Goal: Task Accomplishment & Management: Manage account settings

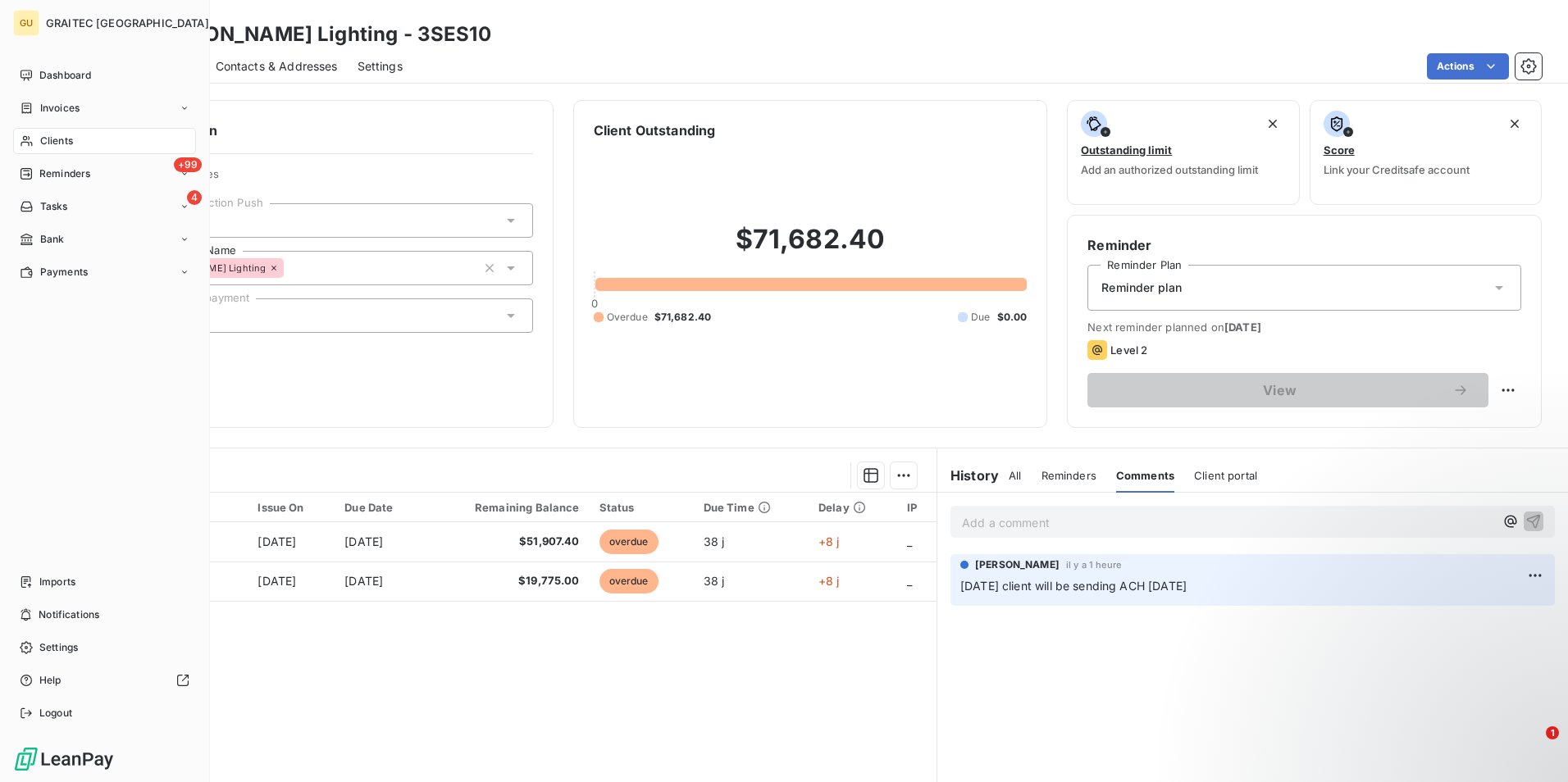
click at [76, 140] on div "Clients" at bounding box center [105, 141] width 183 height 27
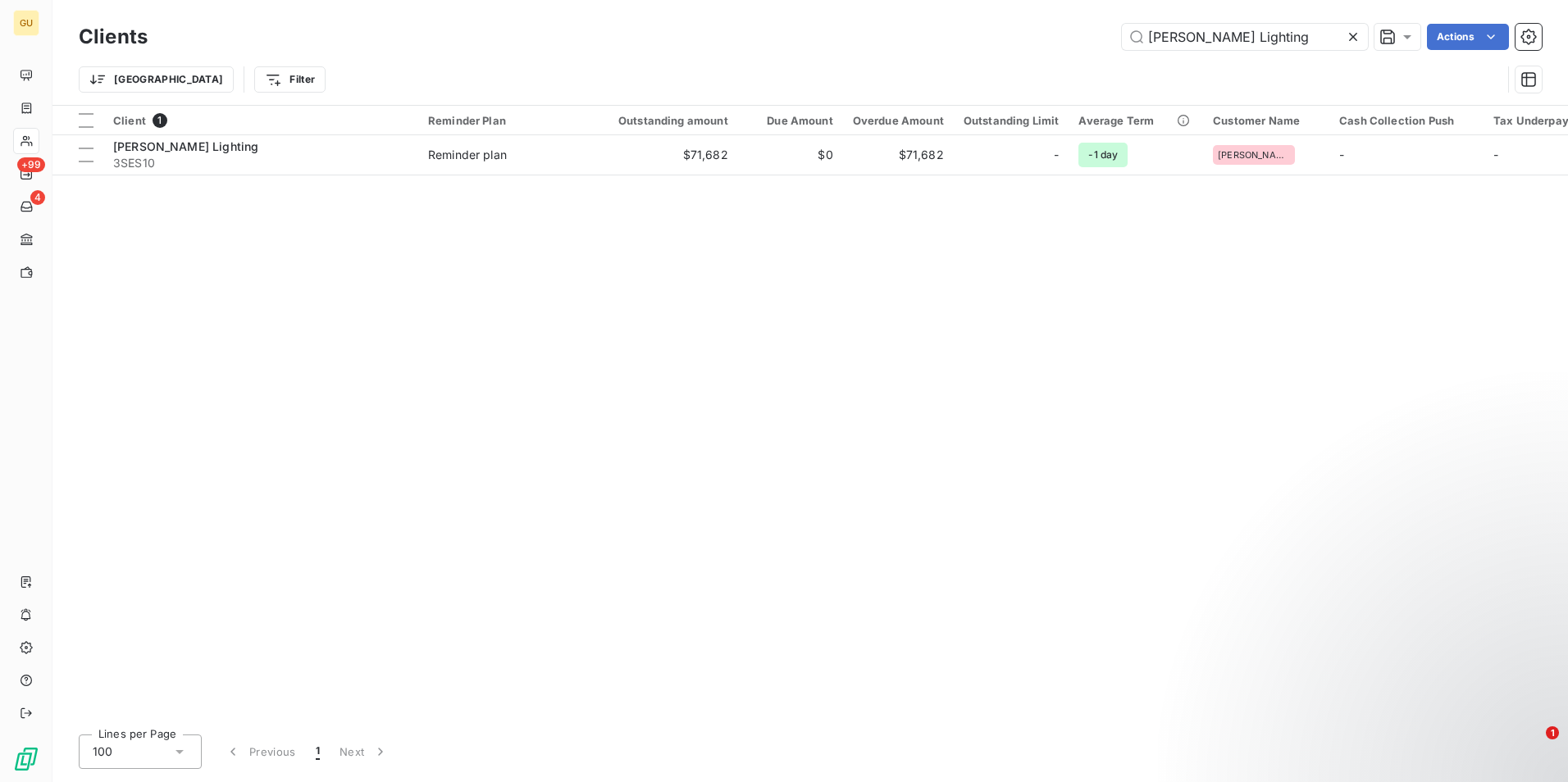
drag, startPoint x: 1267, startPoint y: 30, endPoint x: 1092, endPoint y: 34, distance: 175.0
click at [1092, 34] on div "[PERSON_NAME] Lighting Actions" at bounding box center [854, 37] width 1374 height 27
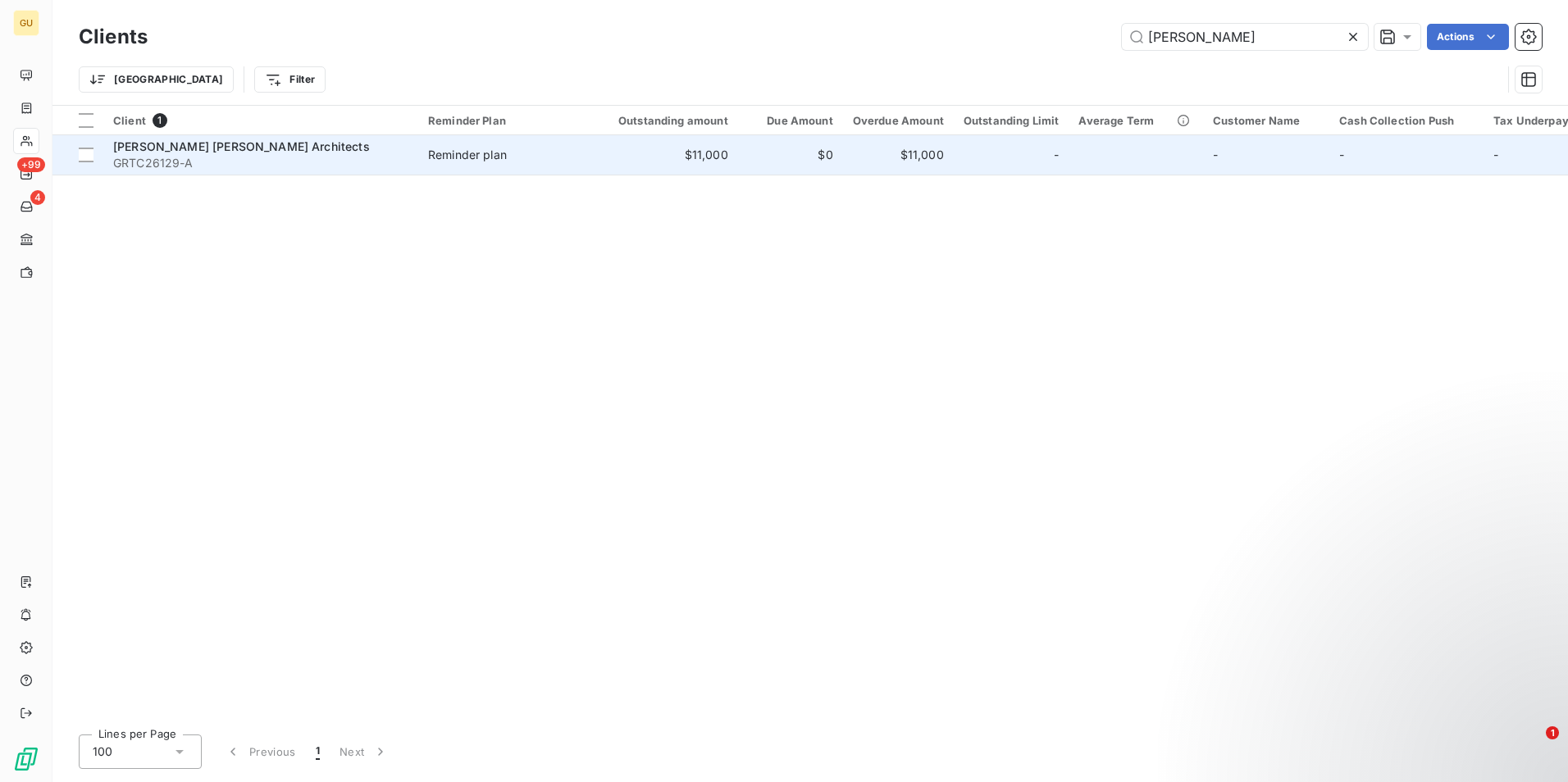
type input "[PERSON_NAME]"
click at [196, 141] on span "[PERSON_NAME] [PERSON_NAME] Architects" at bounding box center [241, 146] width 257 height 14
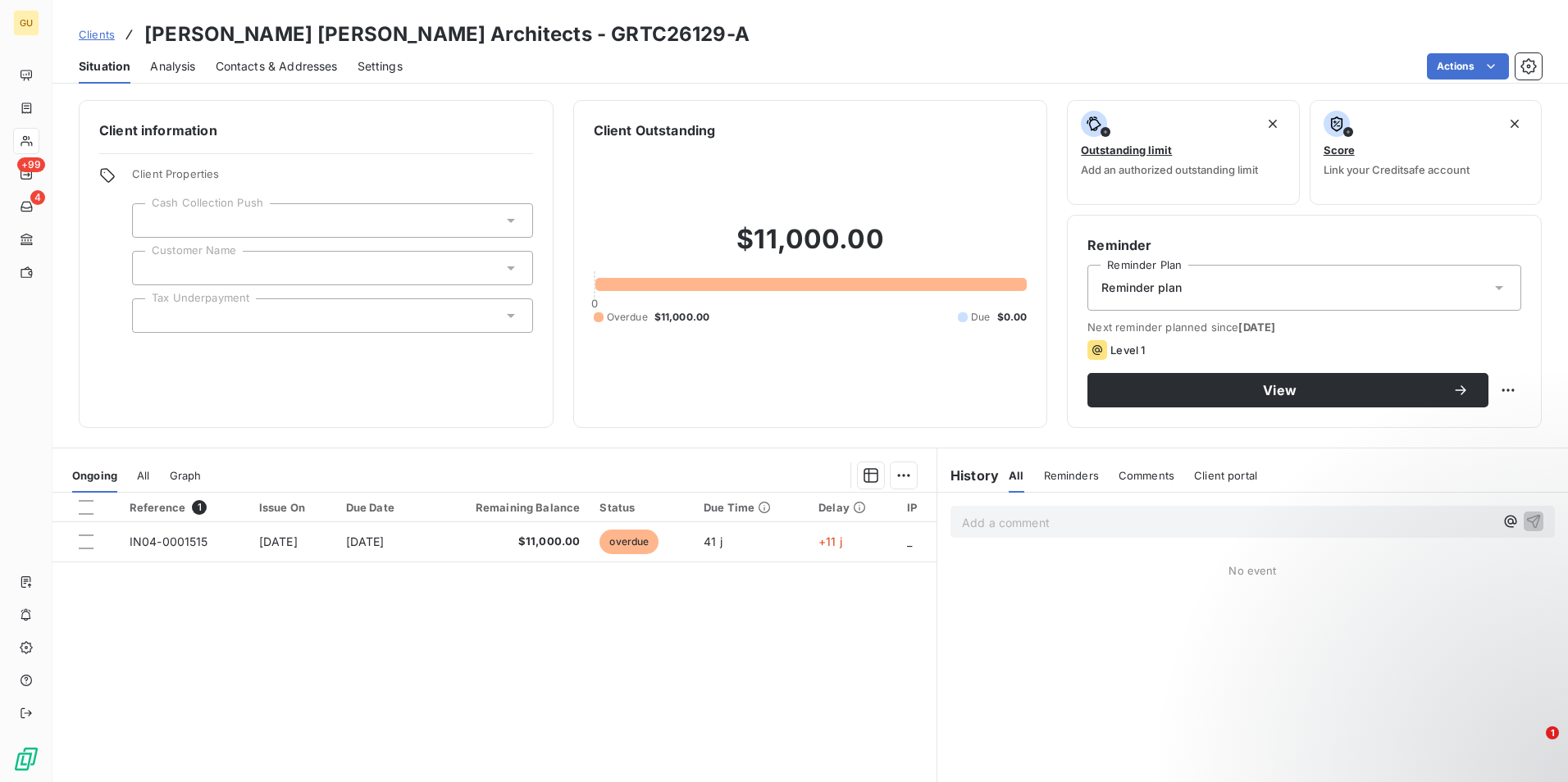
click at [1086, 525] on p "Add a comment ﻿" at bounding box center [1228, 522] width 532 height 20
click at [1524, 519] on button "button" at bounding box center [1534, 521] width 20 height 20
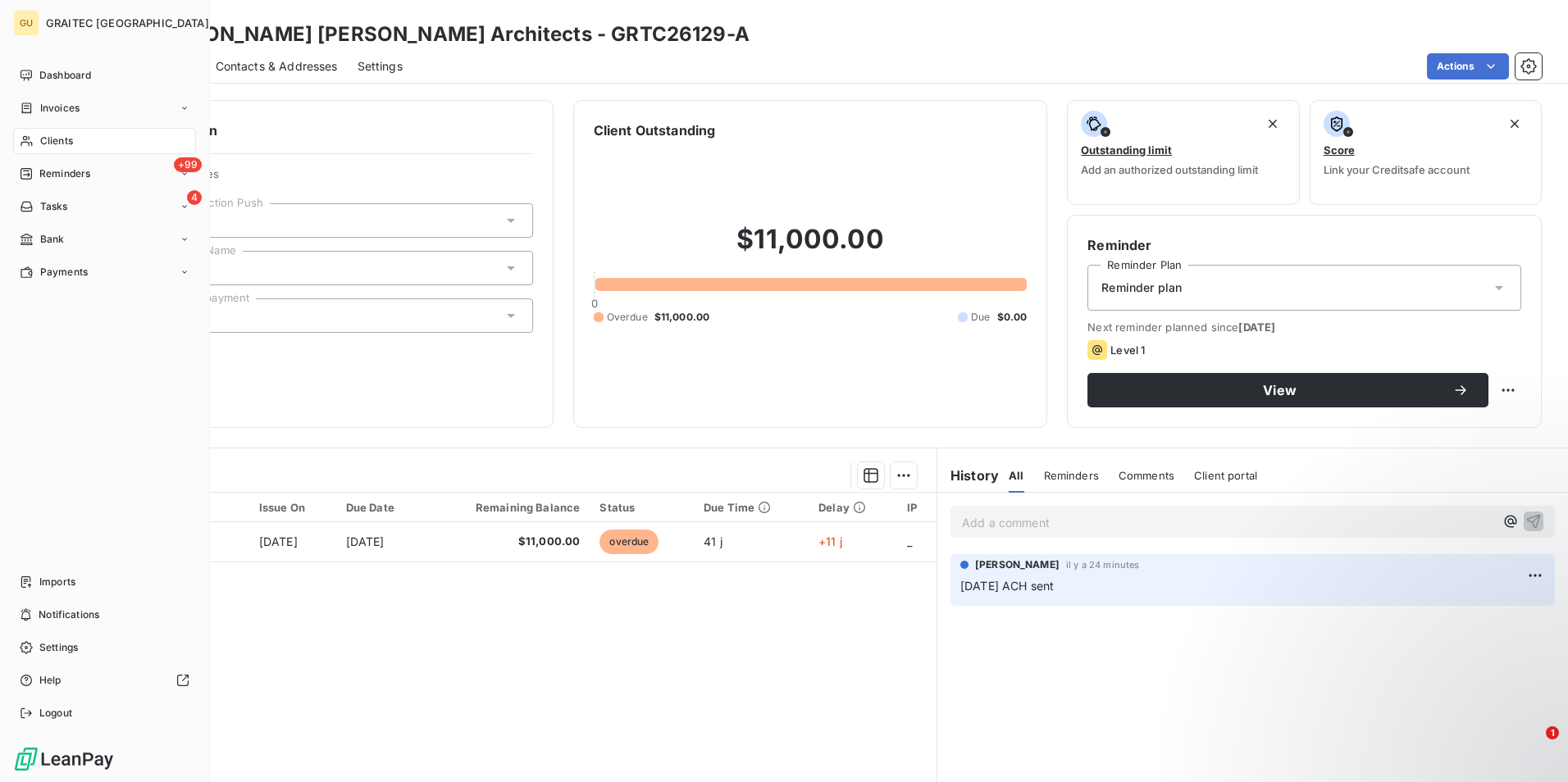
click at [53, 143] on span "Clients" at bounding box center [56, 140] width 32 height 14
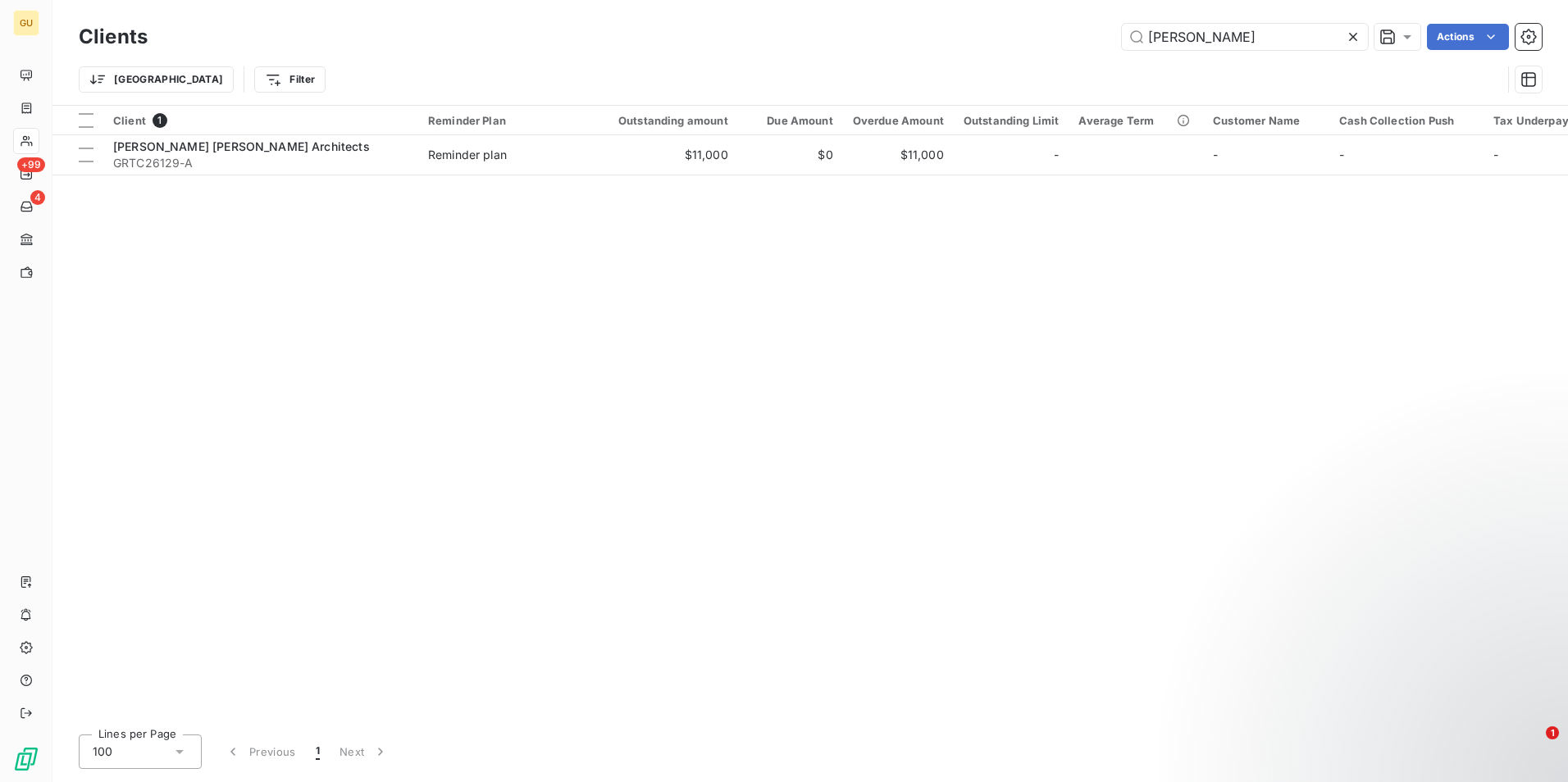
drag, startPoint x: 1206, startPoint y: 37, endPoint x: 1081, endPoint y: 35, distance: 125.0
click at [1081, 35] on div "[PERSON_NAME] Actions" at bounding box center [854, 37] width 1374 height 27
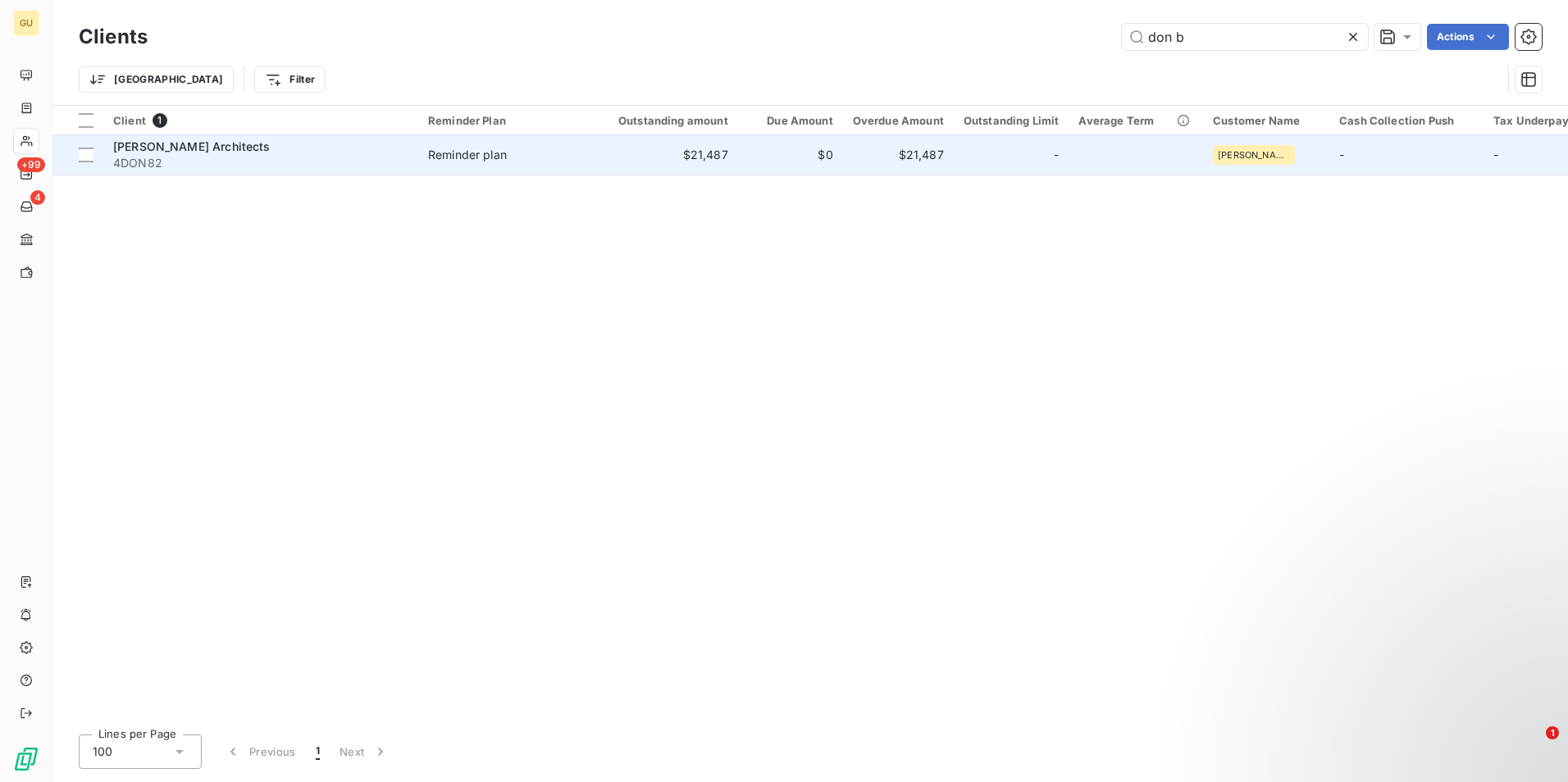
type input "don b"
click at [225, 155] on span "4DON82" at bounding box center [261, 163] width 296 height 16
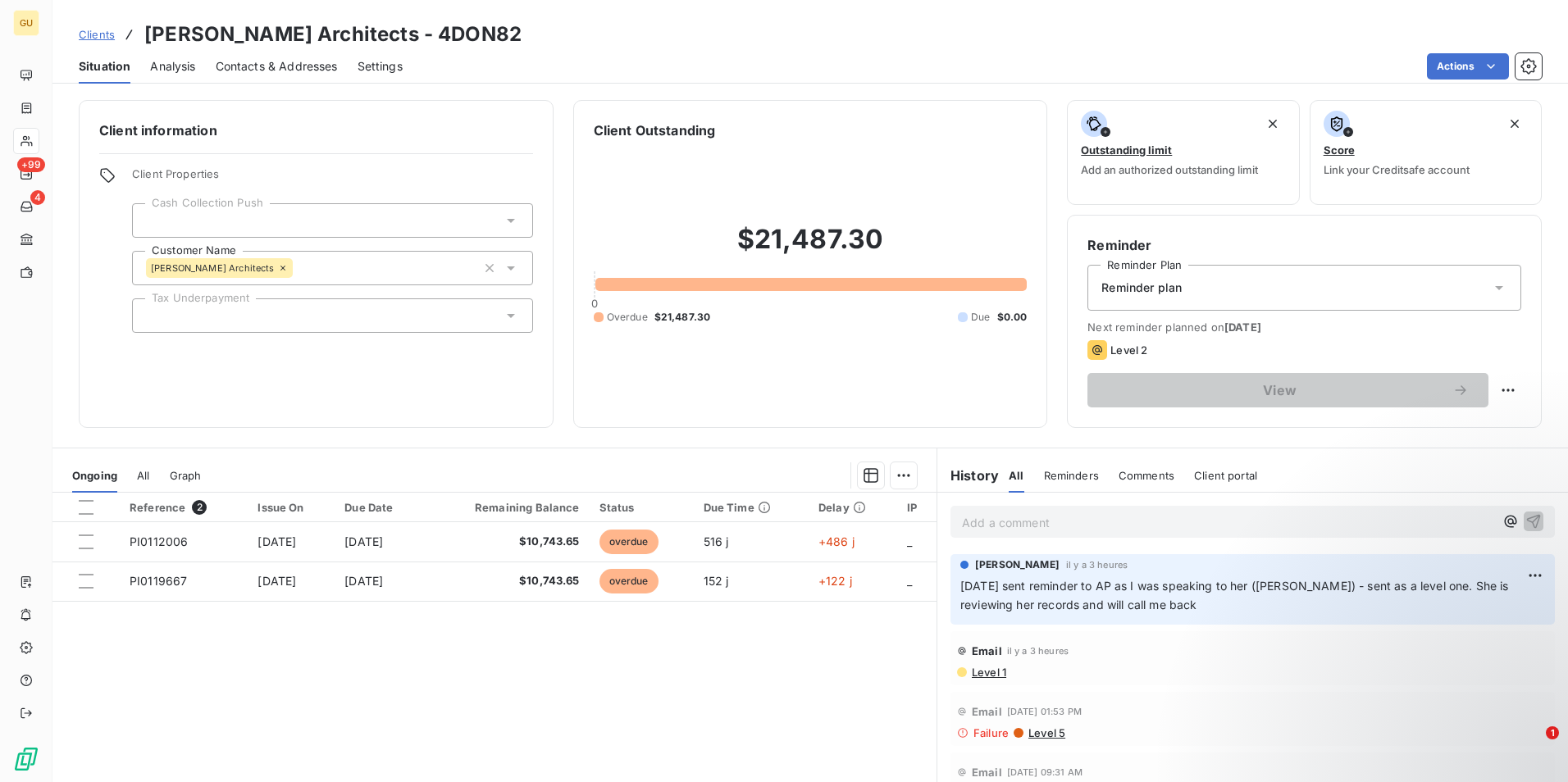
click at [1063, 522] on p "Add a comment ﻿" at bounding box center [1228, 522] width 532 height 20
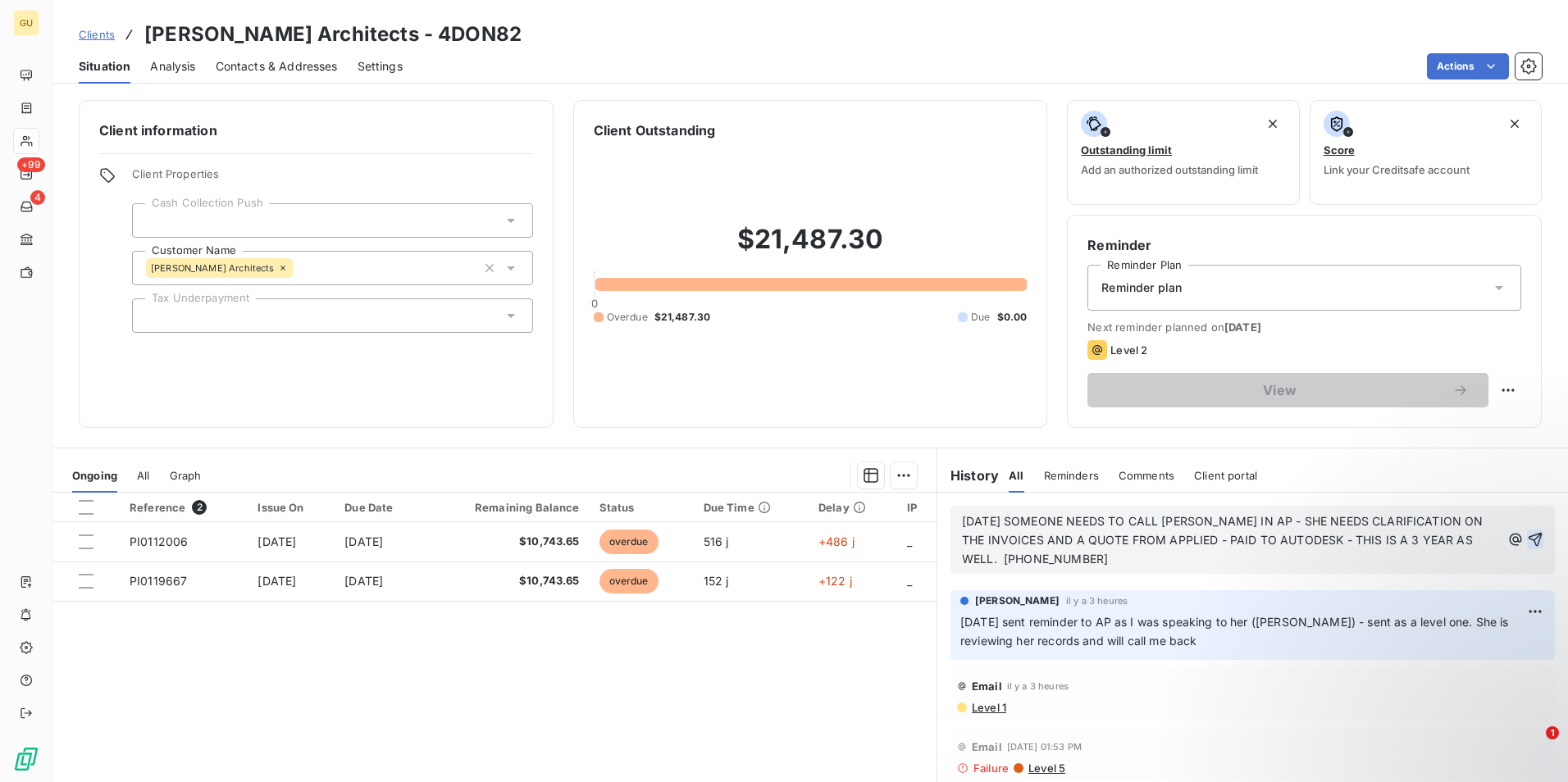
click at [1527, 536] on icon "button" at bounding box center [1535, 539] width 16 height 16
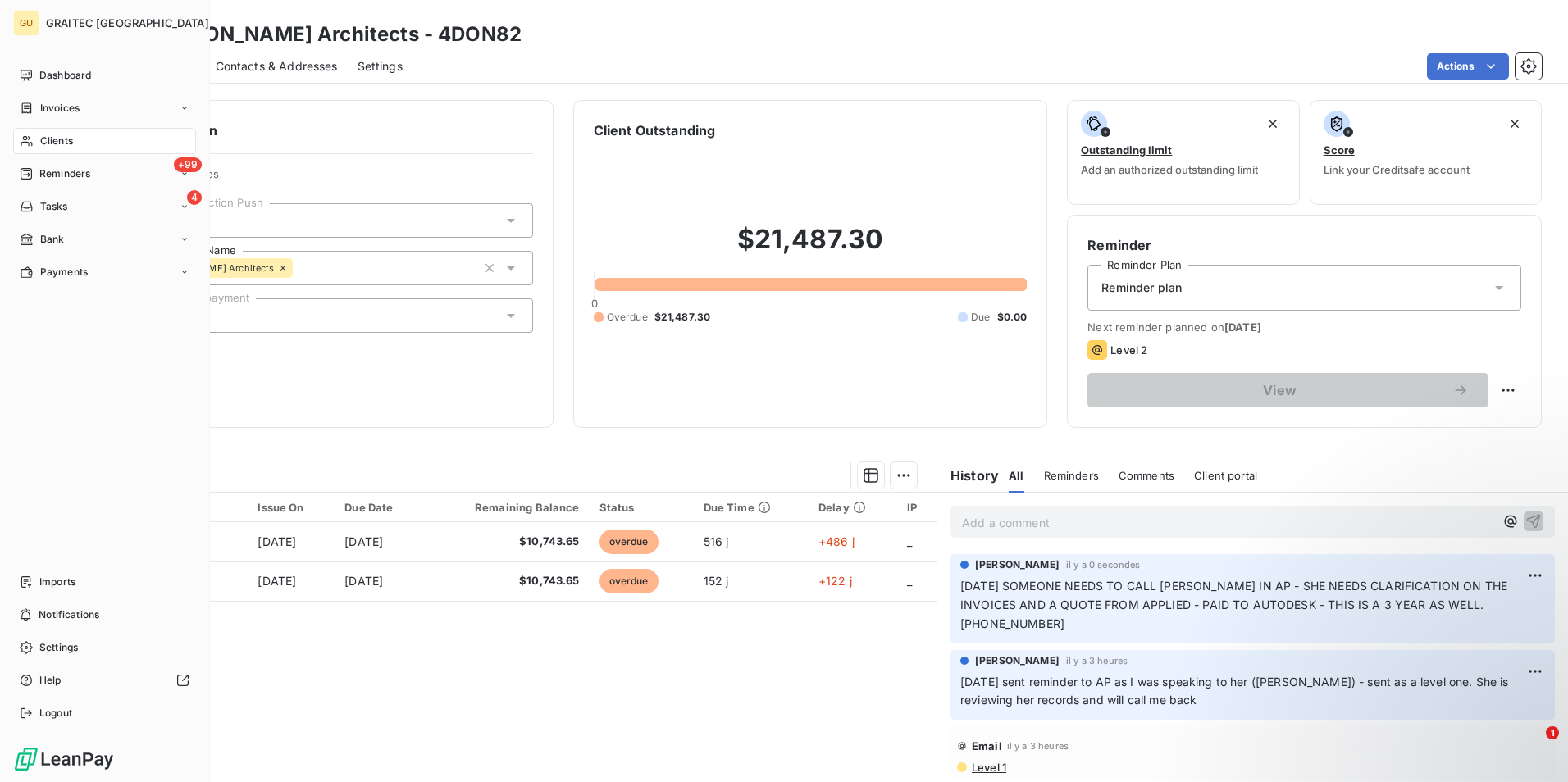
click at [42, 144] on span "Clients" at bounding box center [56, 140] width 32 height 14
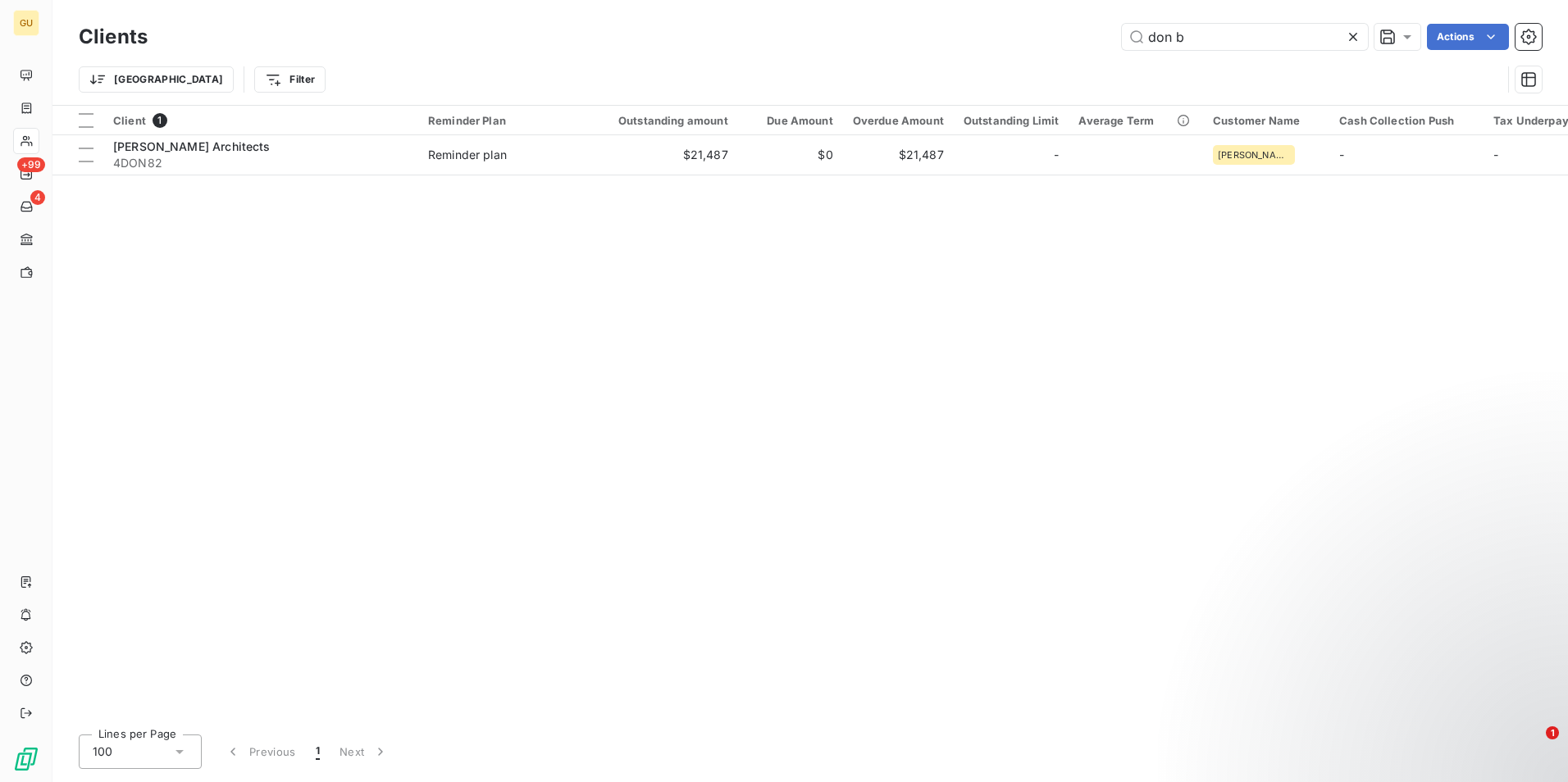
drag, startPoint x: 1196, startPoint y: 38, endPoint x: 1028, endPoint y: 36, distance: 168.0
click at [1028, 36] on div "don b Actions" at bounding box center [854, 37] width 1374 height 27
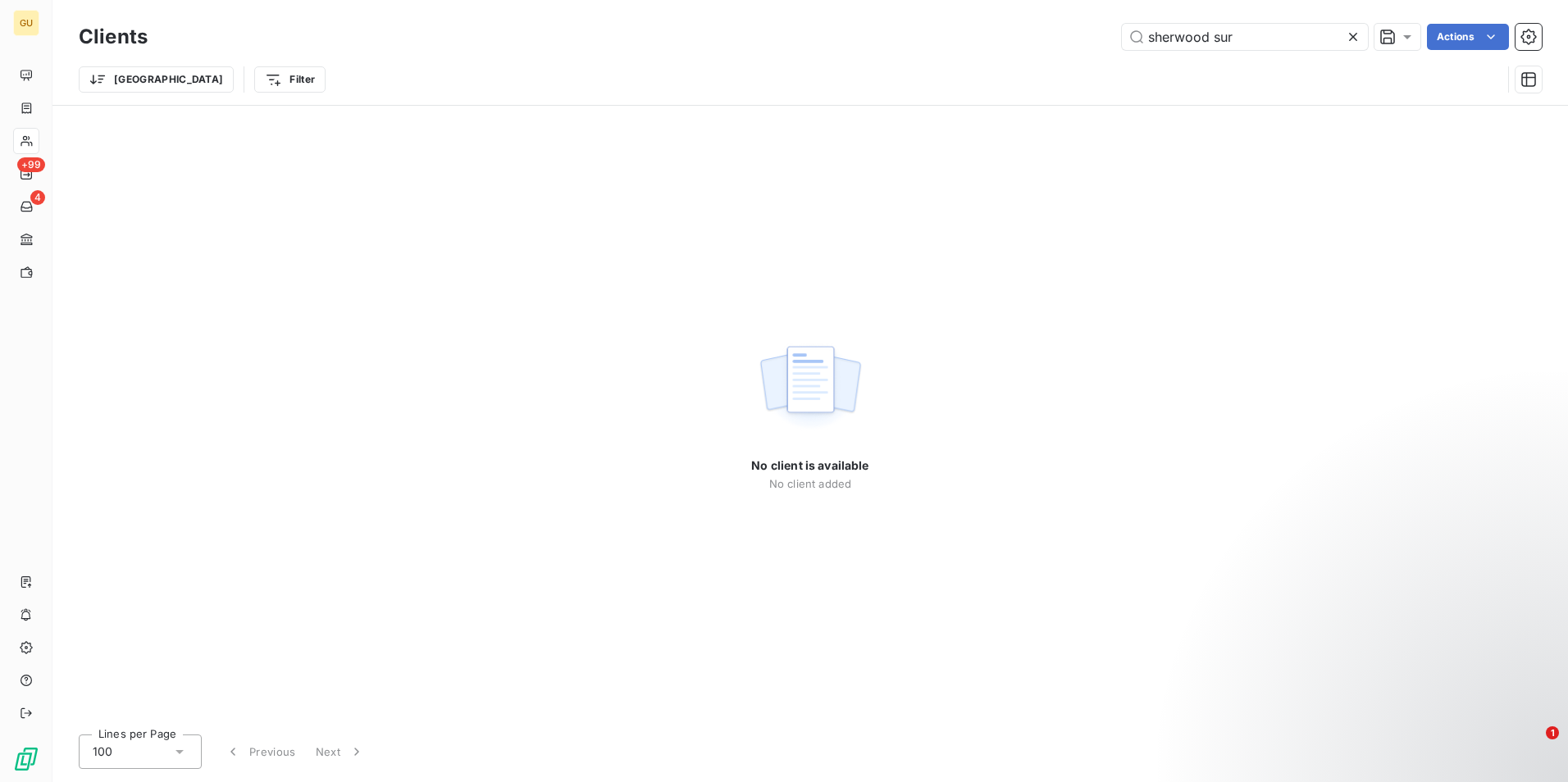
type input "sherwood surv"
drag, startPoint x: 1255, startPoint y: 33, endPoint x: 995, endPoint y: 51, distance: 260.6
click at [995, 51] on div "Clients [PERSON_NAME] surv Actions" at bounding box center [811, 37] width 1463 height 34
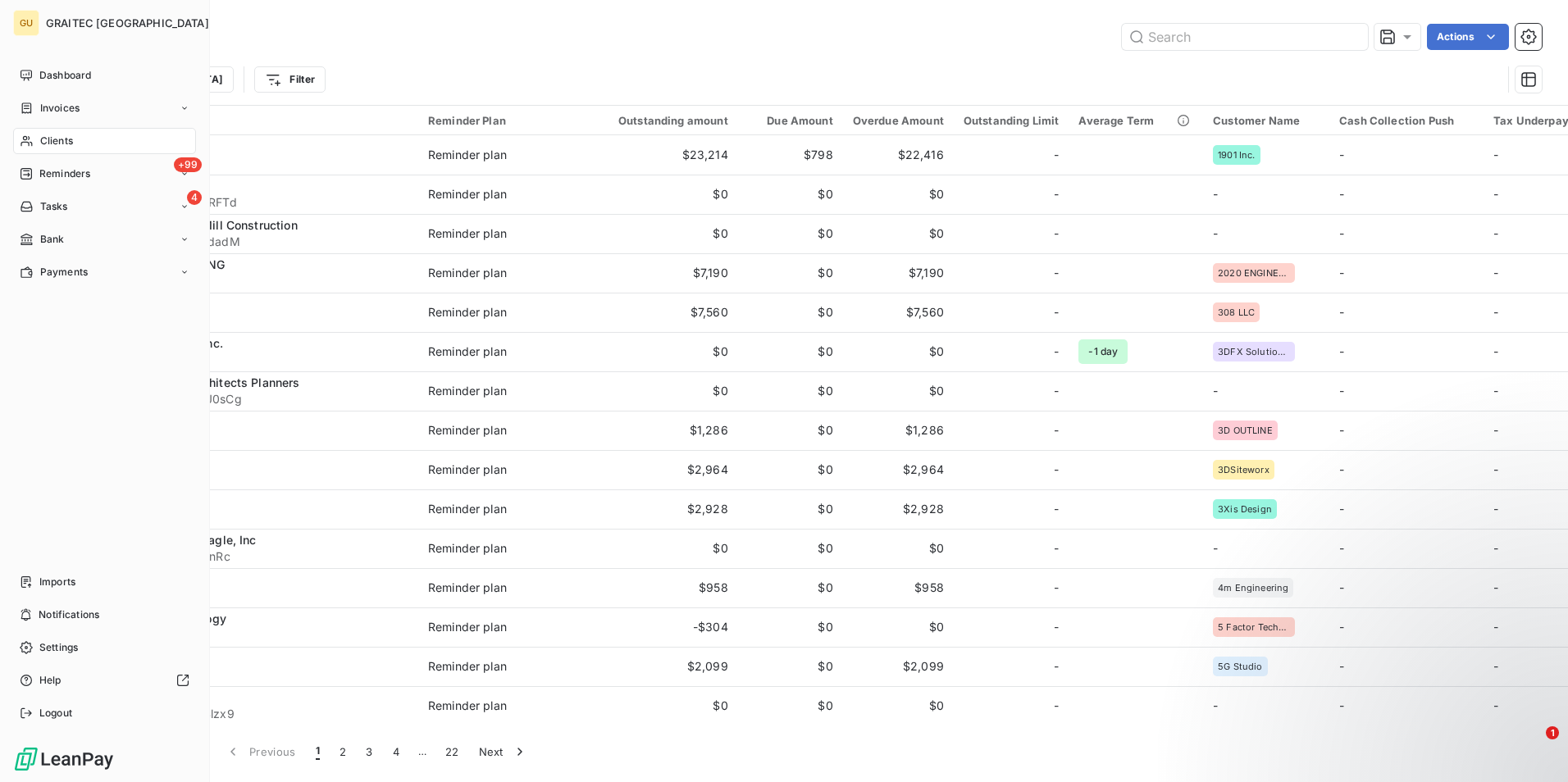
click at [62, 134] on span "Clients" at bounding box center [56, 140] width 32 height 14
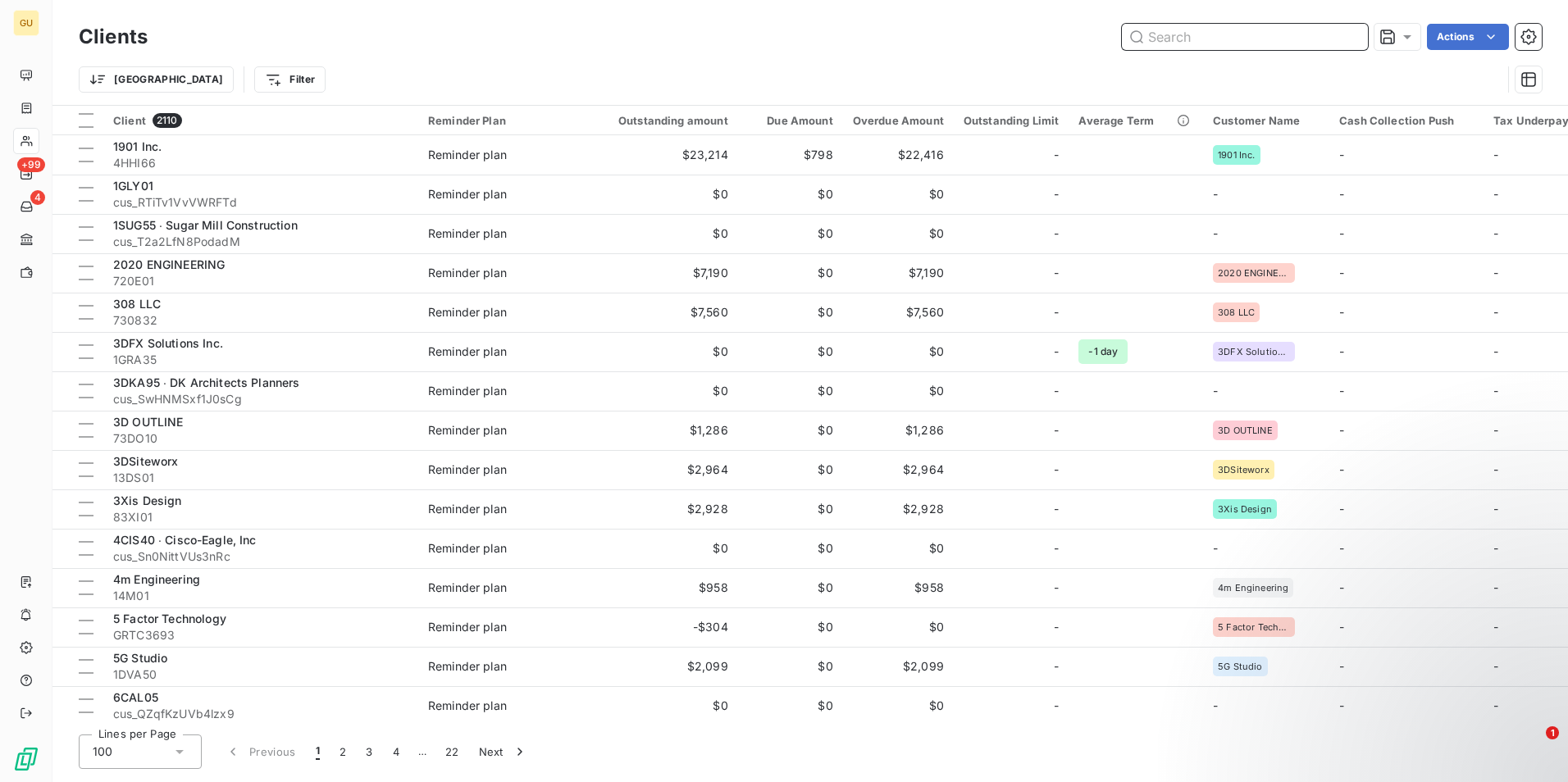
click at [1179, 38] on input "text" at bounding box center [1245, 37] width 246 height 27
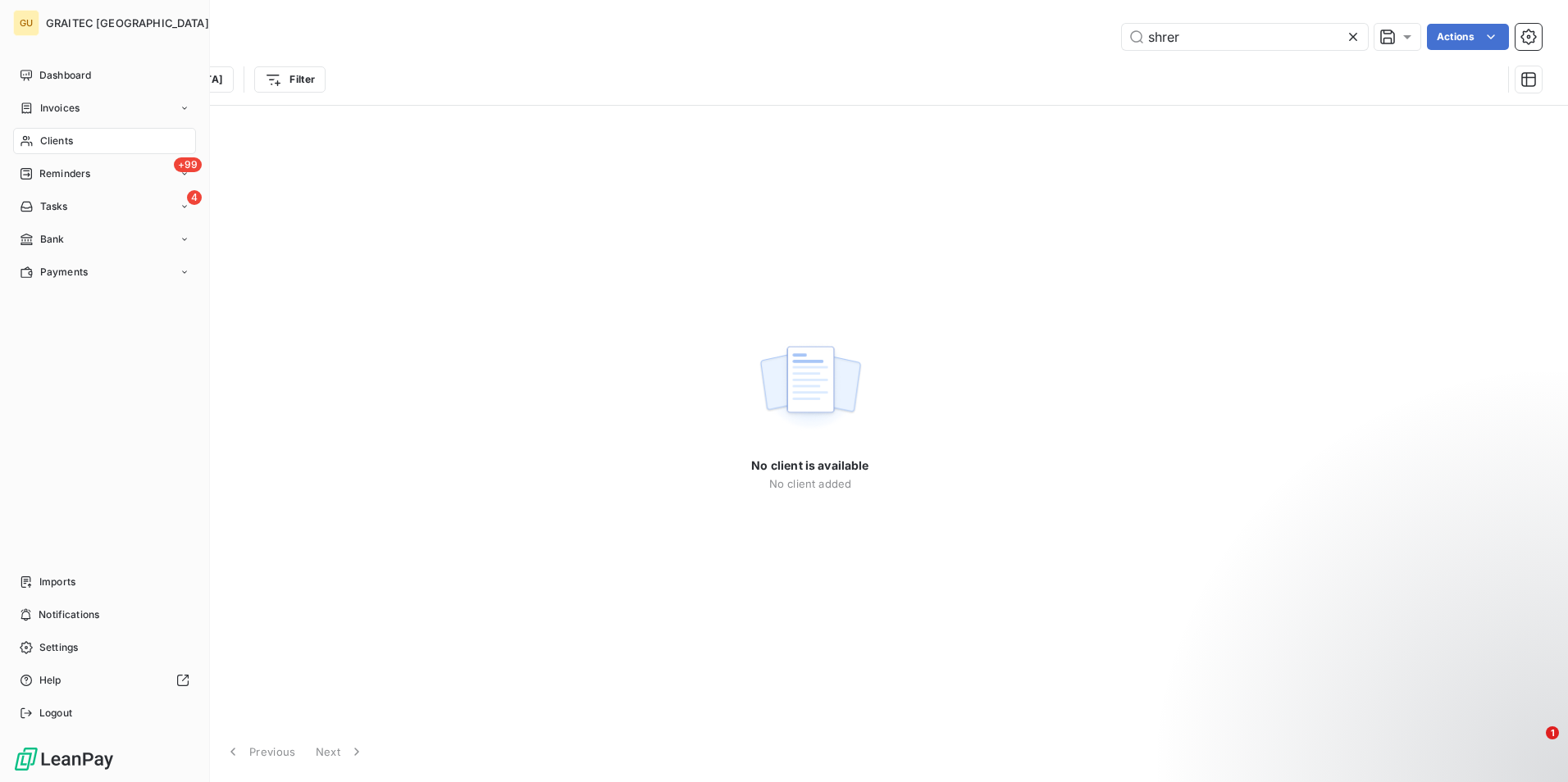
click at [66, 138] on span "Clients" at bounding box center [56, 140] width 32 height 14
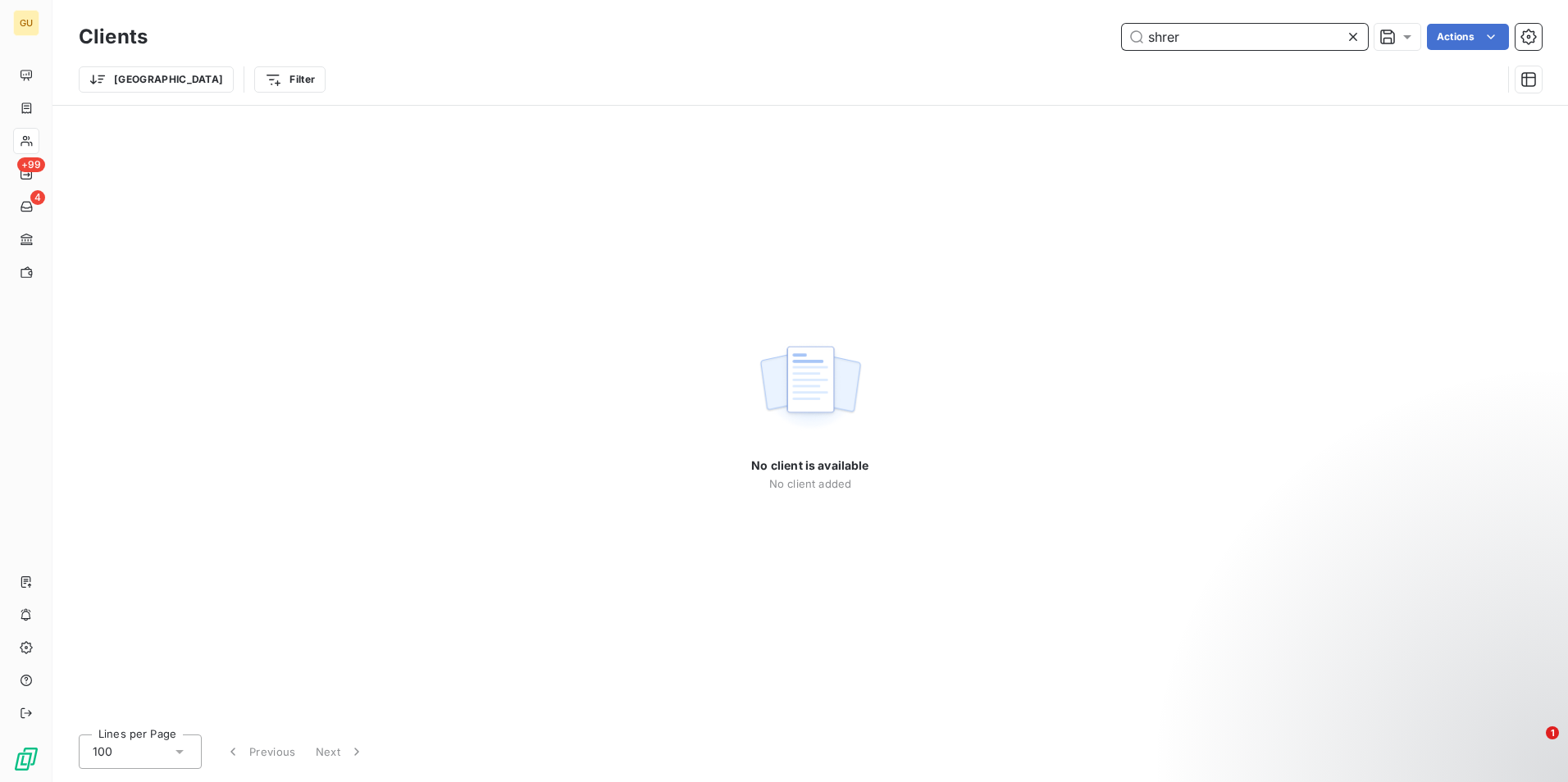
click at [1220, 33] on input "shrer" at bounding box center [1245, 37] width 246 height 27
type input "sherw"
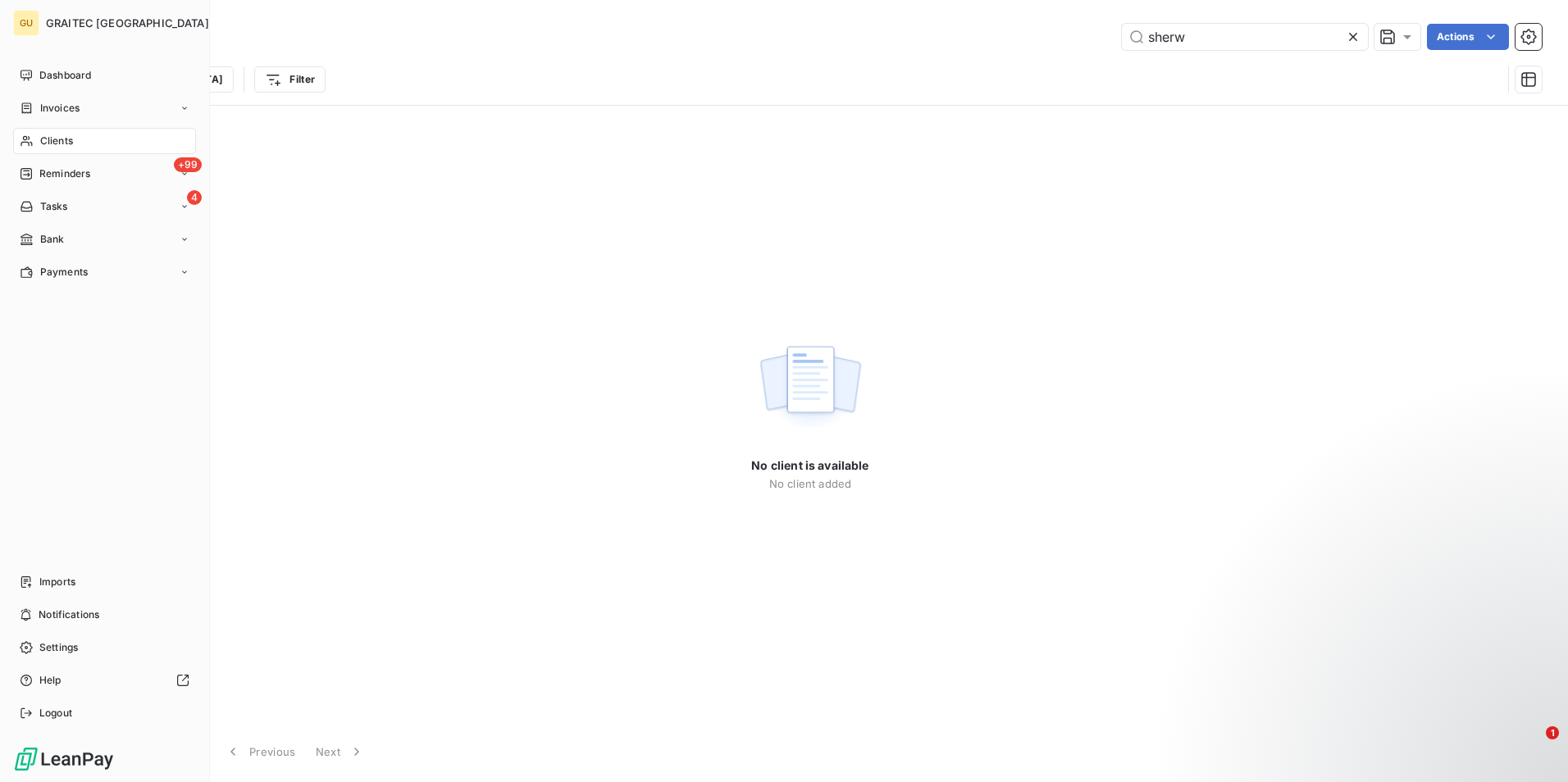
click at [87, 138] on div "Clients" at bounding box center [105, 141] width 183 height 27
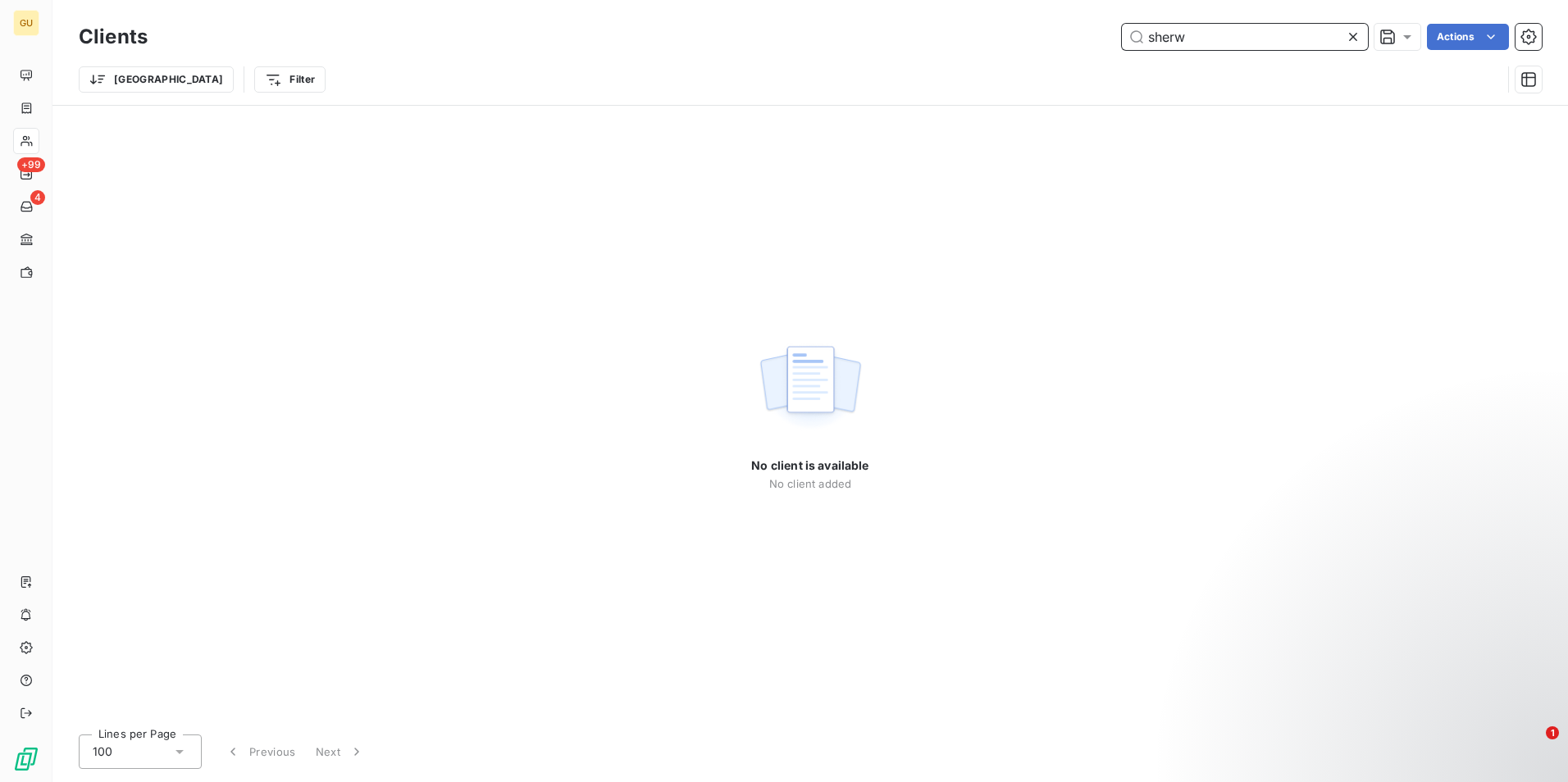
drag, startPoint x: 1209, startPoint y: 36, endPoint x: 988, endPoint y: 36, distance: 221.0
click at [988, 36] on div "sherw Actions" at bounding box center [854, 37] width 1374 height 27
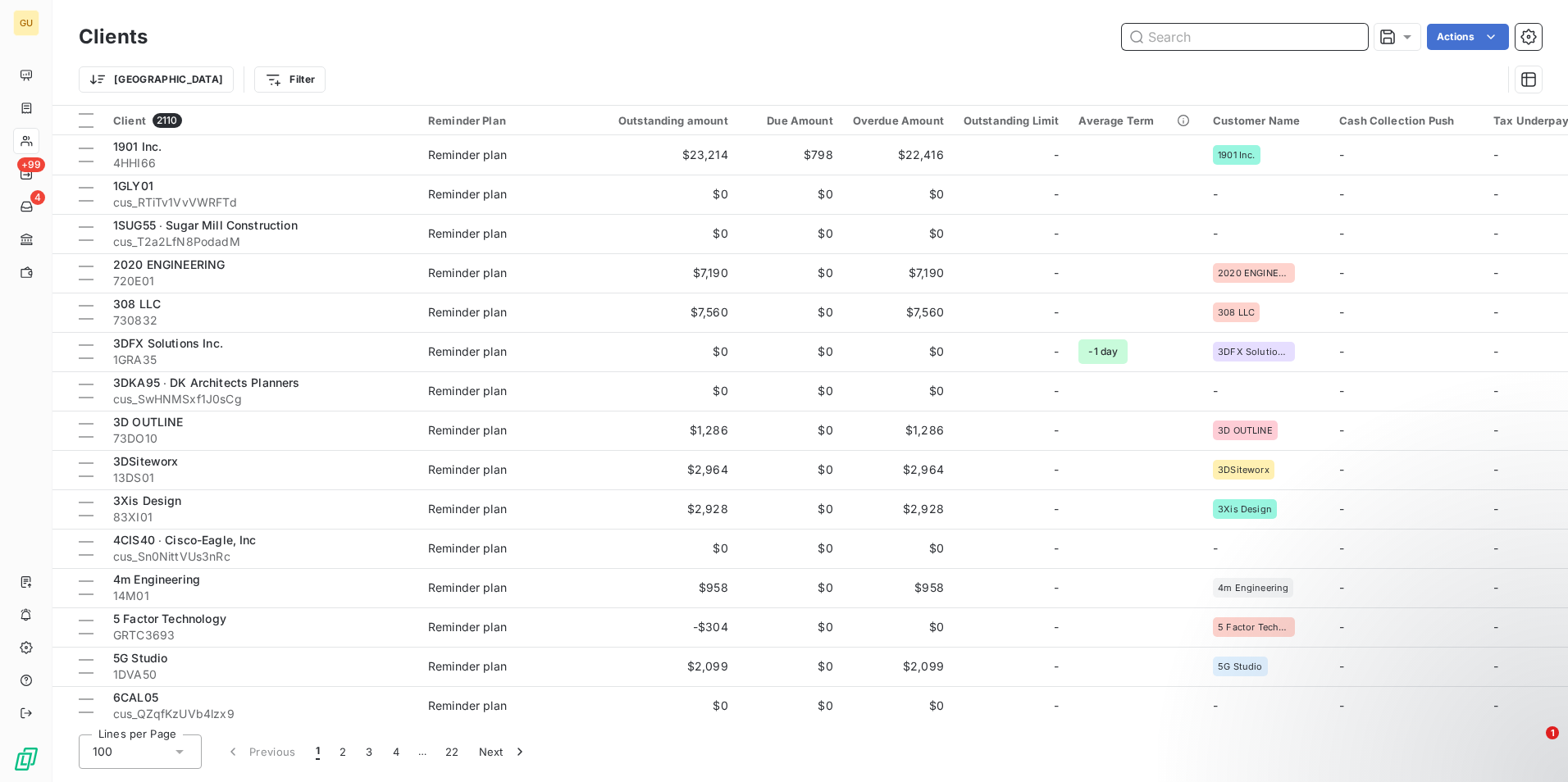
click at [1249, 43] on input "text" at bounding box center [1245, 37] width 246 height 27
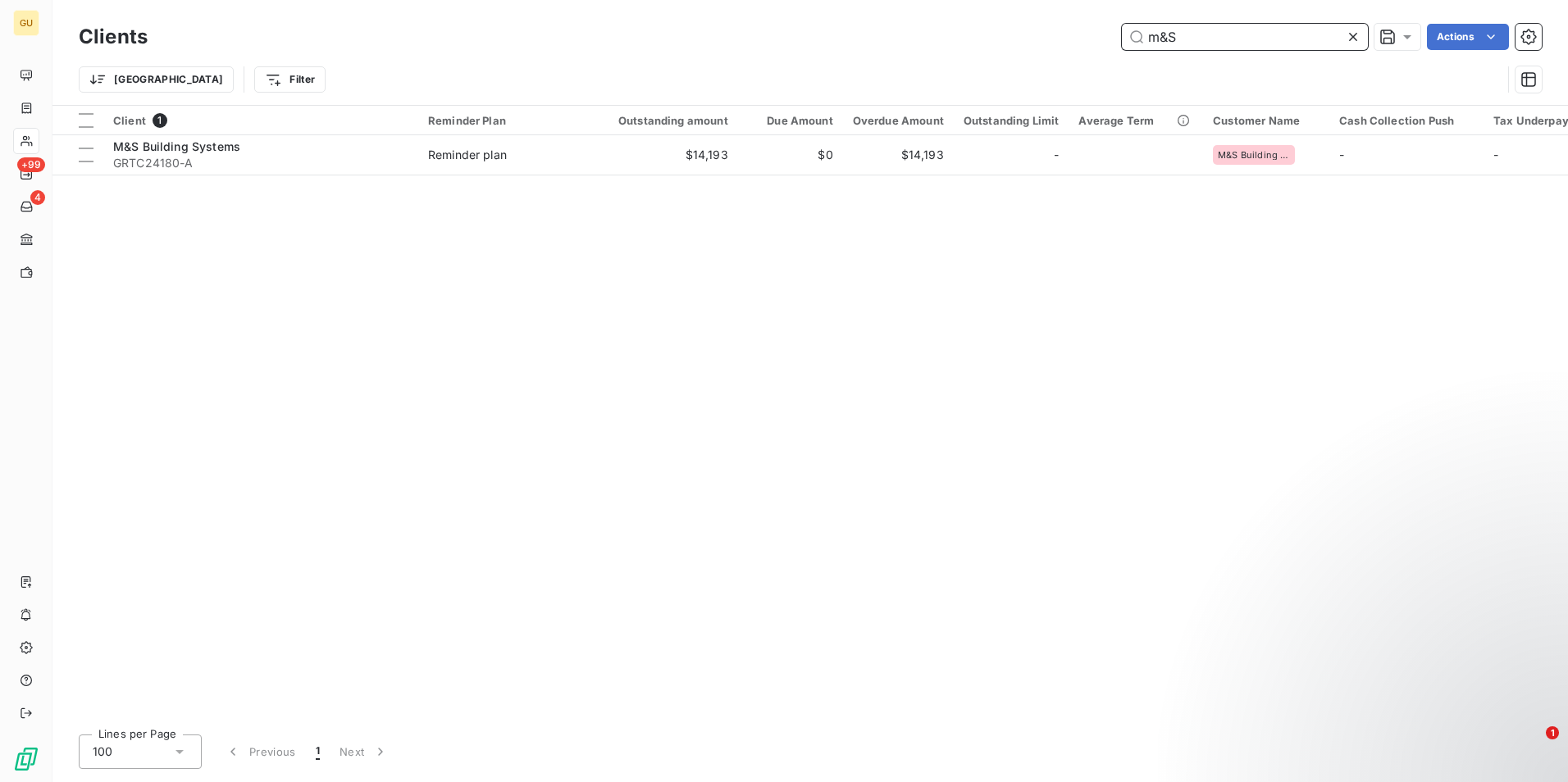
drag, startPoint x: 1186, startPoint y: 32, endPoint x: 1083, endPoint y: 42, distance: 103.5
click at [1083, 42] on div "m&S Actions" at bounding box center [854, 37] width 1374 height 27
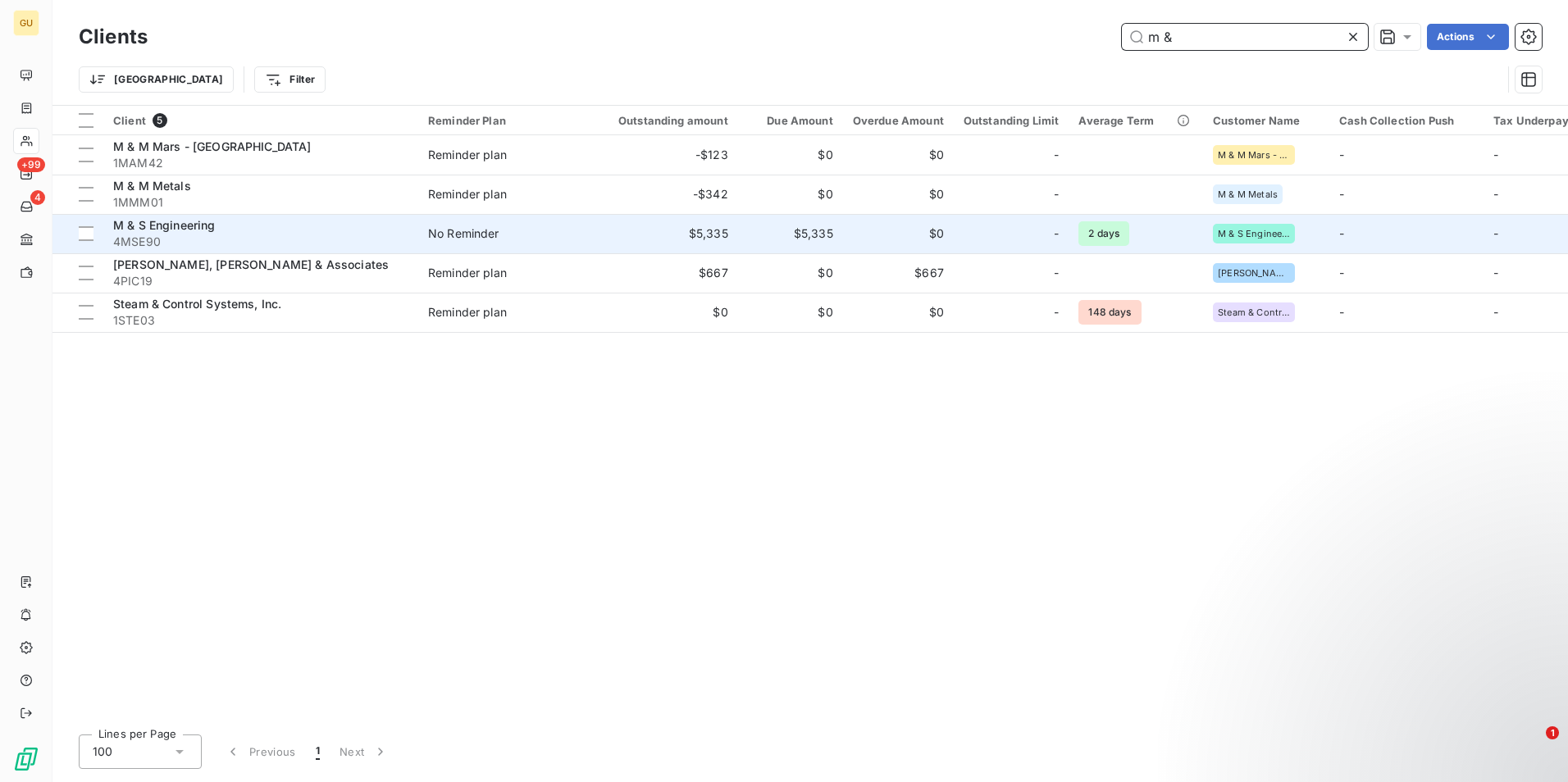
type input "m &"
click at [149, 225] on span "M & S Engineering" at bounding box center [164, 225] width 102 height 14
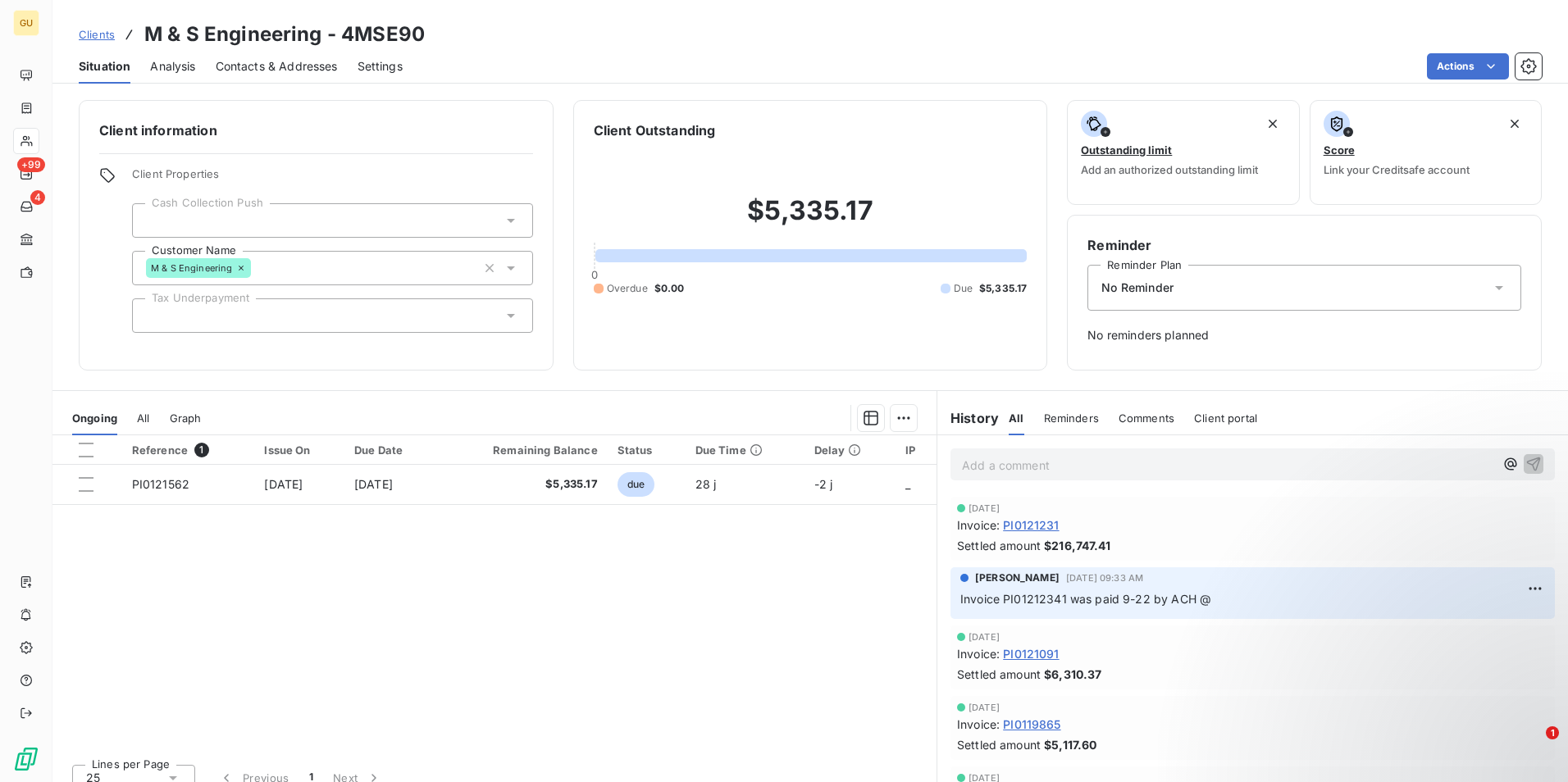
click at [1016, 471] on p "Add a comment ﻿" at bounding box center [1228, 464] width 532 height 20
click at [1526, 462] on icon "button" at bounding box center [1534, 463] width 16 height 16
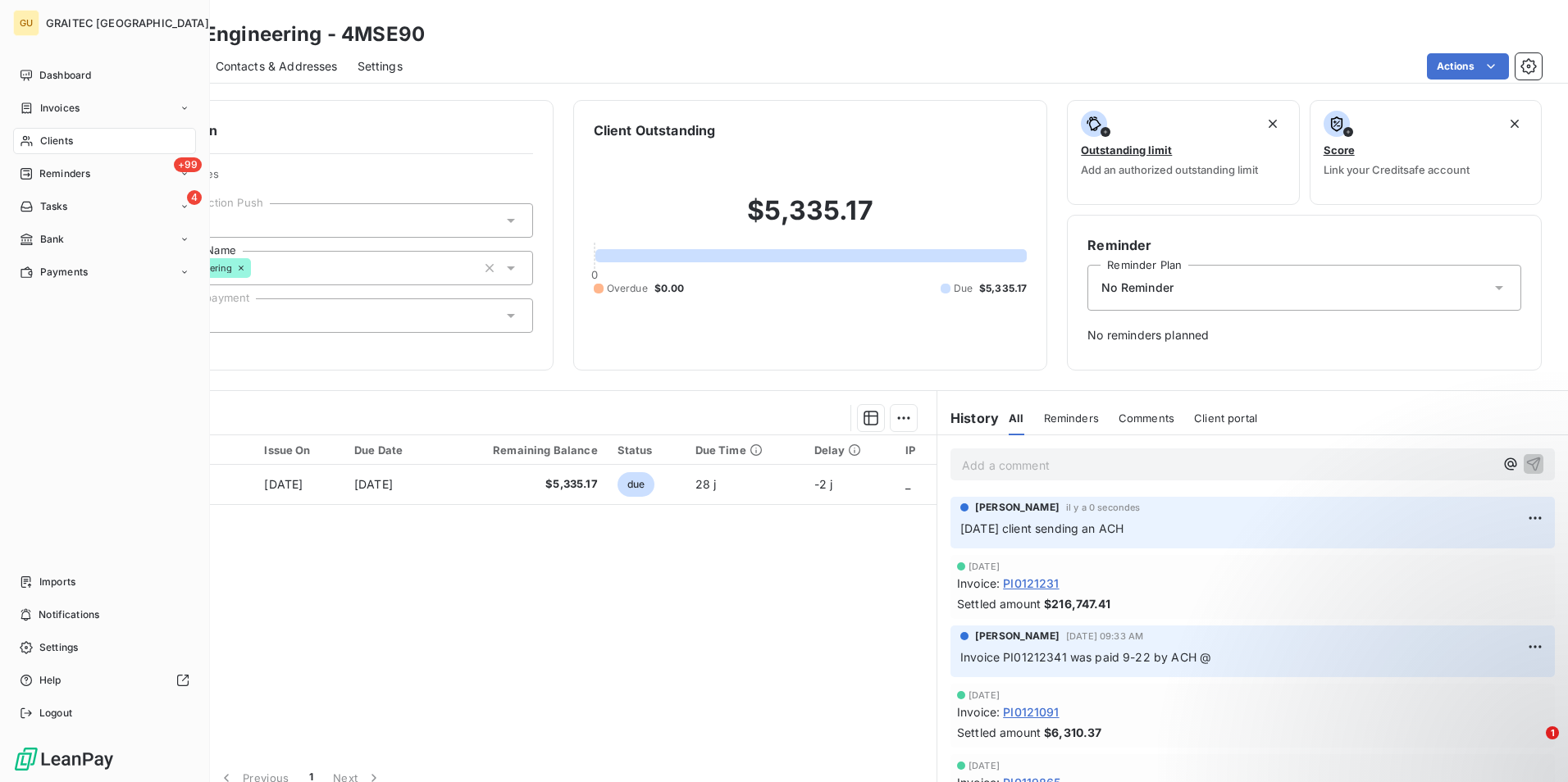
click at [61, 135] on span "Clients" at bounding box center [56, 140] width 32 height 14
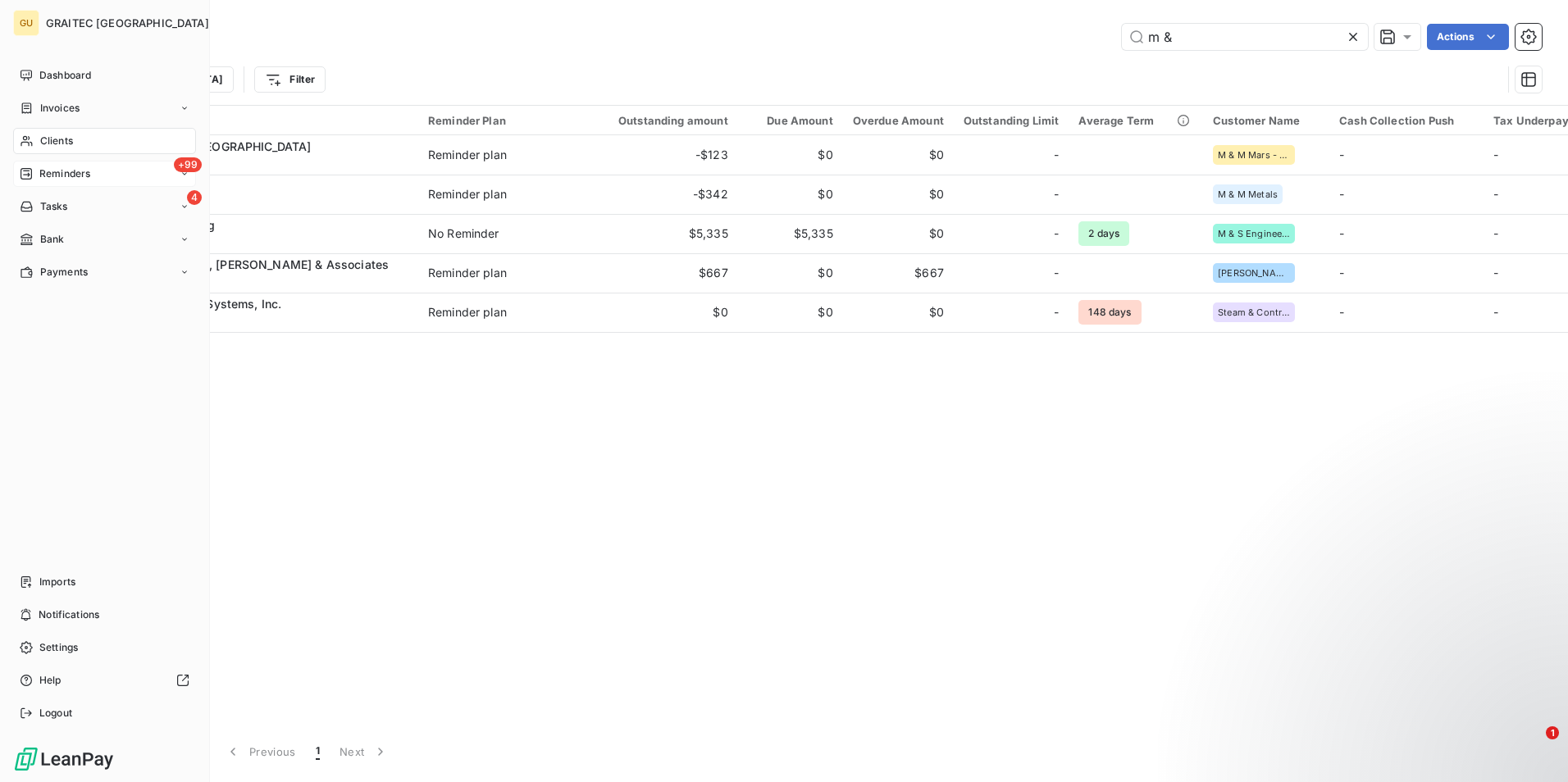
click at [70, 176] on span "Reminders" at bounding box center [64, 174] width 51 height 14
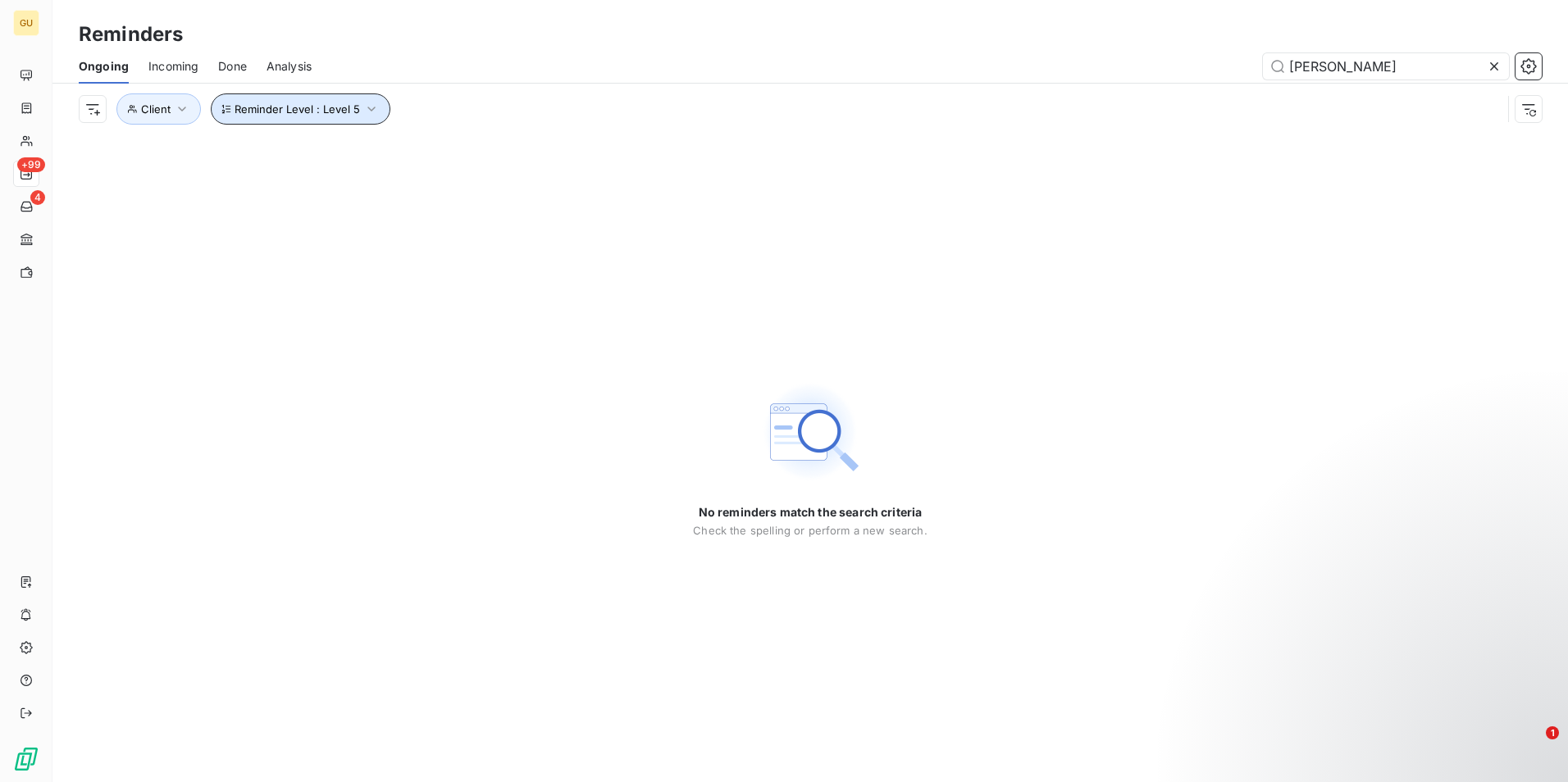
click at [363, 112] on icon "button" at bounding box center [371, 109] width 16 height 16
click at [645, 149] on icon at bounding box center [647, 151] width 16 height 16
drag, startPoint x: 1361, startPoint y: 57, endPoint x: 1138, endPoint y: 83, distance: 224.5
click at [1138, 83] on div "Ongoing Incoming Done Analysis [PERSON_NAME]" at bounding box center [810, 67] width 1516 height 34
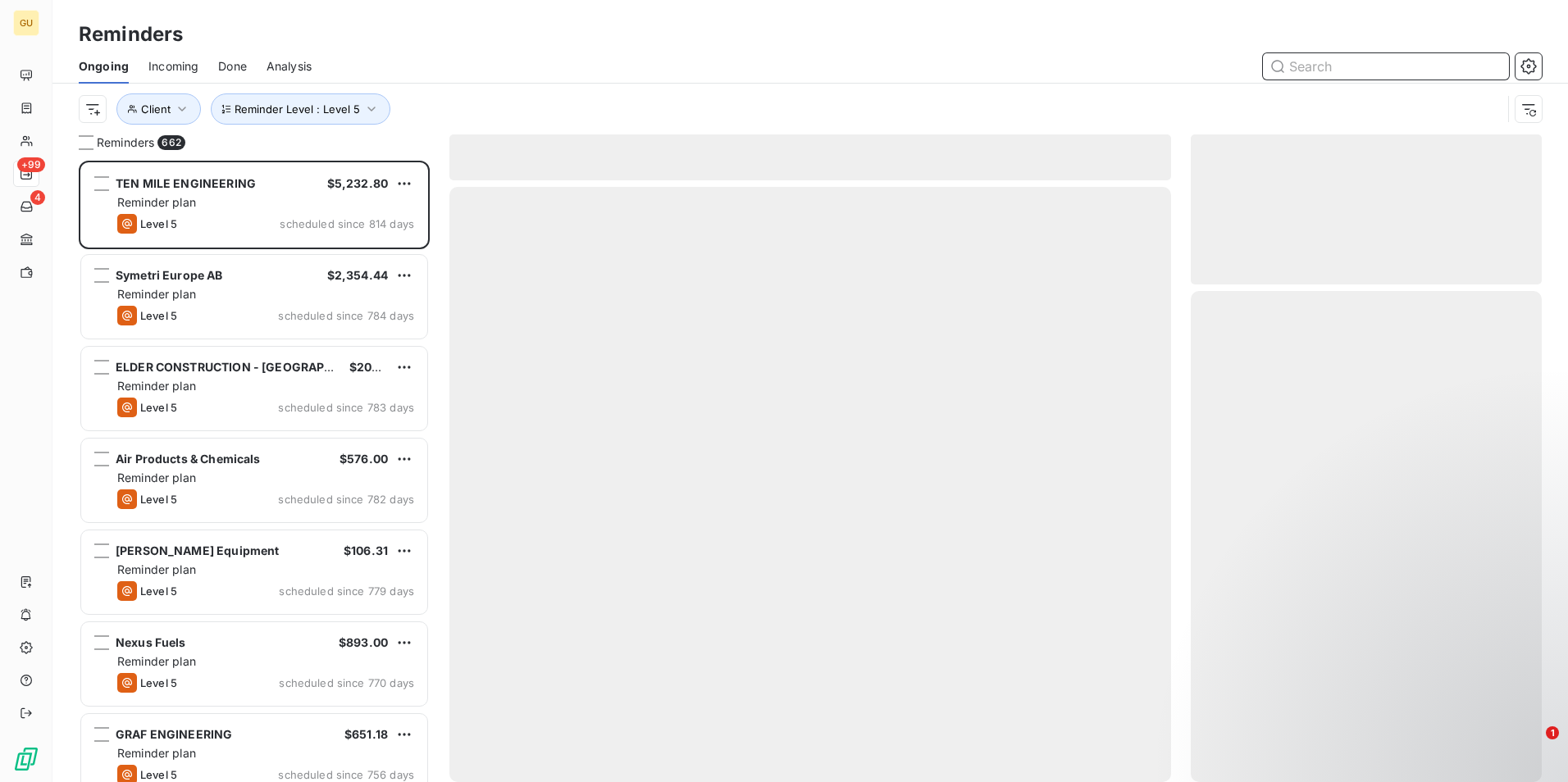
scroll to position [609, 339]
click at [1315, 64] on input "text" at bounding box center [1386, 67] width 246 height 27
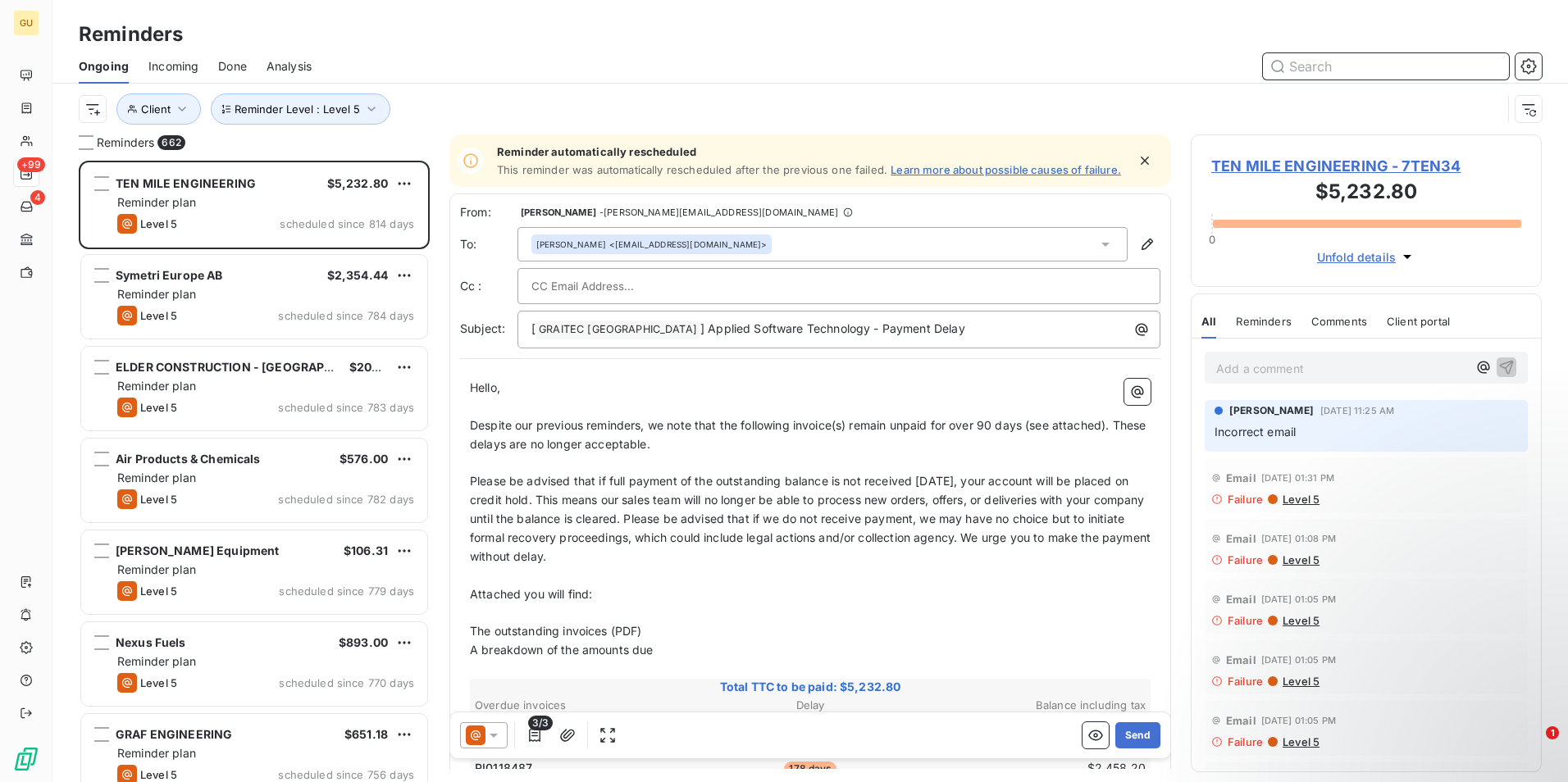
click at [1315, 64] on input "text" at bounding box center [1386, 67] width 246 height 27
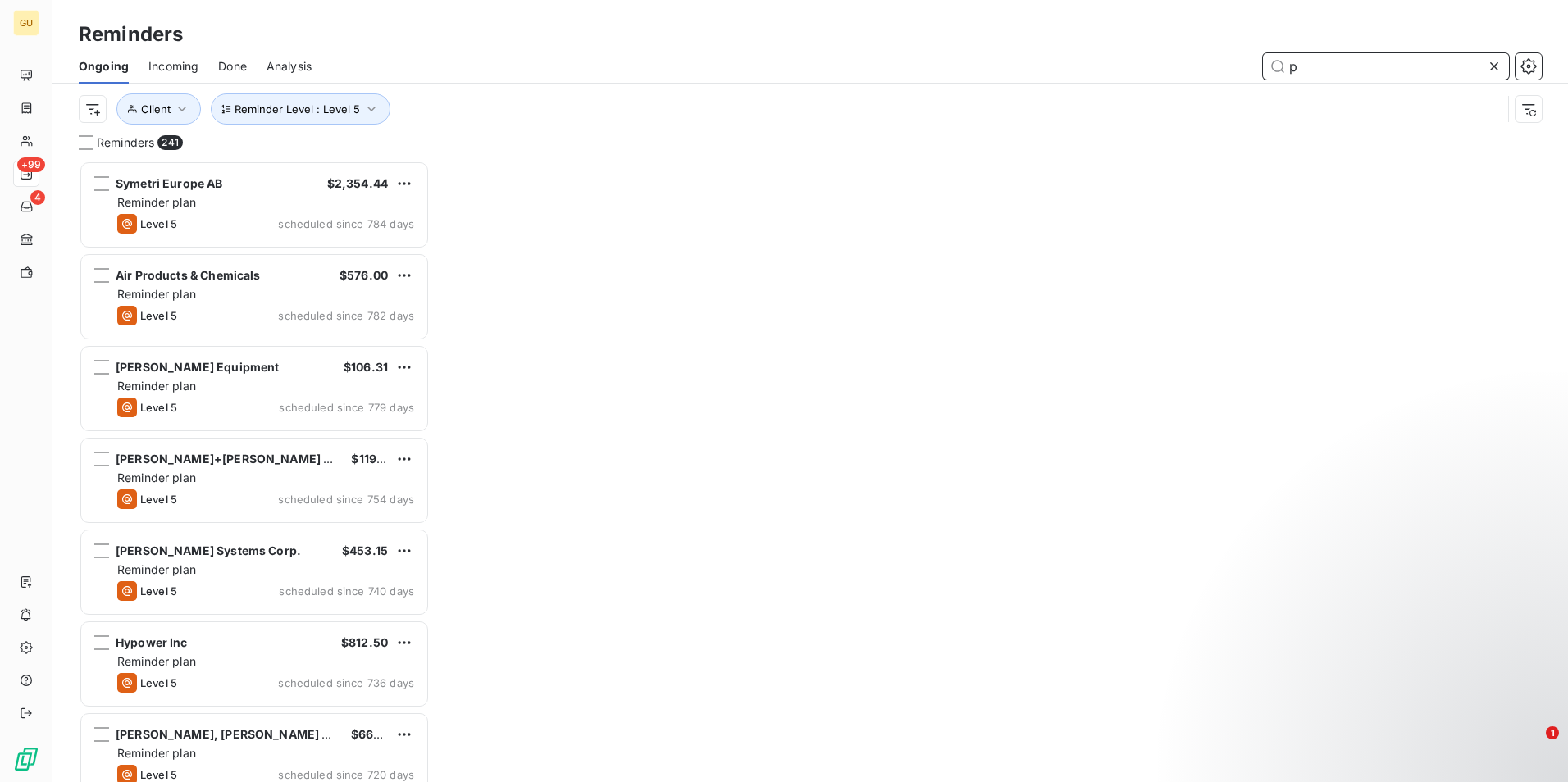
scroll to position [13, 13]
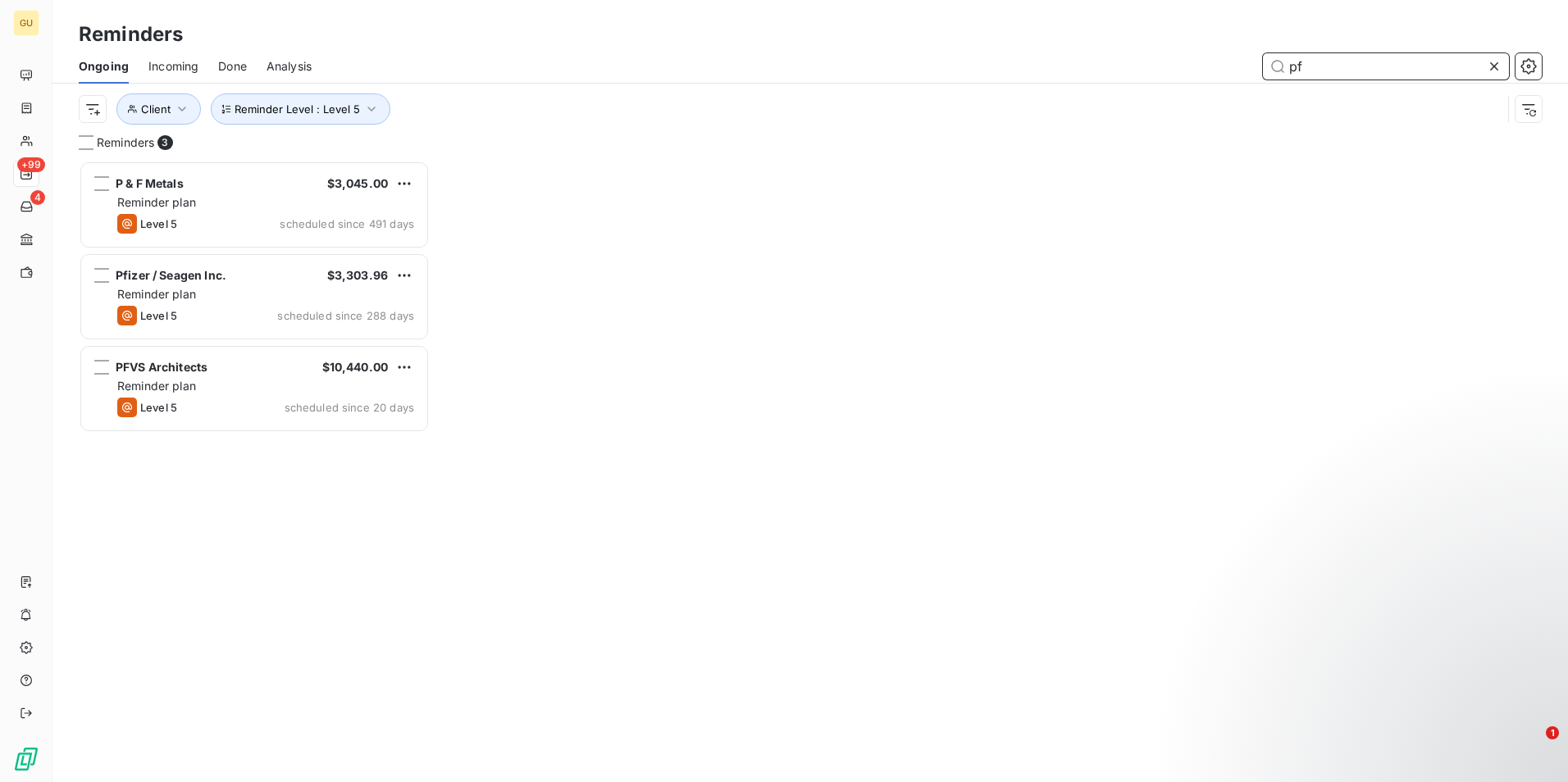
scroll to position [609, 339]
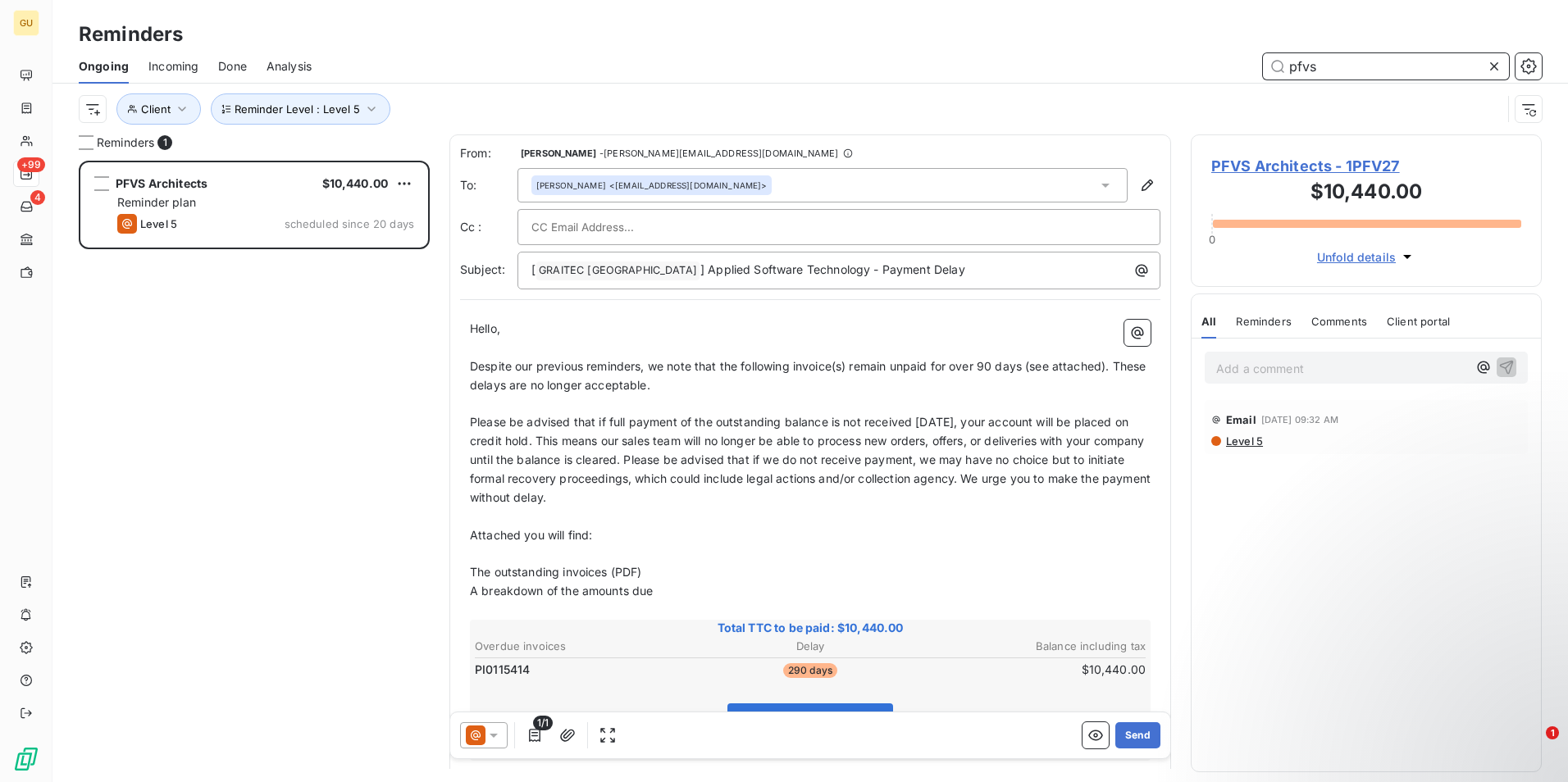
scroll to position [609, 339]
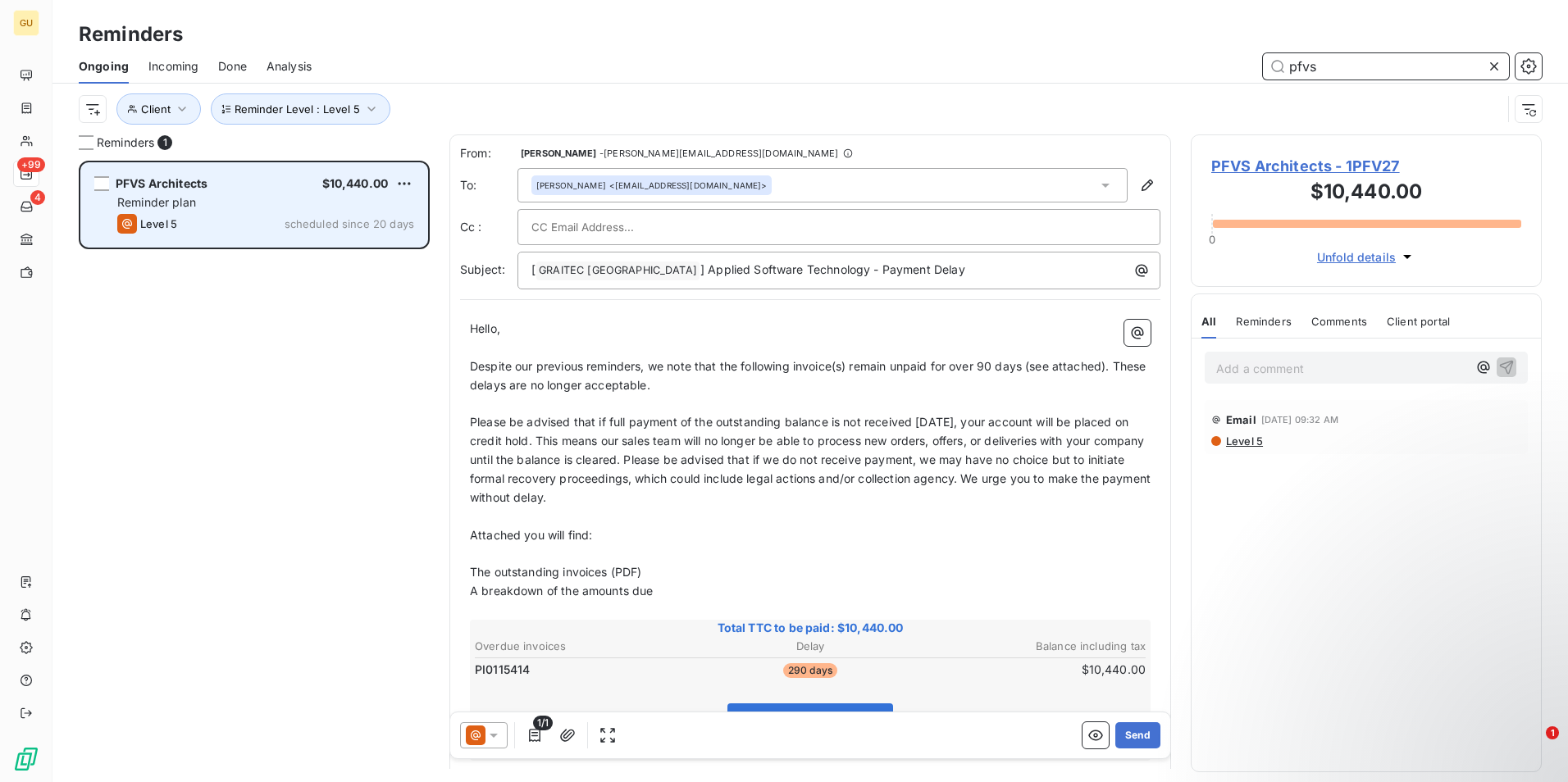
type input "pfvs"
click at [235, 216] on div "Level 5 scheduled since 20 days" at bounding box center [265, 223] width 297 height 20
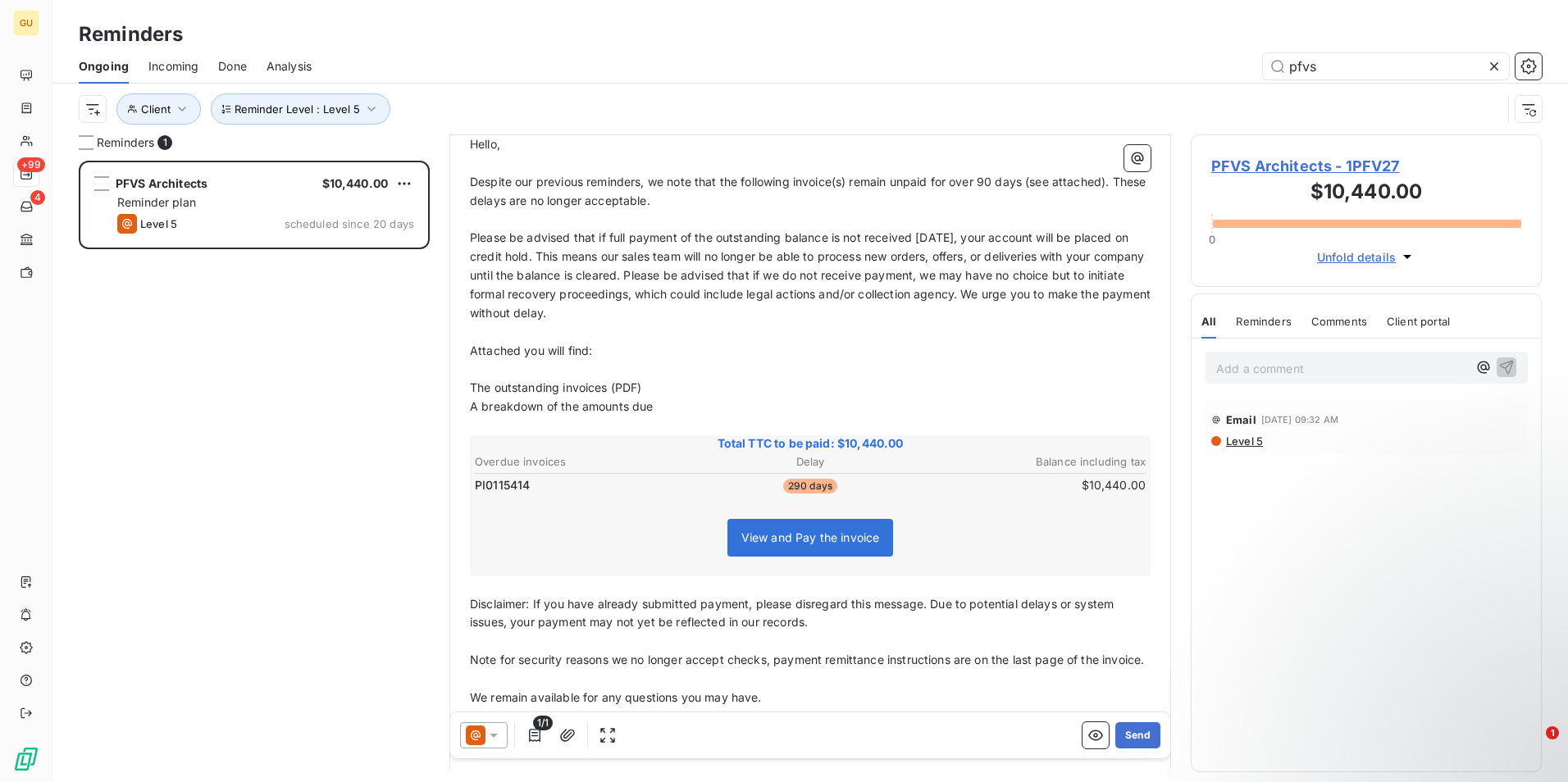
scroll to position [0, 0]
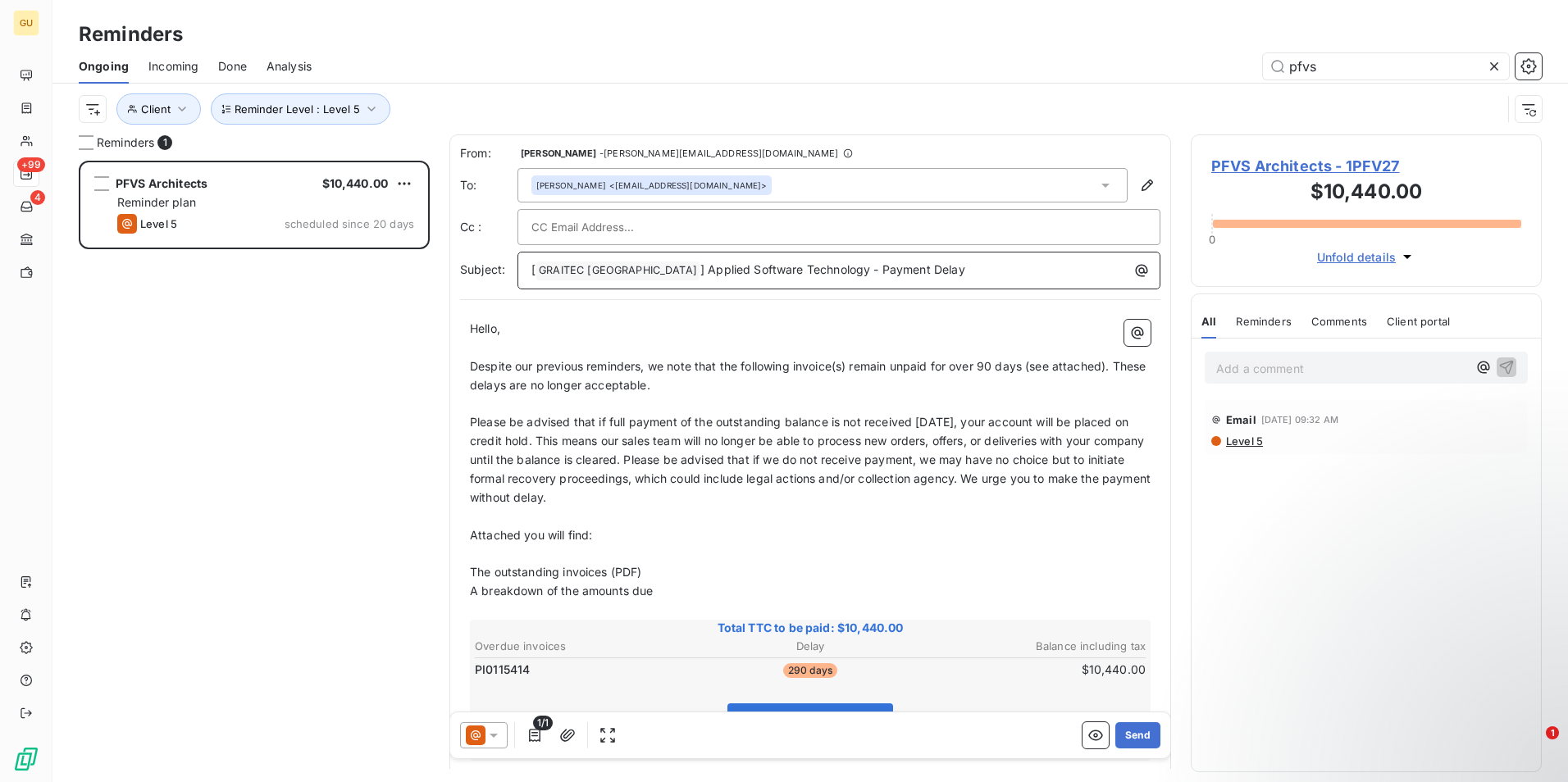
click at [931, 277] on p "[ GRAITEC [GEOGRAPHIC_DATA] ﻿ ] Applied Software Technology - Payment Delay" at bounding box center [843, 270] width 624 height 20
click at [1125, 742] on button "Send" at bounding box center [1138, 736] width 45 height 27
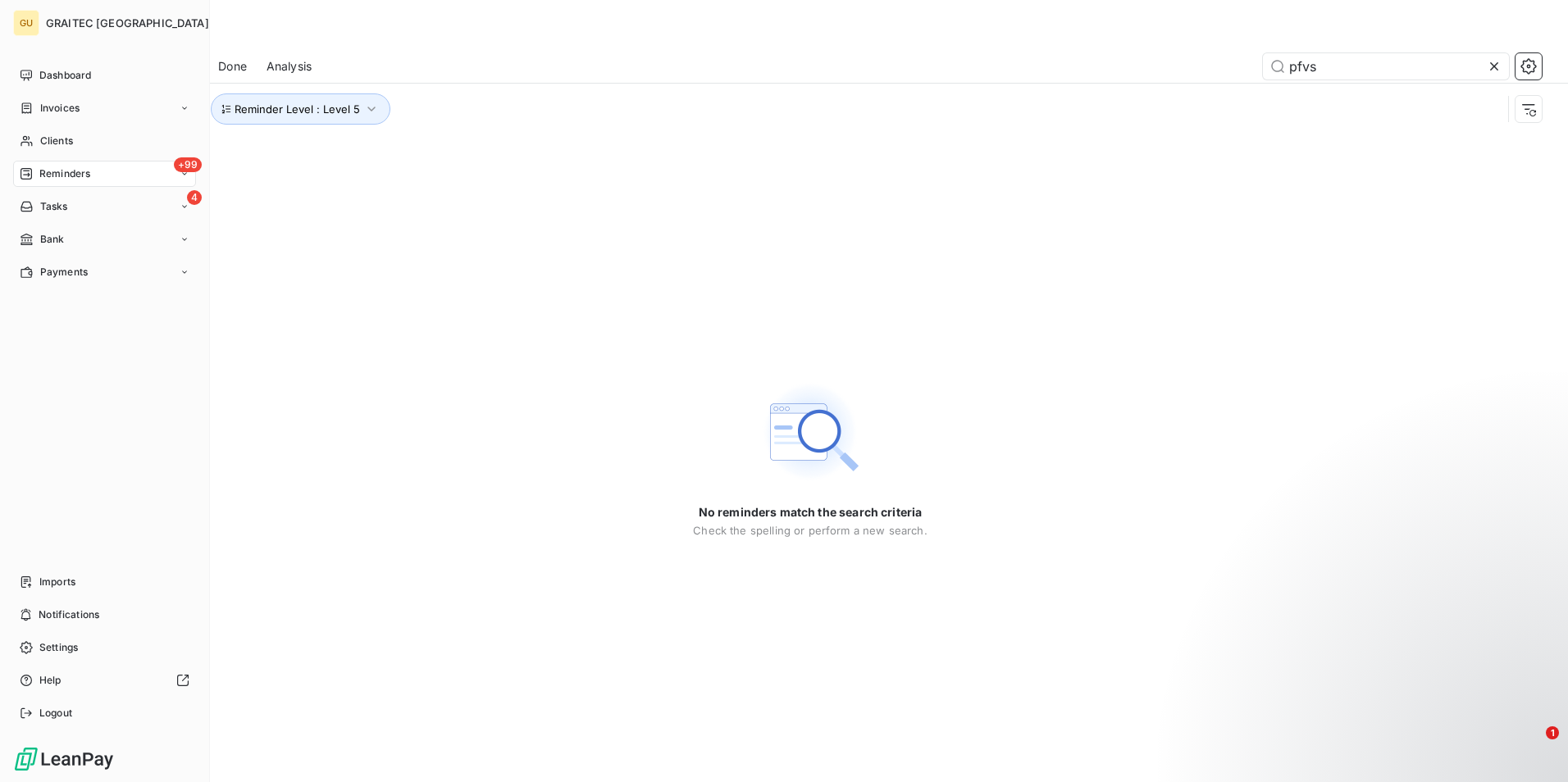
click at [132, 183] on div "+99 Reminders" at bounding box center [105, 175] width 183 height 27
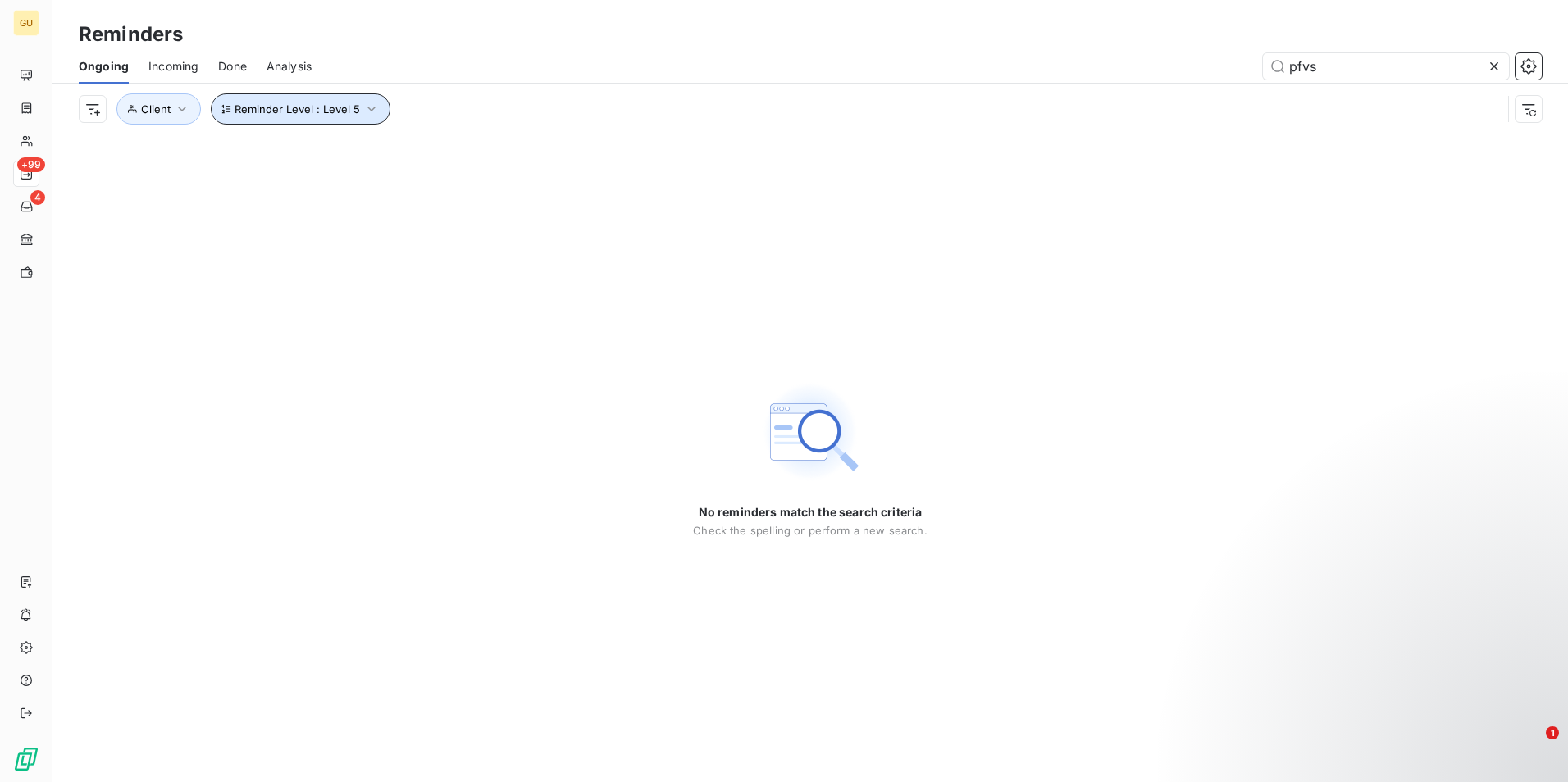
click at [369, 114] on icon "button" at bounding box center [371, 109] width 16 height 16
click at [633, 155] on div "Level 5" at bounding box center [551, 152] width 237 height 34
drag, startPoint x: 1315, startPoint y: 64, endPoint x: 1232, endPoint y: 64, distance: 83.0
click at [1232, 64] on div "pfvs" at bounding box center [936, 67] width 1210 height 27
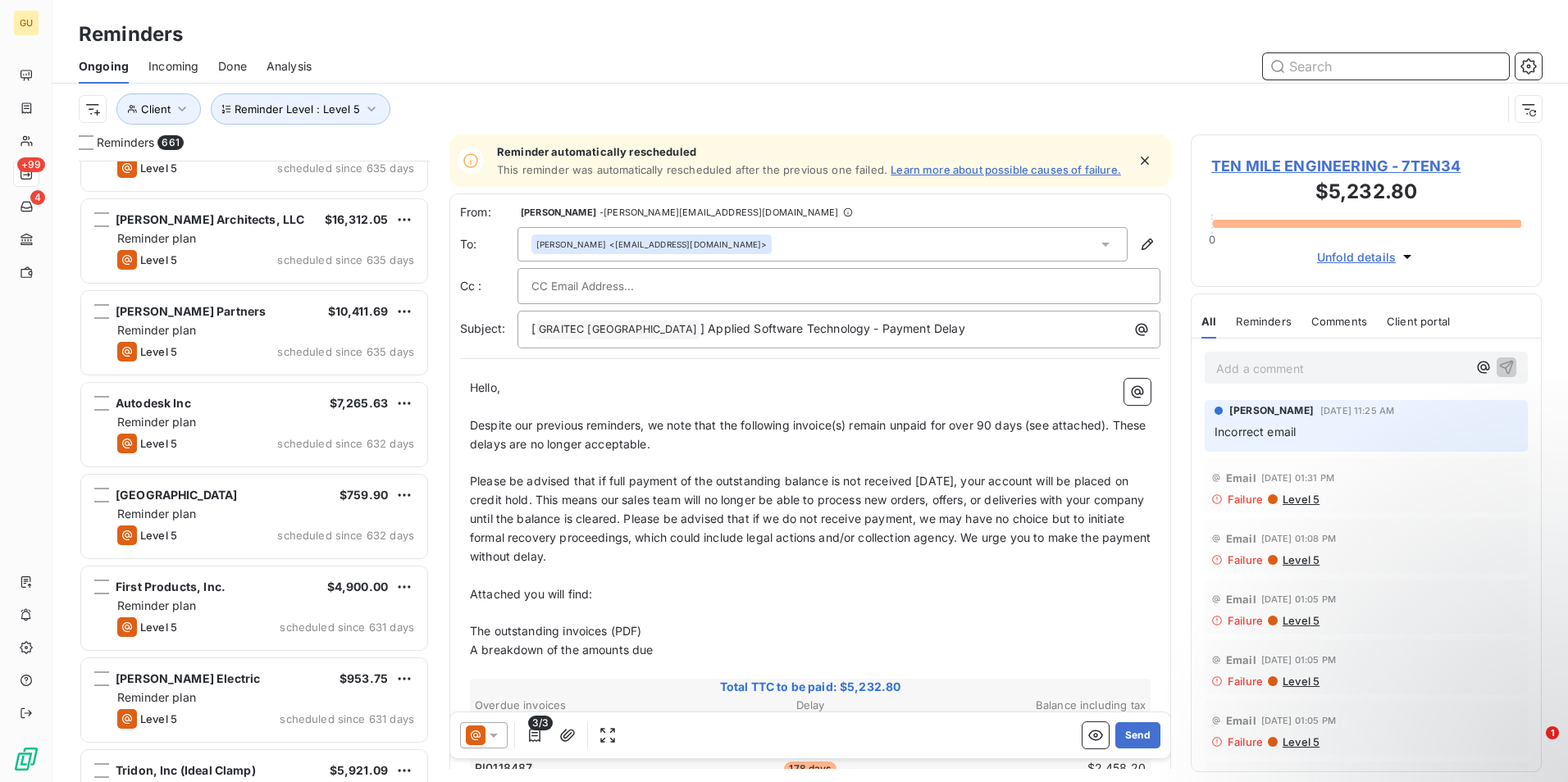
scroll to position [3692, 0]
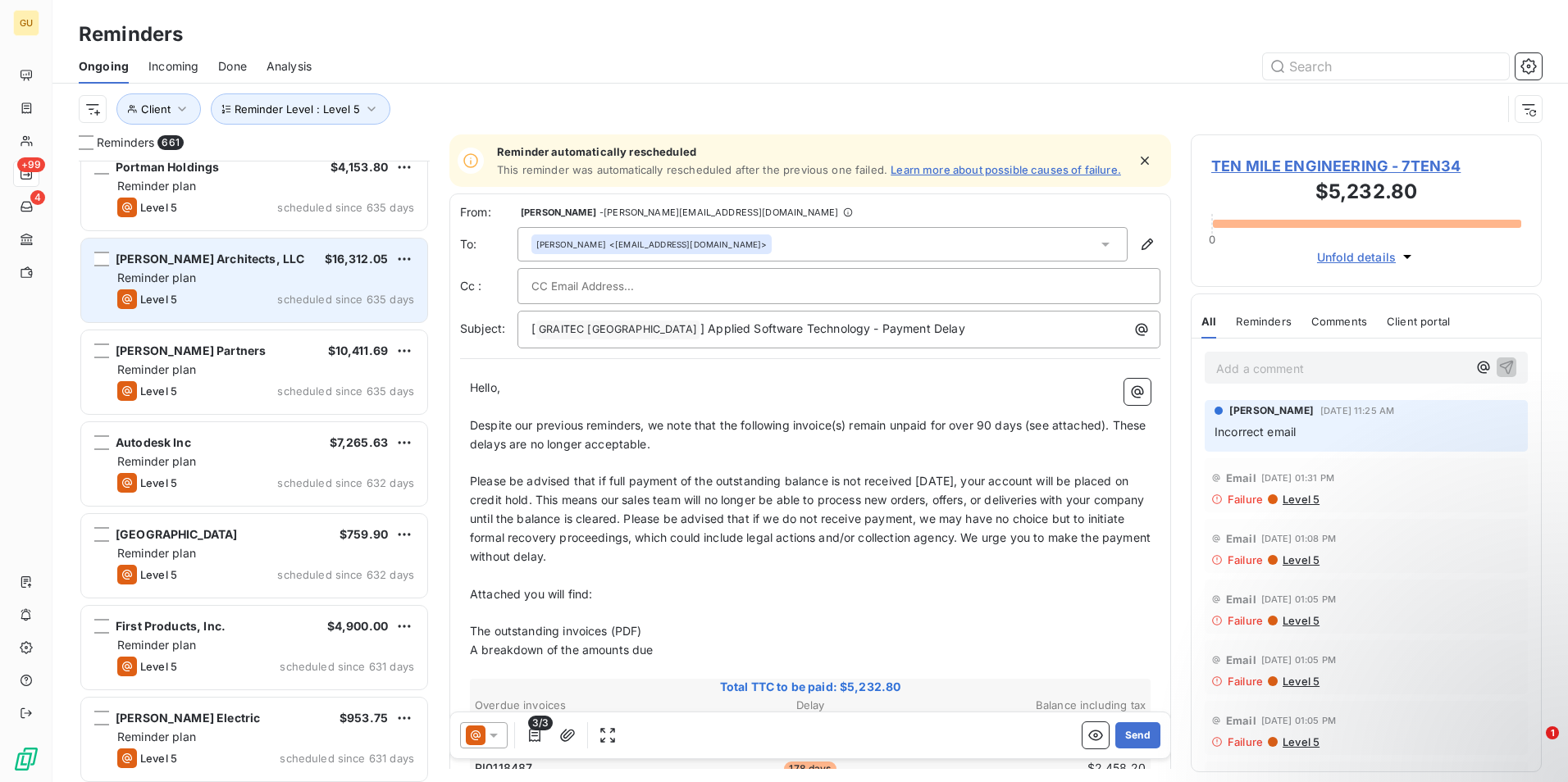
click at [269, 278] on div "Reminder plan" at bounding box center [265, 278] width 297 height 16
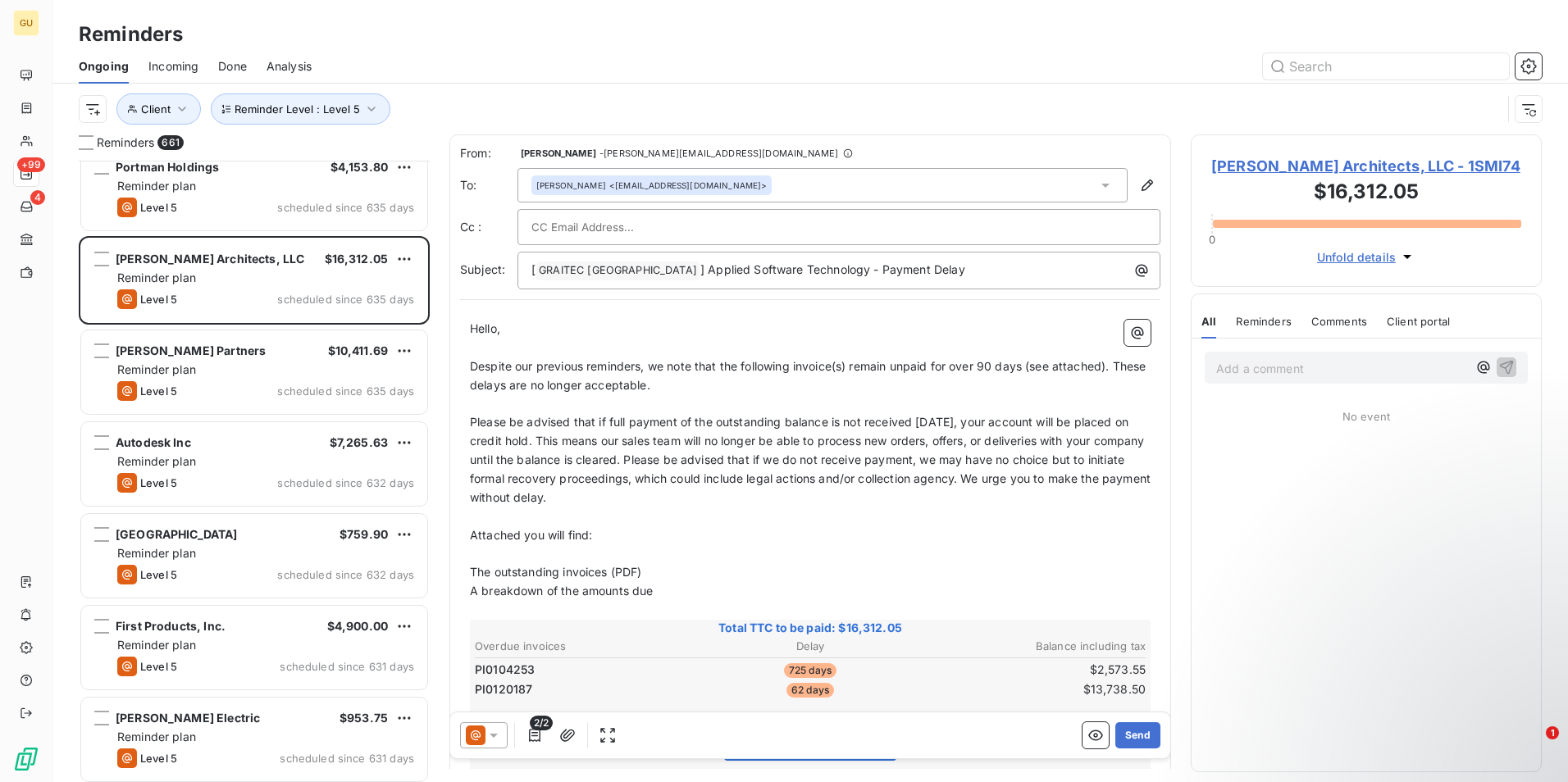
click at [490, 735] on icon at bounding box center [493, 736] width 9 height 4
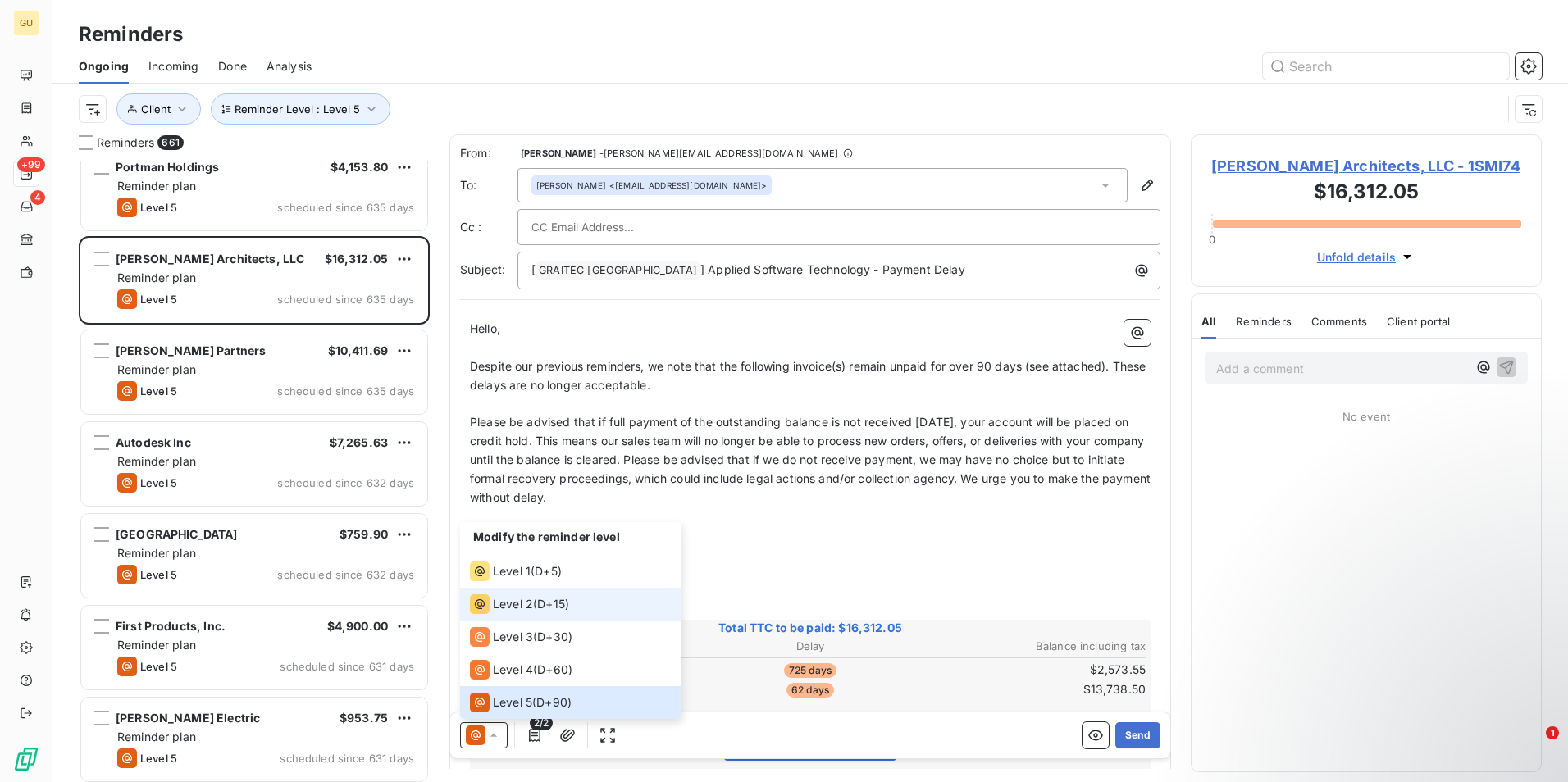
click at [511, 607] on span "Level 2" at bounding box center [513, 604] width 40 height 16
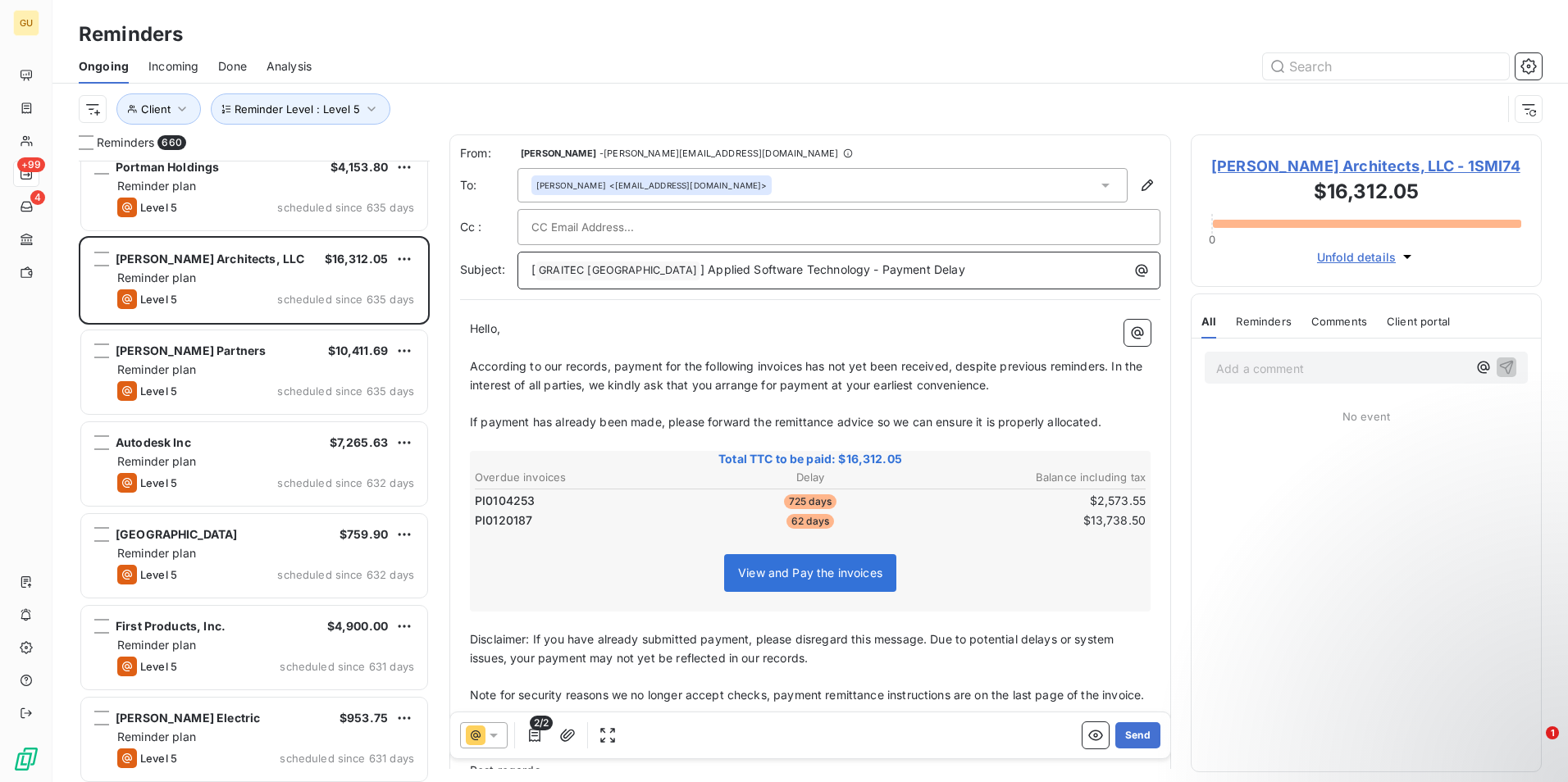
click at [914, 273] on p "[ GRAITEC [GEOGRAPHIC_DATA] ﻿ ] Applied Software Technology - Payment Delay" at bounding box center [843, 270] width 624 height 20
click at [1129, 724] on button "Send" at bounding box center [1138, 736] width 45 height 27
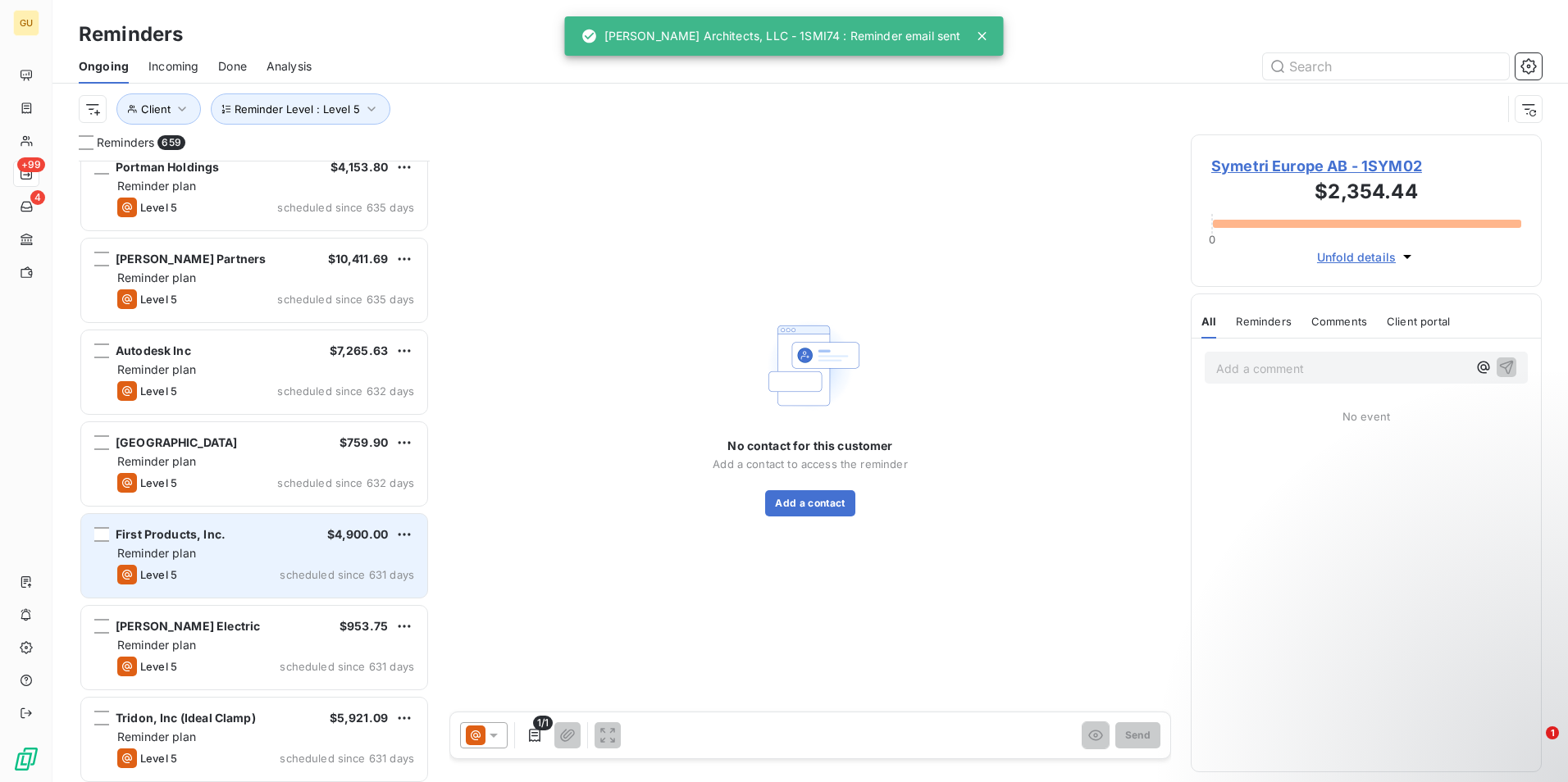
click at [266, 554] on div "Reminder plan" at bounding box center [265, 553] width 297 height 16
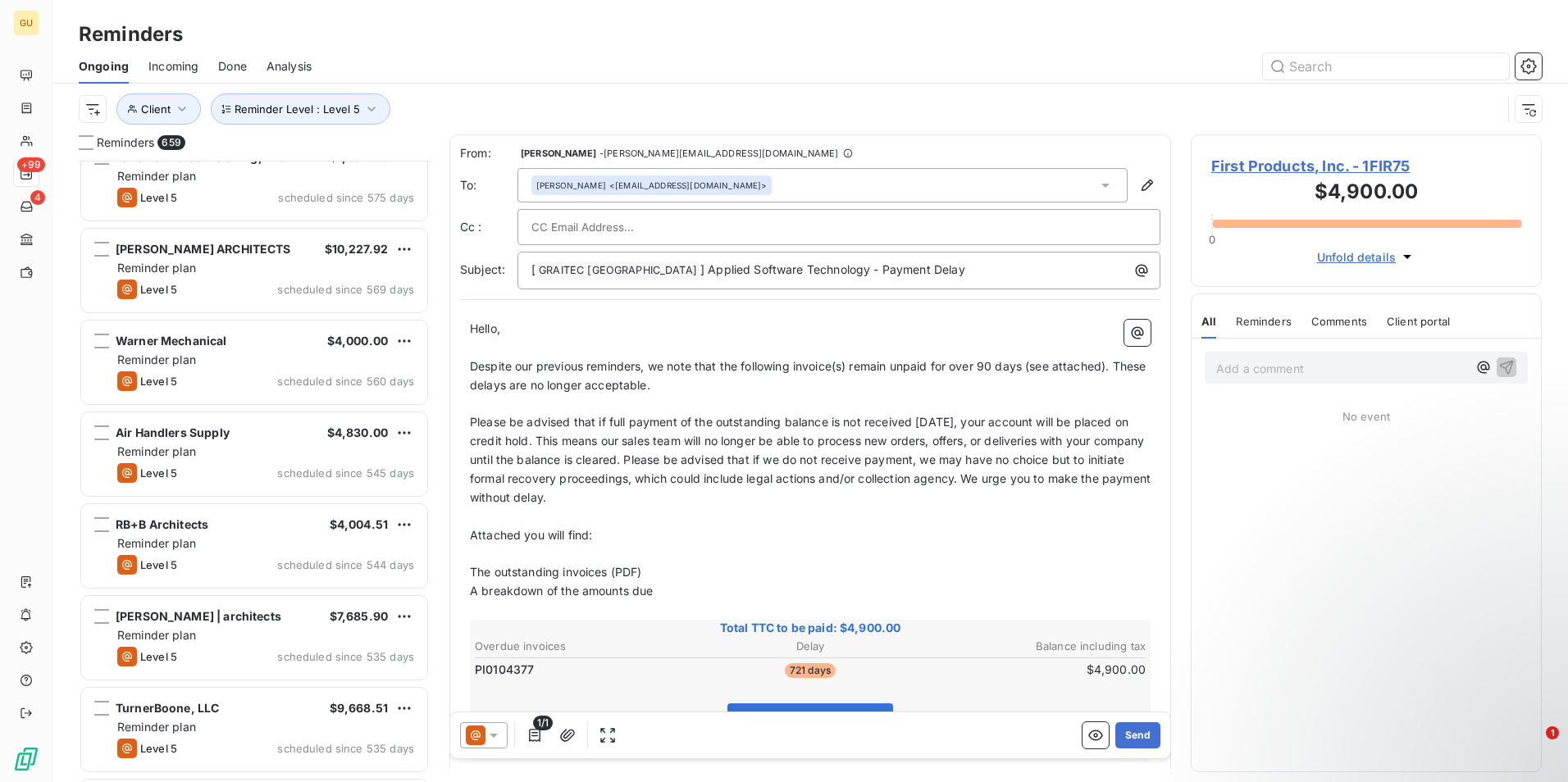
scroll to position [6808, 0]
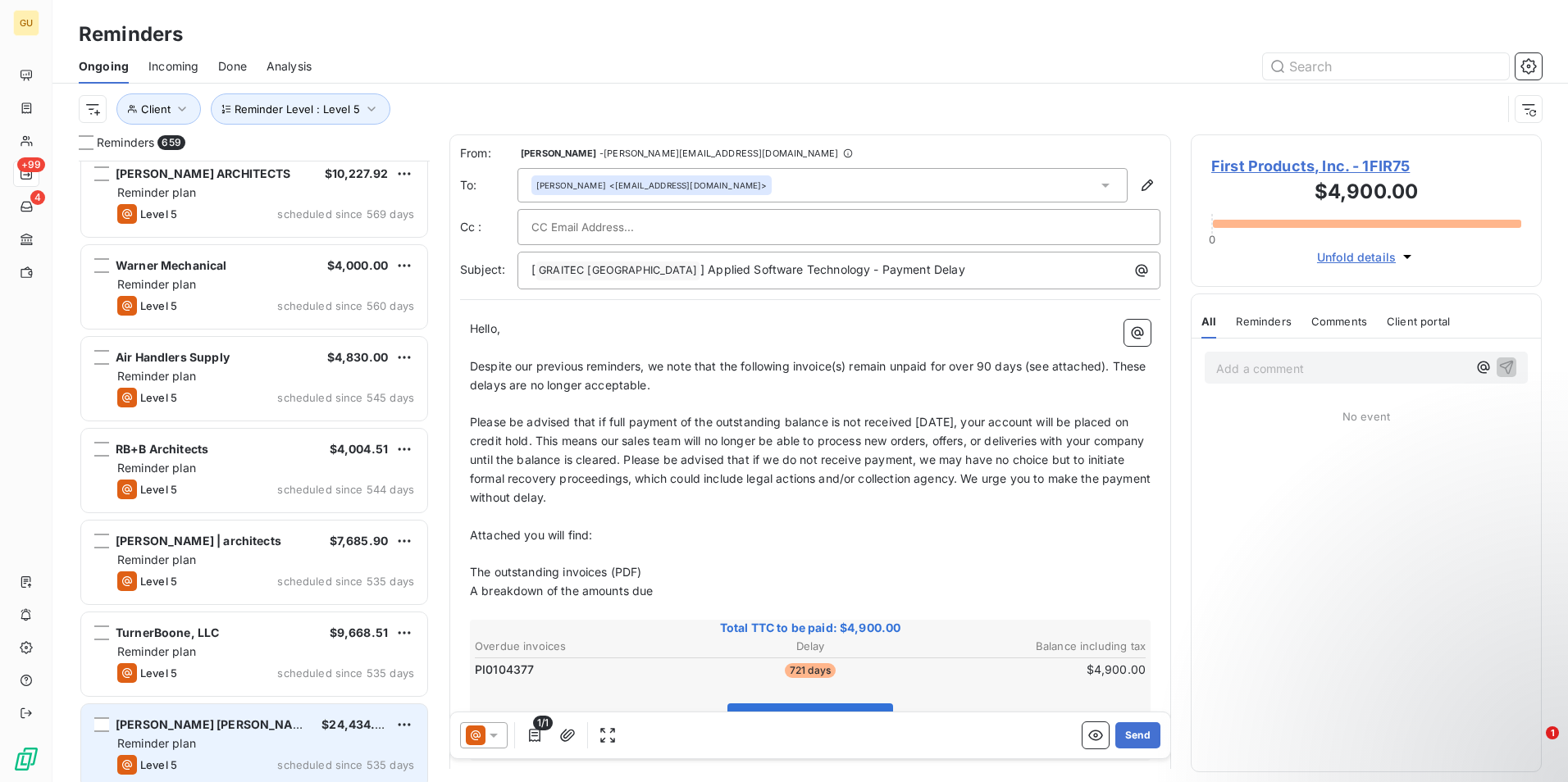
click at [299, 732] on div "[PERSON_NAME] [PERSON_NAME] $24,434.49 Reminder plan Level 5 scheduled since 53…" at bounding box center [254, 747] width 346 height 84
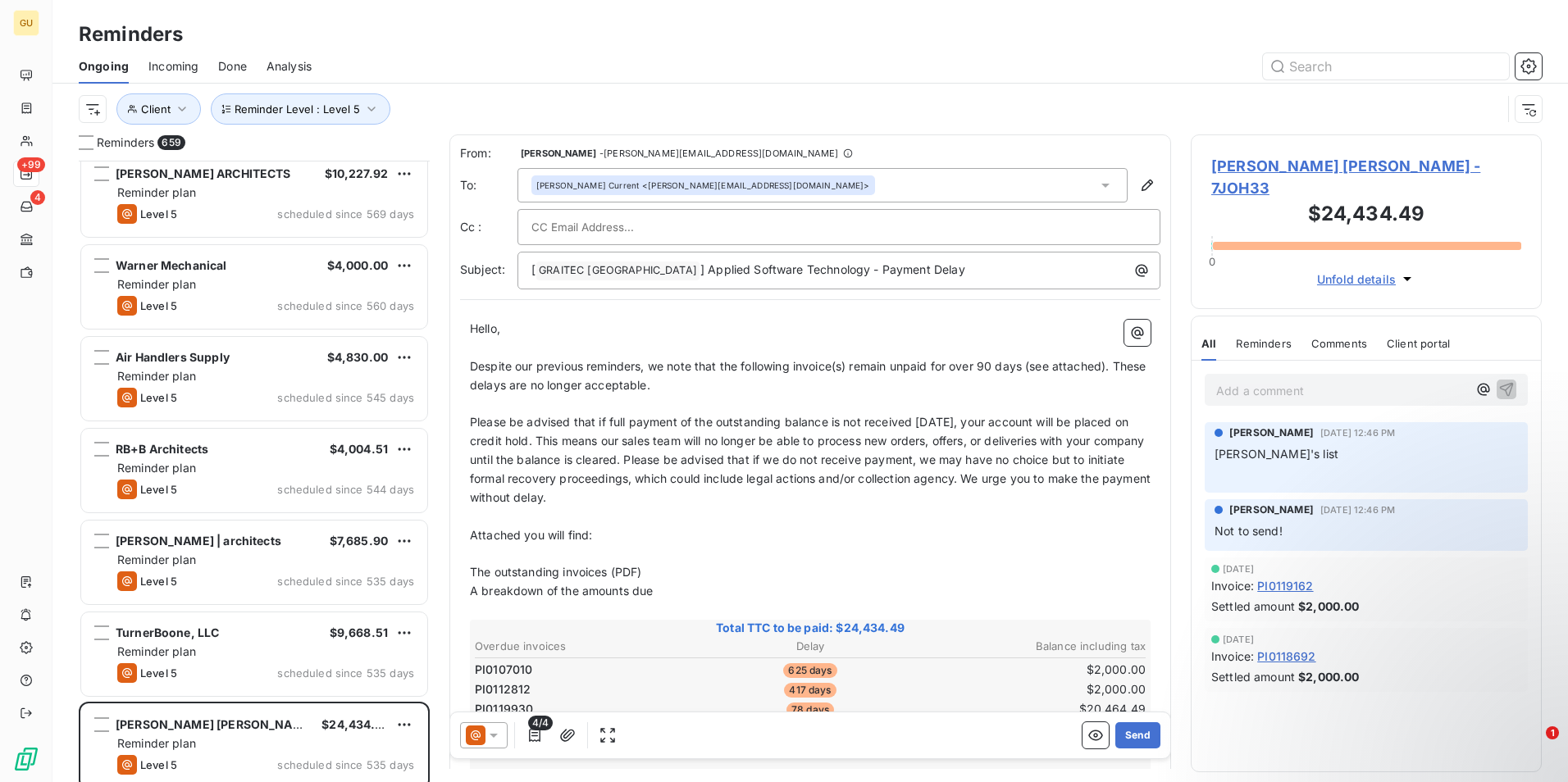
click at [1295, 381] on p "Add a comment ﻿" at bounding box center [1341, 390] width 251 height 20
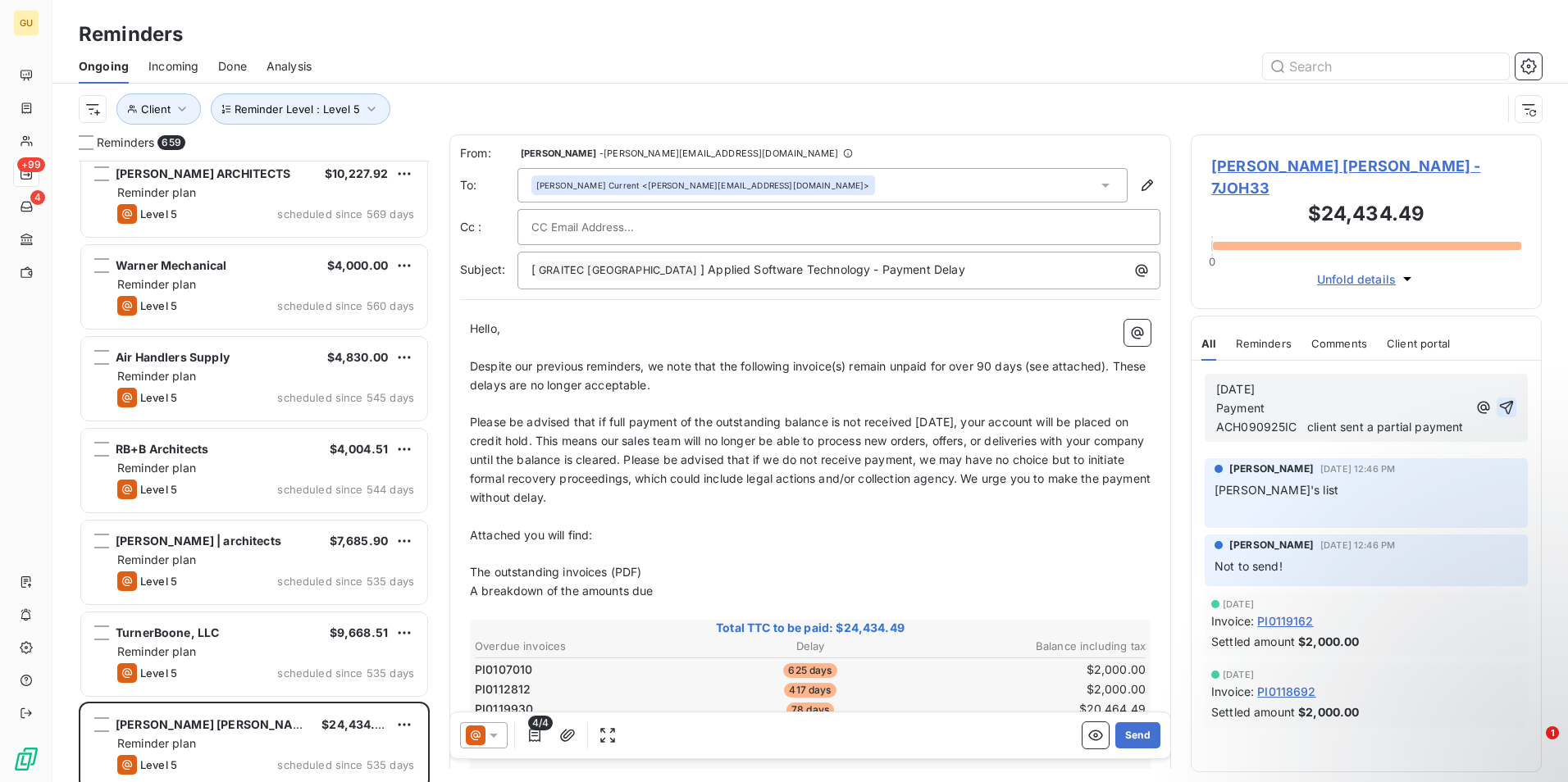
click at [1508, 401] on icon "button" at bounding box center [1507, 408] width 14 height 14
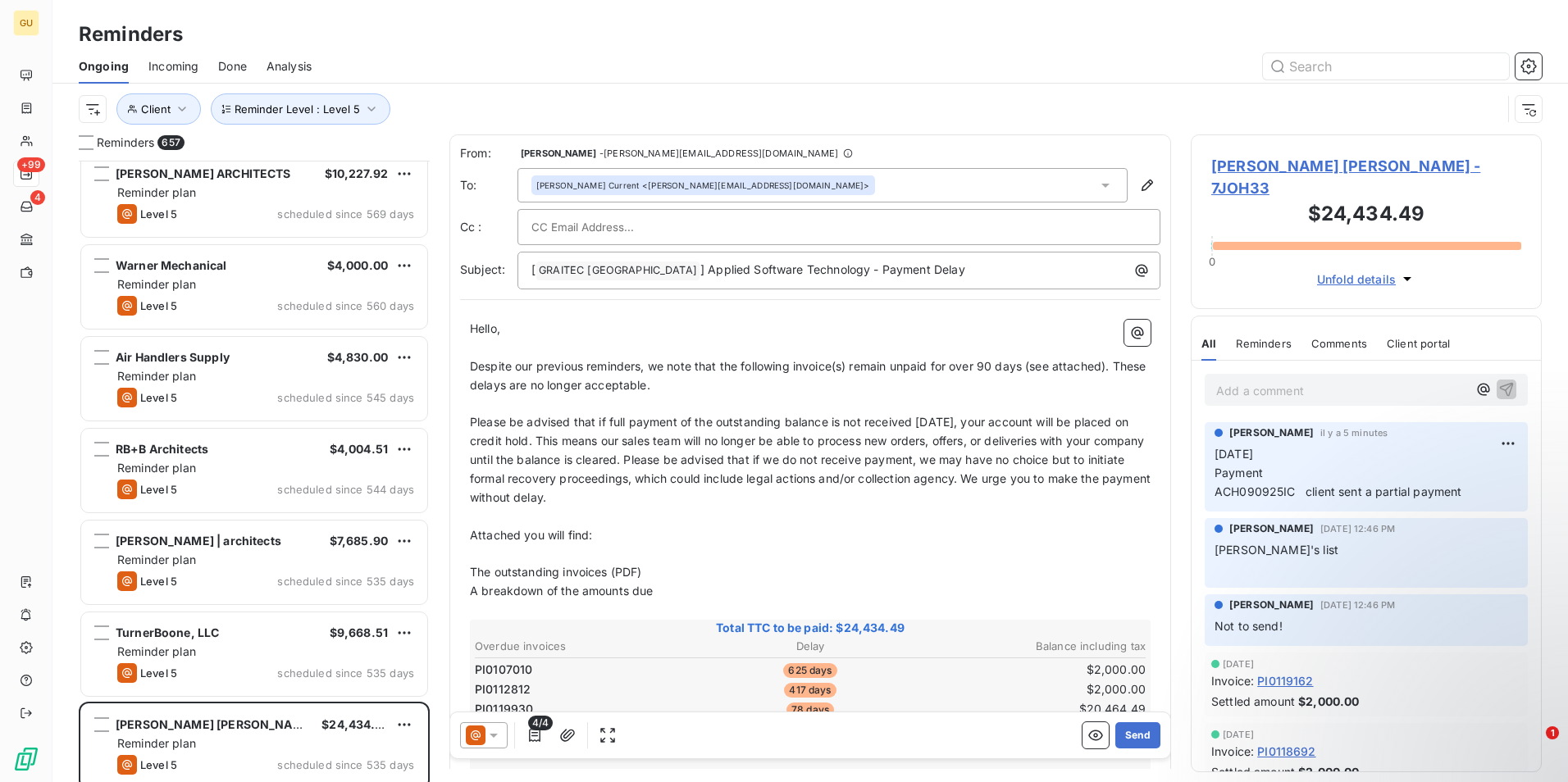
click at [1331, 381] on p "Add a comment ﻿" at bounding box center [1341, 390] width 251 height 20
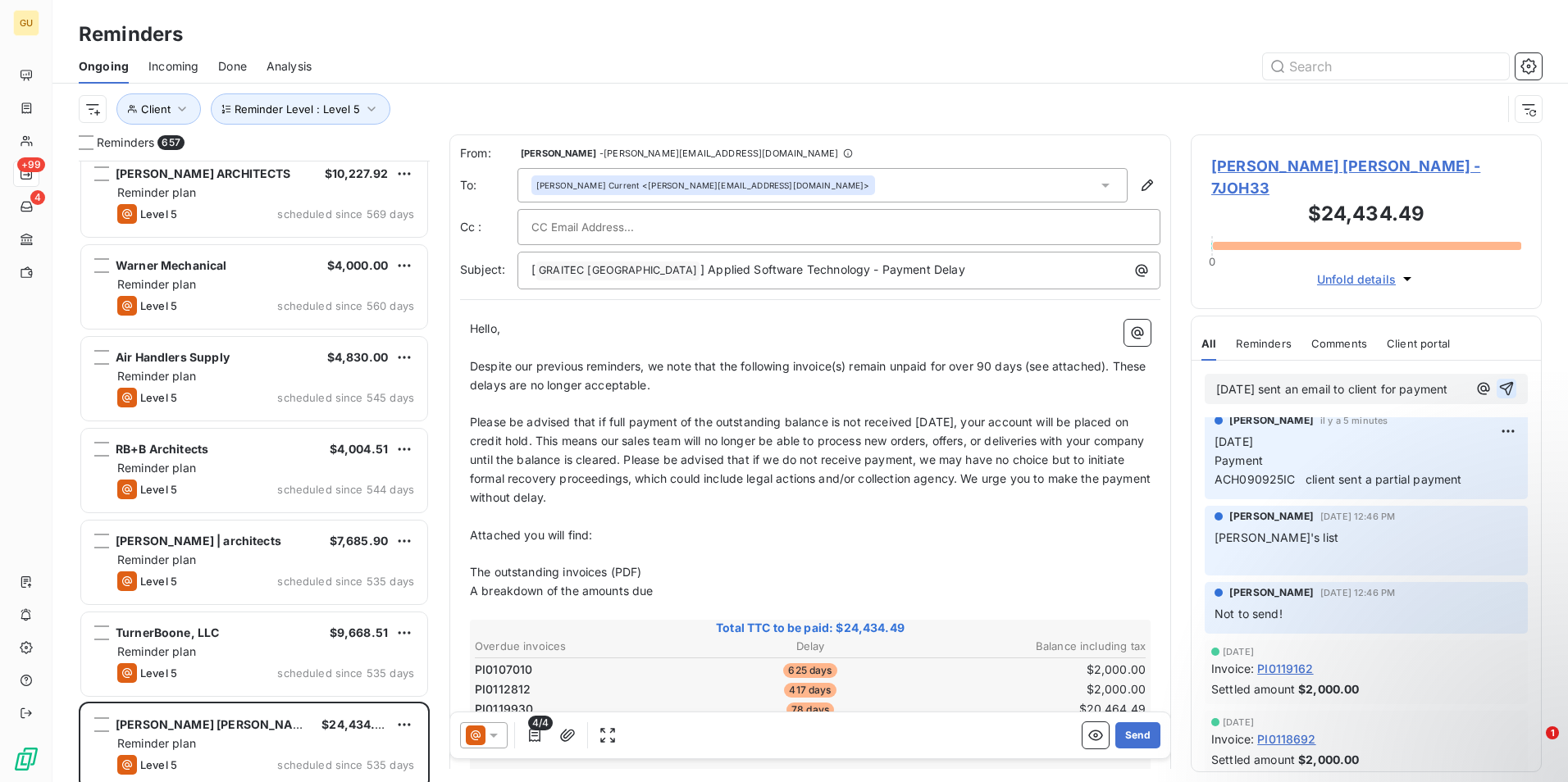
scroll to position [14, 0]
click at [1498, 383] on icon "button" at bounding box center [1506, 388] width 16 height 16
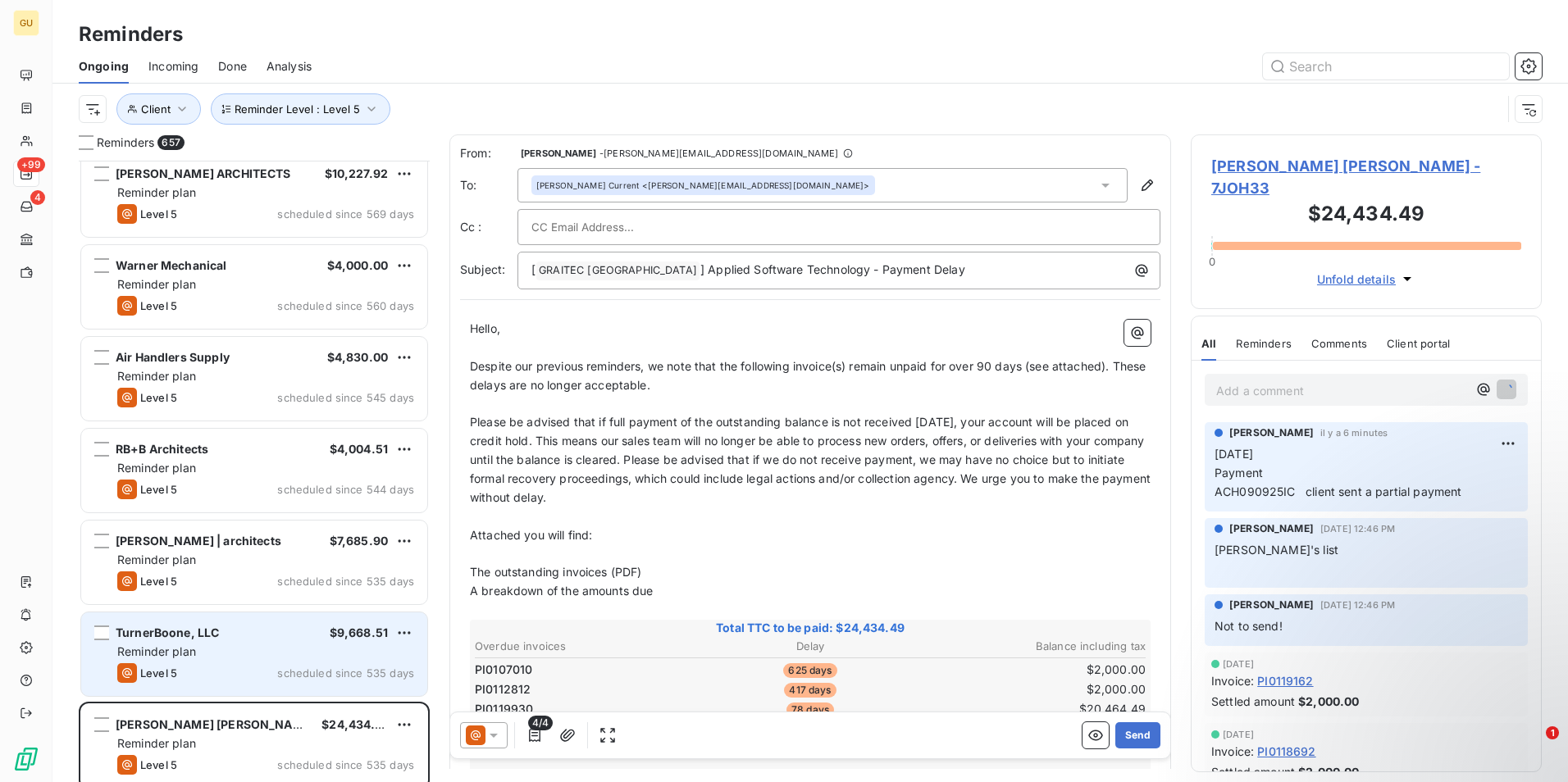
click at [255, 659] on div "Reminder plan" at bounding box center [265, 651] width 297 height 16
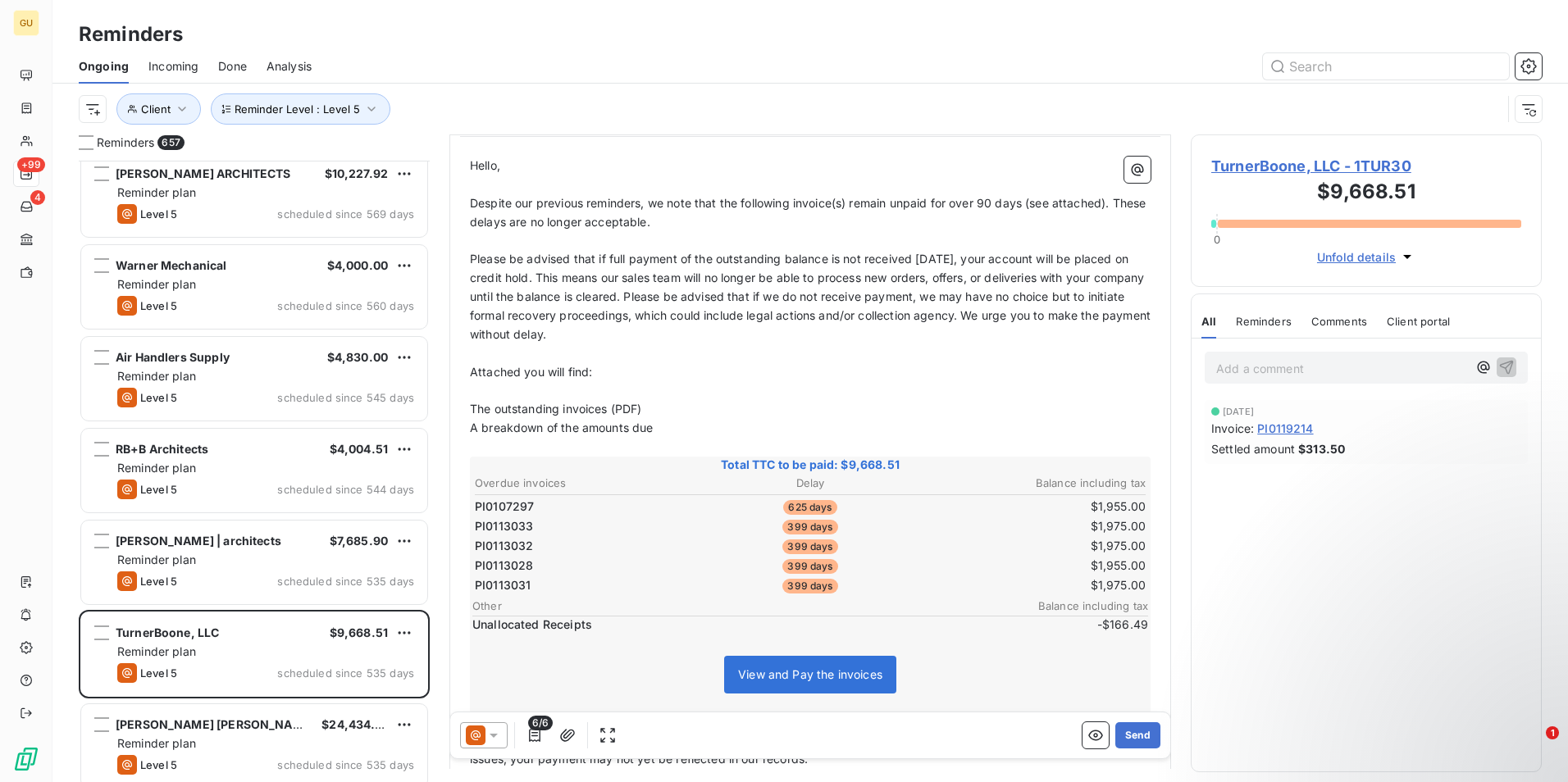
scroll to position [165, 0]
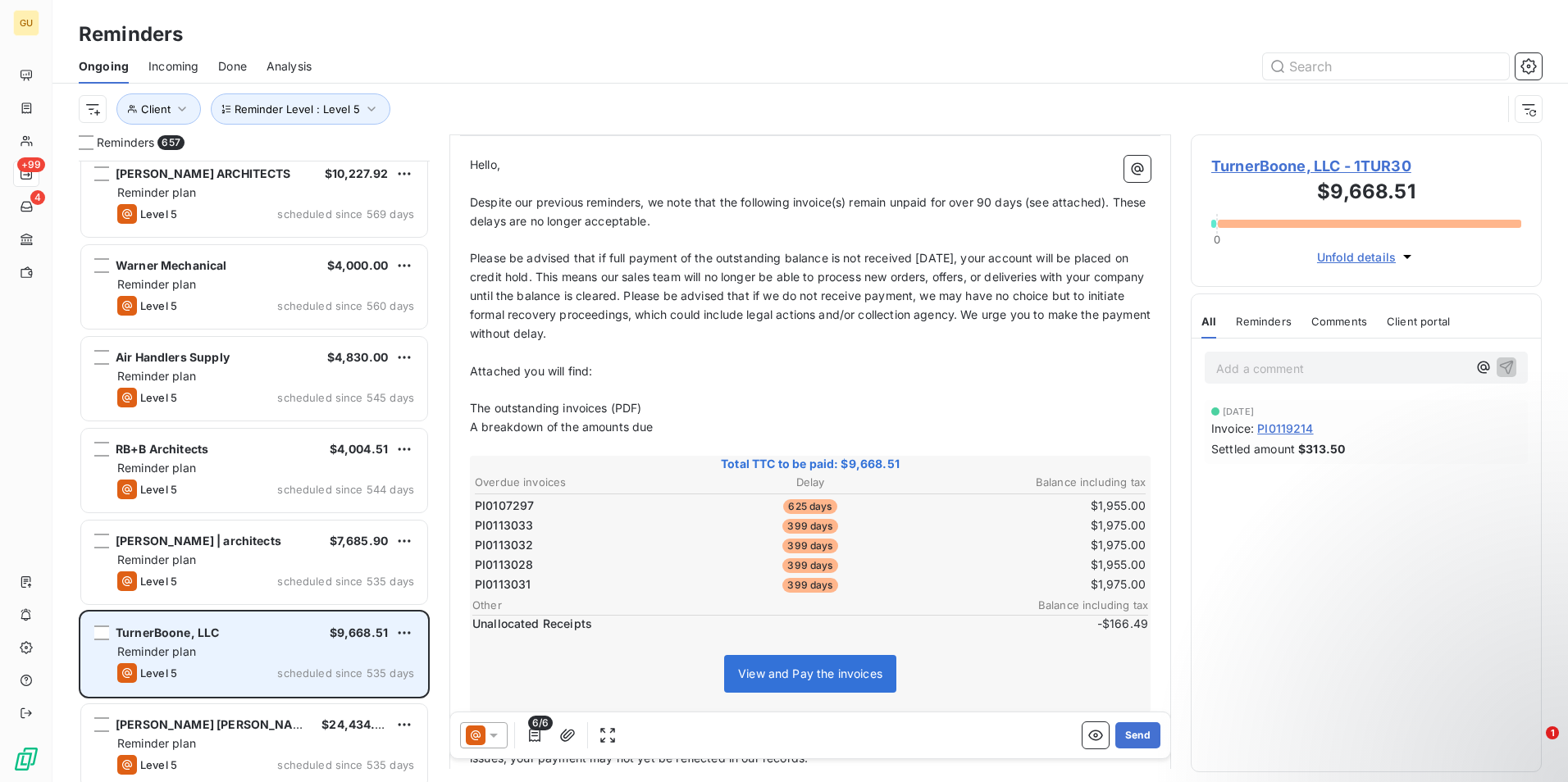
click at [352, 643] on div "TurnerBoone, LLC $9,668.51 Reminder plan Level 5 scheduled since 535 days" at bounding box center [254, 654] width 346 height 84
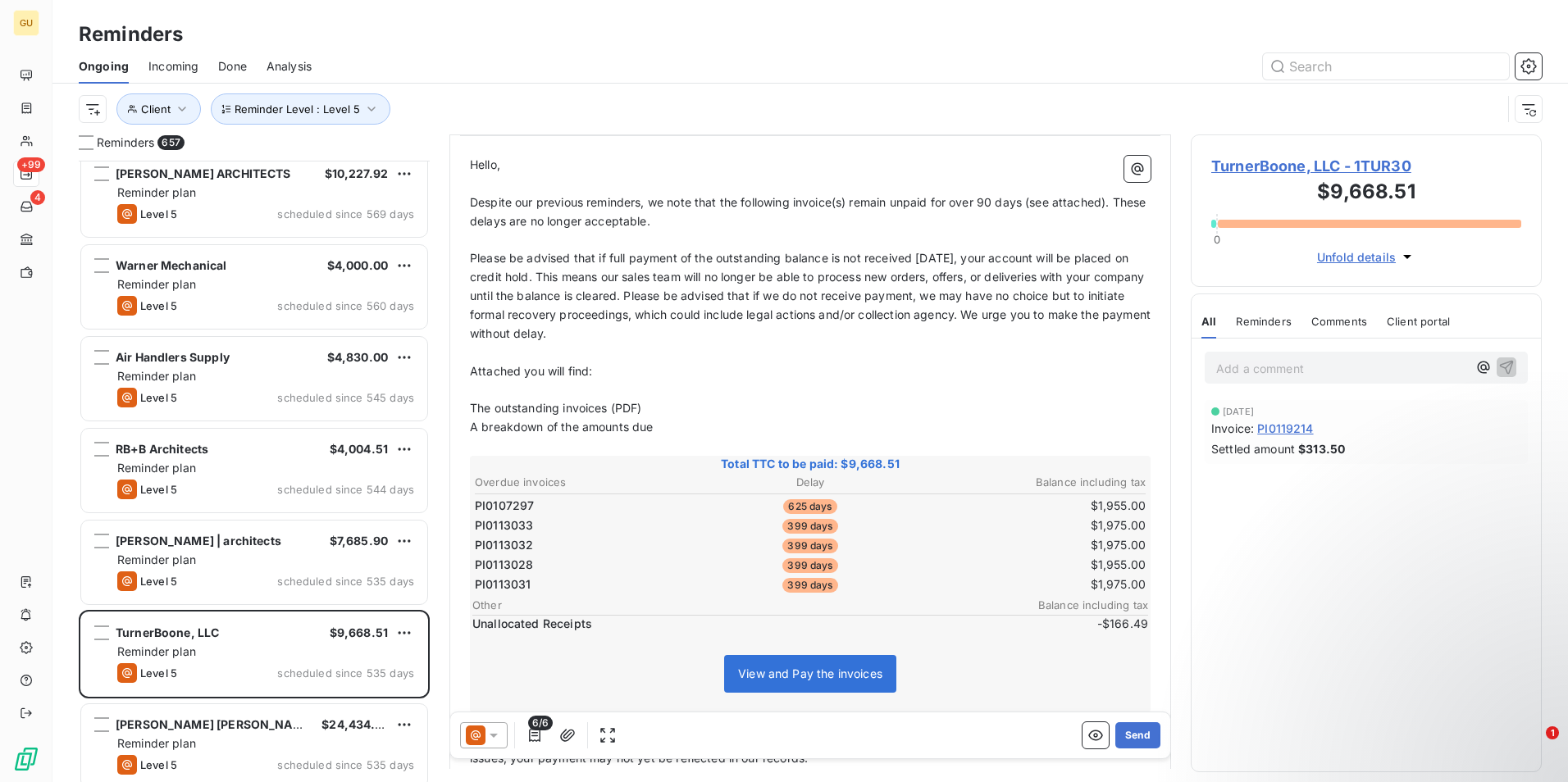
click at [1390, 168] on span "TurnerBoone, LLC - 1TUR30" at bounding box center [1366, 166] width 310 height 22
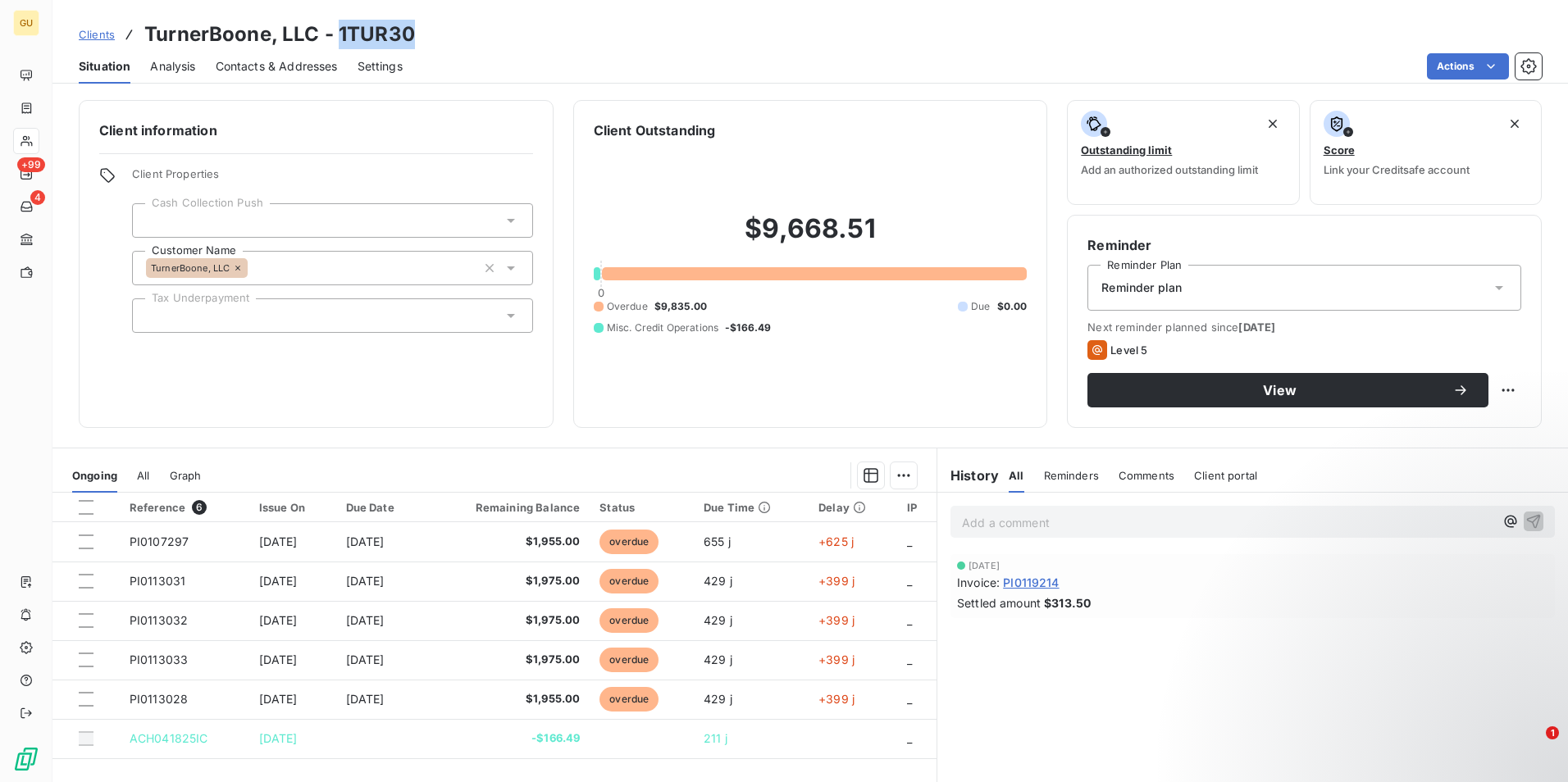
drag, startPoint x: 416, startPoint y: 38, endPoint x: 340, endPoint y: 32, distance: 76.2
click at [340, 32] on div "Clients TurnerBoone, LLC - 1TUR30" at bounding box center [810, 34] width 1516 height 30
copy h3 "1TUR30"
click at [435, 34] on div "Clients TurnerBoone, LLC - 1TUR30" at bounding box center [810, 34] width 1516 height 30
drag, startPoint x: 425, startPoint y: 35, endPoint x: 150, endPoint y: 30, distance: 275.0
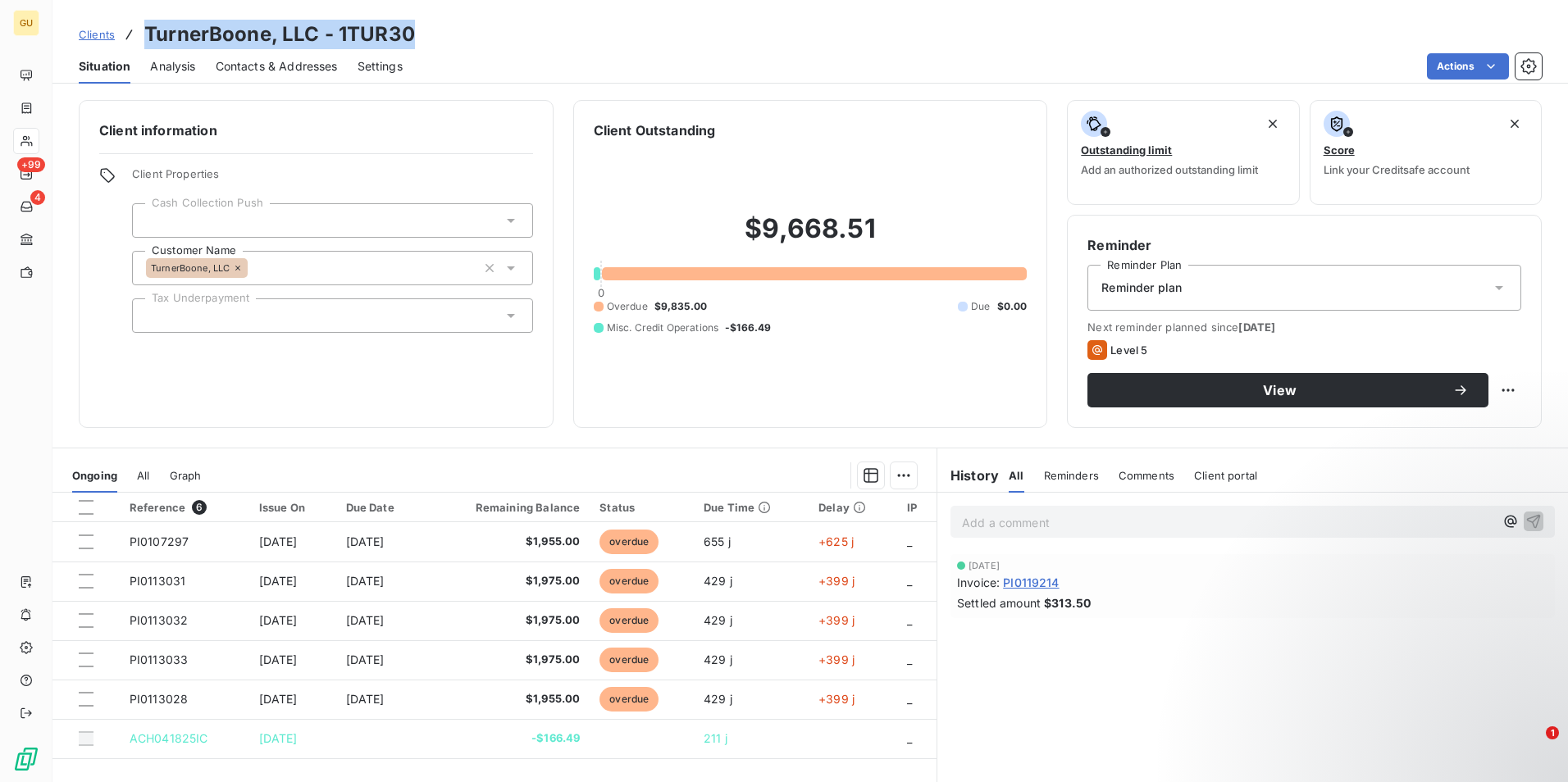
click at [150, 30] on div "Clients TurnerBoone, LLC - 1TUR30" at bounding box center [810, 34] width 1516 height 30
copy h3 "TurnerBoone, LLC - 1TUR30"
click at [1083, 525] on p "Add a comment ﻿" at bounding box center [1228, 522] width 532 height 20
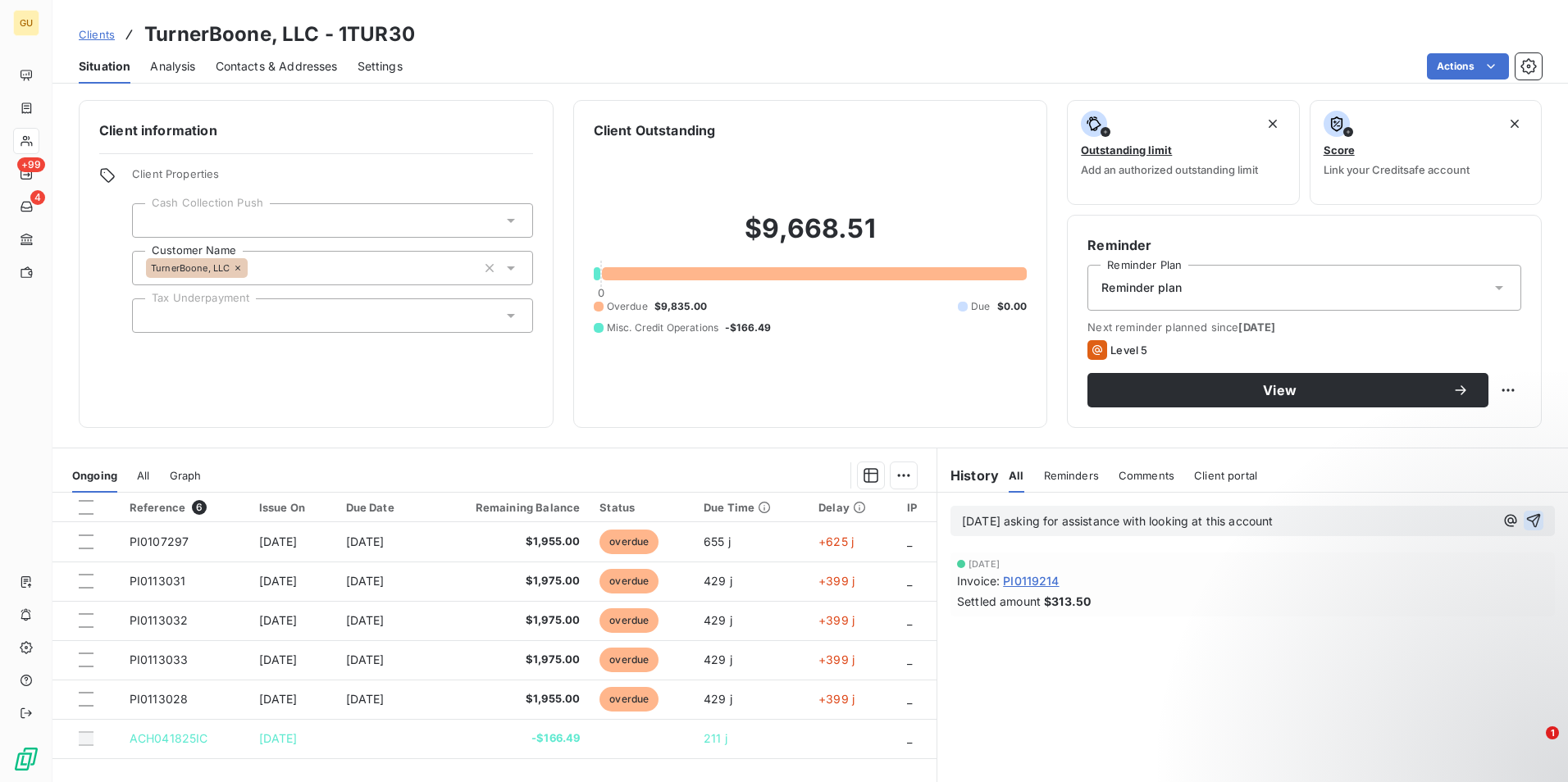
click at [1526, 523] on icon "button" at bounding box center [1534, 520] width 16 height 16
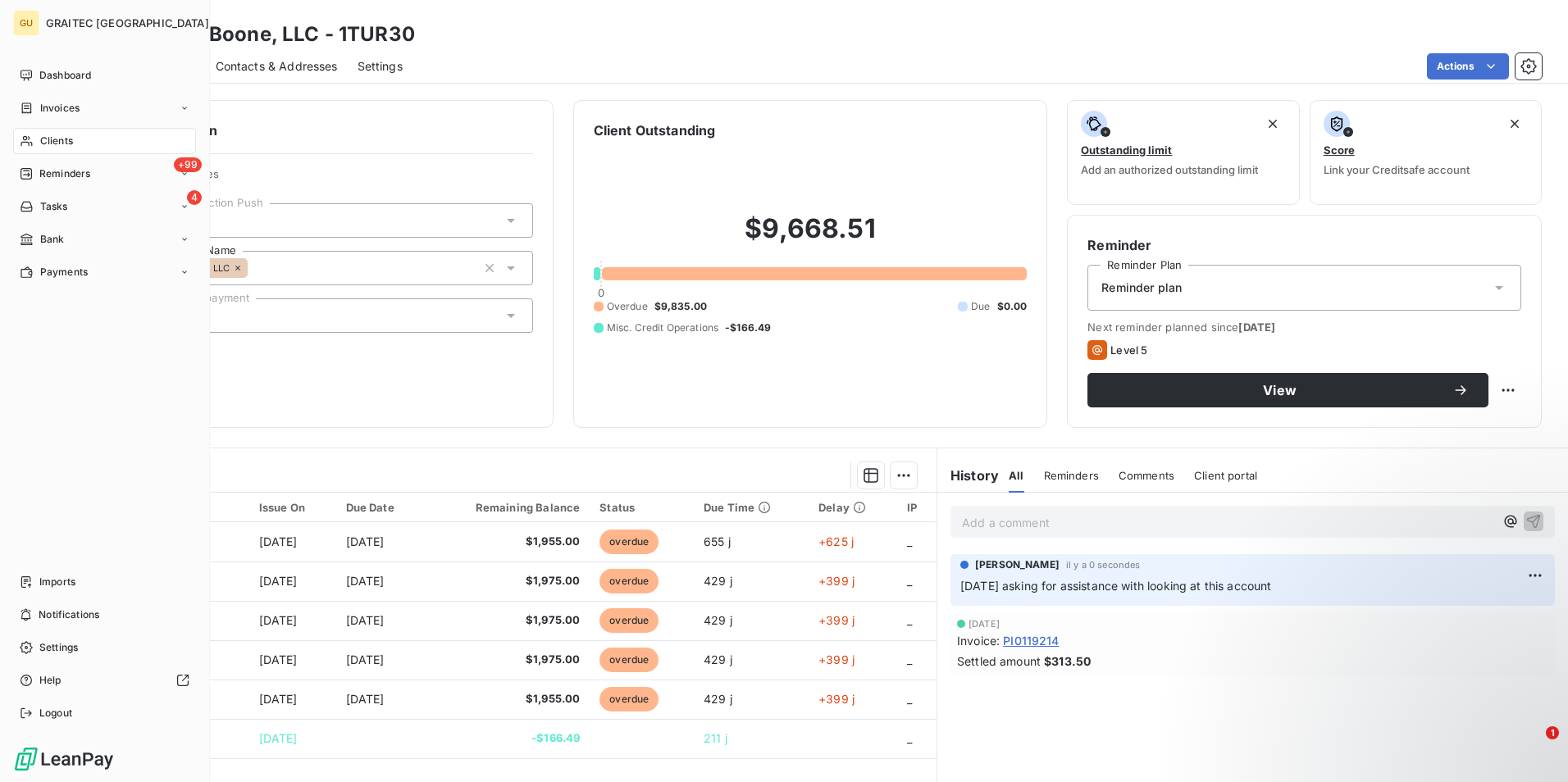
click at [81, 176] on span "Reminders" at bounding box center [64, 174] width 51 height 14
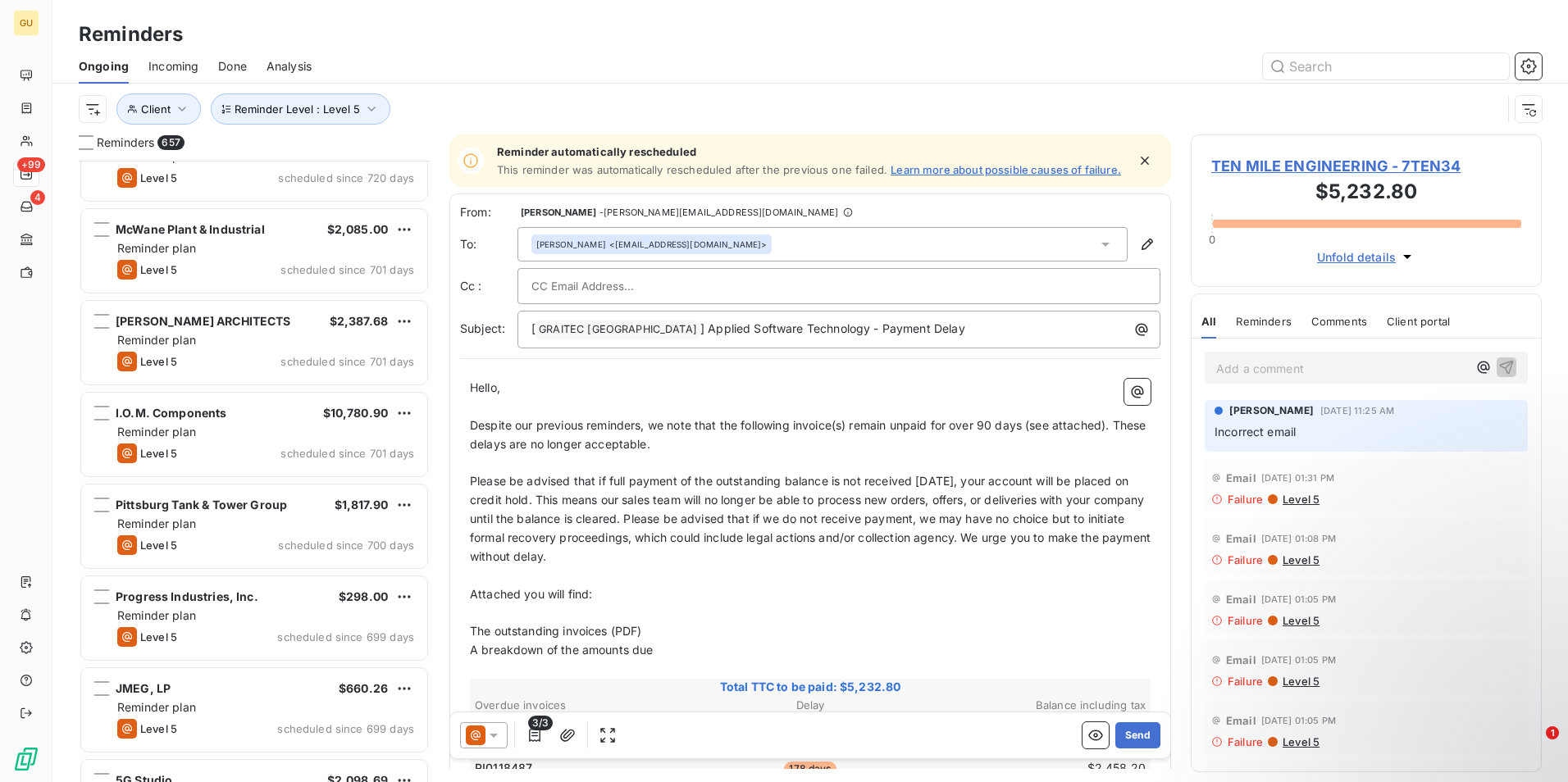
scroll to position [1231, 0]
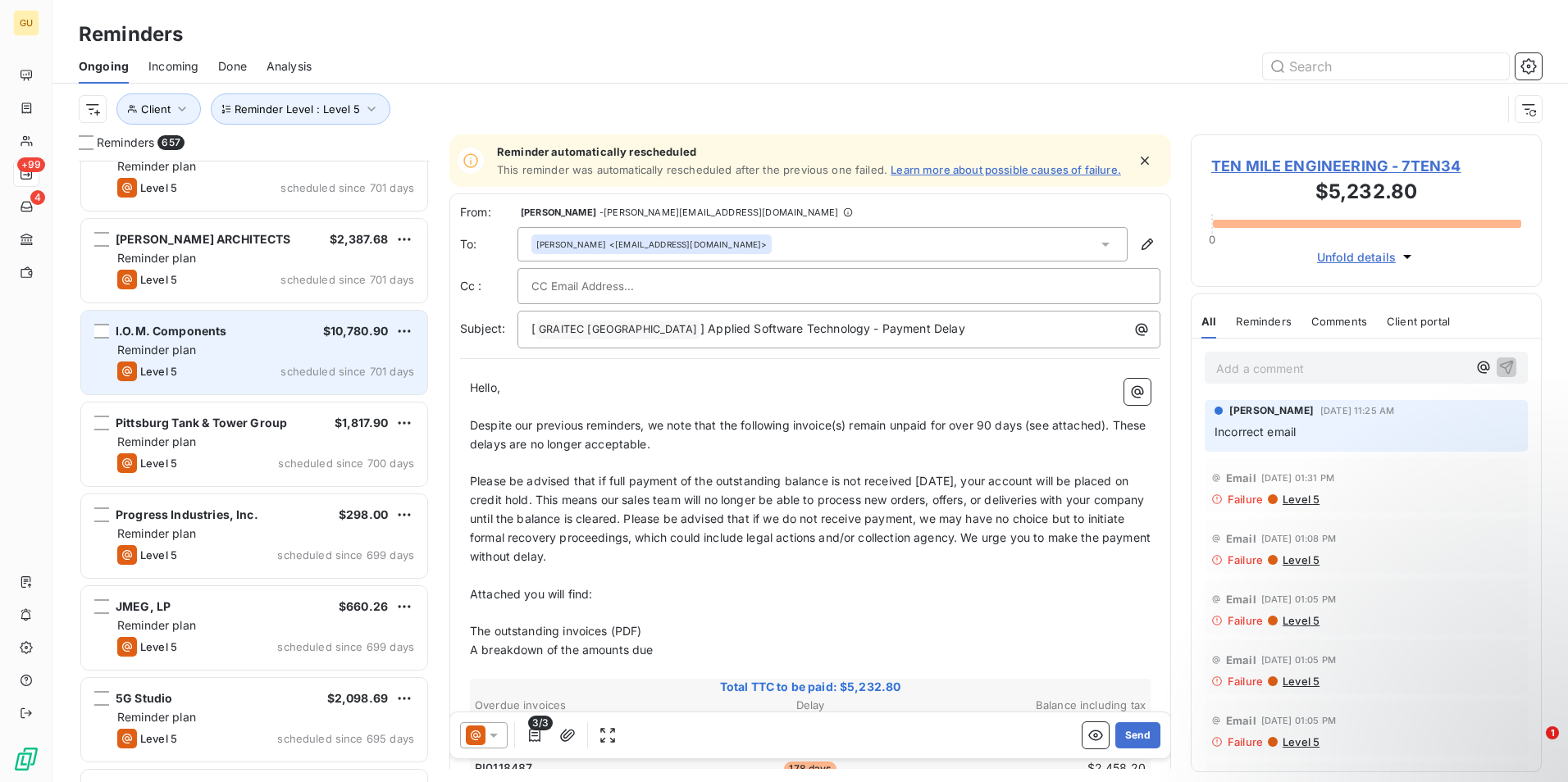
click at [255, 360] on div "I.O.M. Components $10,780.90 Reminder plan Level 5 scheduled since 701 days" at bounding box center [254, 353] width 346 height 84
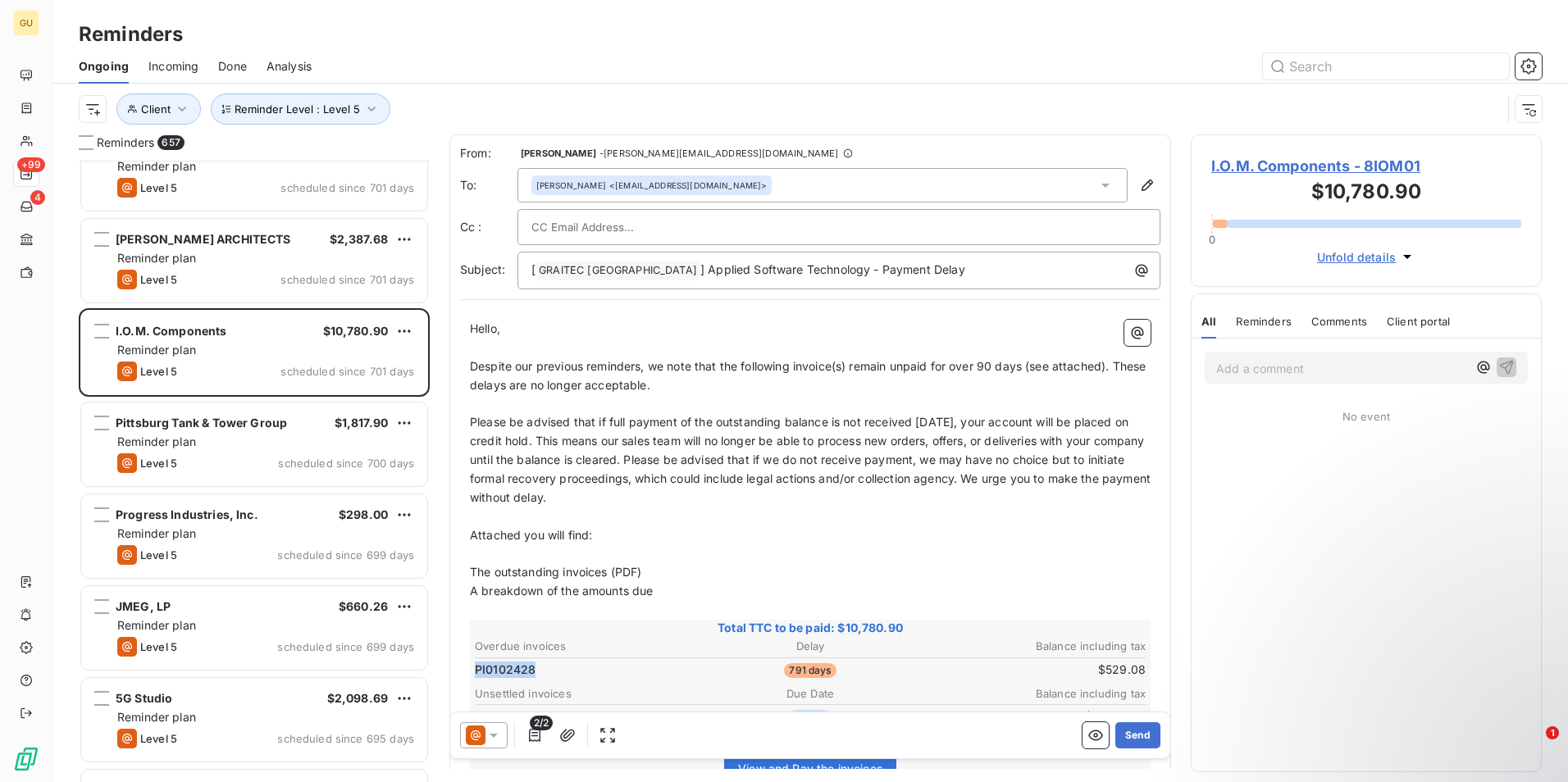
drag, startPoint x: 536, startPoint y: 671, endPoint x: 478, endPoint y: 675, distance: 58.1
click at [478, 675] on td "PI0102428" at bounding box center [586, 669] width 223 height 18
click at [542, 669] on td "PI0102428" at bounding box center [586, 669] width 223 height 18
drag, startPoint x: 544, startPoint y: 671, endPoint x: 477, endPoint y: 675, distance: 67.1
click at [477, 675] on td "PI0102428" at bounding box center [586, 669] width 223 height 18
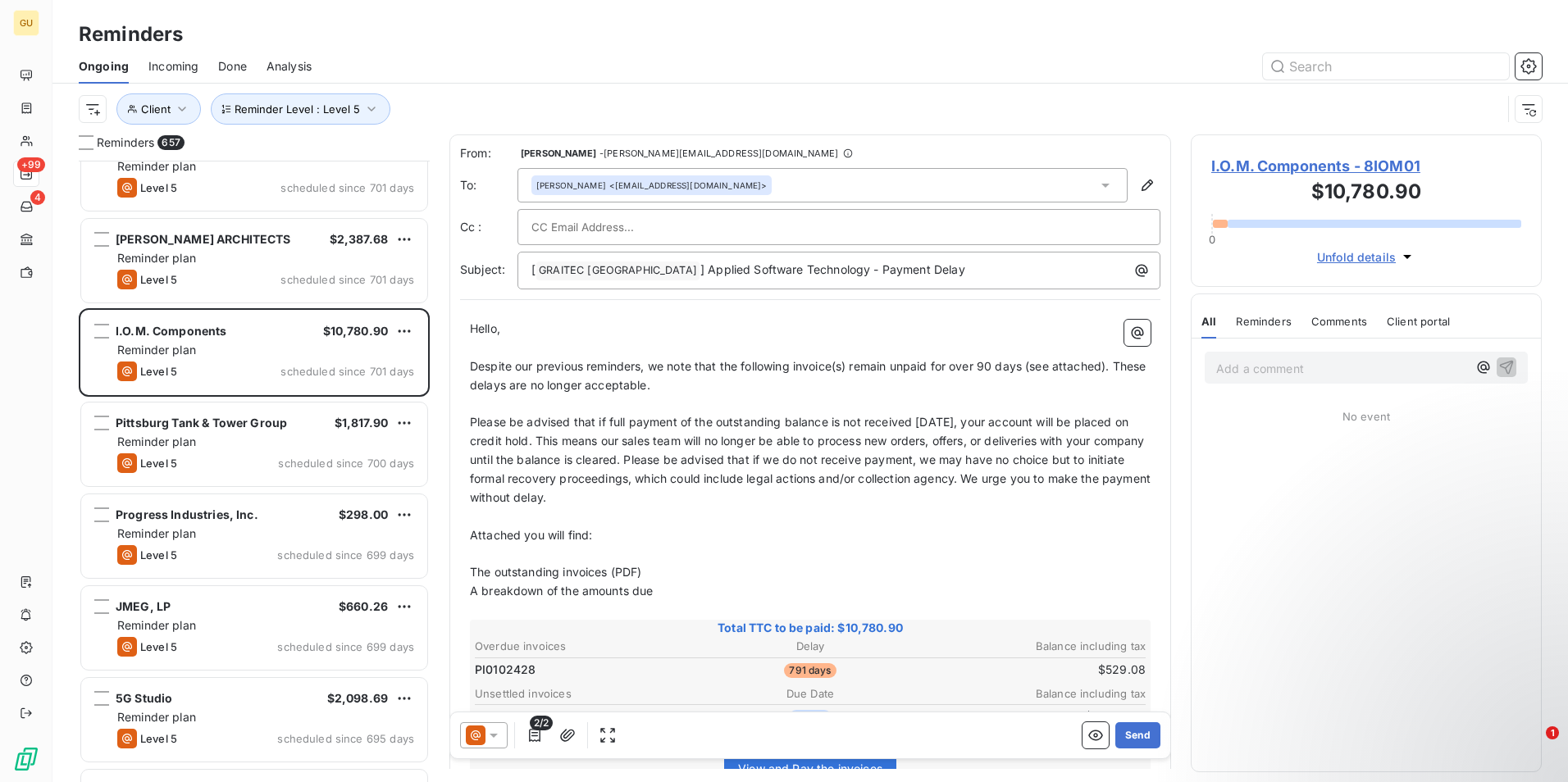
click at [548, 664] on td "PI0102428" at bounding box center [586, 669] width 223 height 18
drag, startPoint x: 544, startPoint y: 672, endPoint x: 477, endPoint y: 677, distance: 67.2
click at [477, 677] on td "PI0102428" at bounding box center [586, 669] width 223 height 18
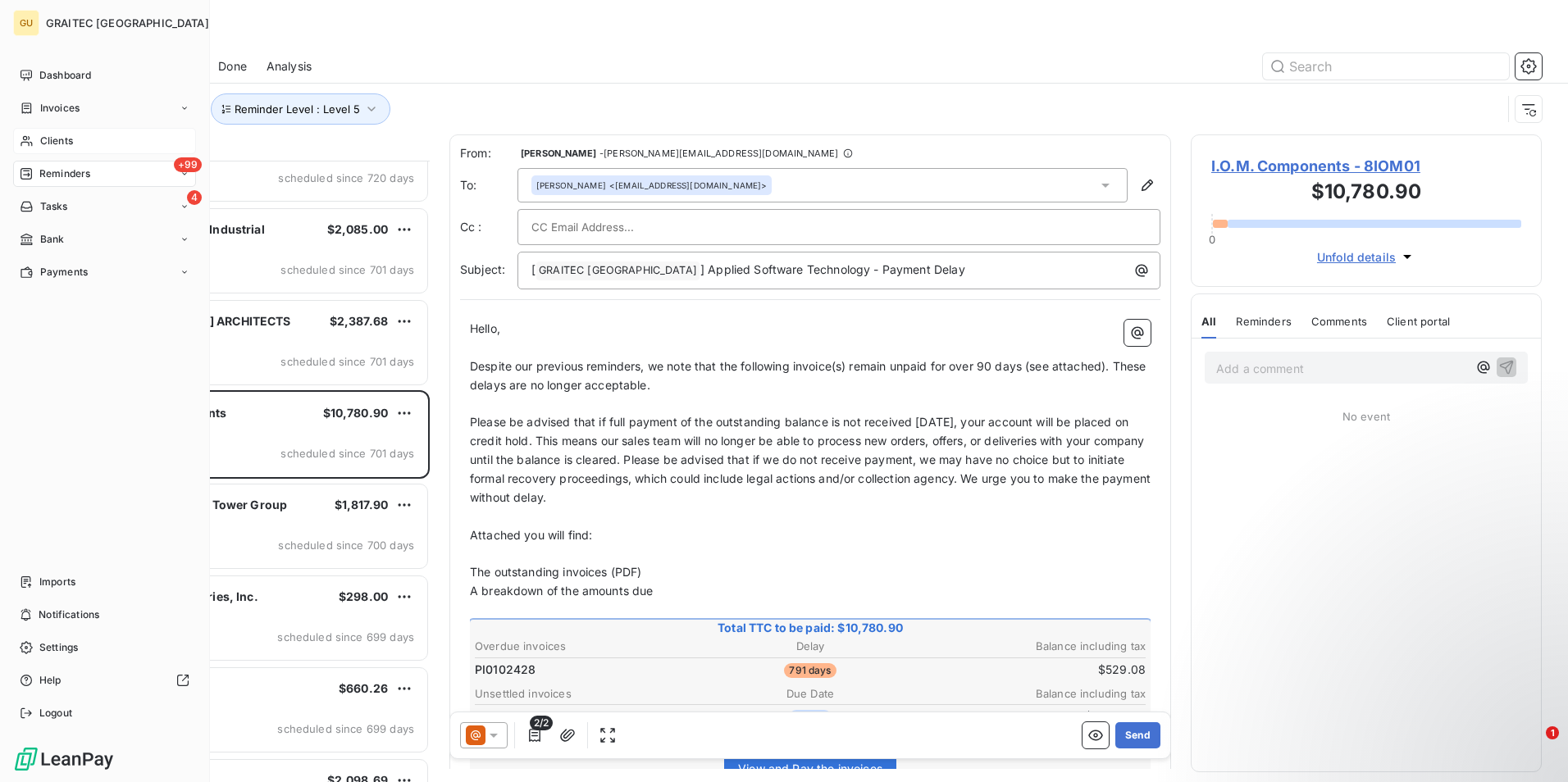
click at [56, 141] on span "Clients" at bounding box center [56, 140] width 32 height 14
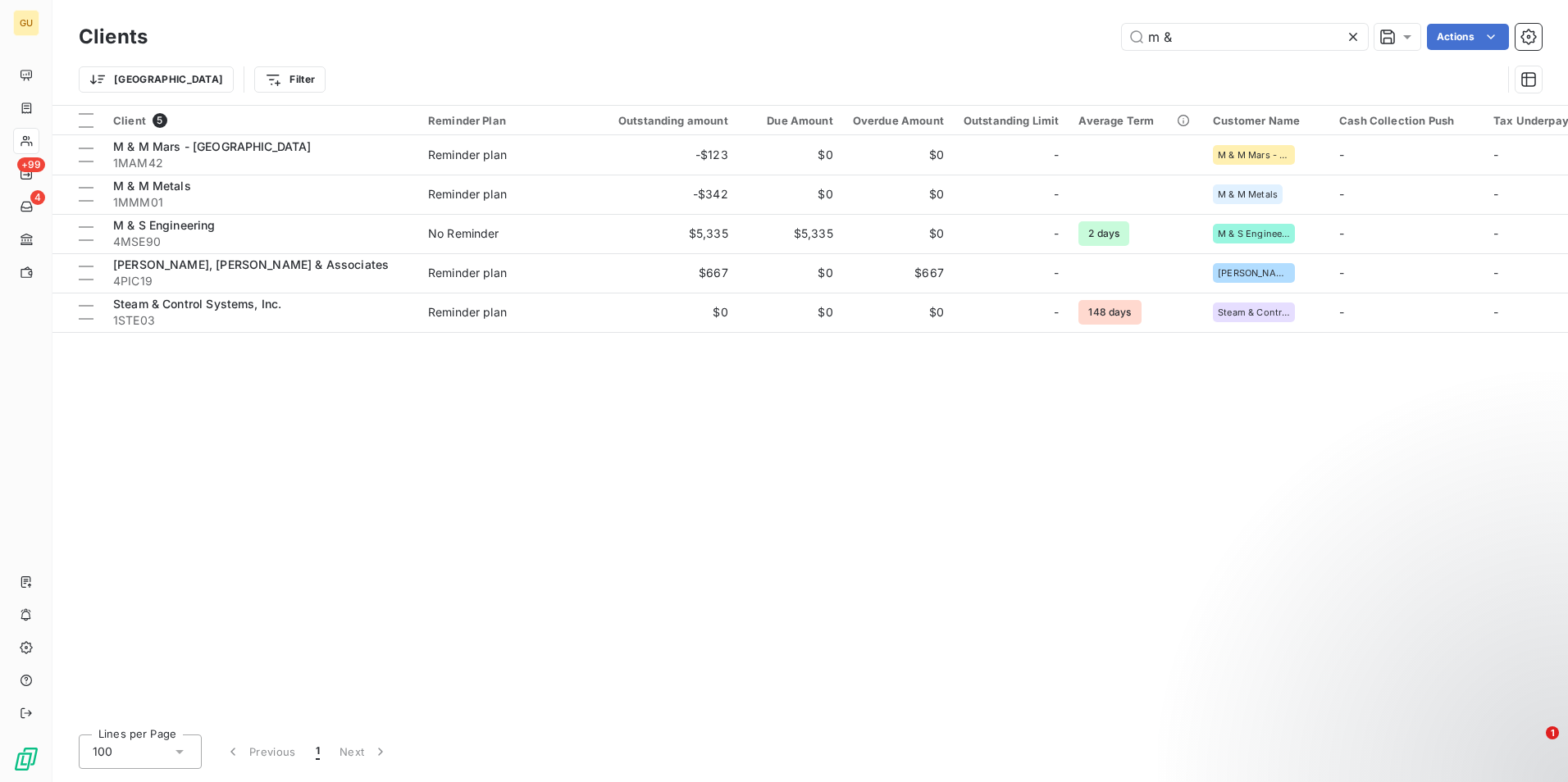
drag, startPoint x: 1189, startPoint y: 41, endPoint x: 1085, endPoint y: 31, distance: 104.5
click at [1085, 31] on div "m & Actions" at bounding box center [854, 37] width 1374 height 27
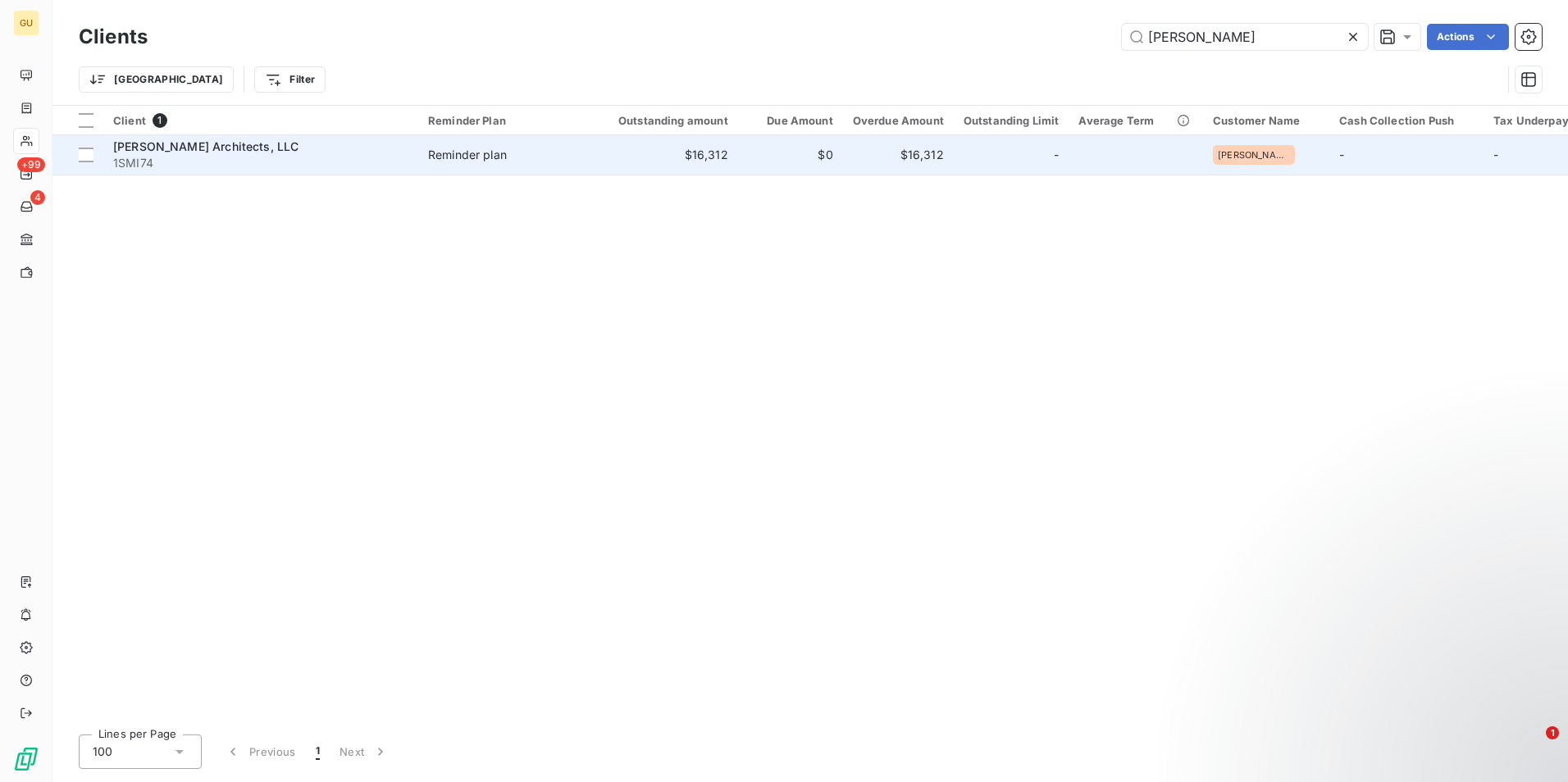
type input "[PERSON_NAME]"
click at [197, 147] on span "[PERSON_NAME] Architects, LLC" at bounding box center [206, 146] width 185 height 14
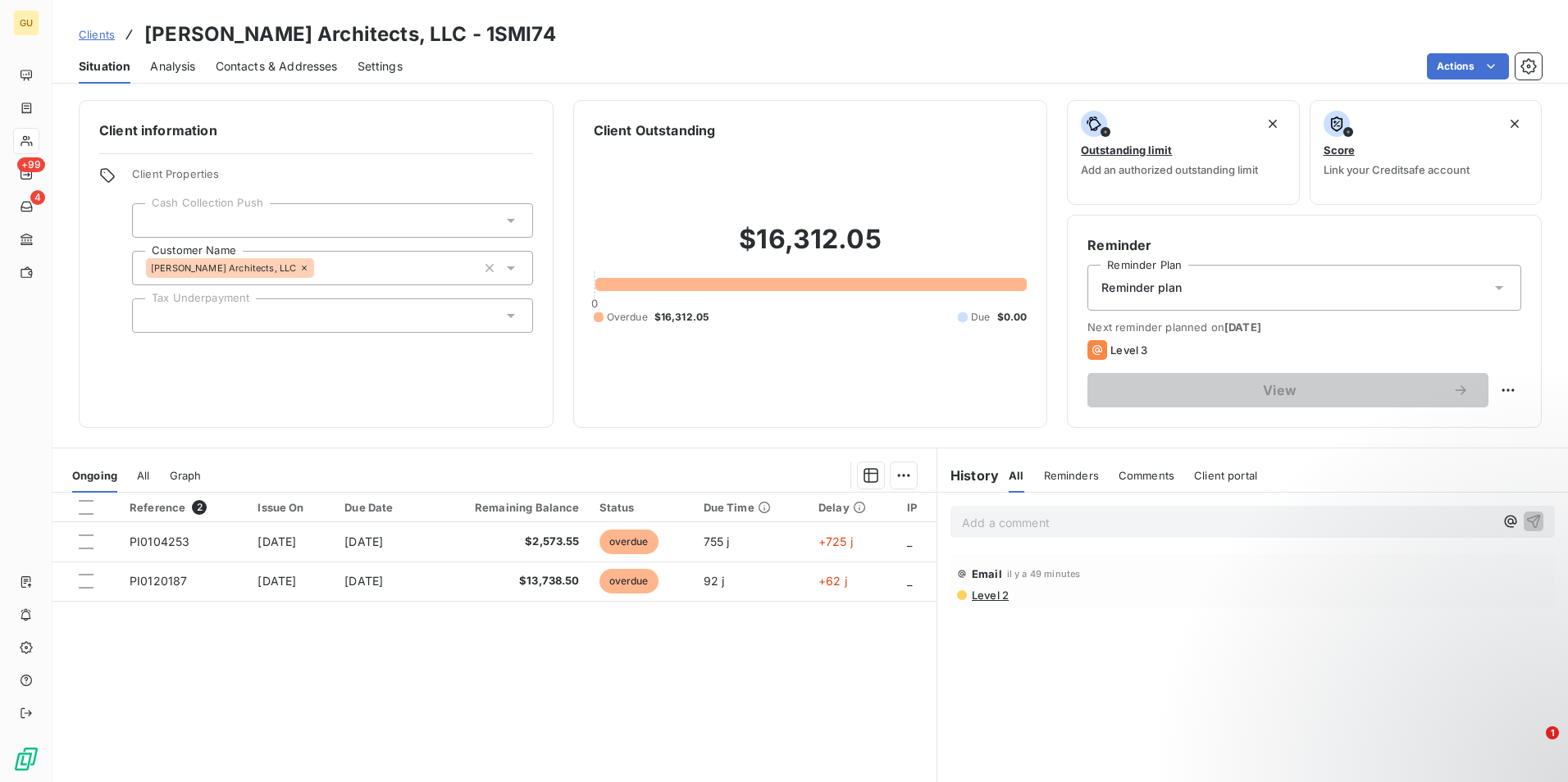
click at [1085, 519] on p "Add a comment ﻿" at bounding box center [1228, 522] width 532 height 20
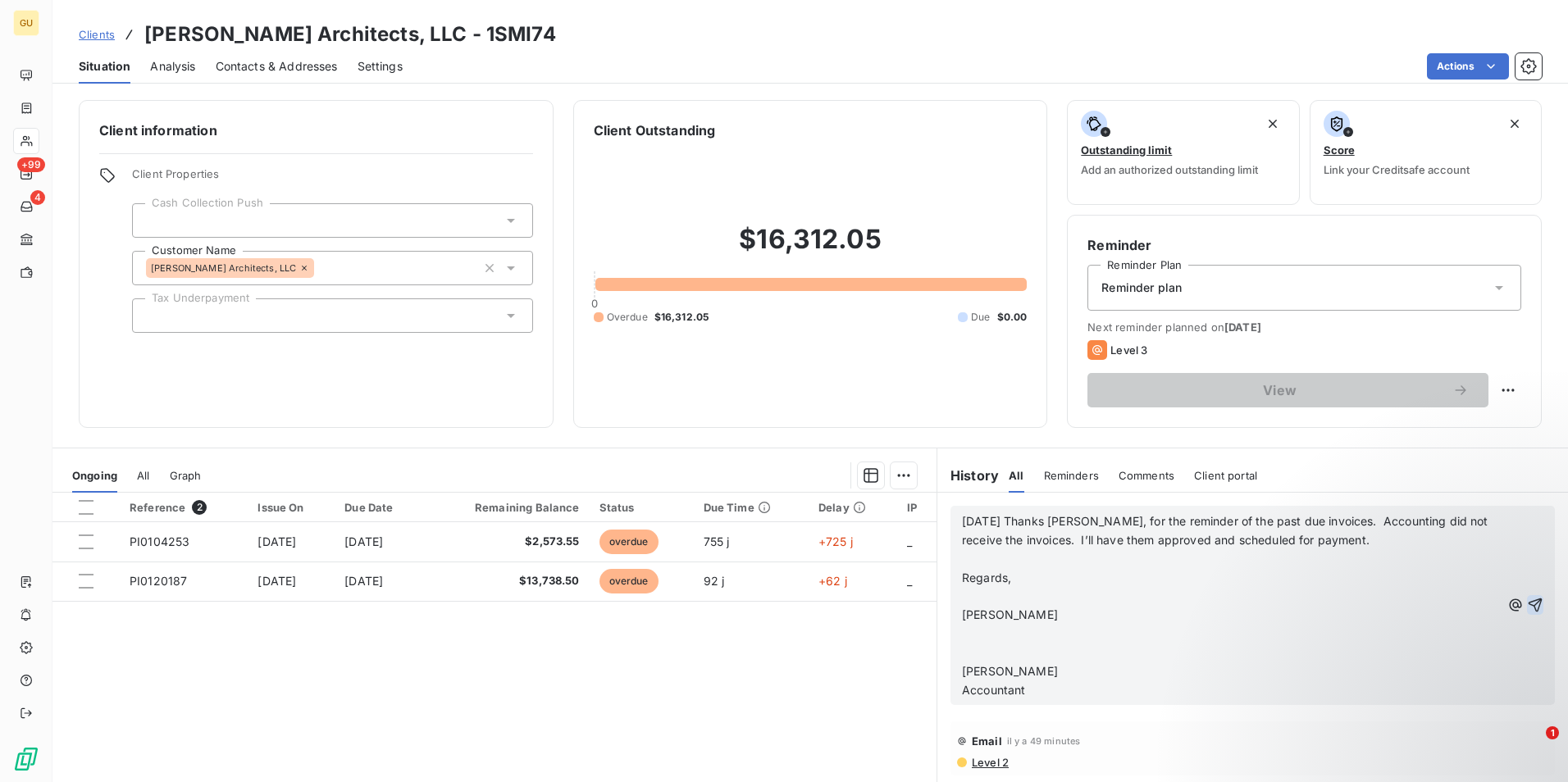
click at [1527, 601] on icon "button" at bounding box center [1535, 605] width 16 height 16
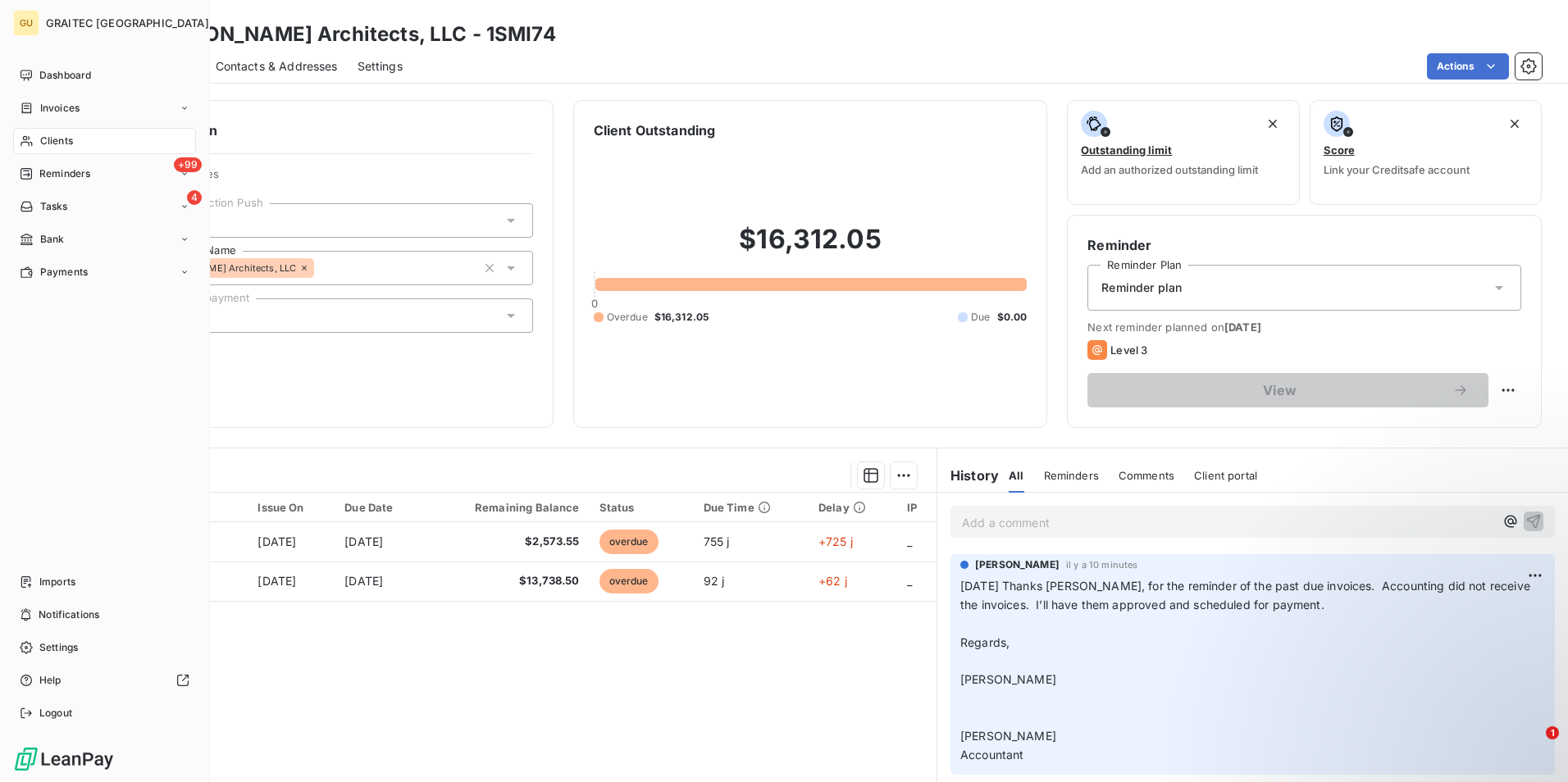
click at [68, 139] on span "Clients" at bounding box center [56, 140] width 32 height 14
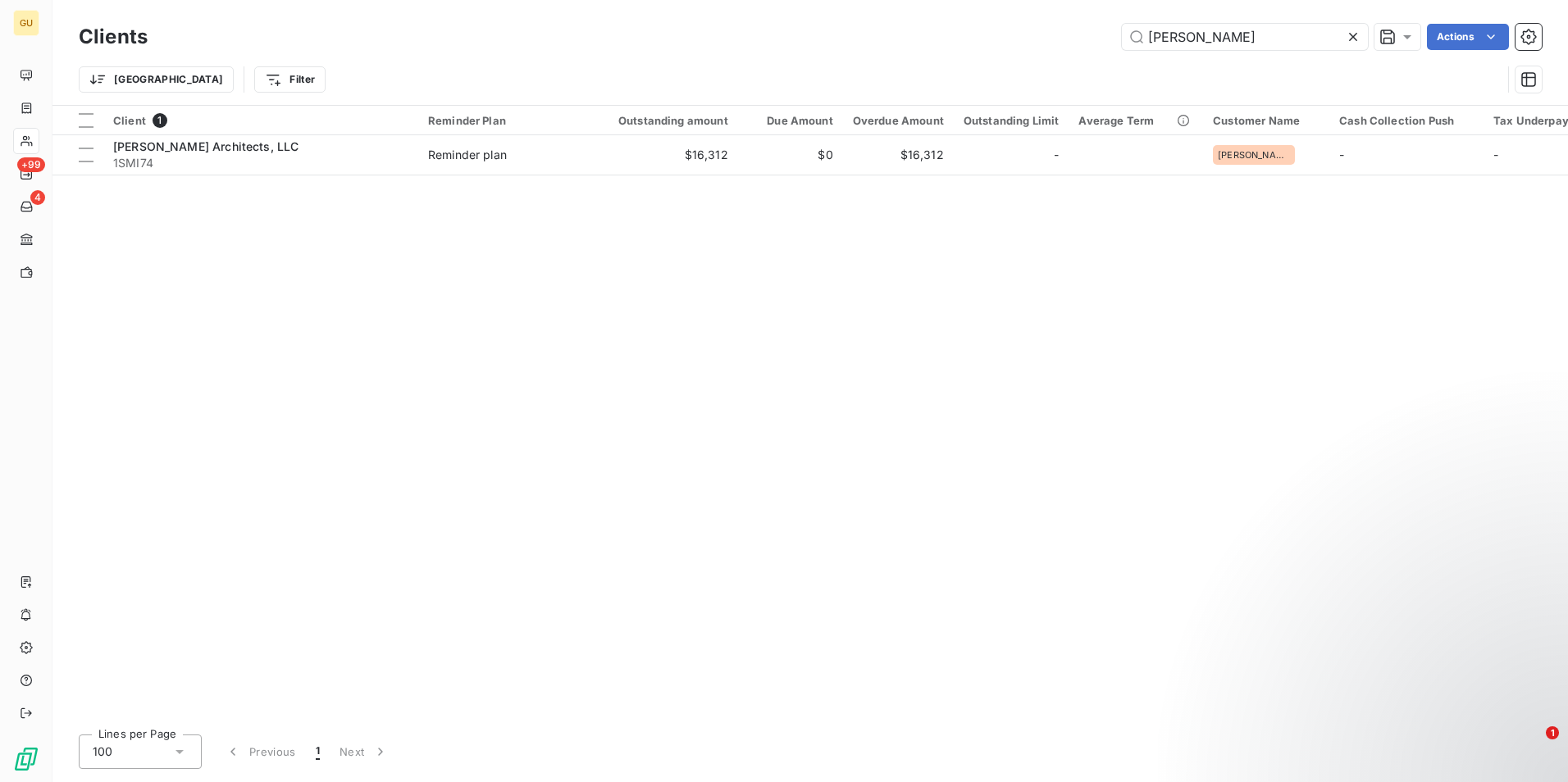
drag, startPoint x: 1236, startPoint y: 31, endPoint x: 1014, endPoint y: 49, distance: 222.7
click at [1014, 49] on div "[PERSON_NAME] Actions" at bounding box center [854, 37] width 1374 height 27
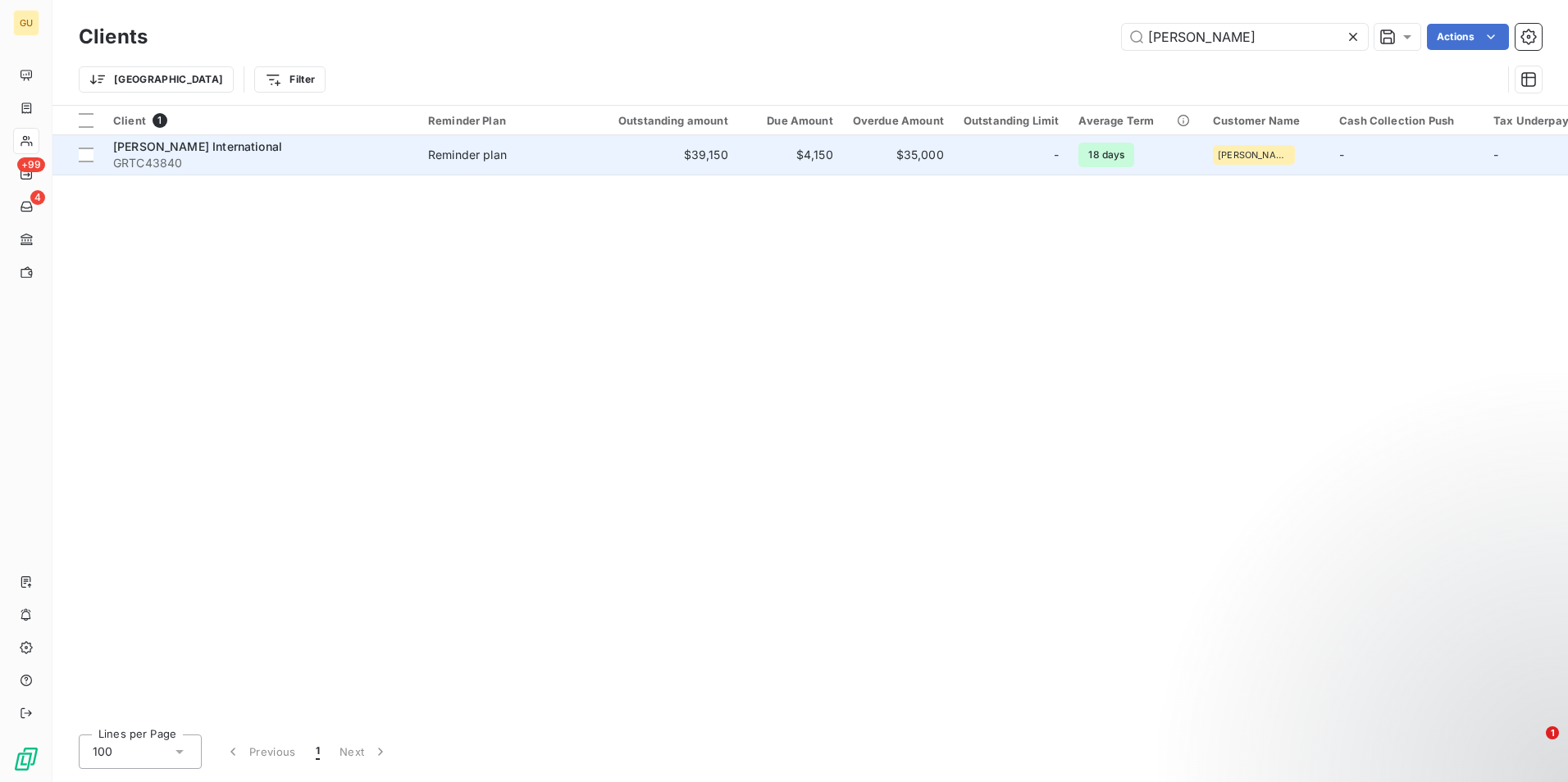
type input "[PERSON_NAME]"
click at [246, 144] on span "[PERSON_NAME] International" at bounding box center [197, 146] width 169 height 14
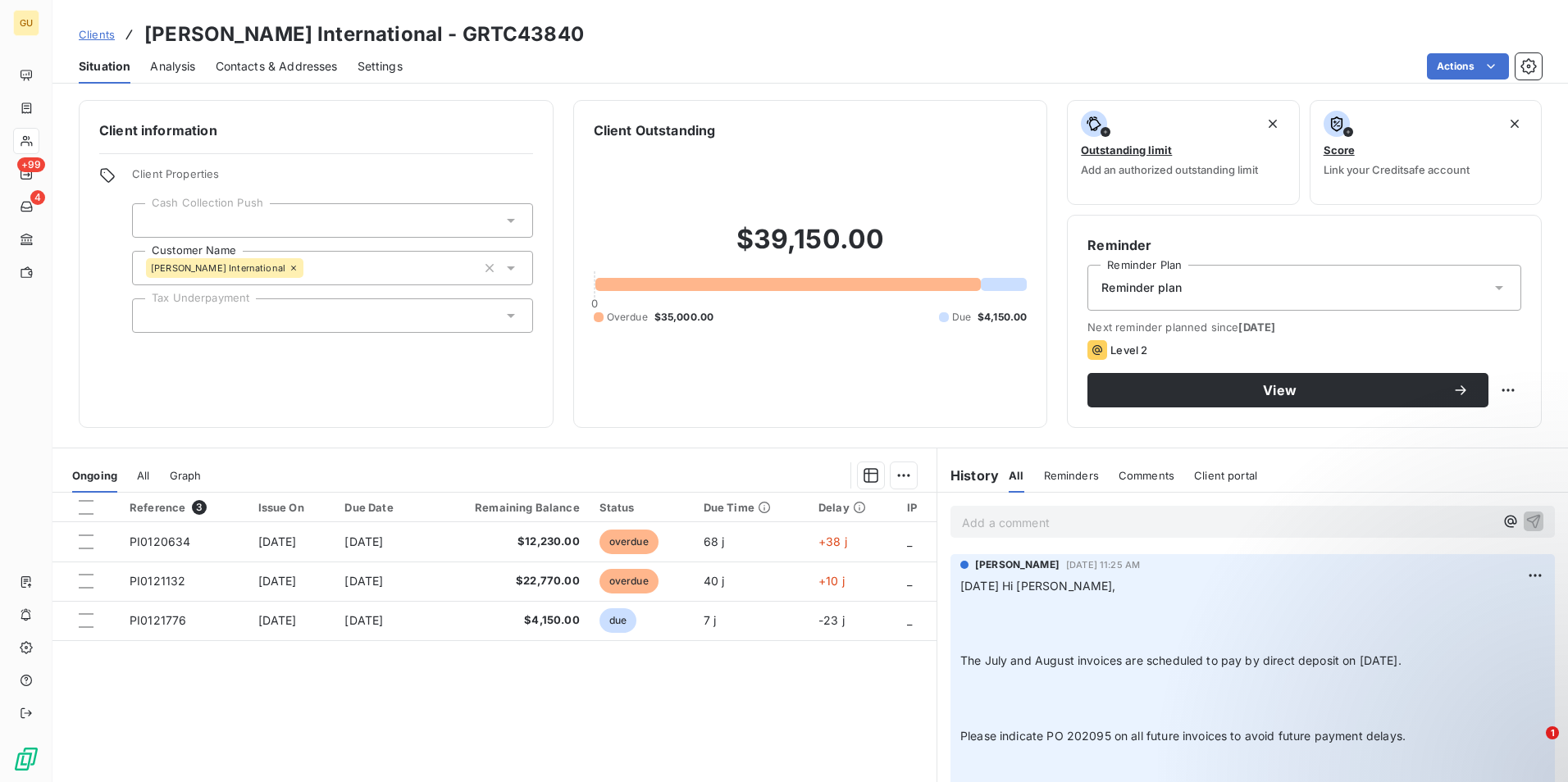
click at [1116, 528] on p "Add a comment ﻿" at bounding box center [1228, 522] width 532 height 20
click at [1084, 520] on span "ACH sent $35,000.00 [DATE]" at bounding box center [1043, 521] width 163 height 14
click at [1526, 526] on icon "button" at bounding box center [1534, 520] width 16 height 16
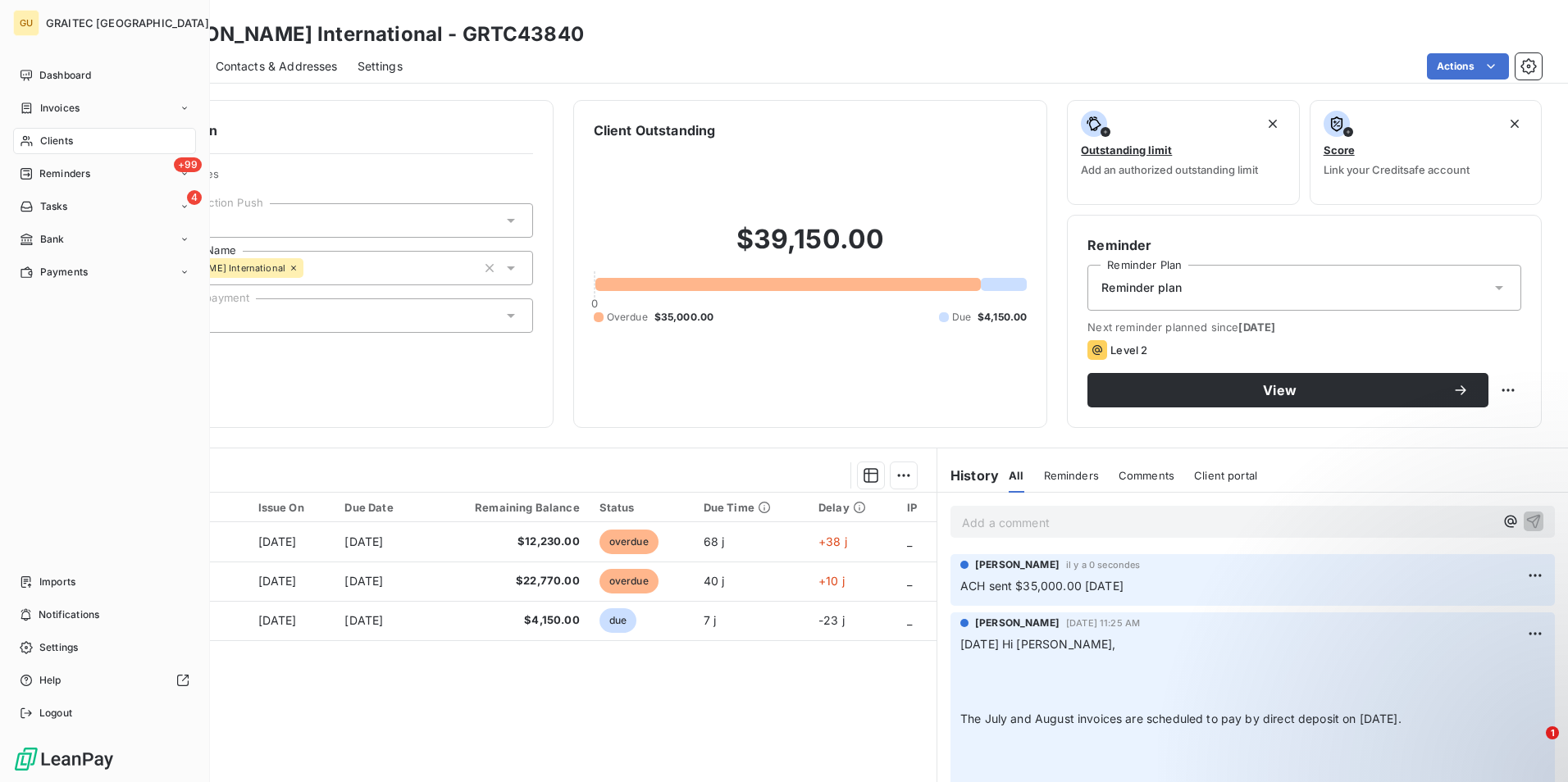
click at [87, 140] on div "Clients" at bounding box center [105, 141] width 183 height 27
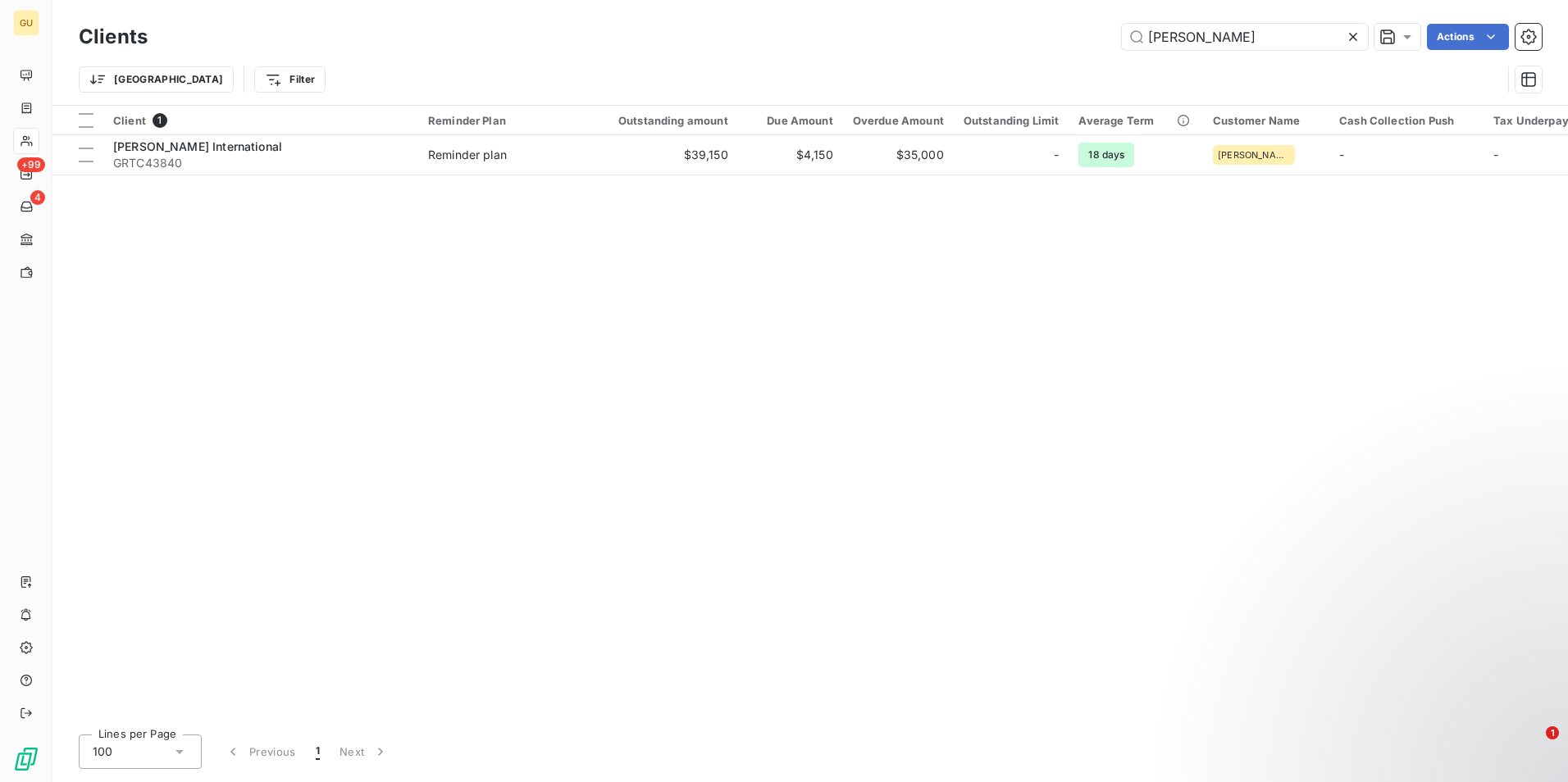
drag, startPoint x: 1246, startPoint y: 32, endPoint x: 1068, endPoint y: 34, distance: 178.0
click at [1068, 34] on div "[PERSON_NAME] Actions" at bounding box center [854, 37] width 1374 height 27
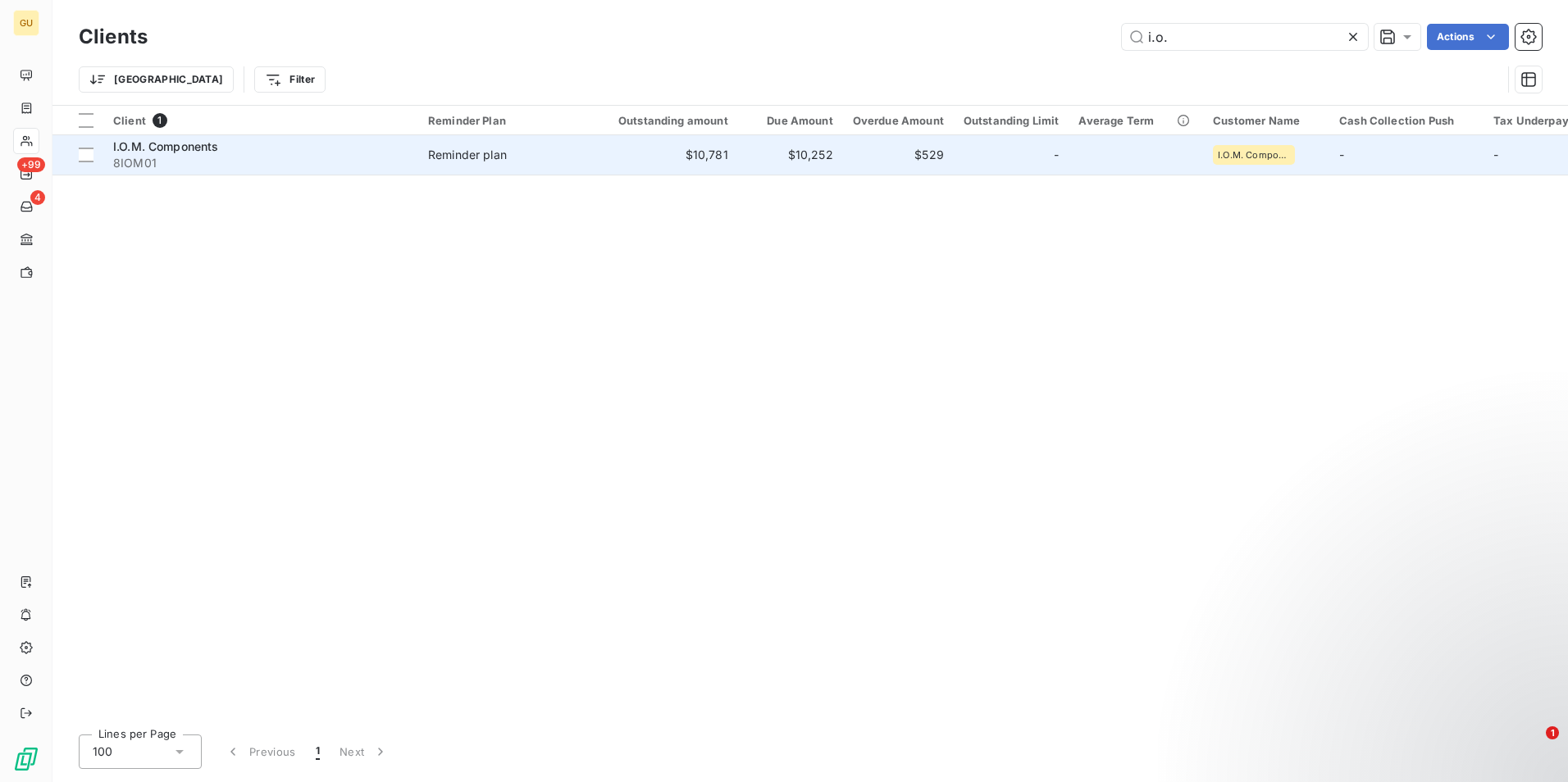
type input "i.o."
click at [178, 150] on span "I.O.M. Components" at bounding box center [166, 146] width 106 height 14
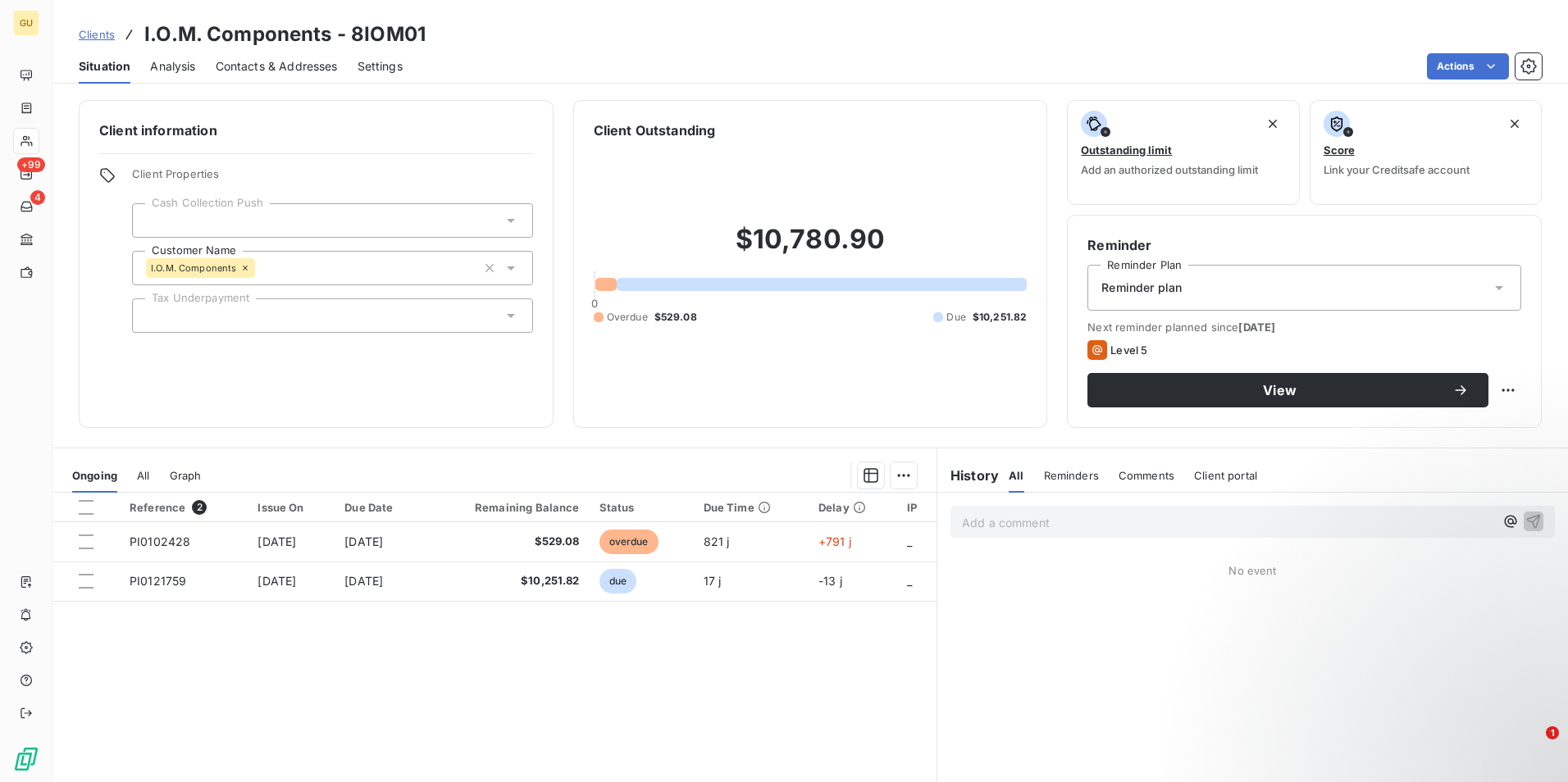
click at [1080, 522] on p "Add a comment ﻿" at bounding box center [1228, 522] width 532 height 20
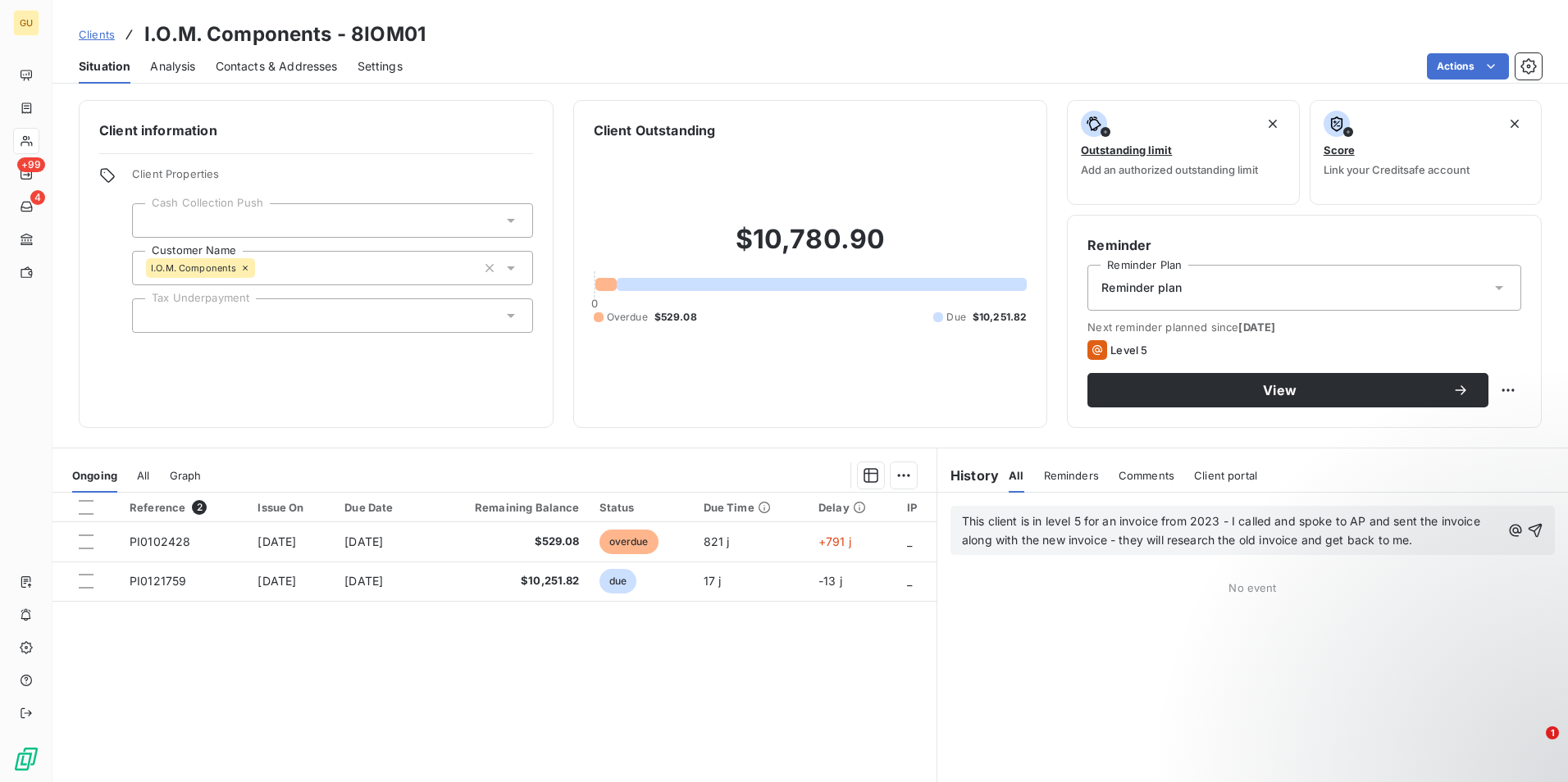
click at [962, 523] on span "This client is in level 5 for an invoice from 2023 - I called and spoke to AP a…" at bounding box center [1223, 530] width 522 height 32
click at [1280, 521] on span "10-15-2025This client is in level 5 for an invoice from 2023 - I called and spo…" at bounding box center [1224, 530] width 523 height 32
click at [1527, 537] on icon "button" at bounding box center [1535, 539] width 16 height 16
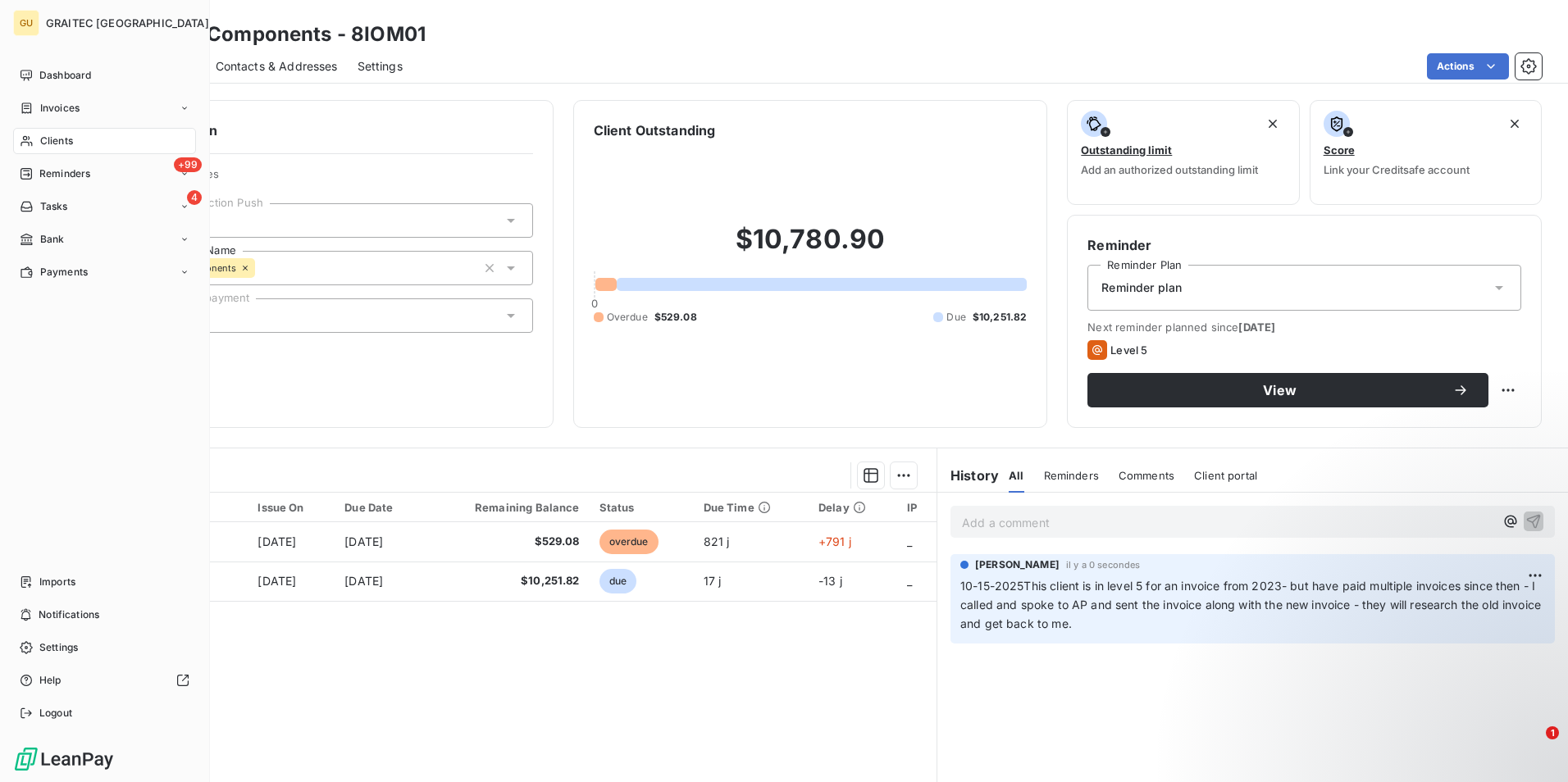
click at [76, 171] on span "Reminders" at bounding box center [64, 174] width 51 height 14
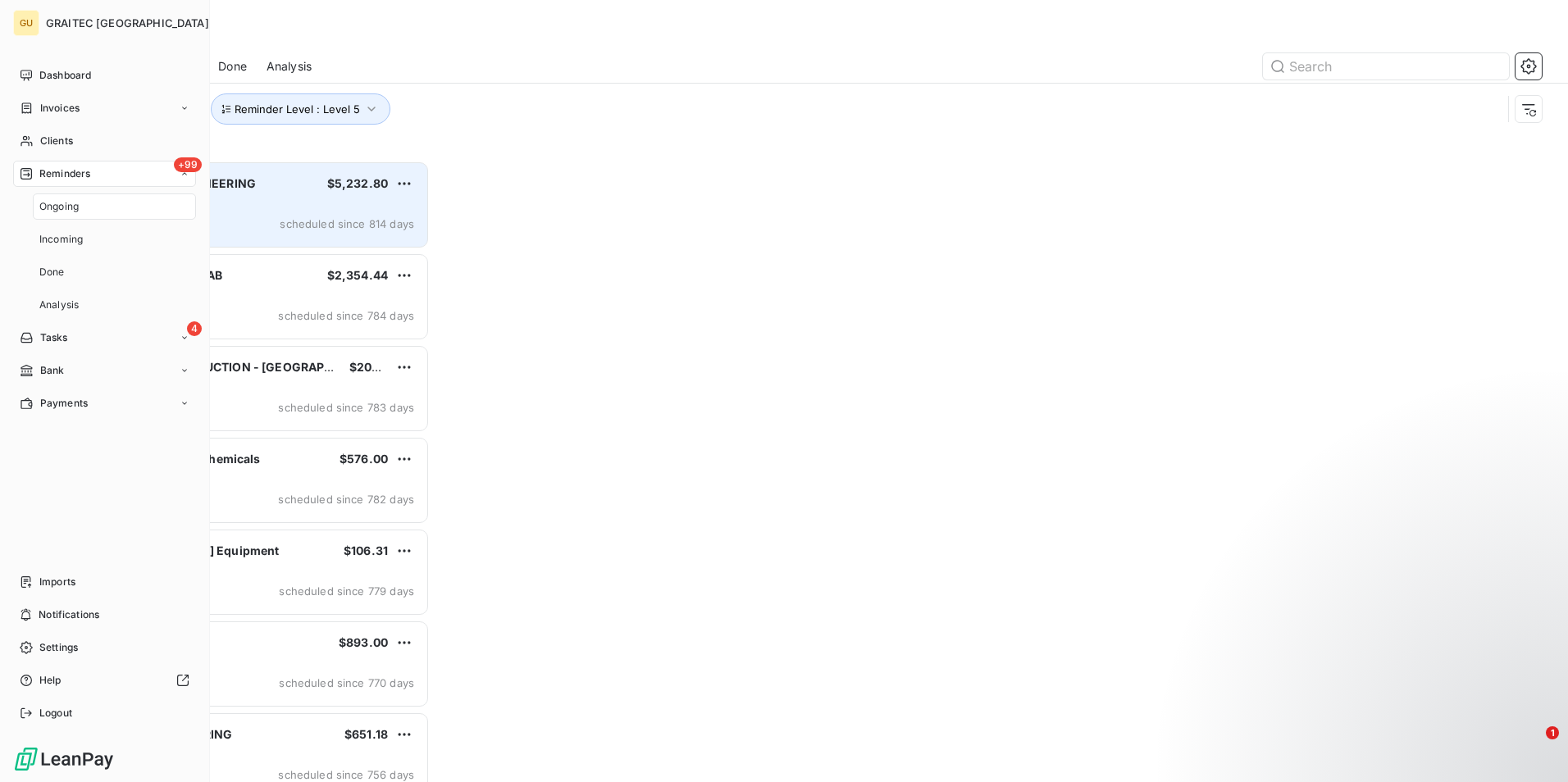
scroll to position [609, 339]
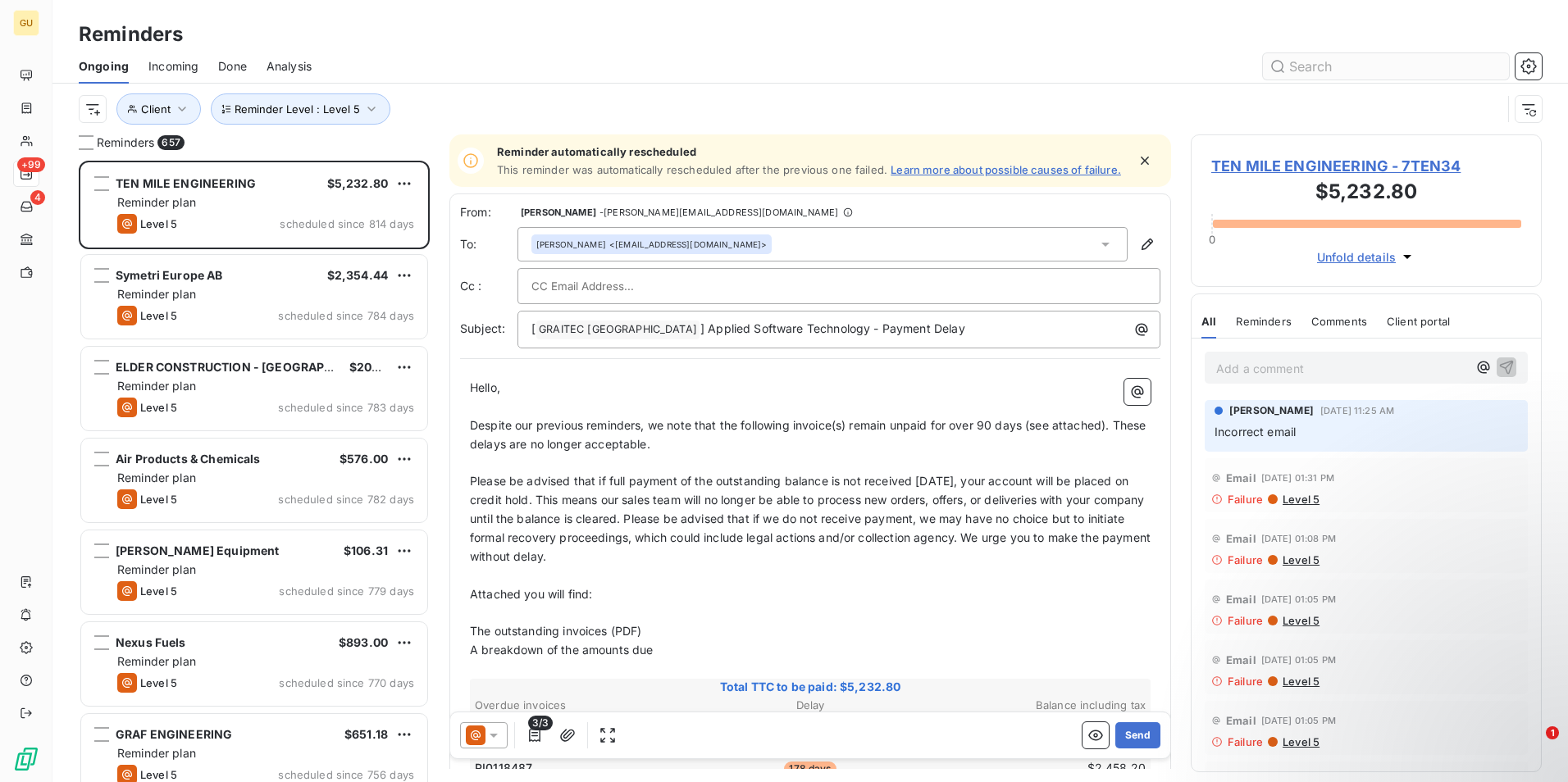
click at [1318, 73] on input "text" at bounding box center [1386, 67] width 246 height 27
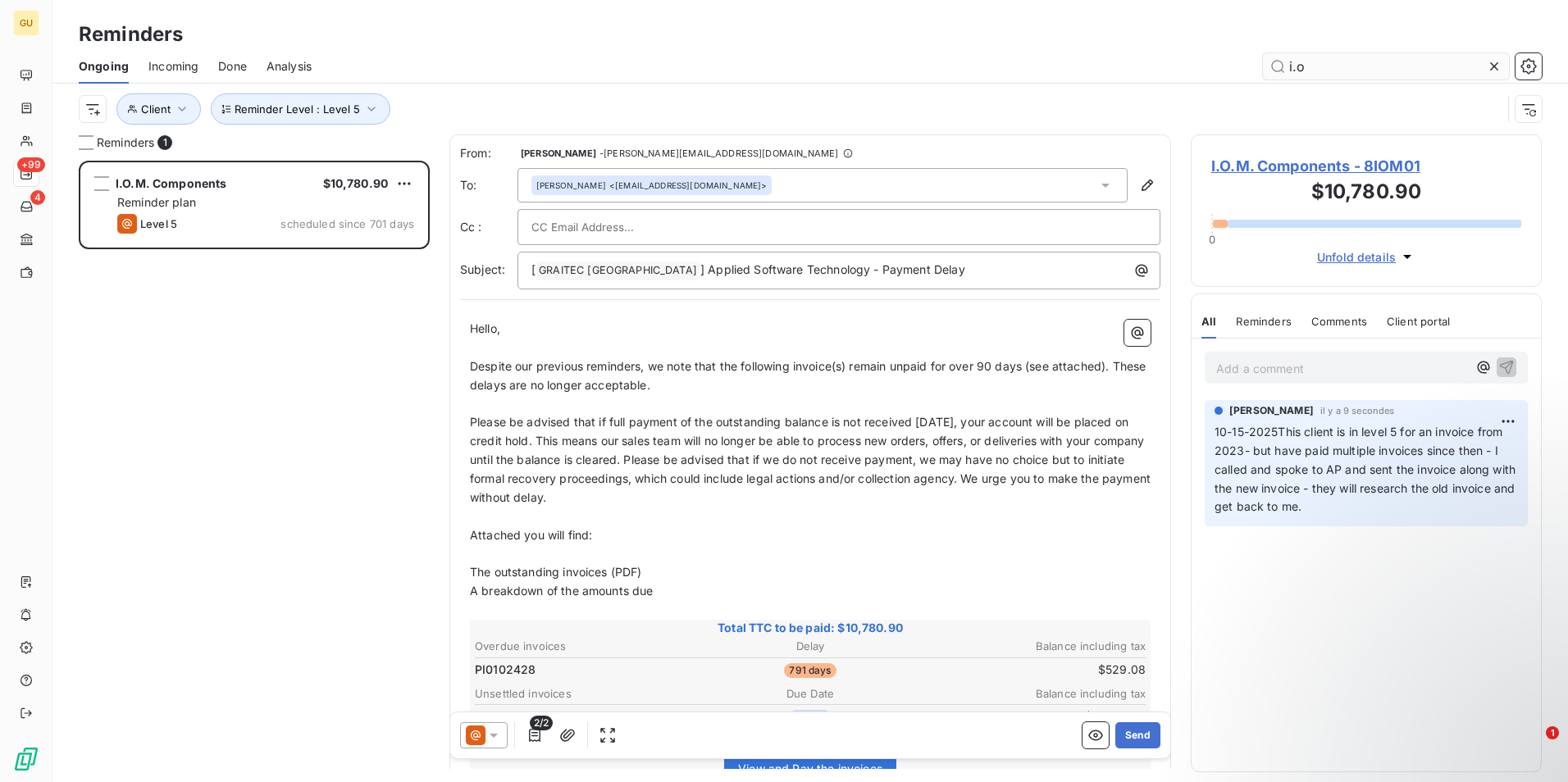
scroll to position [609, 339]
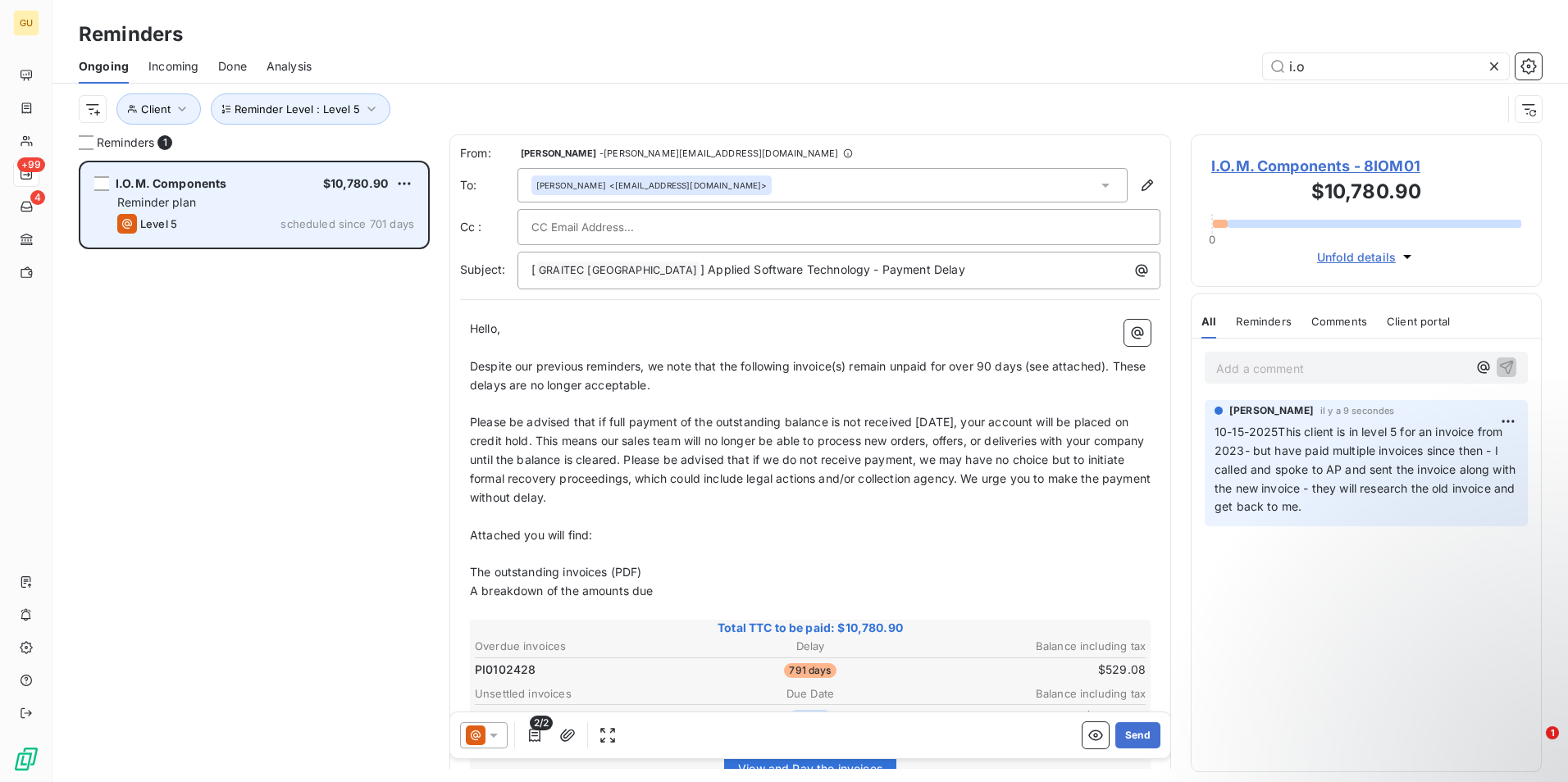
type input "i.o"
click at [281, 228] on span "scheduled since 701 days" at bounding box center [347, 224] width 134 height 13
click at [257, 212] on div "I.O.M. Components $10,780.90 Reminder plan Level 5 scheduled since 701 days" at bounding box center [254, 205] width 346 height 84
click at [402, 188] on html "GU +99 4 Reminders Ongoing Incoming Done Analysis i.o Reminder Level : Level 5 …" at bounding box center [784, 391] width 1568 height 782
click at [326, 241] on div "Skip this action" at bounding box center [334, 246] width 143 height 27
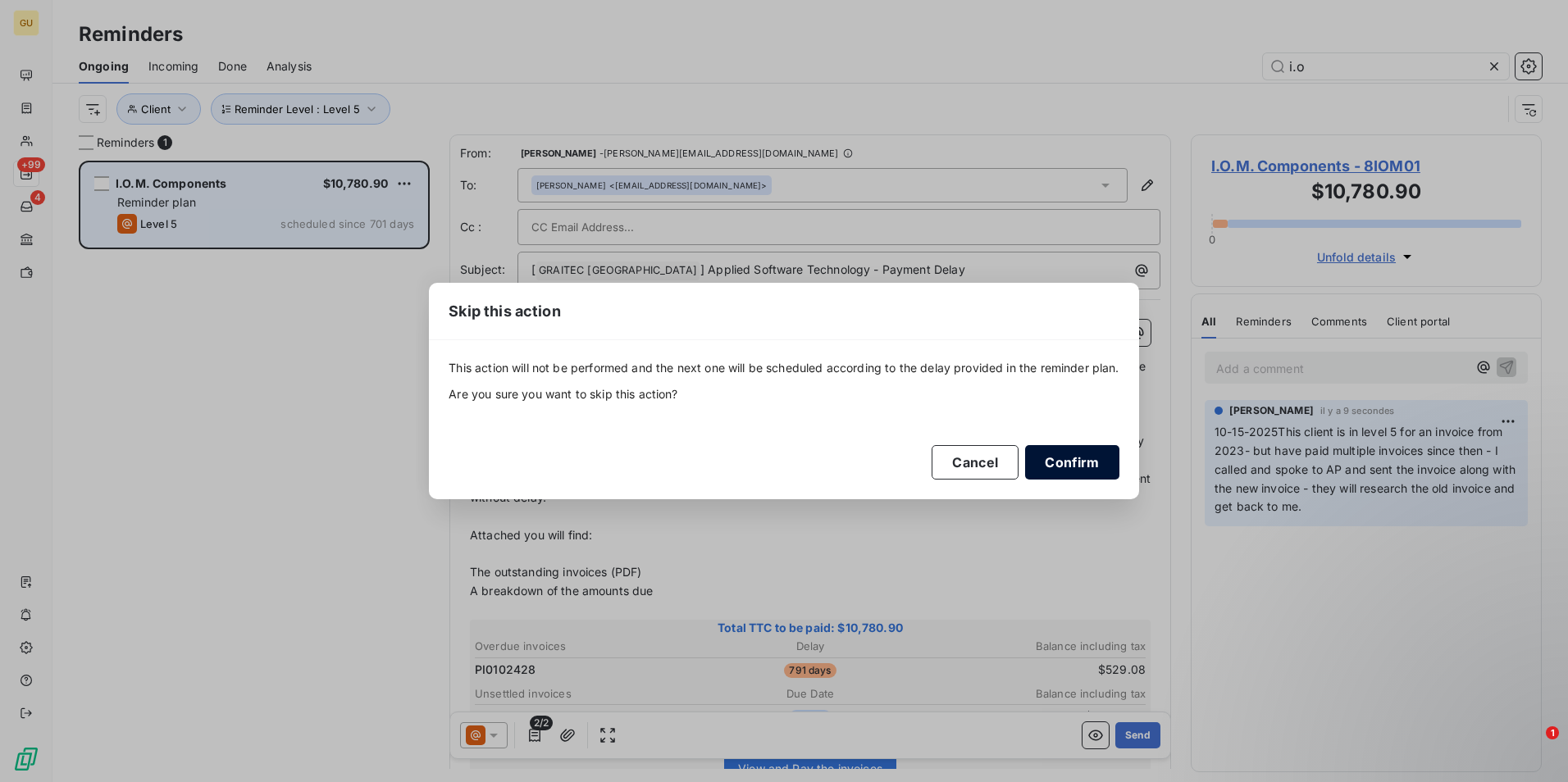
click at [1050, 460] on button "Confirm" at bounding box center [1072, 463] width 93 height 34
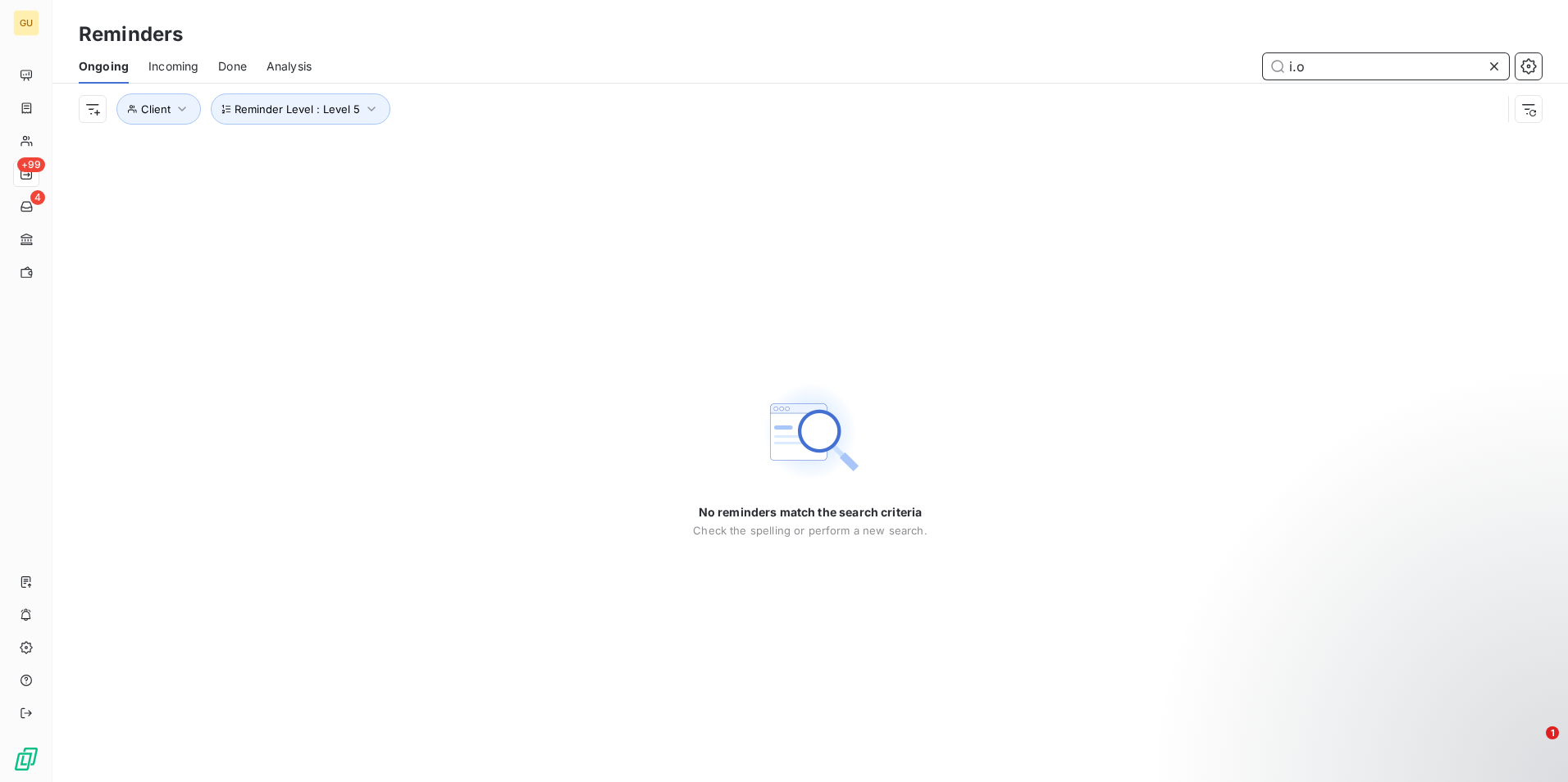
drag, startPoint x: 1327, startPoint y: 65, endPoint x: 1215, endPoint y: 68, distance: 112.0
click at [1215, 68] on div "i.o" at bounding box center [936, 67] width 1210 height 27
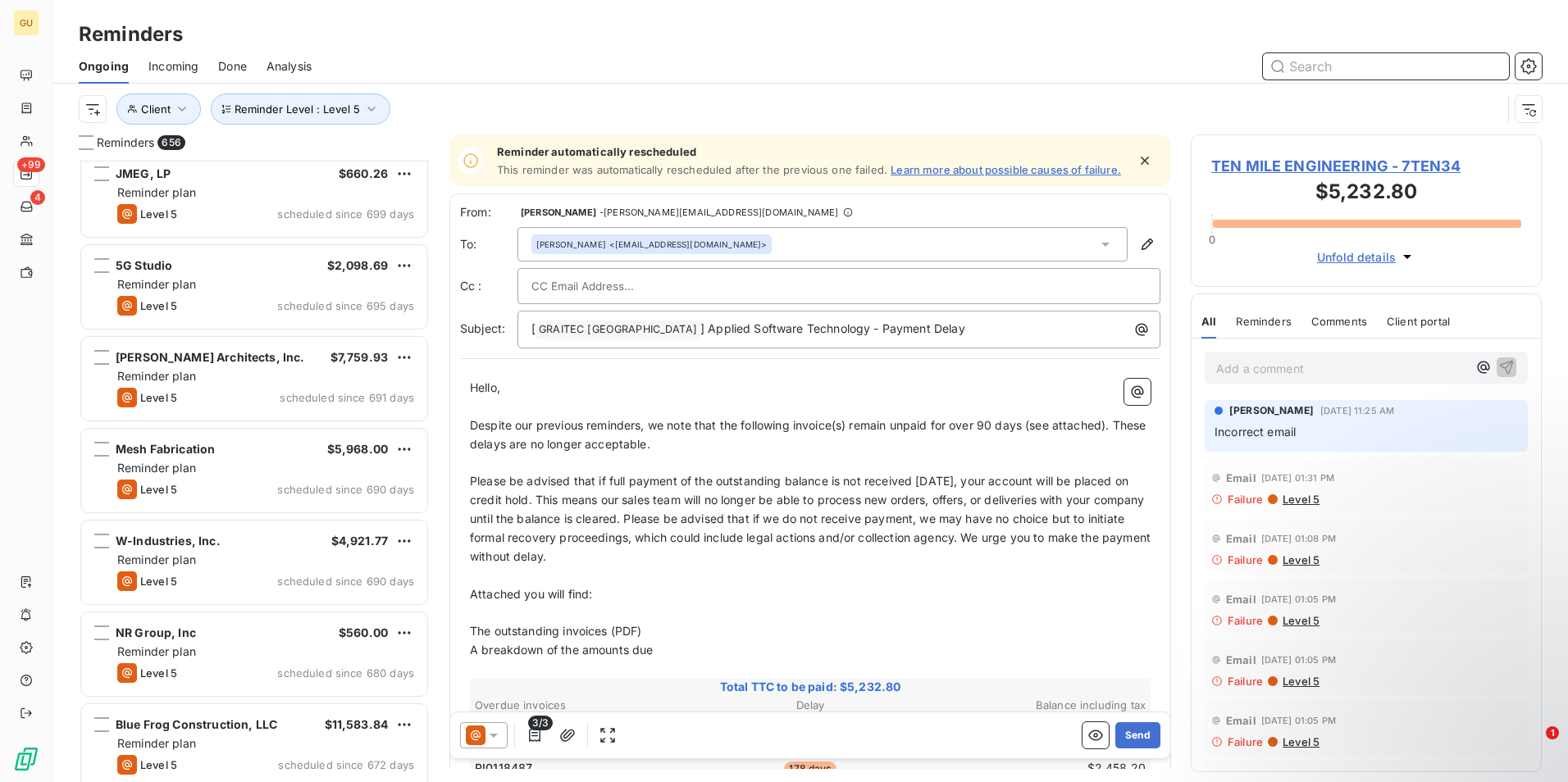
scroll to position [1559, 0]
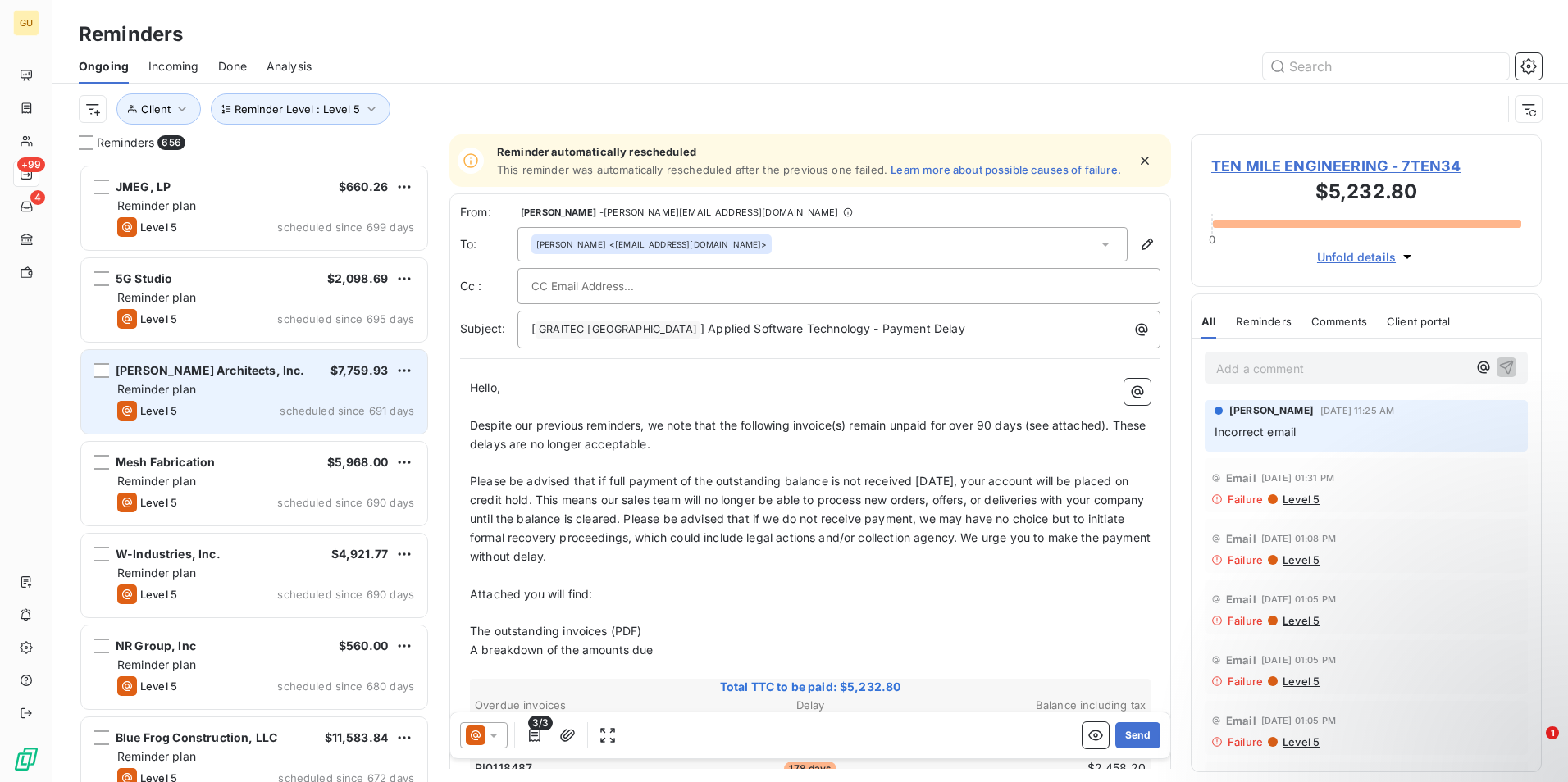
click at [231, 401] on div "[PERSON_NAME] Architects, Inc. $7,759.93 Reminder plan Level 5 scheduled since …" at bounding box center [254, 392] width 346 height 84
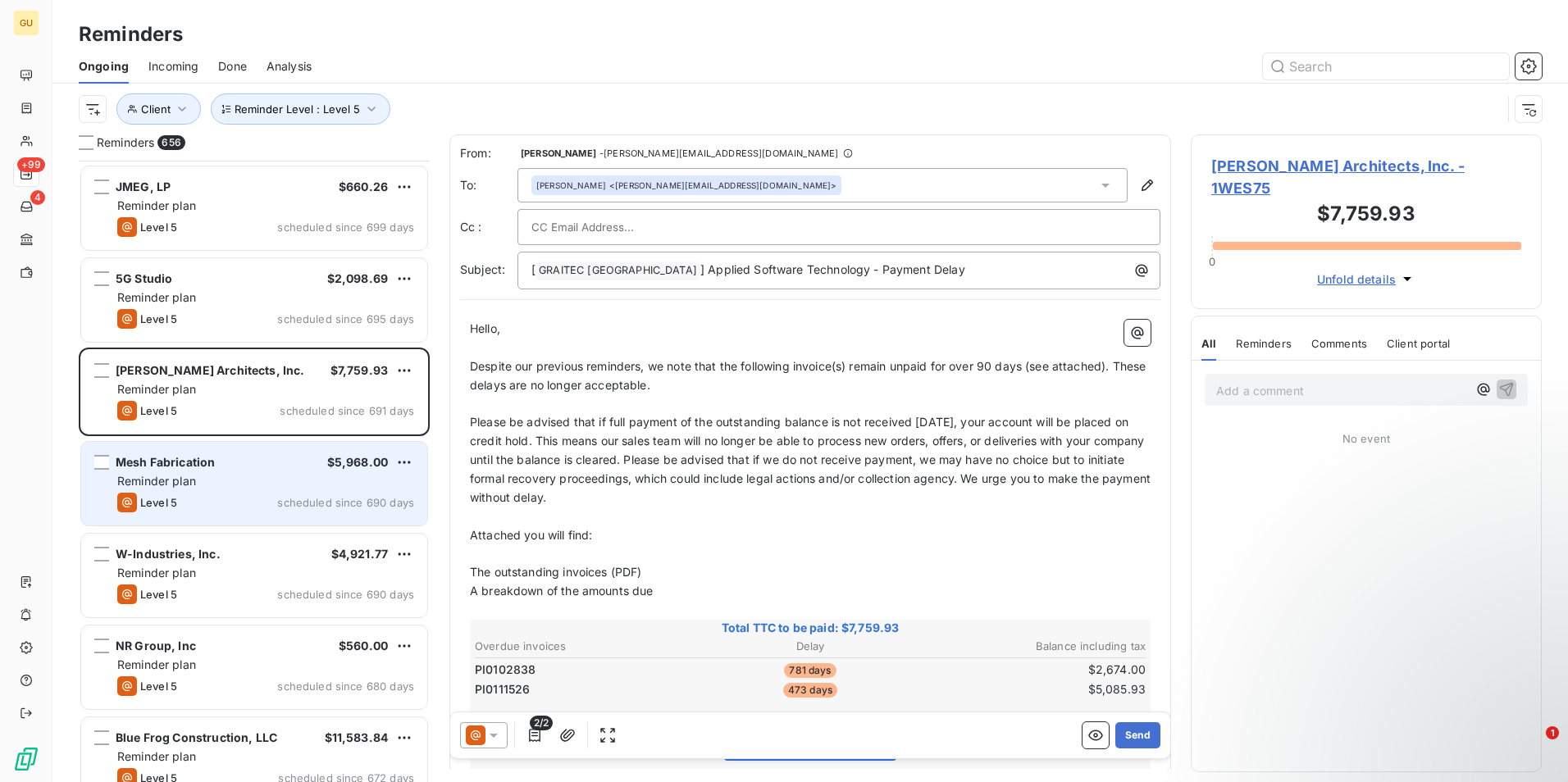
scroll to position [1641, 0]
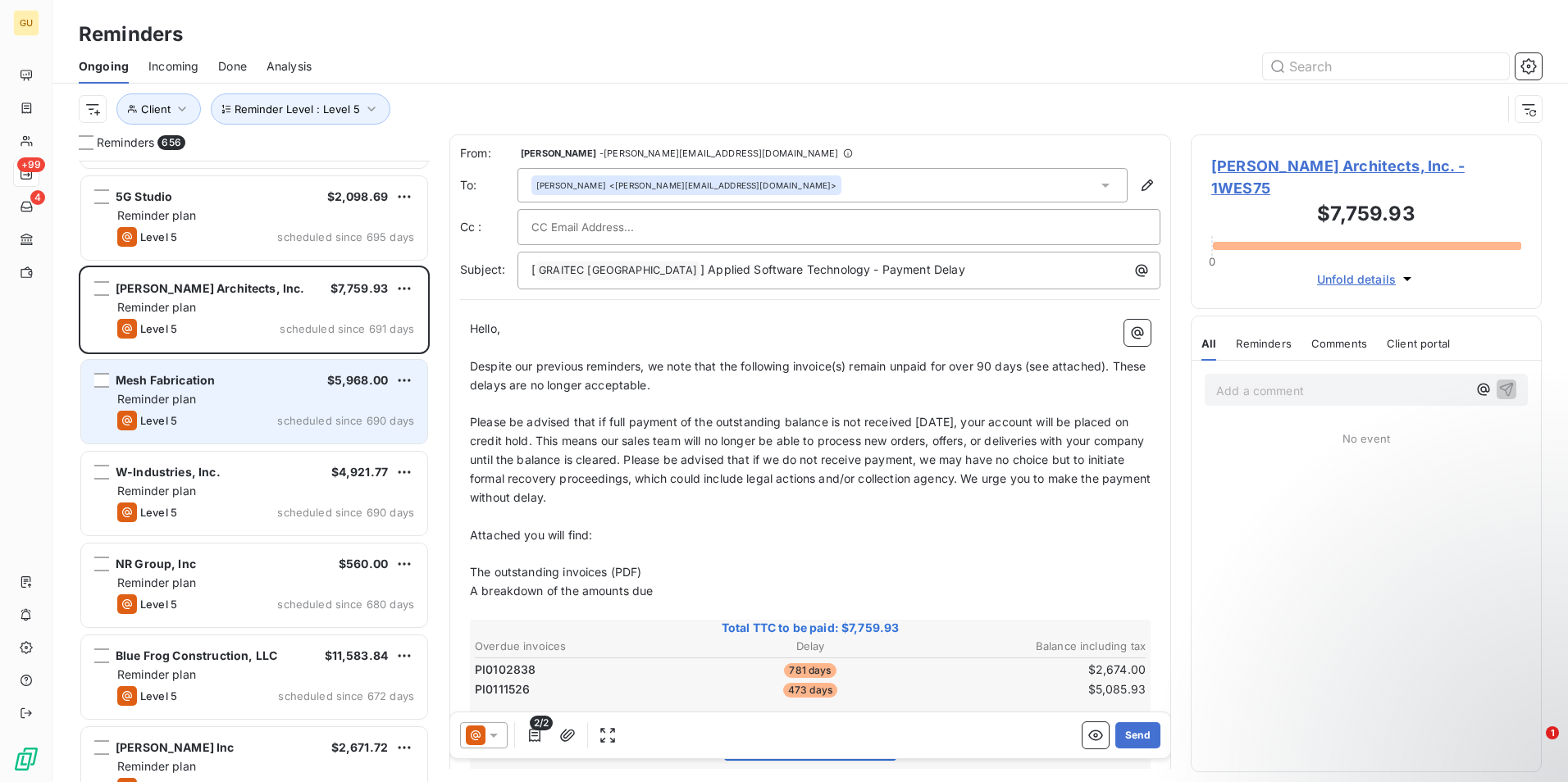
click at [260, 408] on div "Mesh Fabrication $5,968.00 Reminder plan Level 5 scheduled since 690 days" at bounding box center [254, 402] width 346 height 84
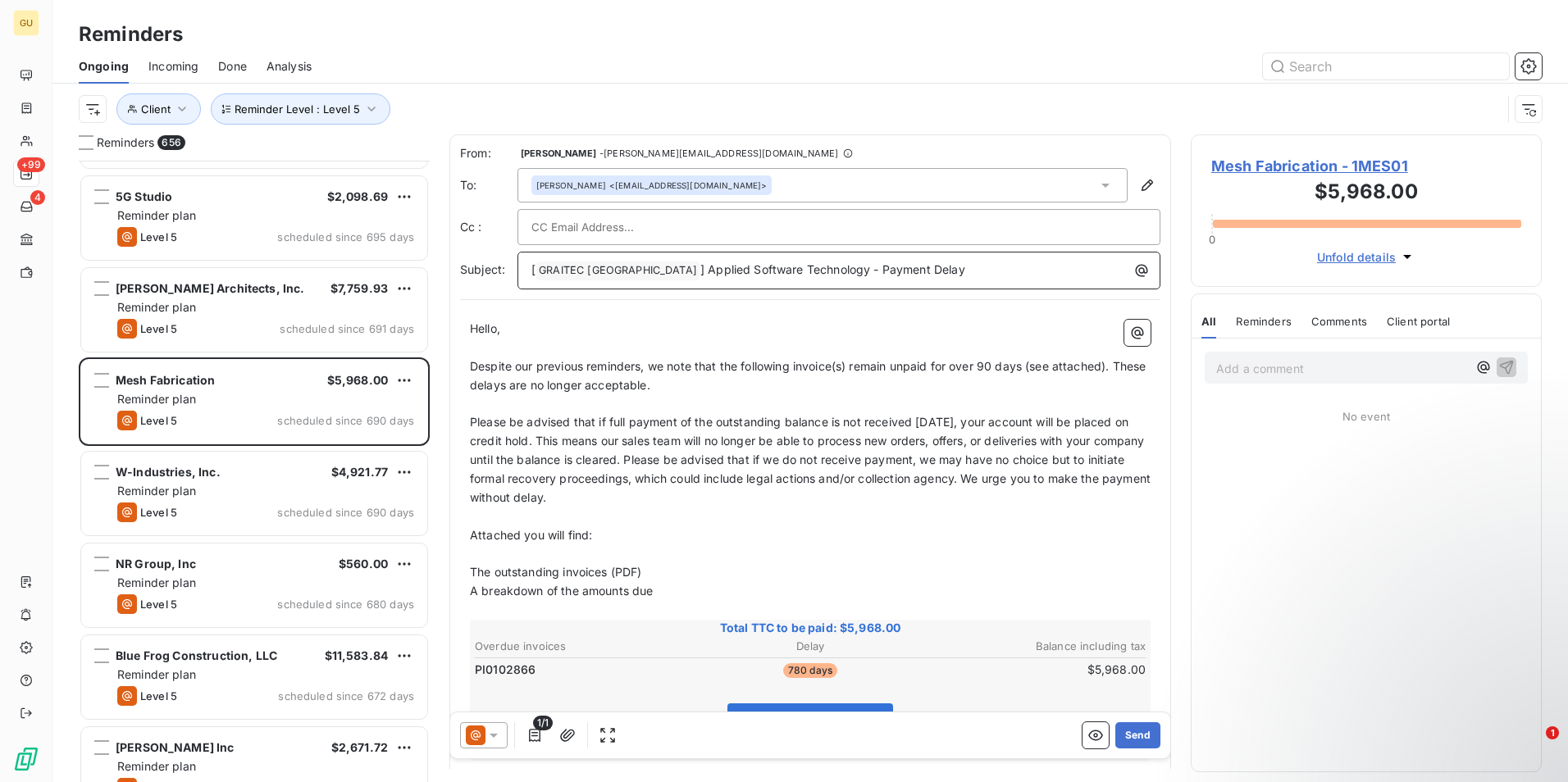
click at [905, 266] on p "[ GRAITEC [GEOGRAPHIC_DATA] ﻿ ] Applied Software Technology - Payment Delay" at bounding box center [843, 270] width 624 height 20
click at [1128, 739] on button "Send" at bounding box center [1138, 736] width 45 height 27
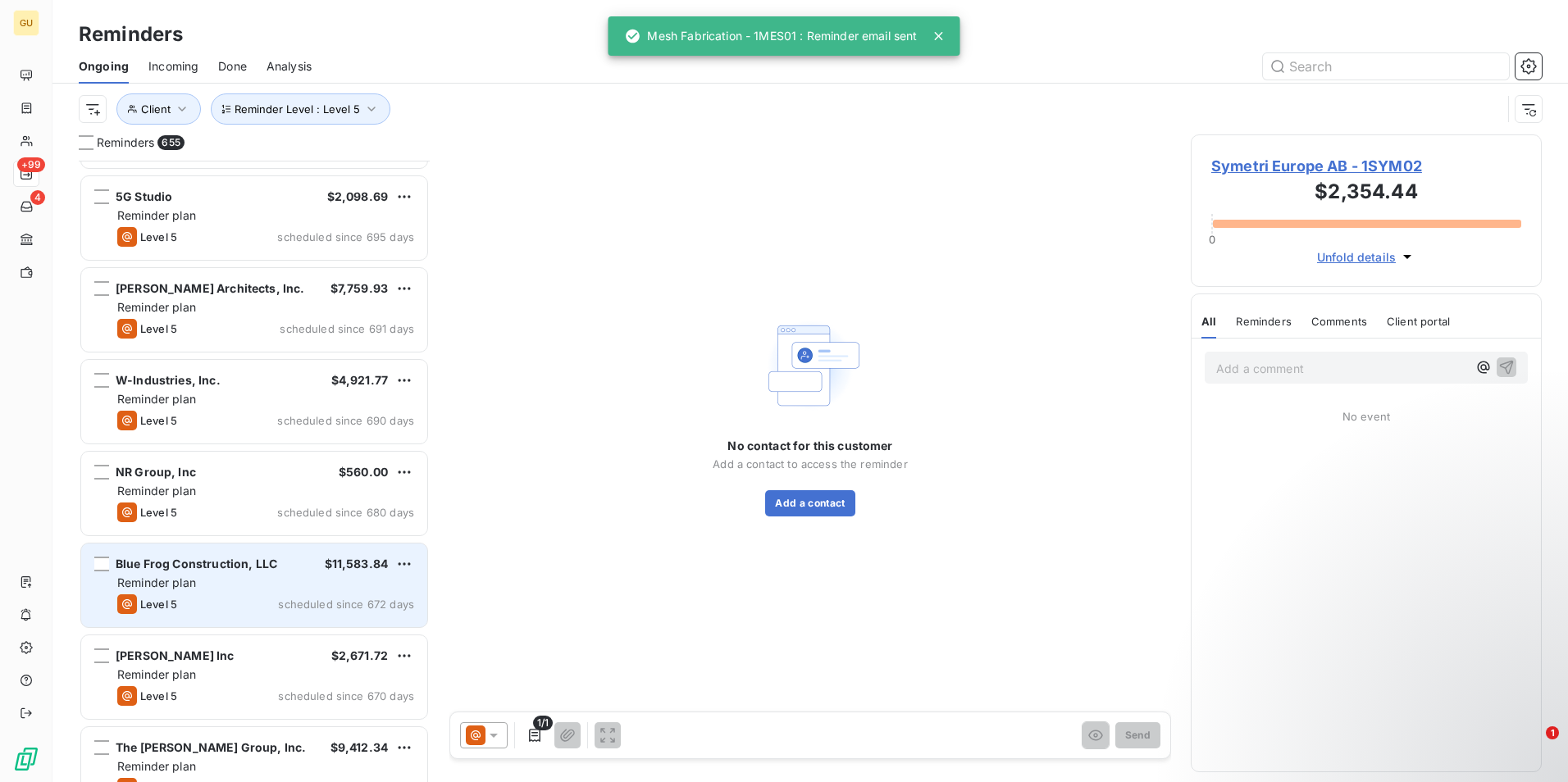
click at [269, 606] on div "Level 5 scheduled since 672 days" at bounding box center [265, 604] width 297 height 20
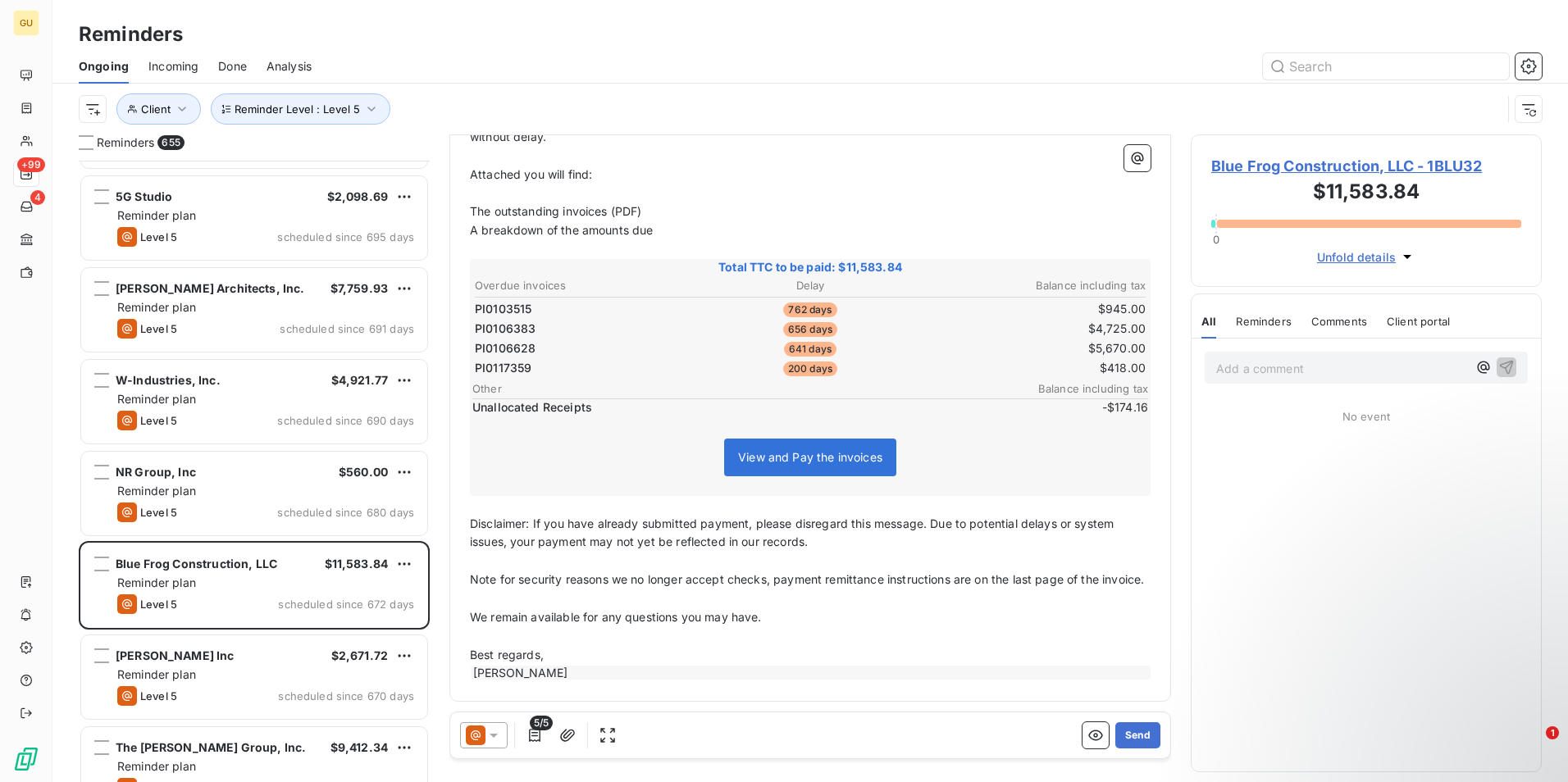
scroll to position [380, 0]
click at [534, 734] on icon "button" at bounding box center [534, 735] width 16 height 16
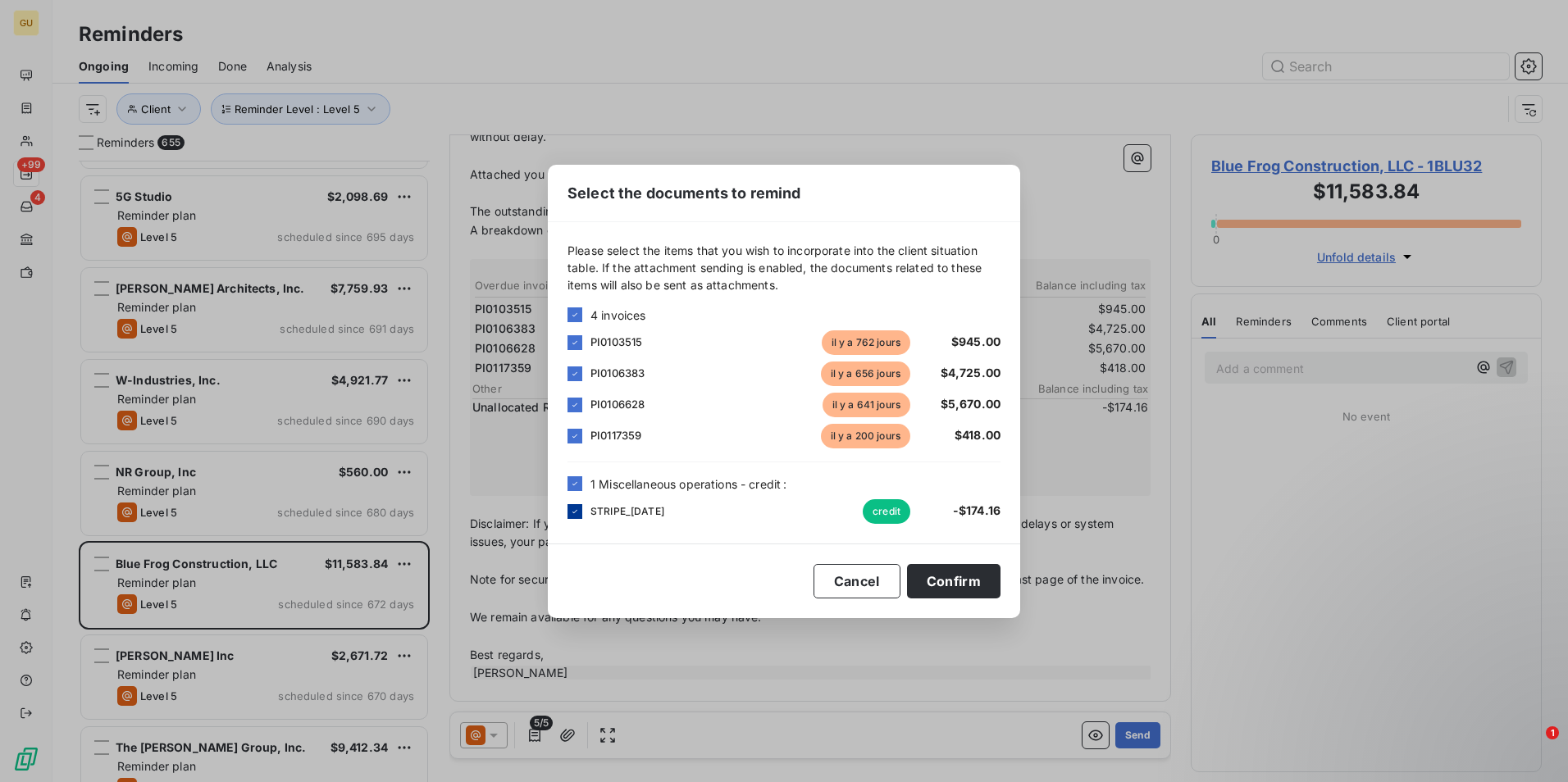
click at [576, 511] on icon at bounding box center [574, 510] width 5 height 3
click at [942, 583] on button "Confirm" at bounding box center [954, 582] width 93 height 34
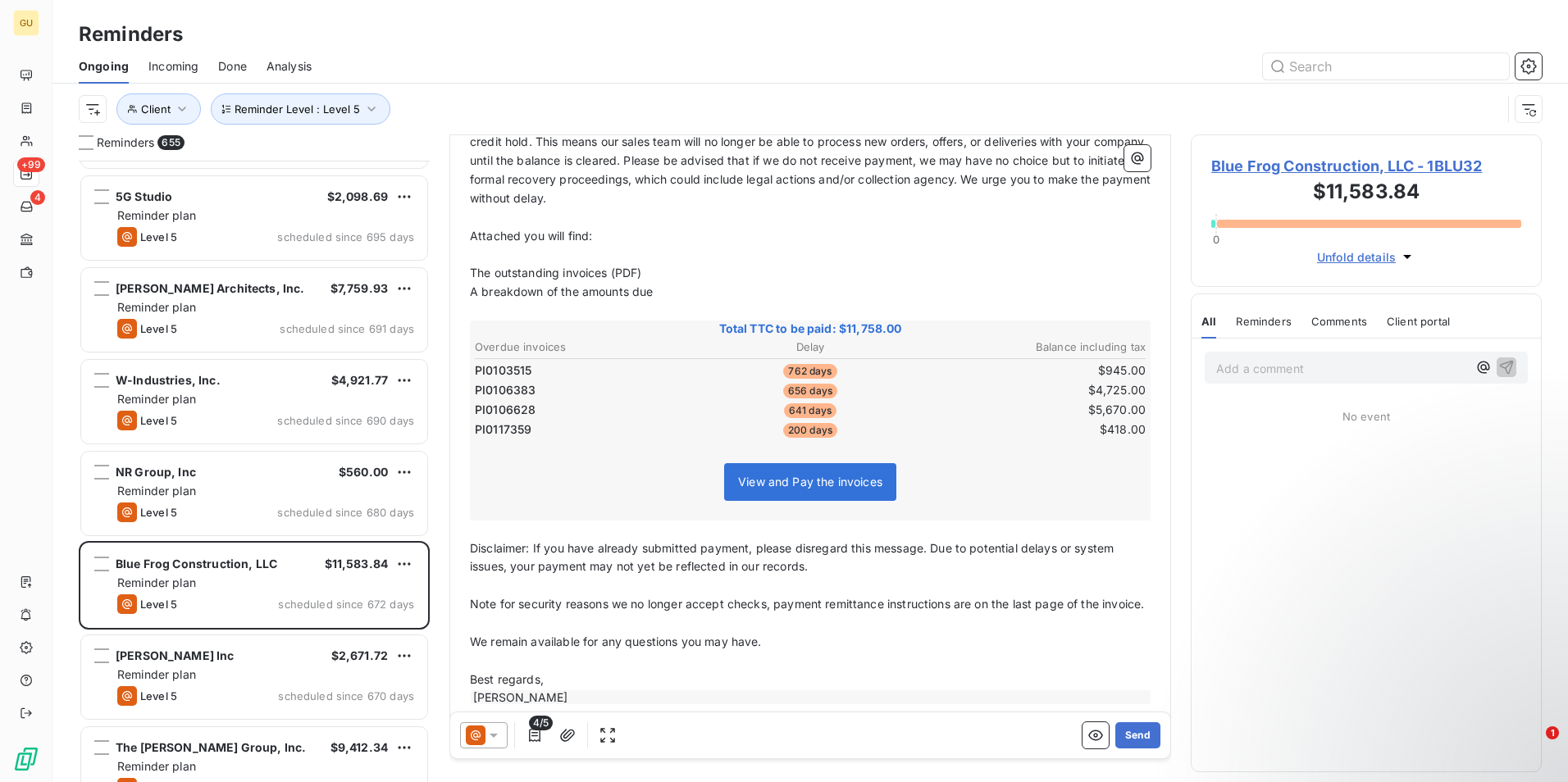
scroll to position [342, 0]
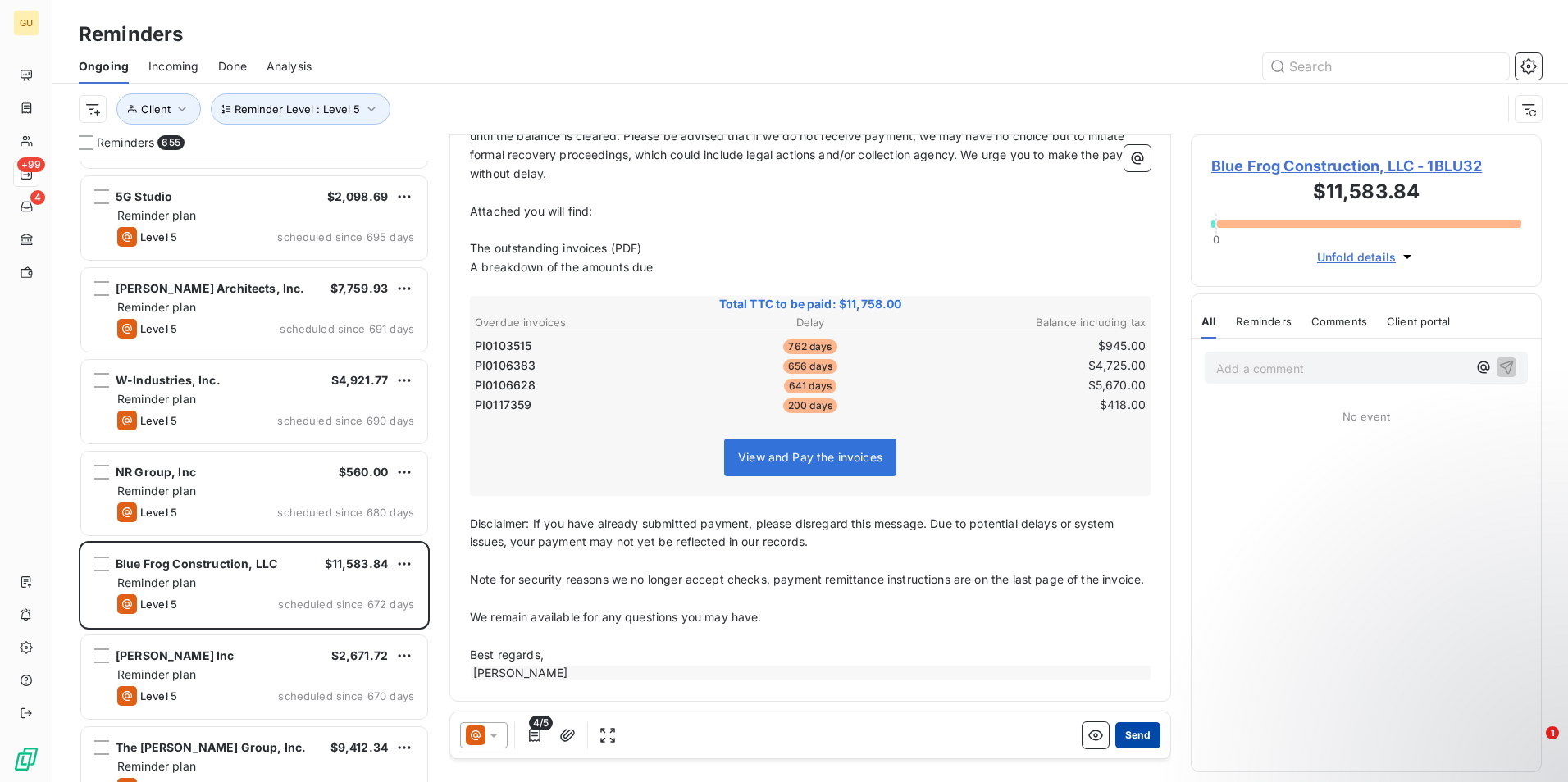
click at [1123, 735] on button "Send" at bounding box center [1138, 736] width 45 height 27
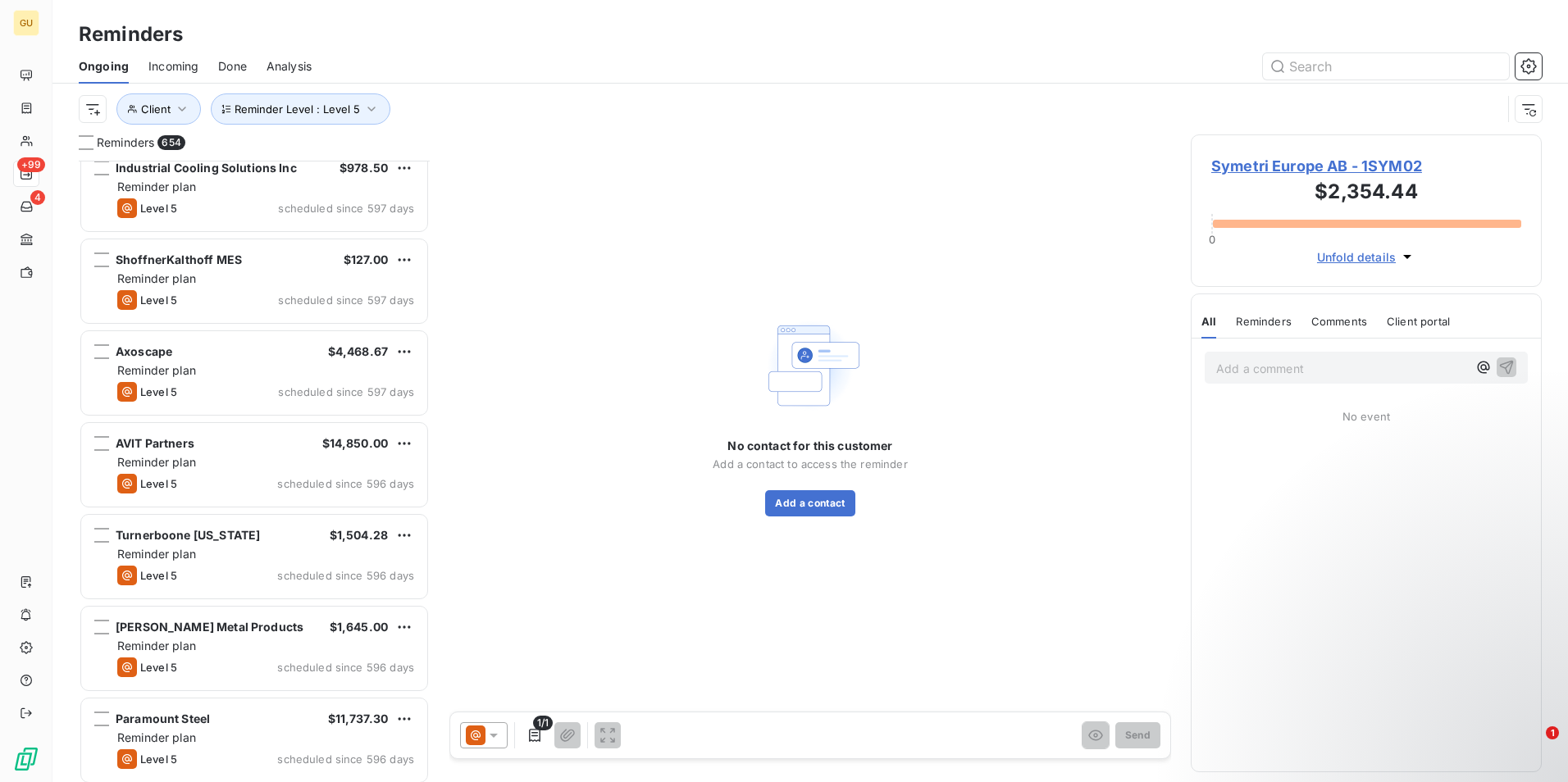
scroll to position [5332, 0]
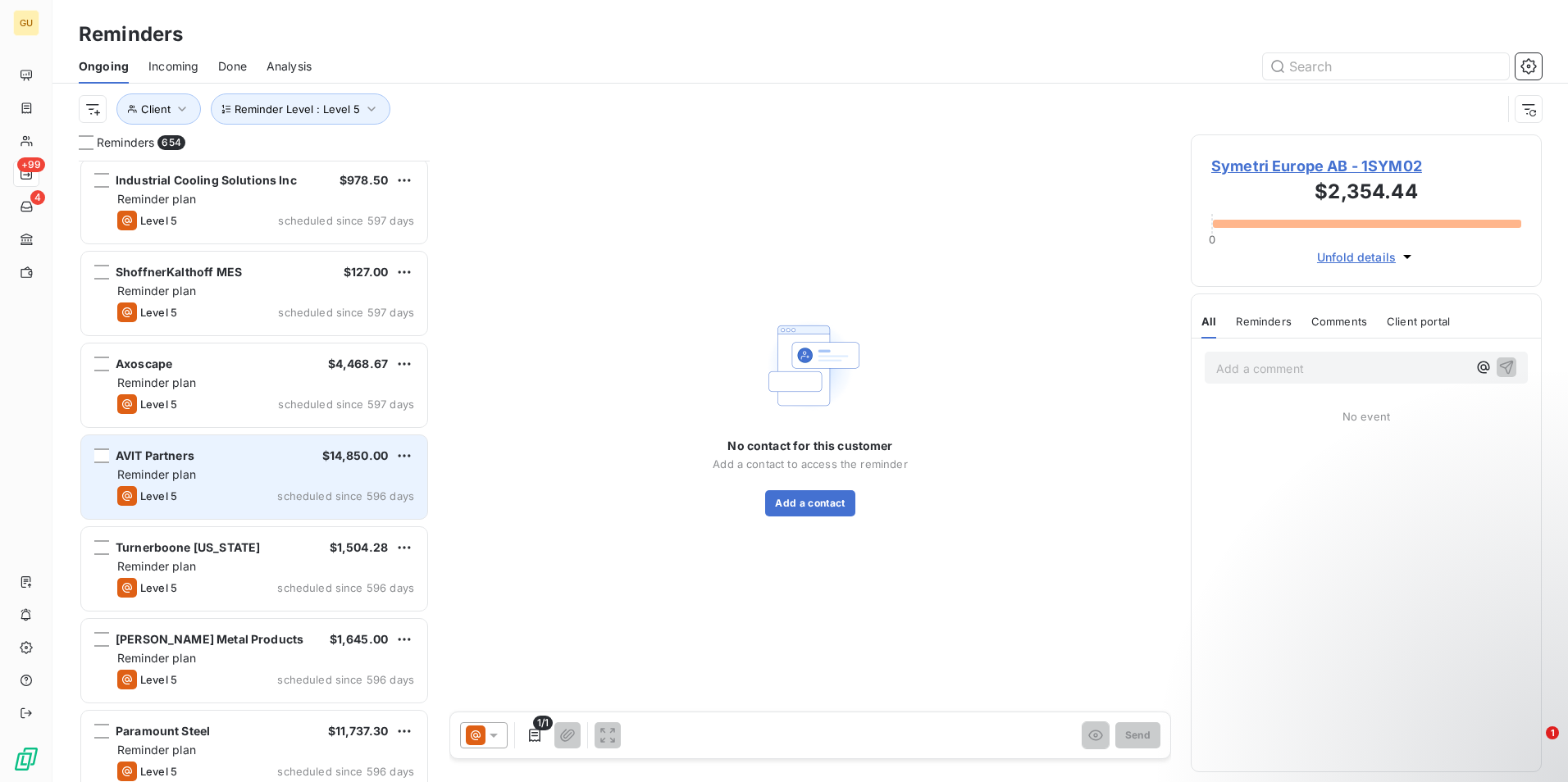
click at [257, 501] on div "Level 5 scheduled since 596 days" at bounding box center [265, 496] width 297 height 20
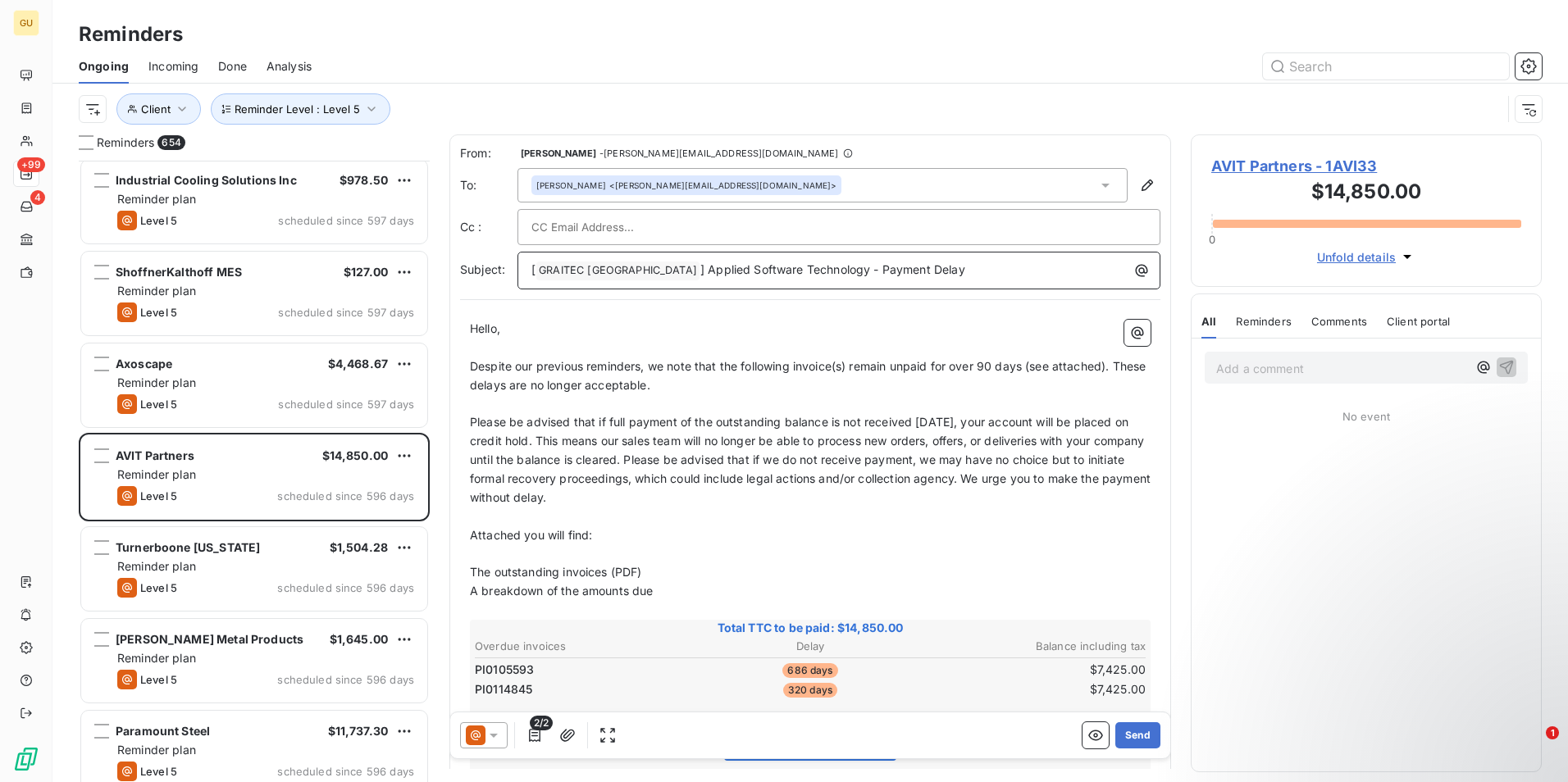
click at [924, 276] on p "[ GRAITEC [GEOGRAPHIC_DATA] ﻿ ] Applied Software Technology - Payment Delay" at bounding box center [843, 270] width 624 height 20
click at [1120, 738] on button "Send" at bounding box center [1138, 736] width 45 height 27
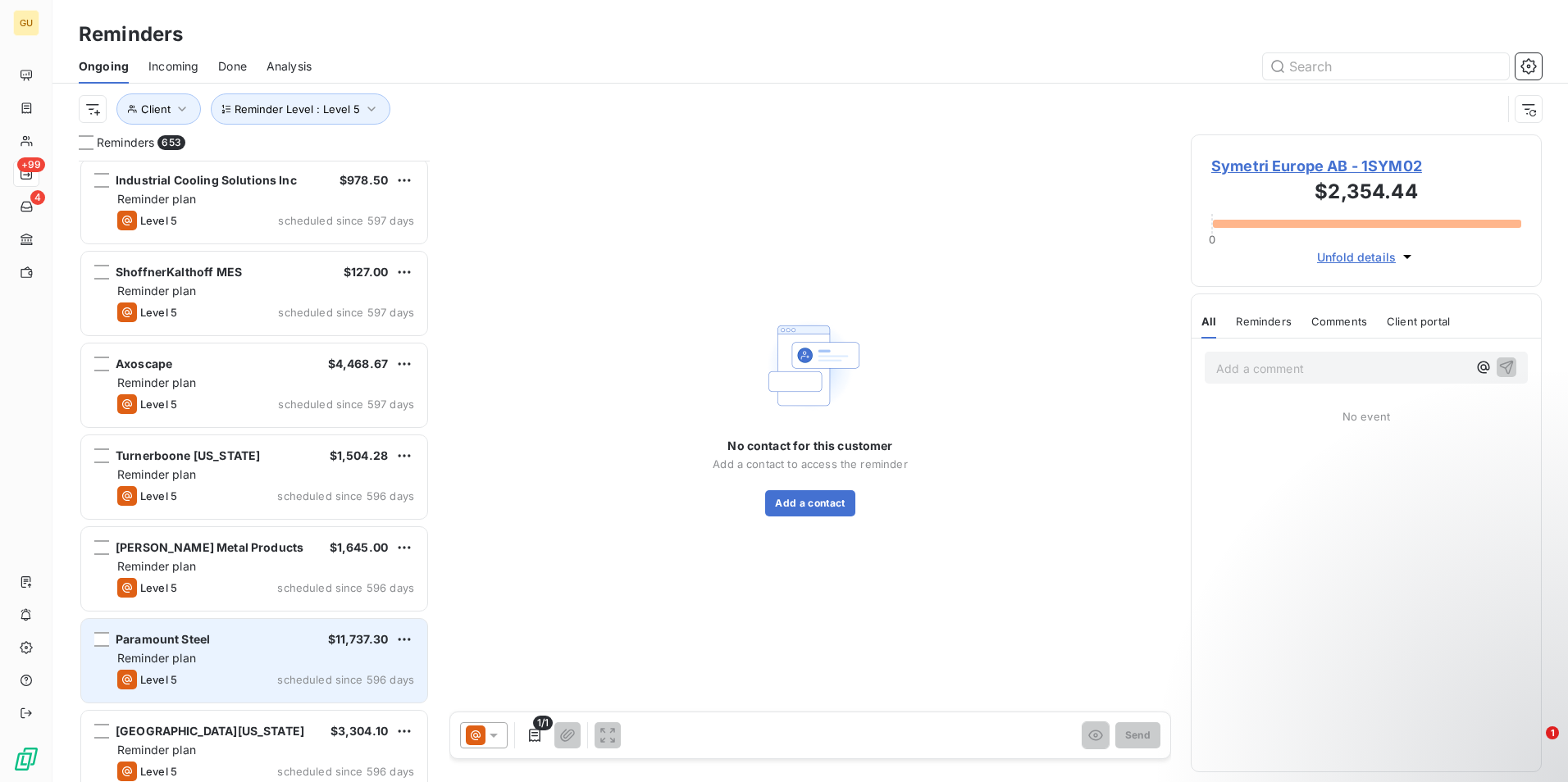
click at [298, 652] on div "Reminder plan" at bounding box center [265, 658] width 297 height 16
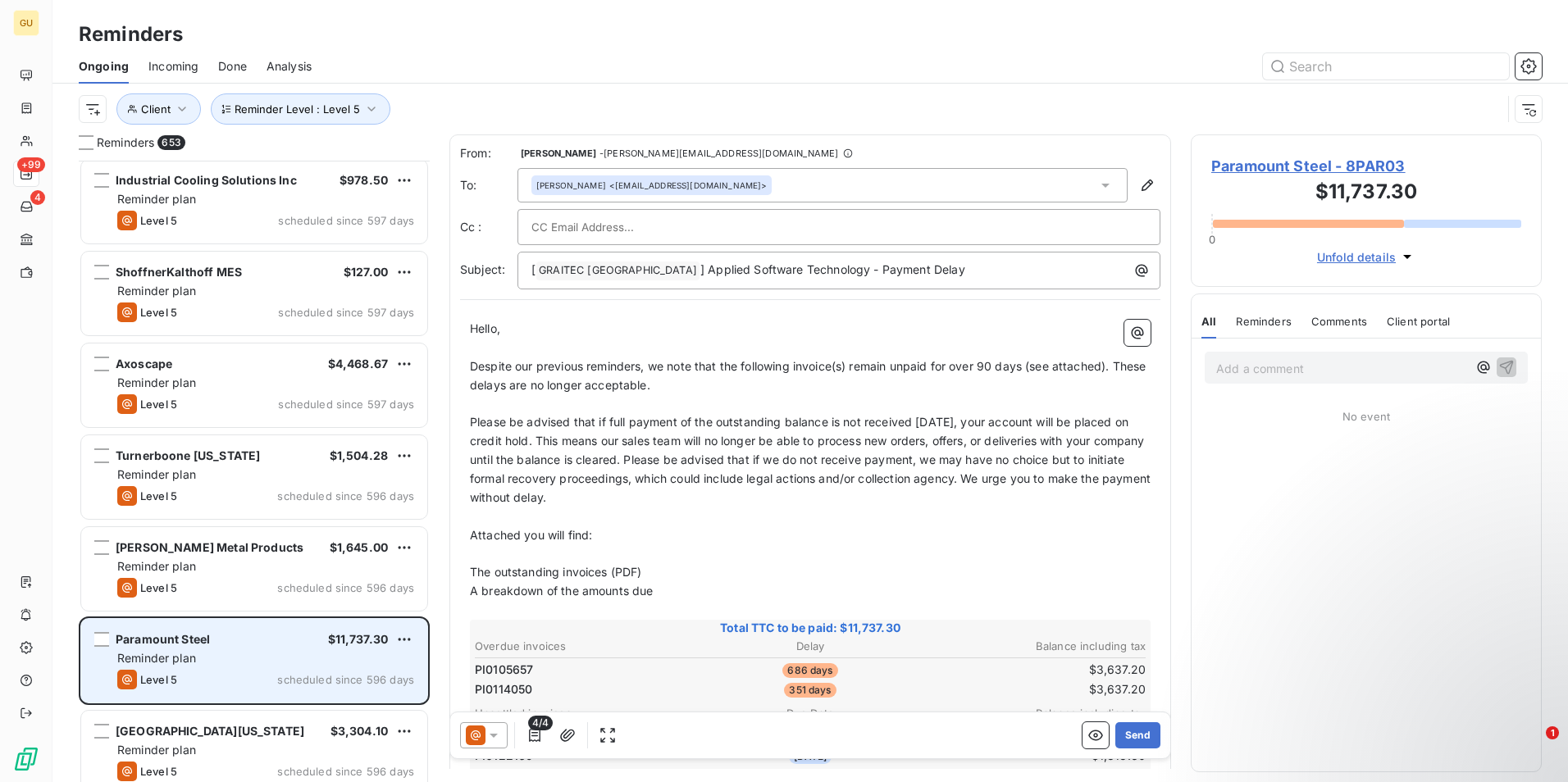
click at [291, 642] on div "Paramount Steel $11,737.30" at bounding box center [265, 639] width 297 height 14
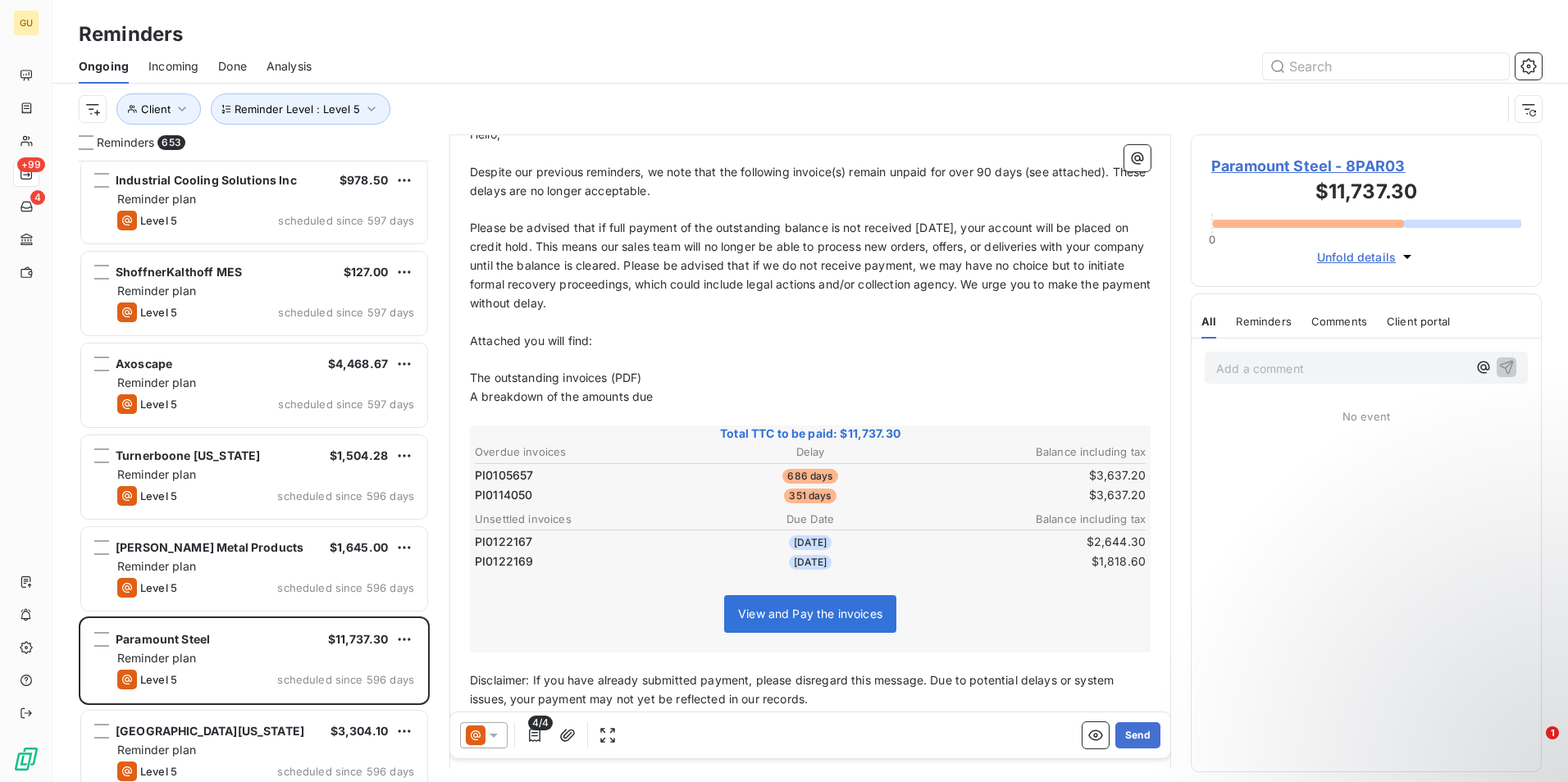
scroll to position [247, 0]
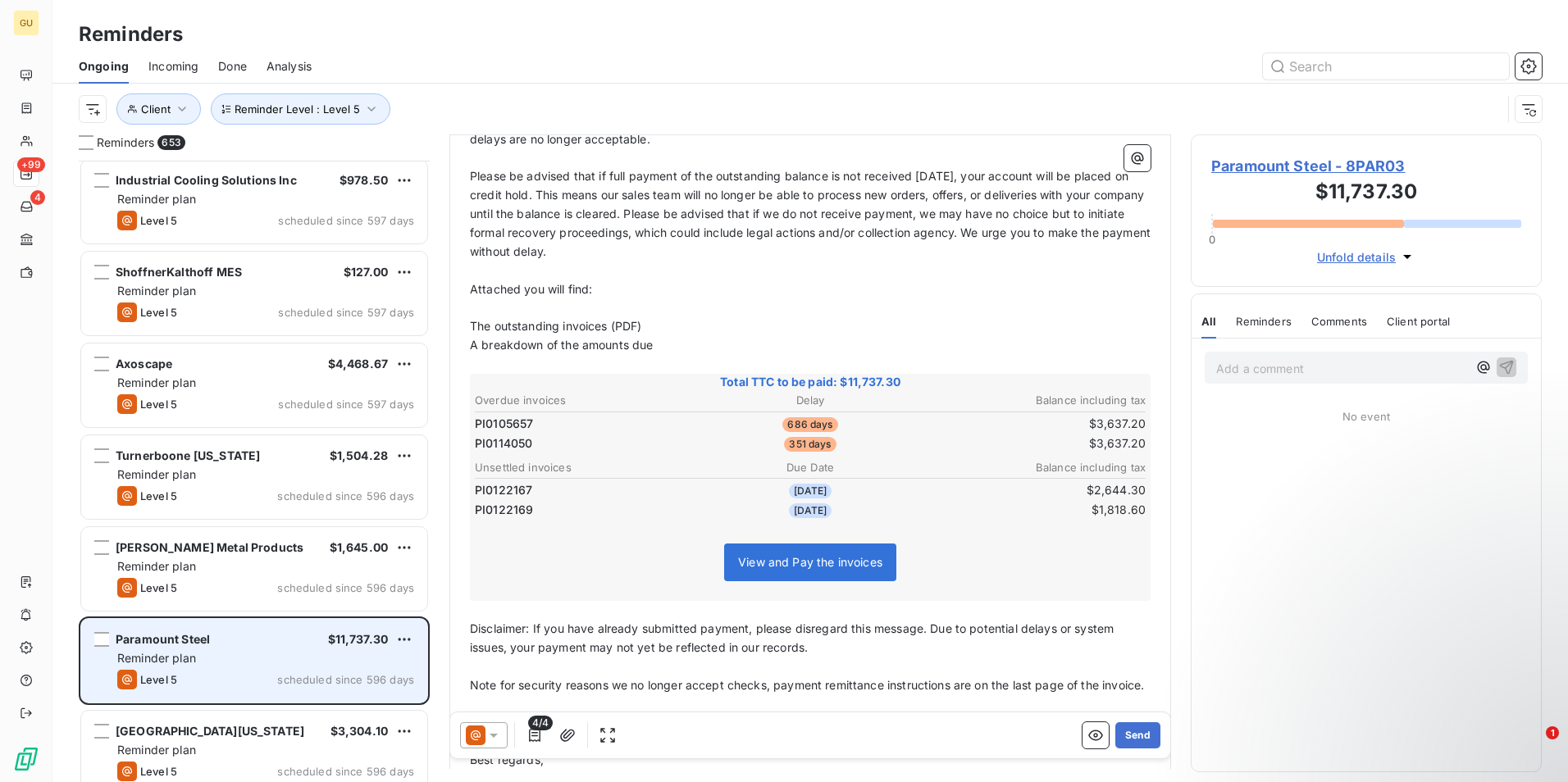
click at [258, 653] on div "Reminder plan" at bounding box center [265, 658] width 297 height 16
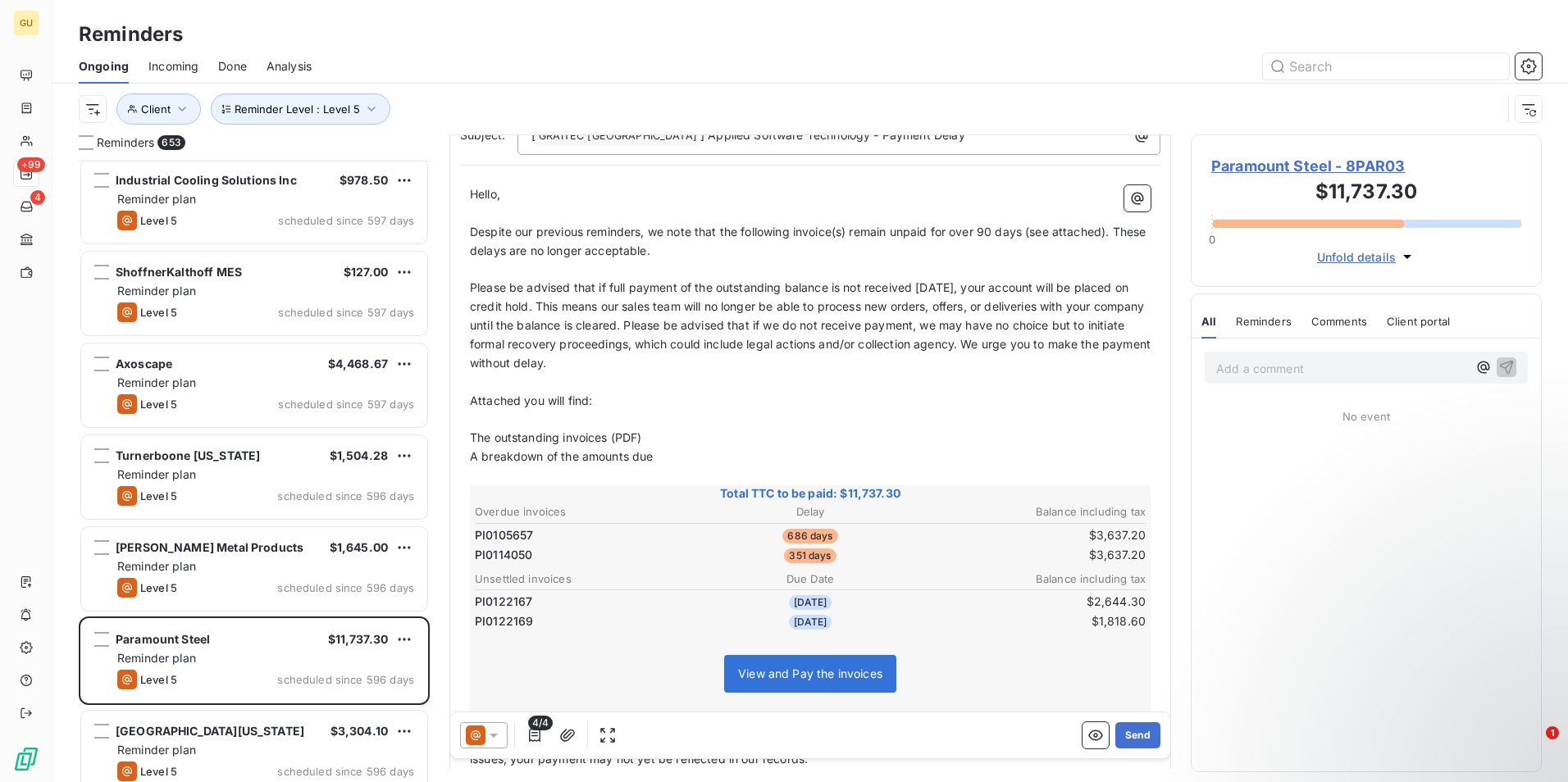
scroll to position [125, 0]
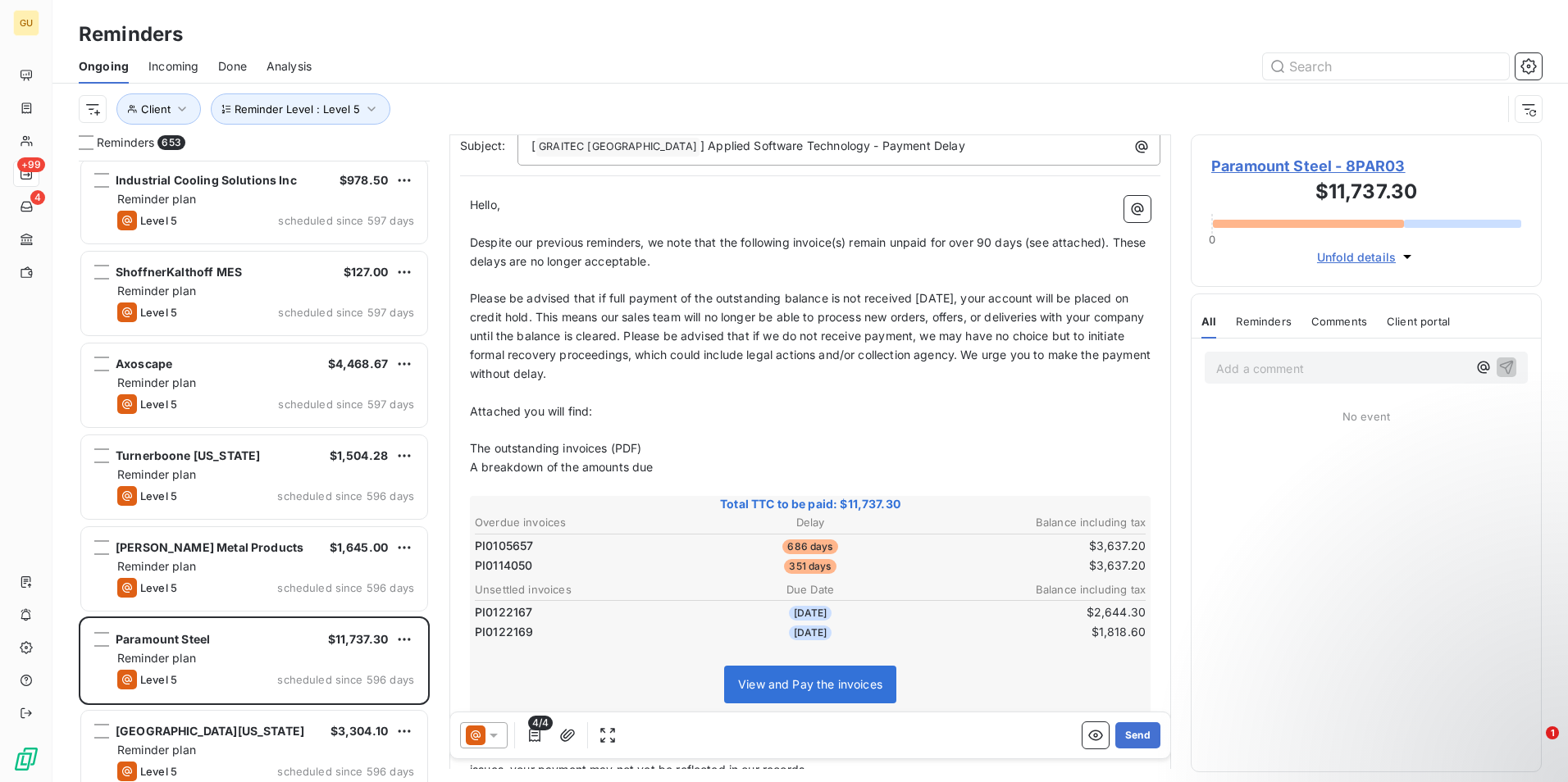
drag, startPoint x: 1119, startPoint y: 732, endPoint x: 1052, endPoint y: 742, distance: 67.7
click at [1083, 742] on div "Send" at bounding box center [1122, 736] width 78 height 27
click at [542, 735] on icon "button" at bounding box center [534, 735] width 16 height 16
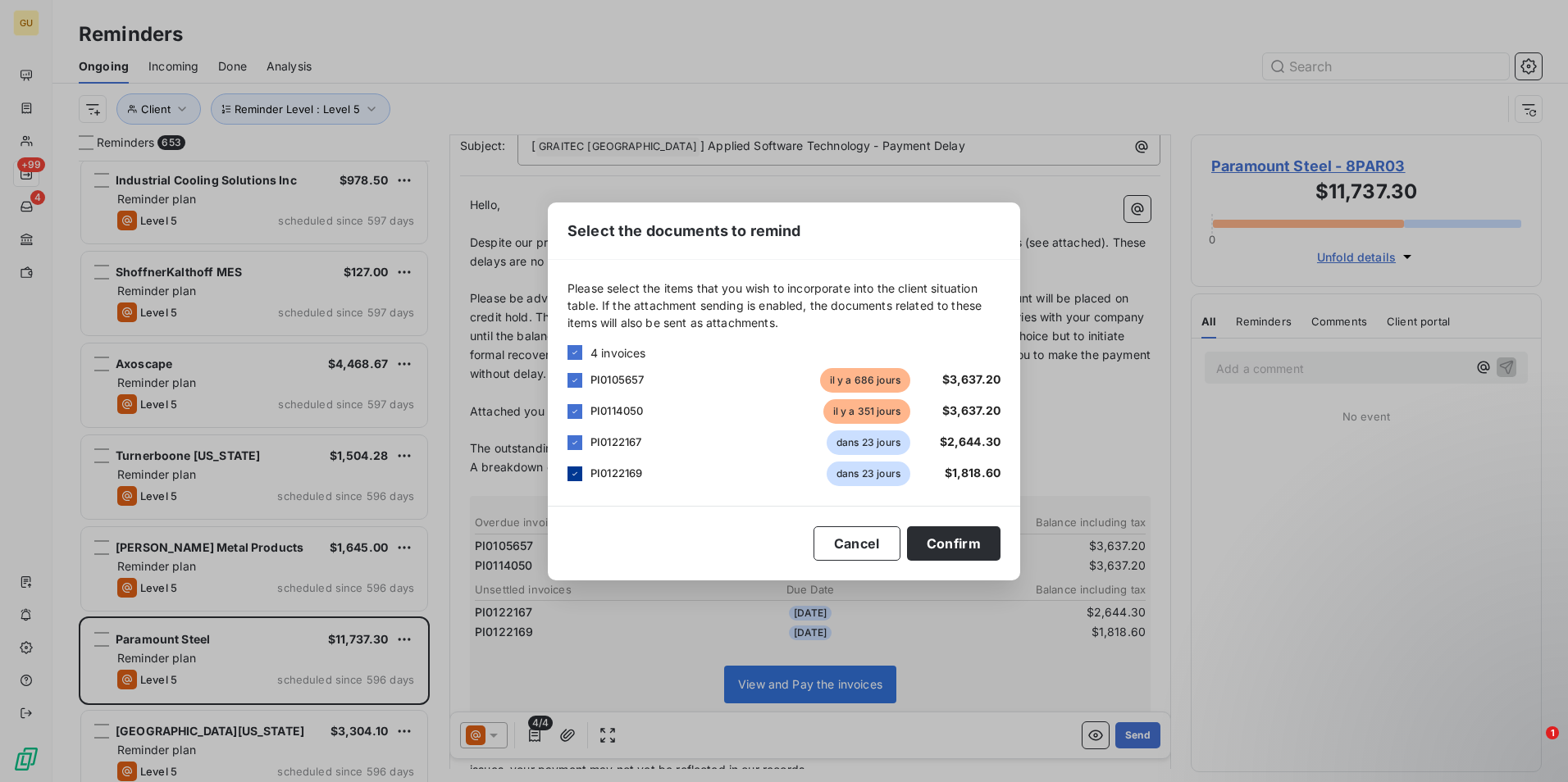
click at [567, 476] on div at bounding box center [574, 473] width 14 height 14
click at [586, 440] on div "PI0122167 dans 23 jours $2,644.30" at bounding box center [784, 442] width 433 height 25
click at [574, 442] on icon at bounding box center [575, 442] width 10 height 10
click at [963, 547] on button "Confirm" at bounding box center [954, 544] width 93 height 34
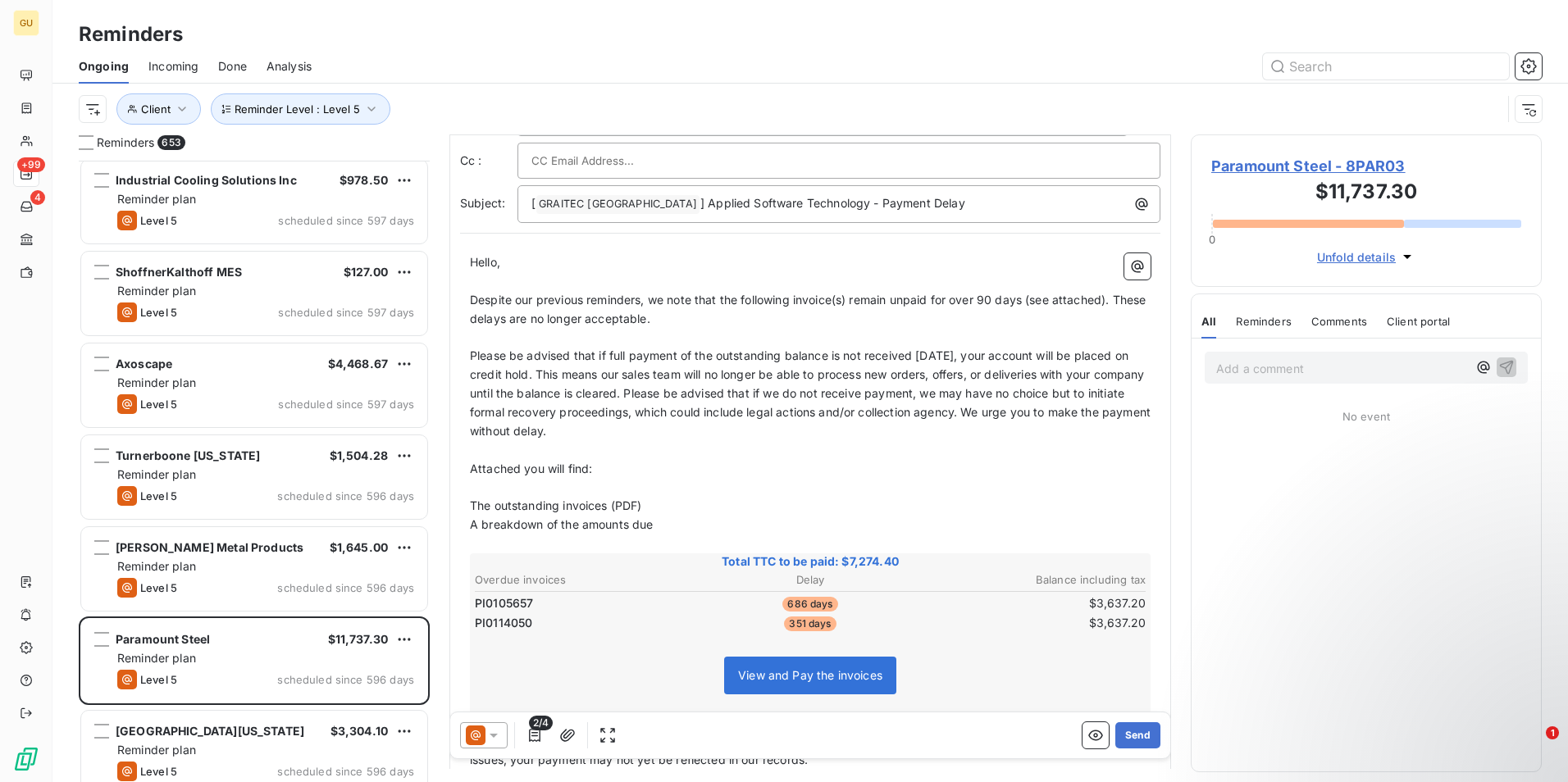
scroll to position [0, 0]
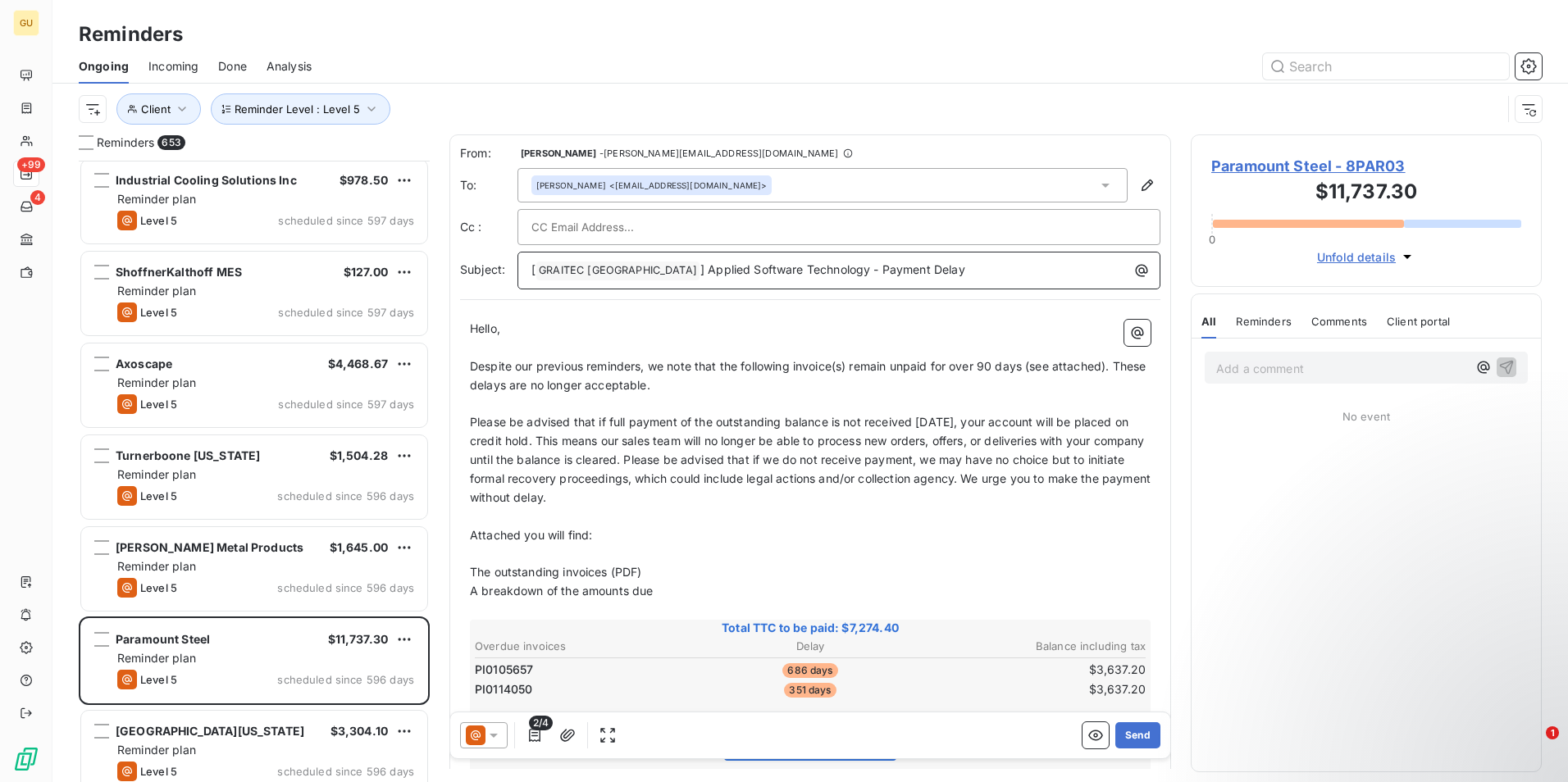
click at [922, 272] on p "[ GRAITEC [GEOGRAPHIC_DATA] ﻿ ] Applied Software Technology - Payment Delay" at bounding box center [843, 270] width 624 height 20
drag, startPoint x: 1130, startPoint y: 729, endPoint x: 939, endPoint y: 604, distance: 228.3
click at [939, 604] on div "From: [PERSON_NAME] - [PERSON_NAME][EMAIL_ADDRESS][DOMAIN_NAME] To: [PERSON_NAM…" at bounding box center [810, 452] width 722 height 635
drag, startPoint x: 1027, startPoint y: 370, endPoint x: 932, endPoint y: 371, distance: 95.0
click at [932, 371] on span "Despite our previous reminders, we note that the following invoice(s) remain un…" at bounding box center [810, 376] width 679 height 32
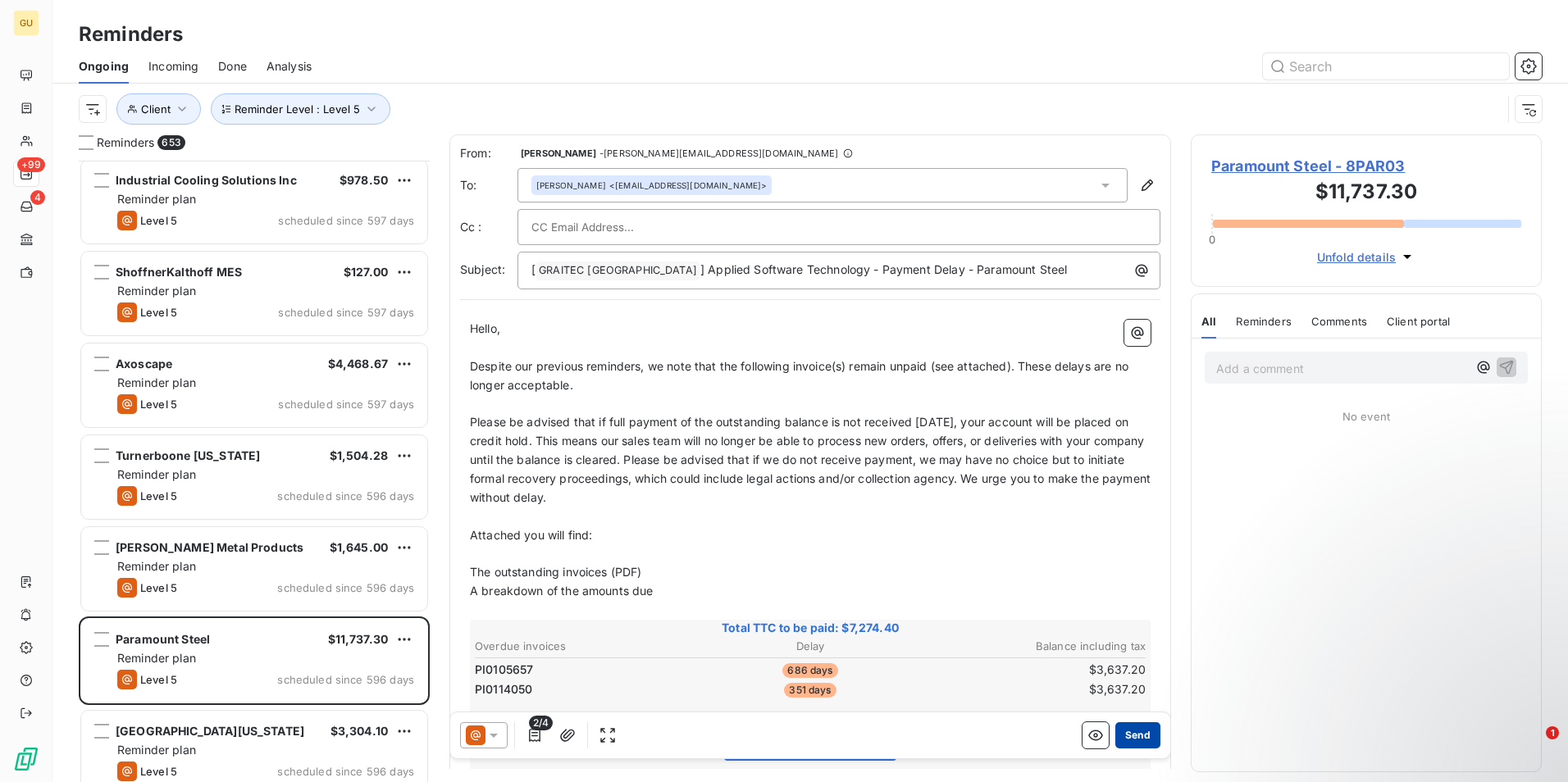
click at [1123, 735] on button "Send" at bounding box center [1138, 736] width 45 height 27
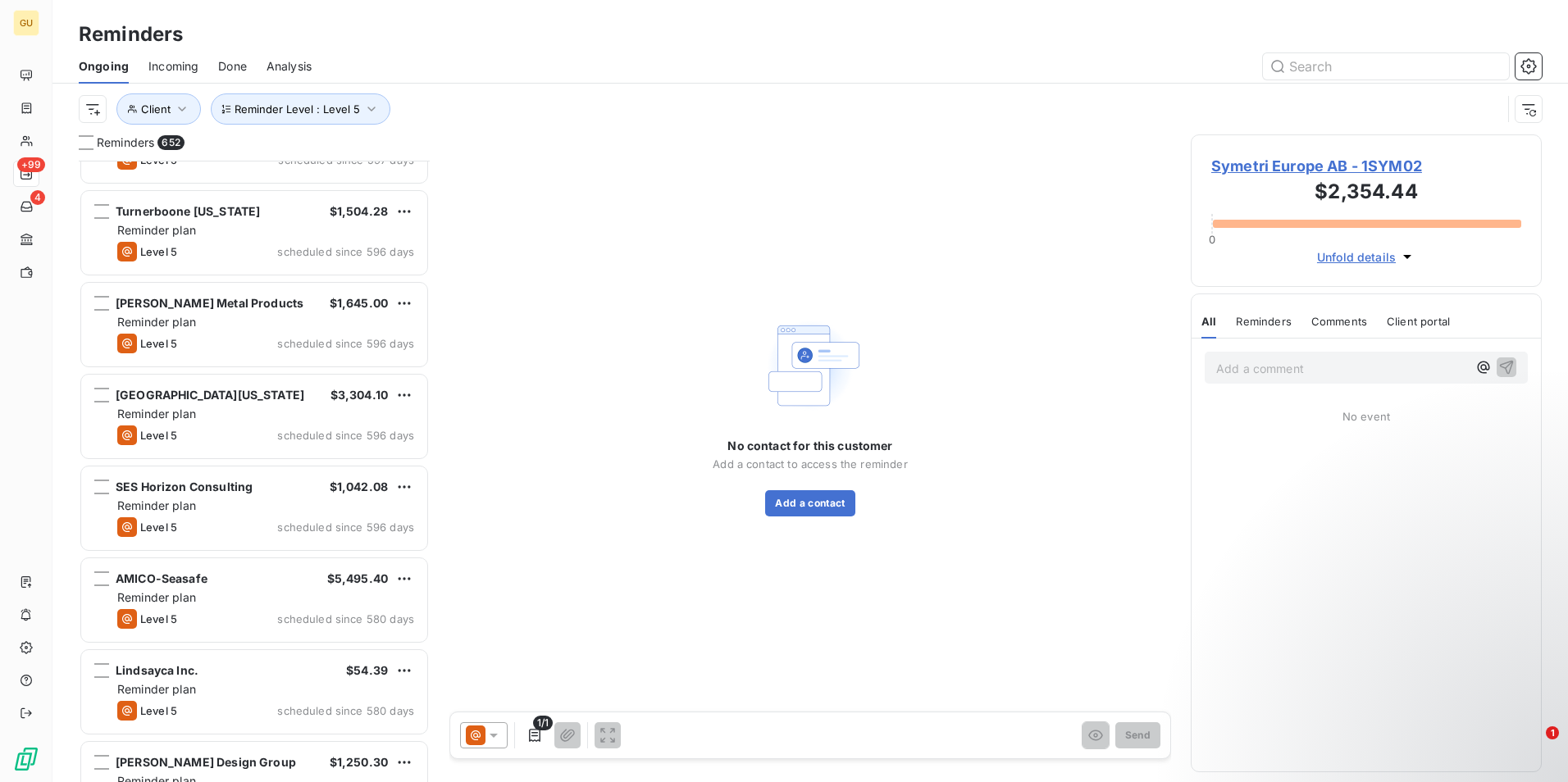
scroll to position [5578, 0]
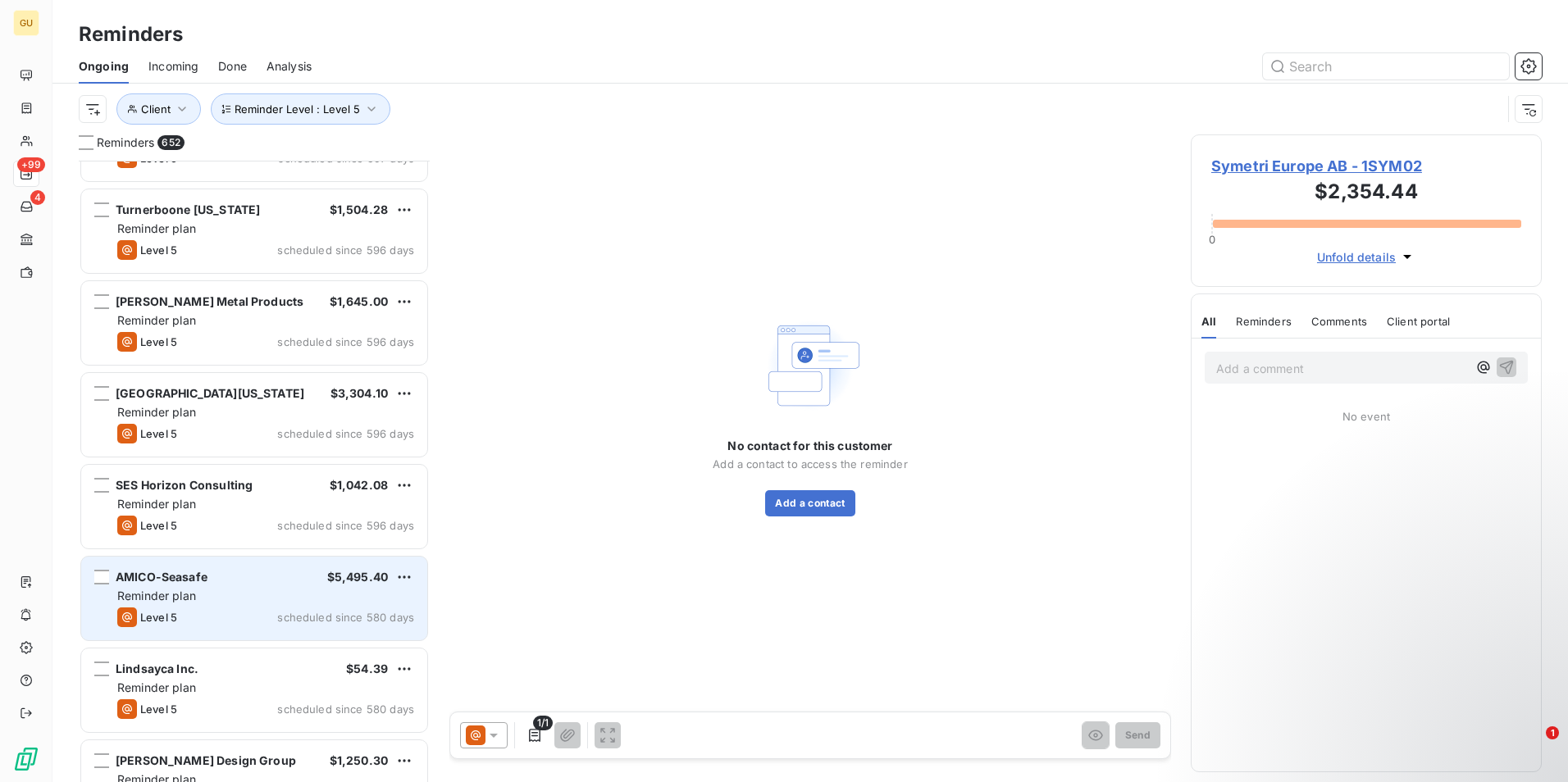
click at [275, 613] on div "Level 5 scheduled since 580 days" at bounding box center [265, 617] width 297 height 20
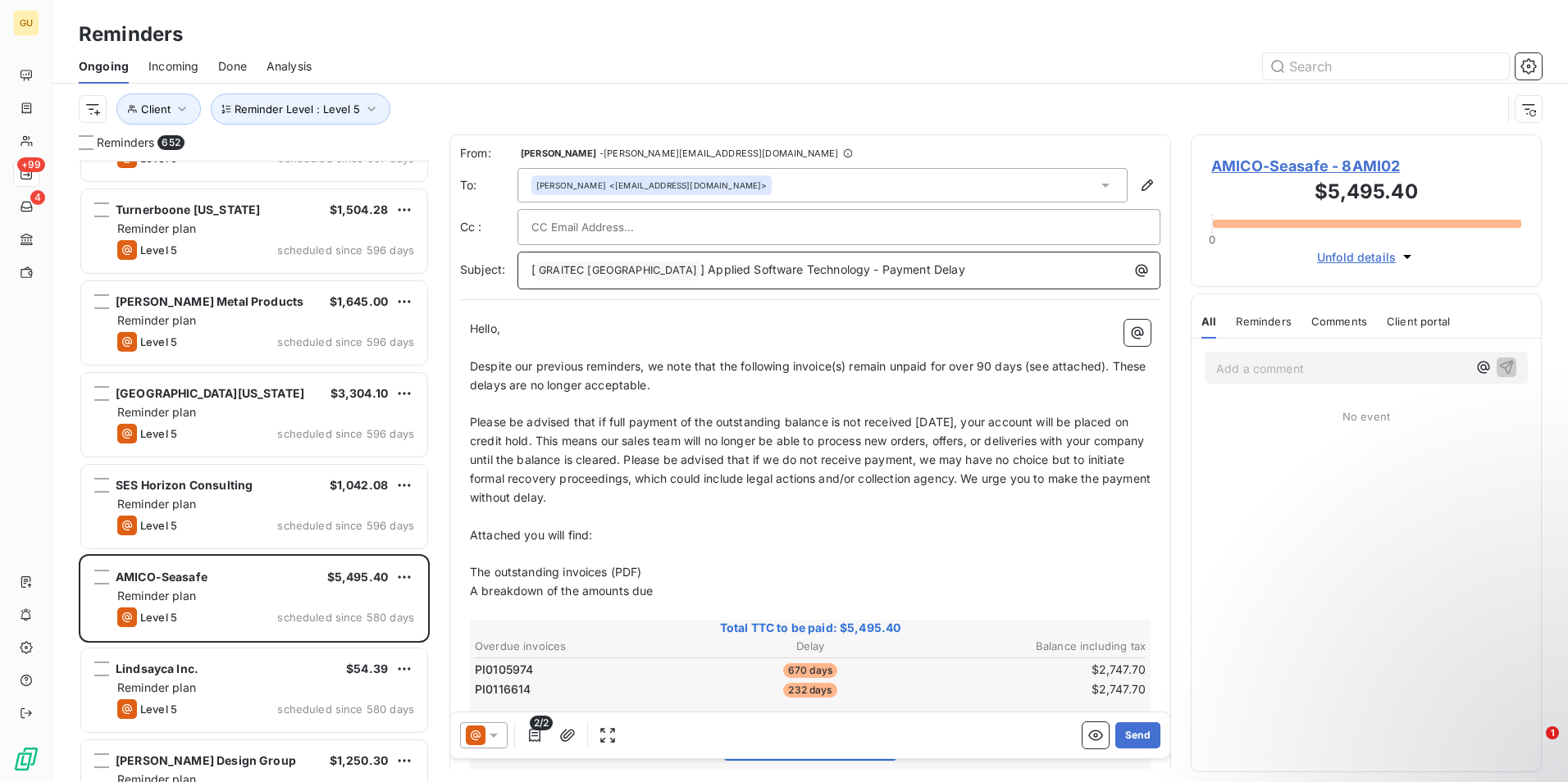
click at [924, 273] on p "[ GRAITEC [GEOGRAPHIC_DATA] ﻿ ] Applied Software Technology - Payment Delay" at bounding box center [843, 270] width 624 height 20
click at [1133, 729] on button "Send" at bounding box center [1138, 736] width 45 height 27
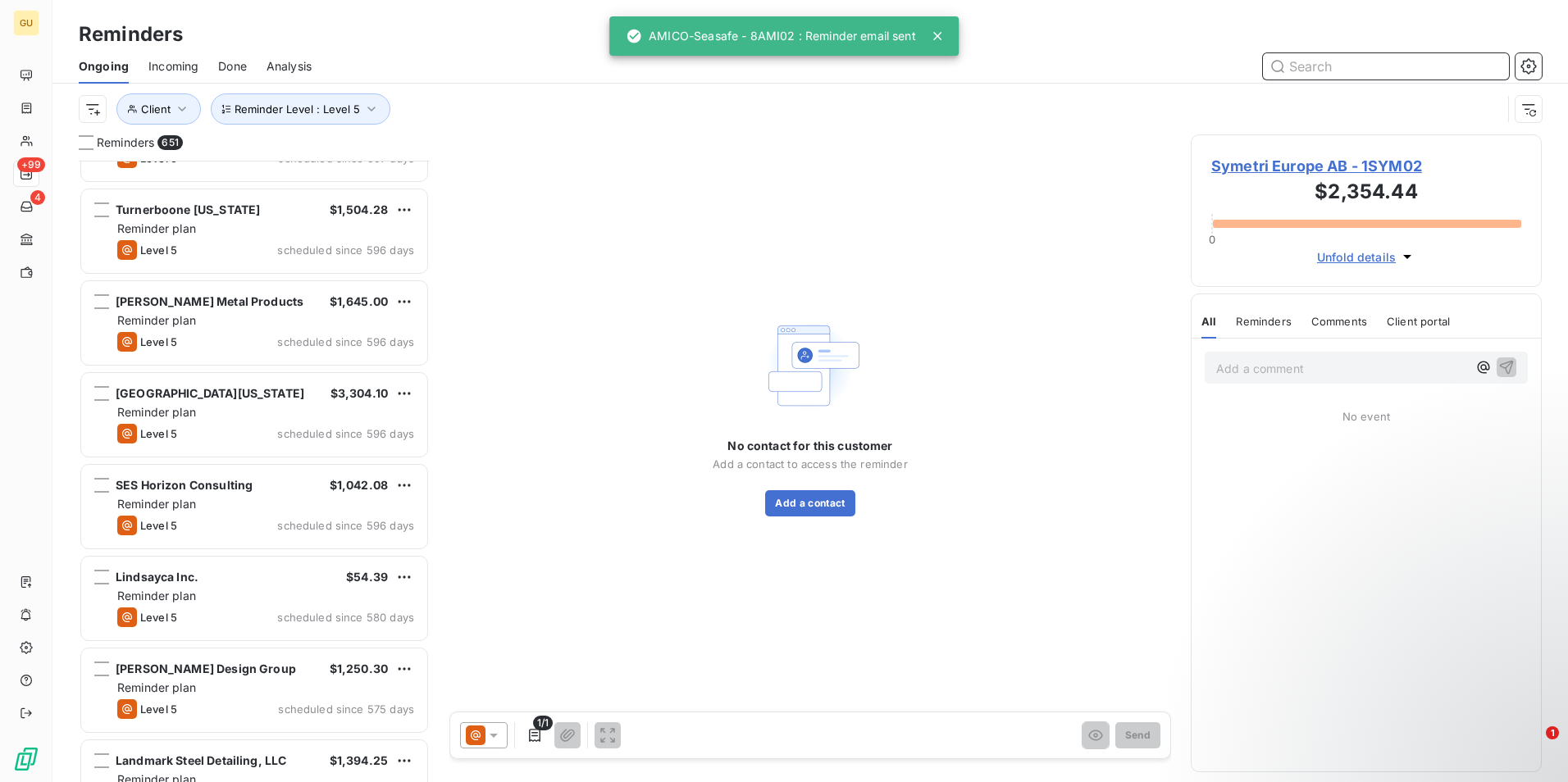
click at [1330, 68] on input "text" at bounding box center [1386, 67] width 246 height 27
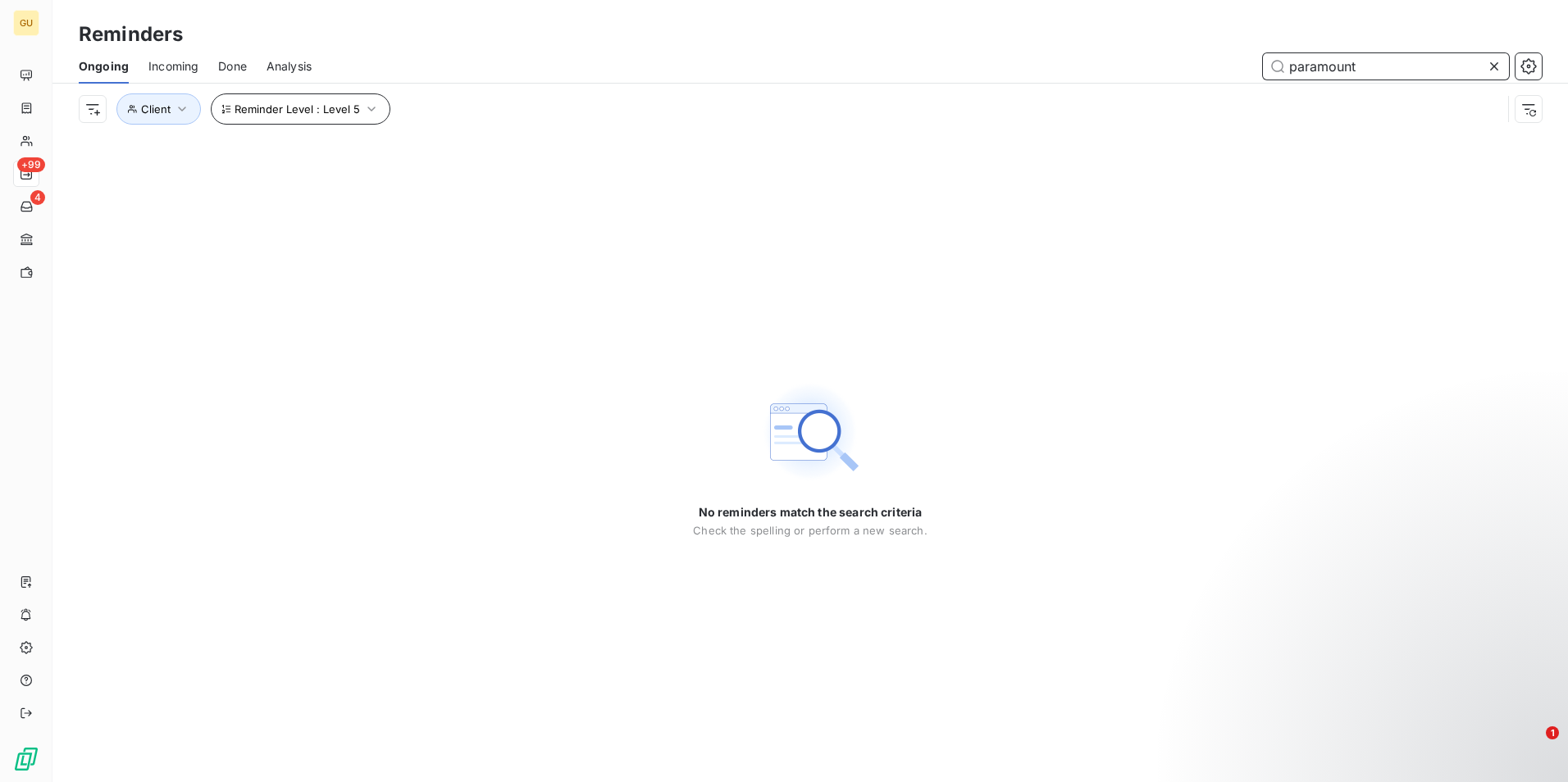
type input "paramount"
click at [368, 109] on icon "button" at bounding box center [371, 109] width 16 height 16
click at [637, 277] on div "No reminders match the search criteria Check the spelling or perform a new sear…" at bounding box center [810, 458] width 1516 height 648
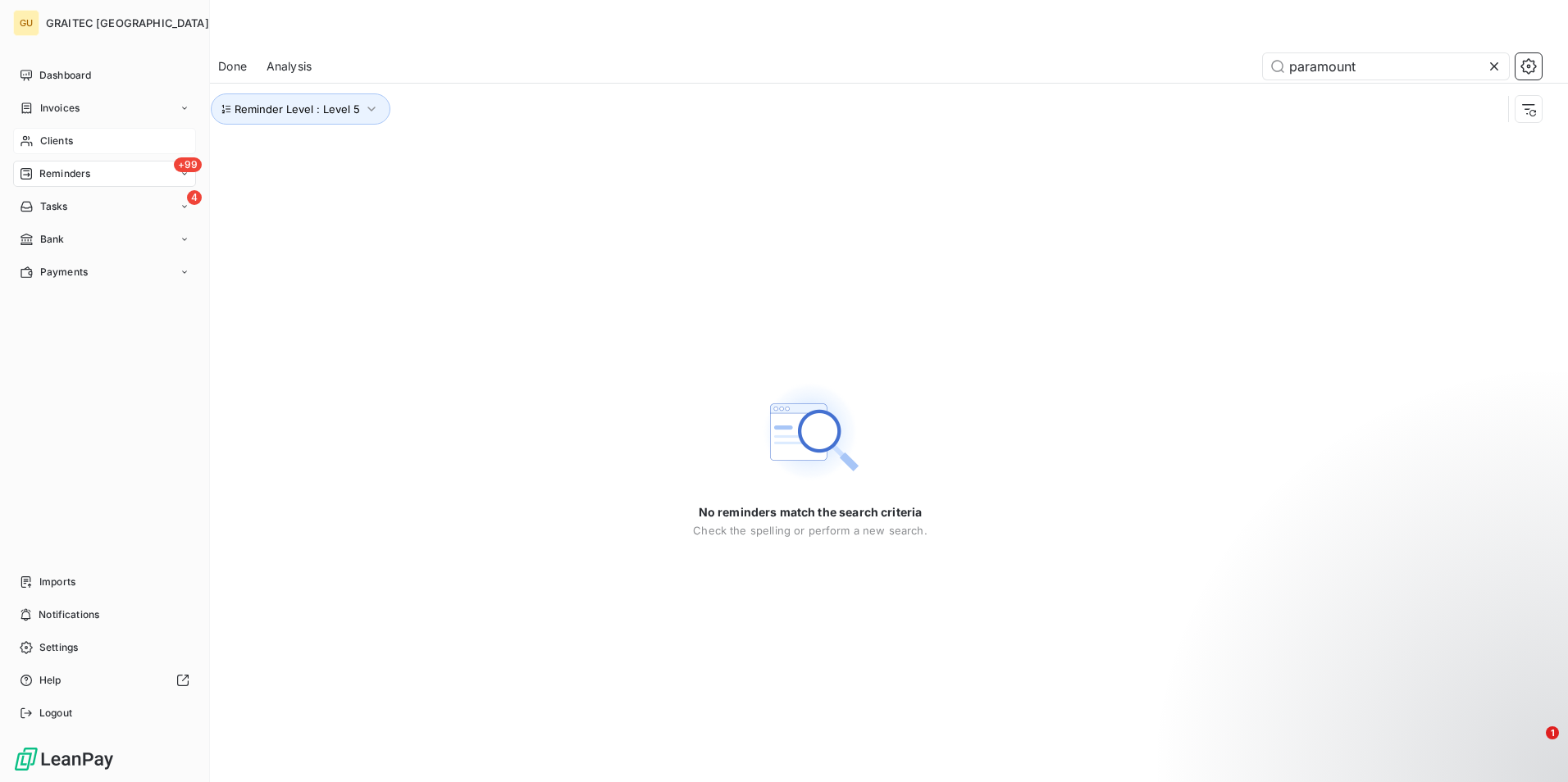
click at [97, 137] on div "Clients" at bounding box center [105, 141] width 183 height 27
click at [85, 147] on div "Clients" at bounding box center [105, 141] width 183 height 27
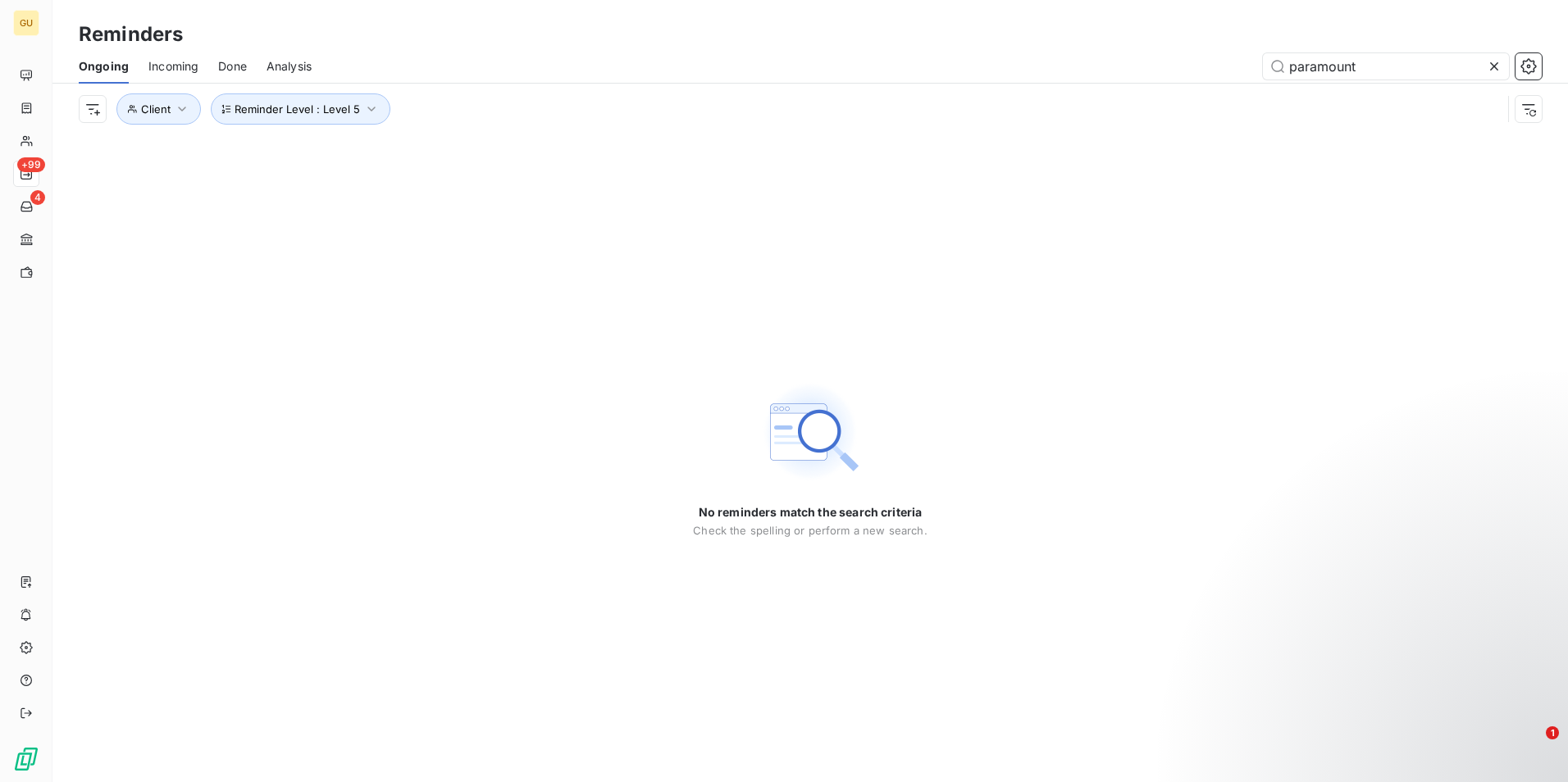
drag, startPoint x: 1387, startPoint y: 68, endPoint x: 1207, endPoint y: 80, distance: 180.4
click at [1207, 80] on div "Ongoing Incoming Done Analysis paramount" at bounding box center [810, 67] width 1516 height 34
type input "paramount"
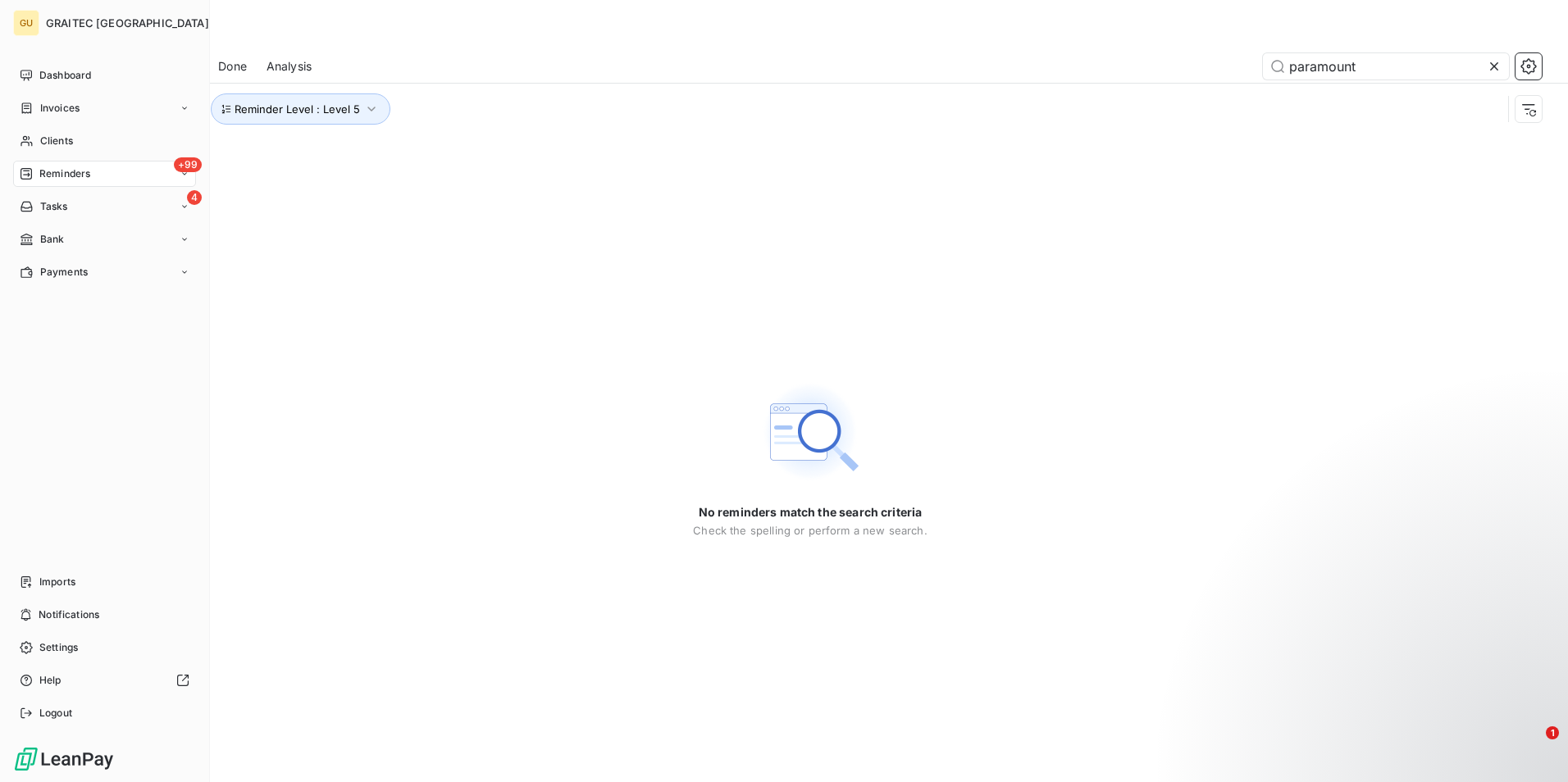
click at [67, 178] on span "Reminders" at bounding box center [64, 174] width 51 height 14
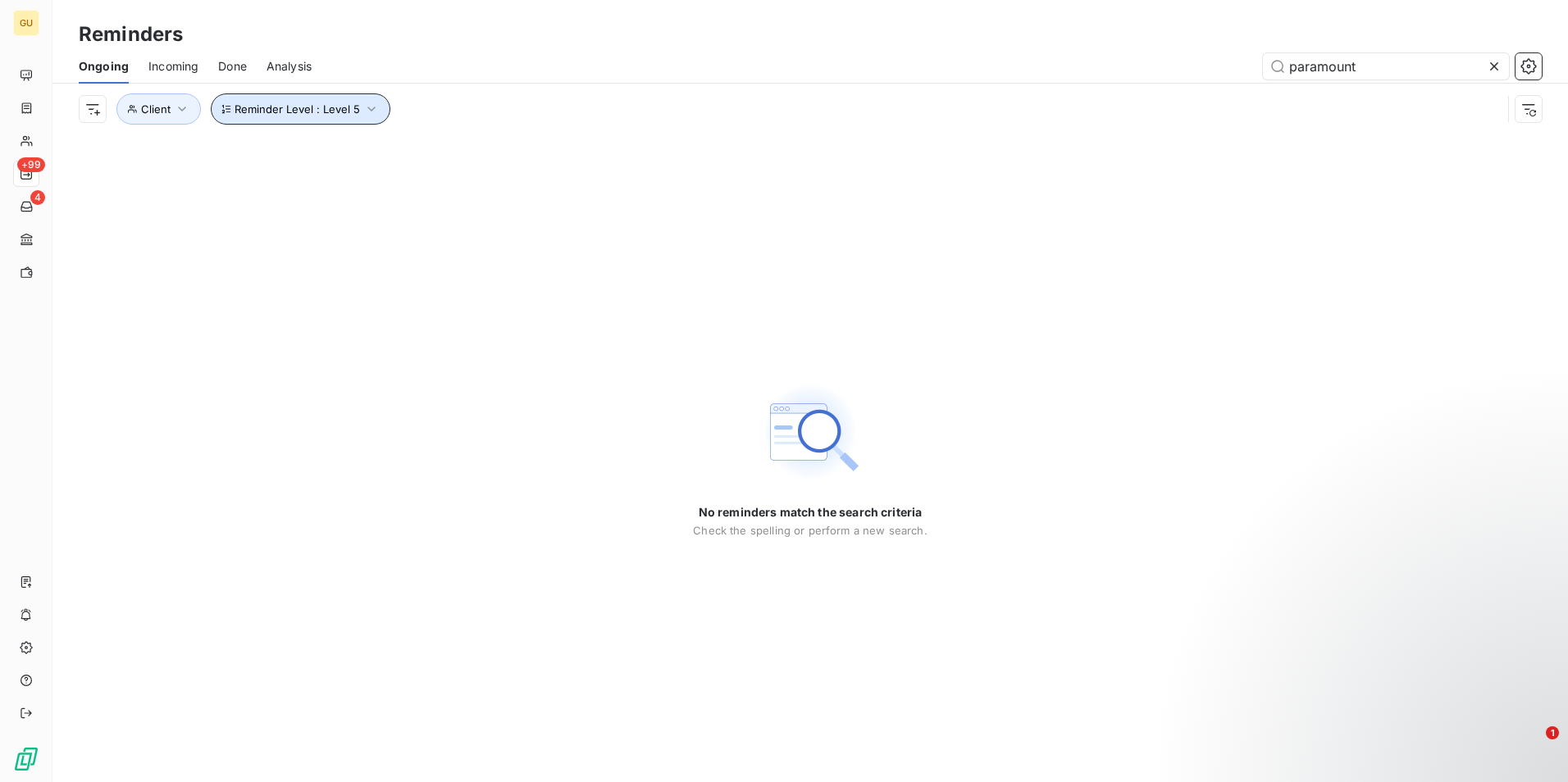
click at [368, 111] on icon "button" at bounding box center [371, 109] width 9 height 5
click at [629, 148] on div "Level 5" at bounding box center [551, 152] width 237 height 34
drag, startPoint x: 1372, startPoint y: 72, endPoint x: 1126, endPoint y: 69, distance: 246.0
click at [1126, 69] on div "paramount" at bounding box center [936, 67] width 1210 height 27
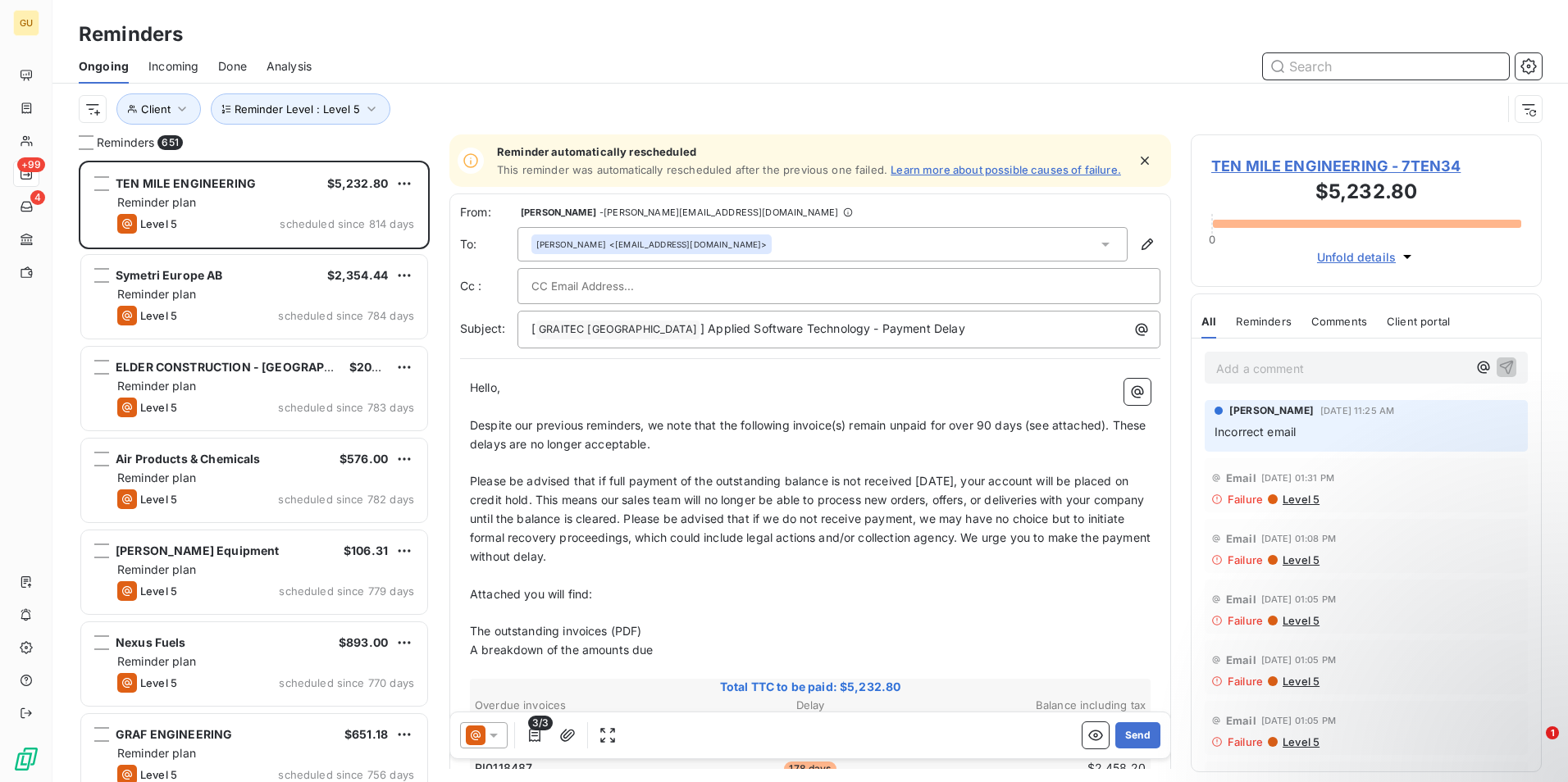
scroll to position [609, 339]
click at [1300, 75] on input "text" at bounding box center [1386, 67] width 246 height 27
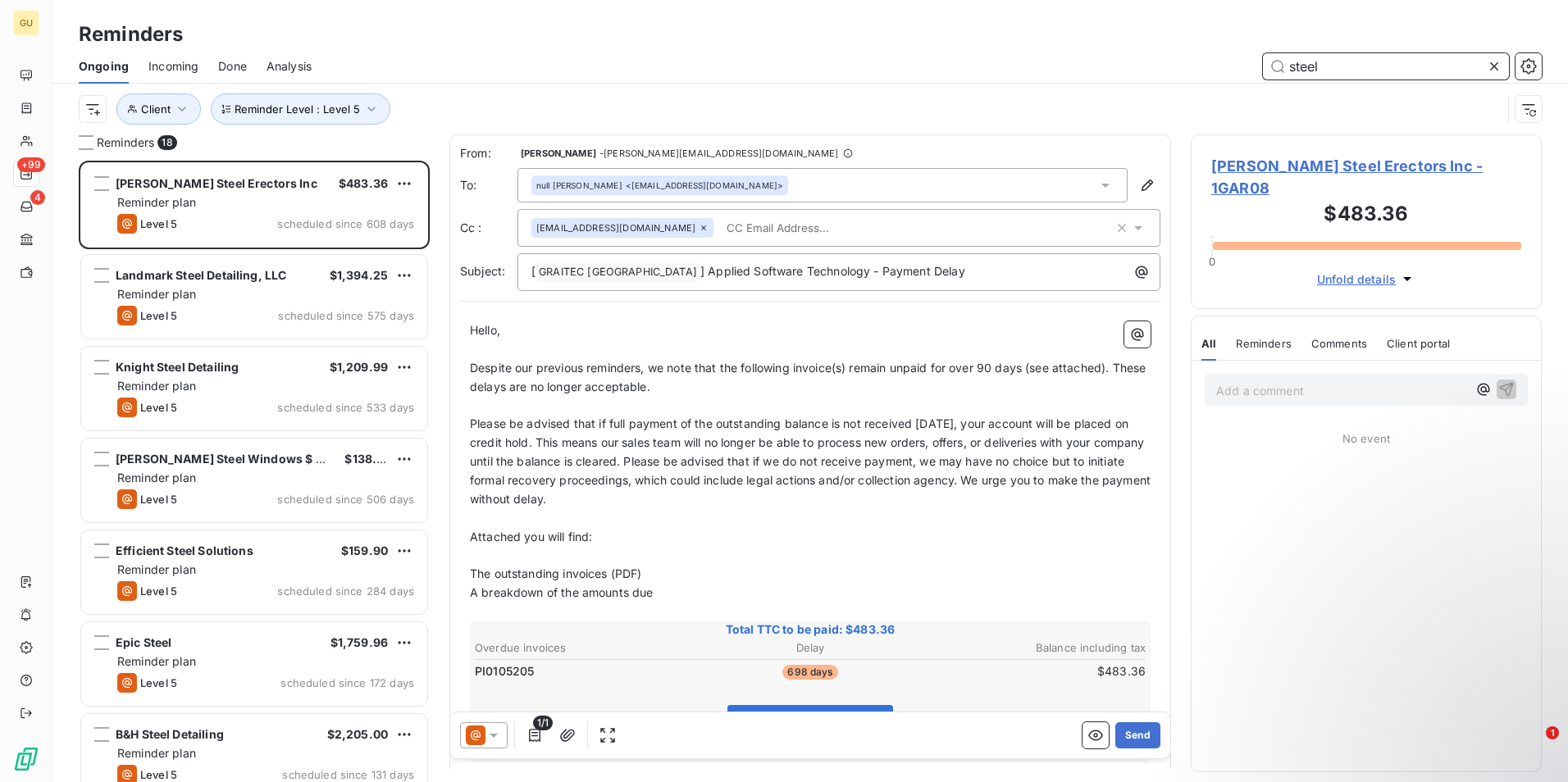
drag, startPoint x: 1327, startPoint y: 62, endPoint x: 1176, endPoint y: 41, distance: 152.5
click at [1176, 41] on div "Reminders Ongoing Incoming Done Analysis steel Reminder Level : Level 5 Client" at bounding box center [810, 67] width 1516 height 134
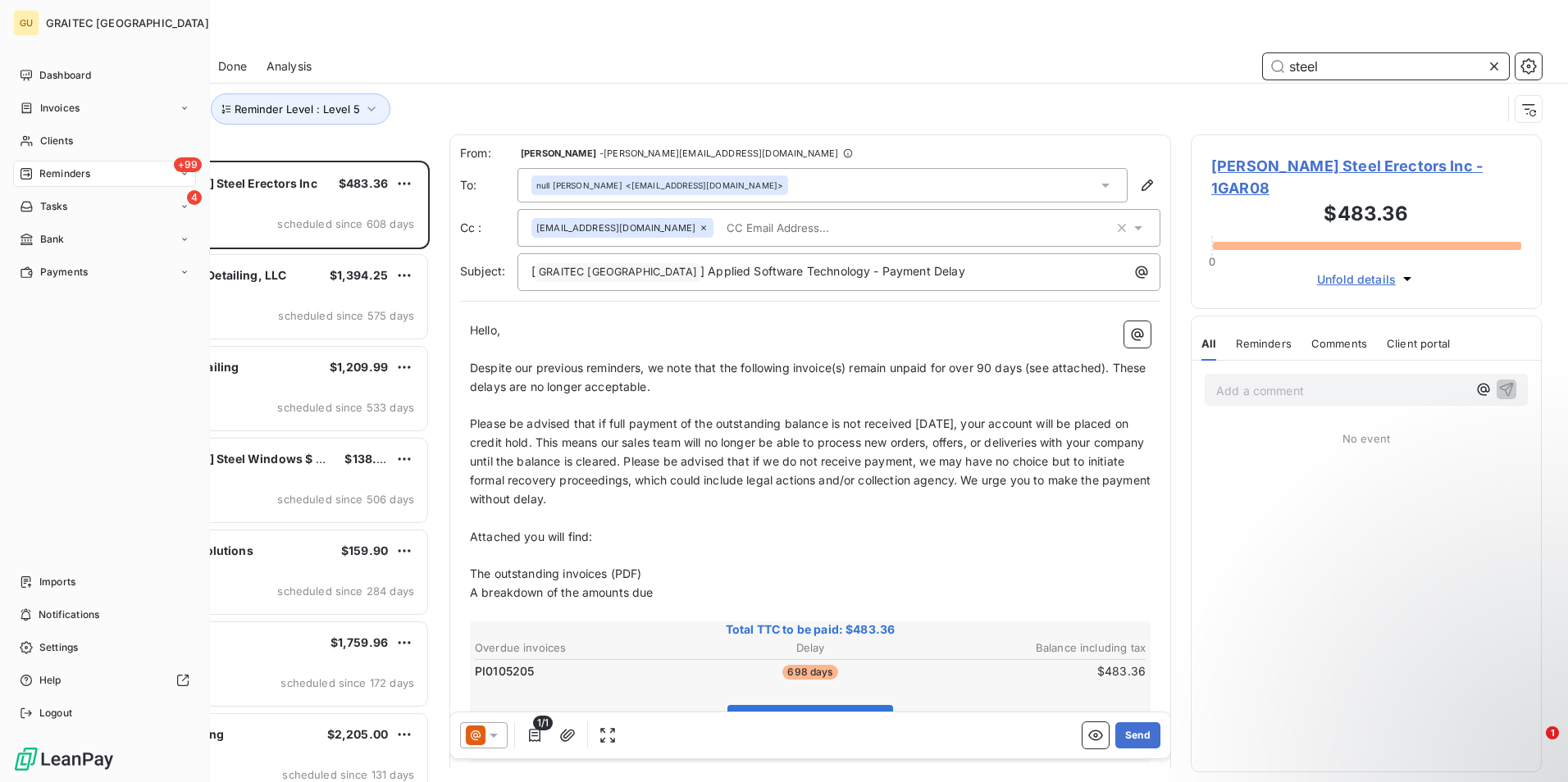
type input "steel"
click at [66, 169] on span "Reminders" at bounding box center [64, 174] width 51 height 14
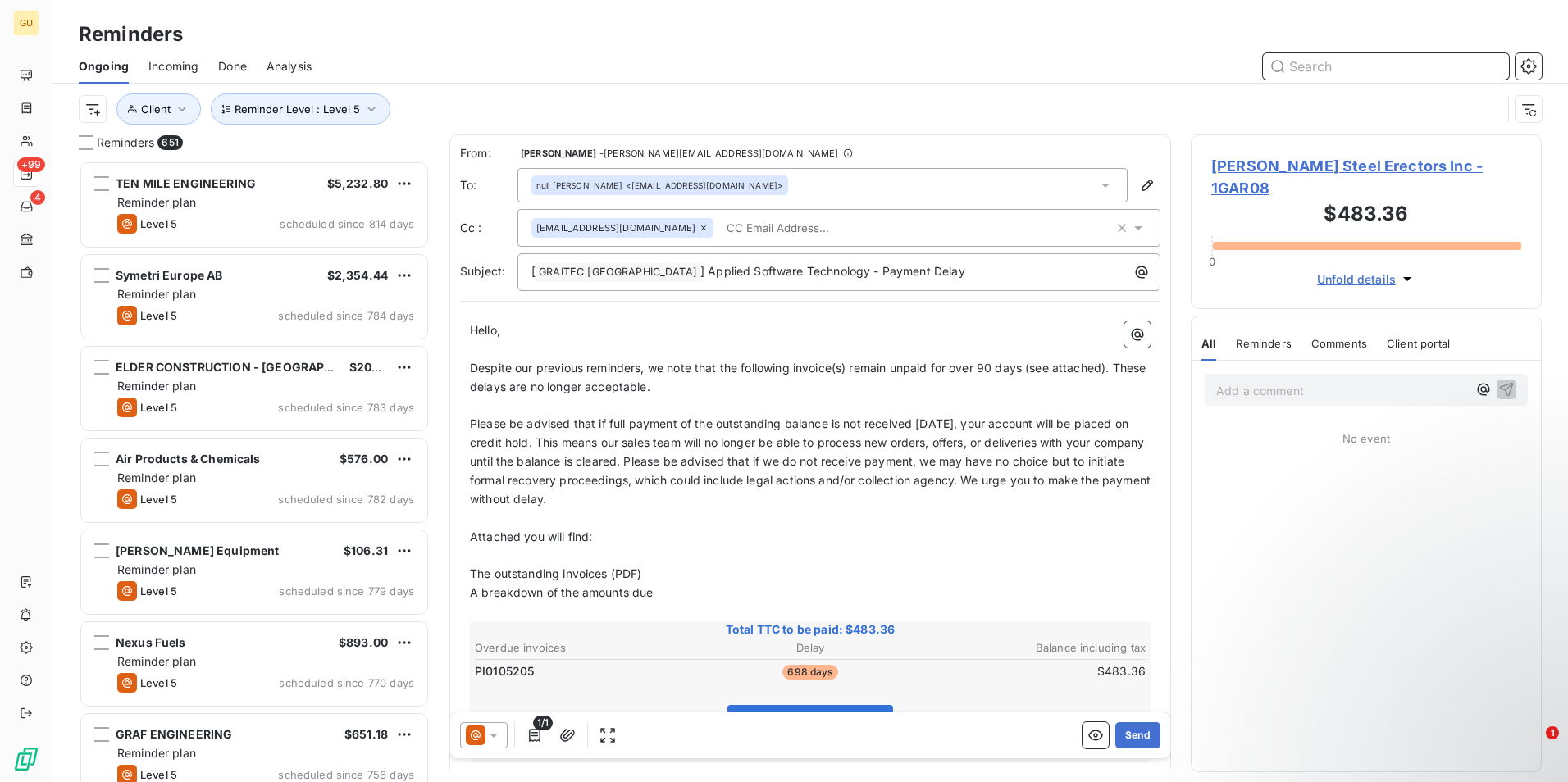
click at [1333, 69] on input "text" at bounding box center [1386, 67] width 246 height 27
click at [1338, 67] on input "text" at bounding box center [1386, 67] width 246 height 27
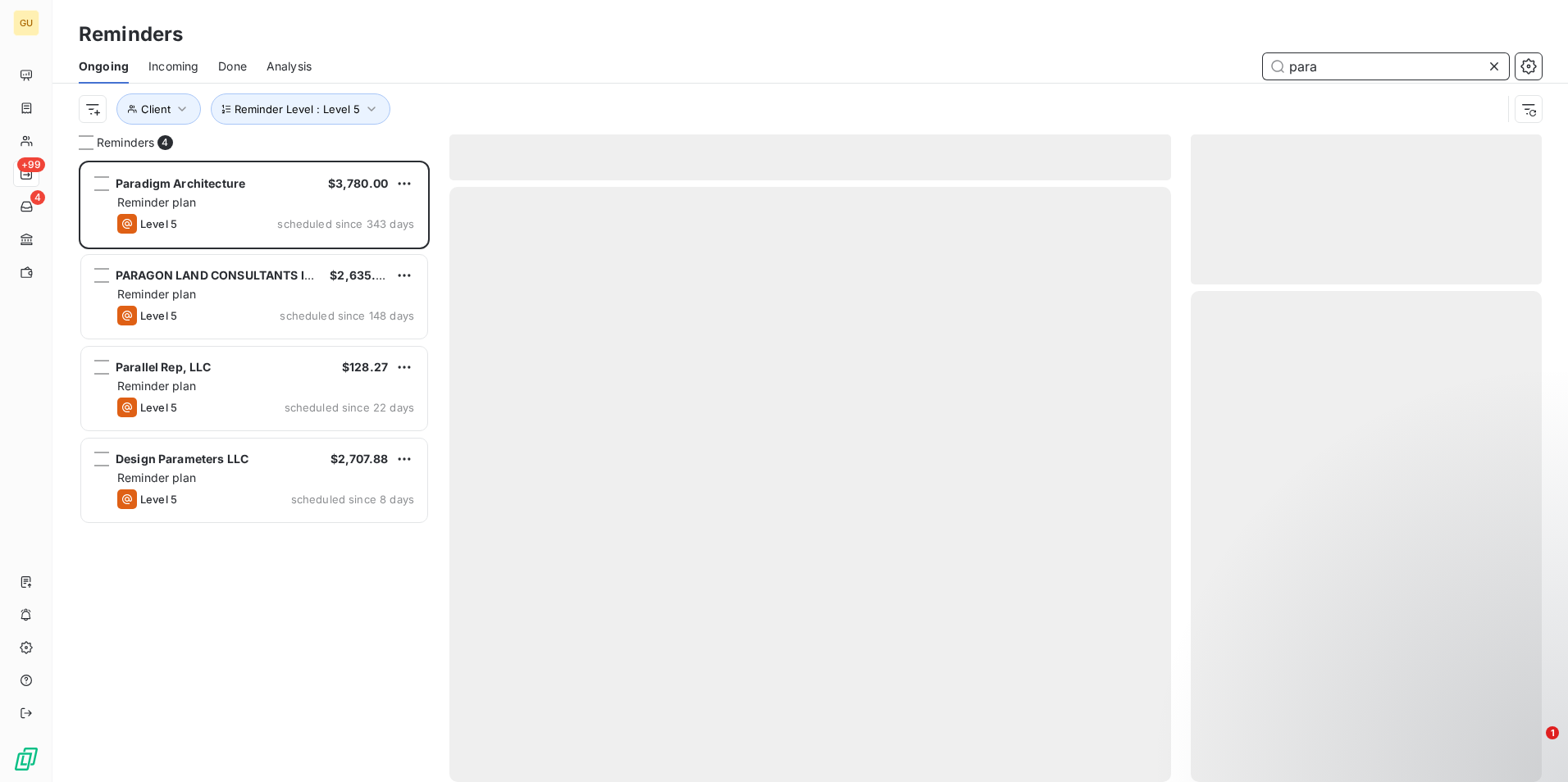
scroll to position [609, 339]
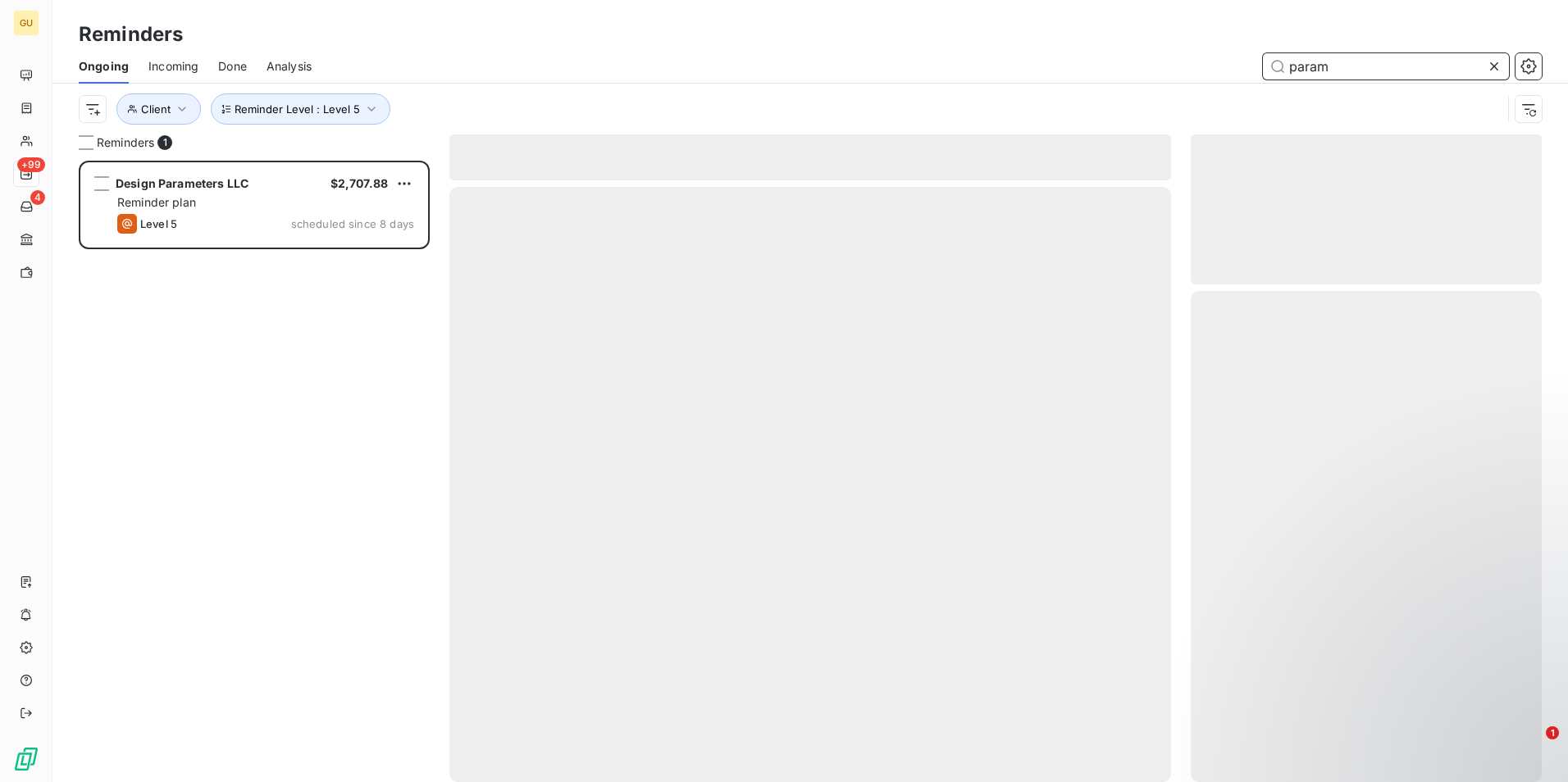
scroll to position [609, 339]
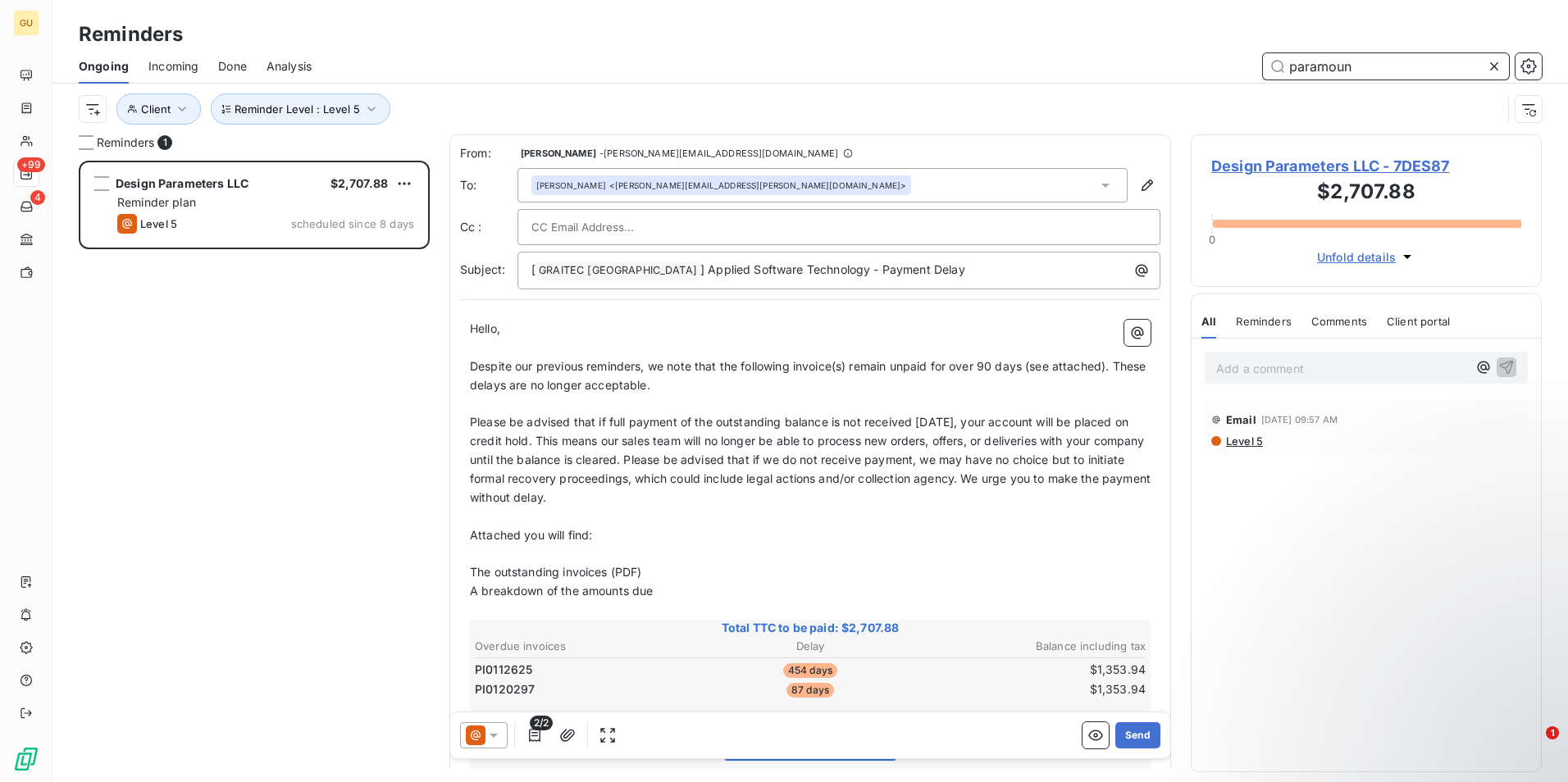
type input "paramount"
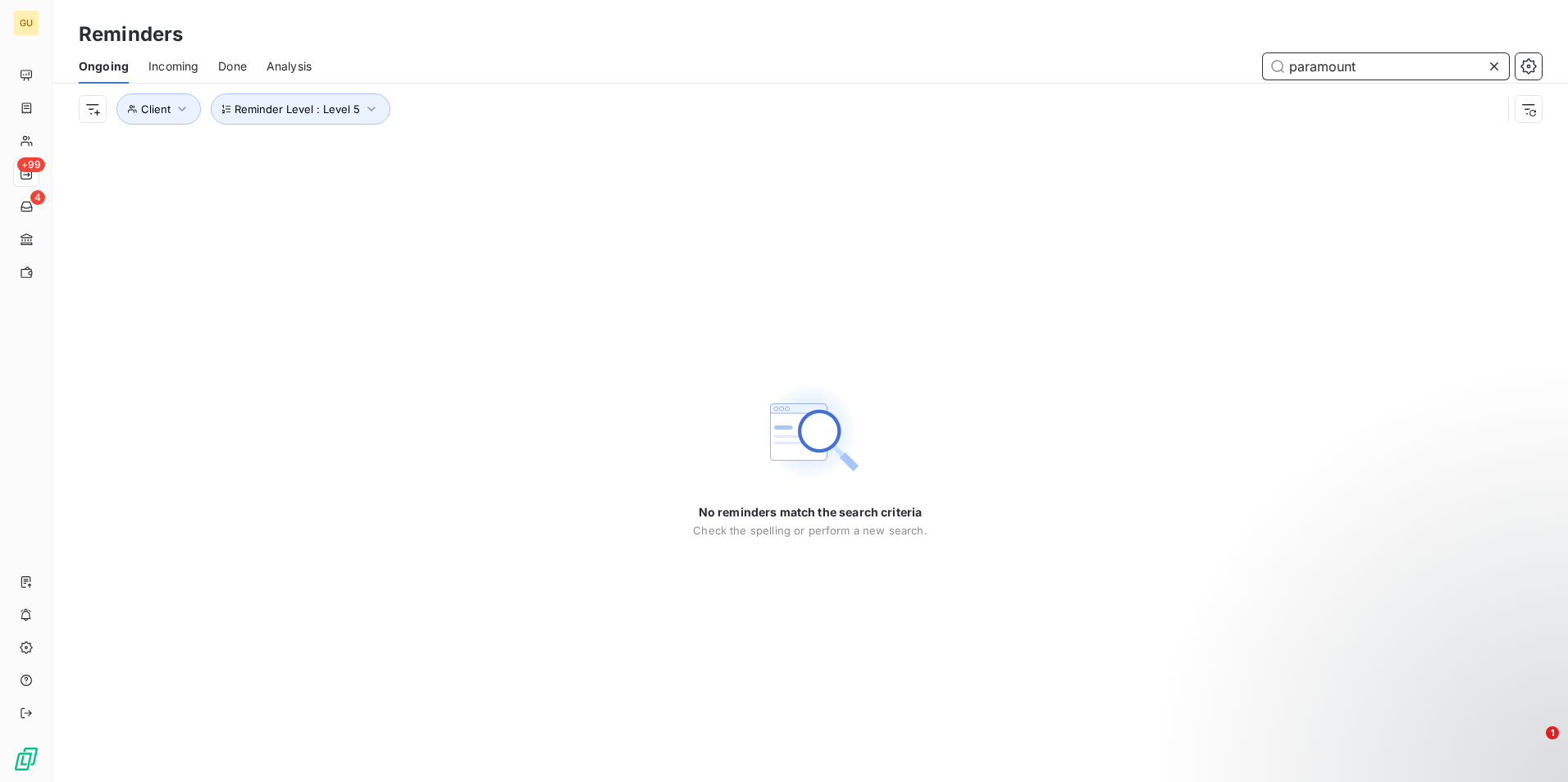
drag, startPoint x: 1377, startPoint y: 64, endPoint x: 1124, endPoint y: 61, distance: 253.0
click at [1124, 61] on div "paramount" at bounding box center [936, 67] width 1210 height 27
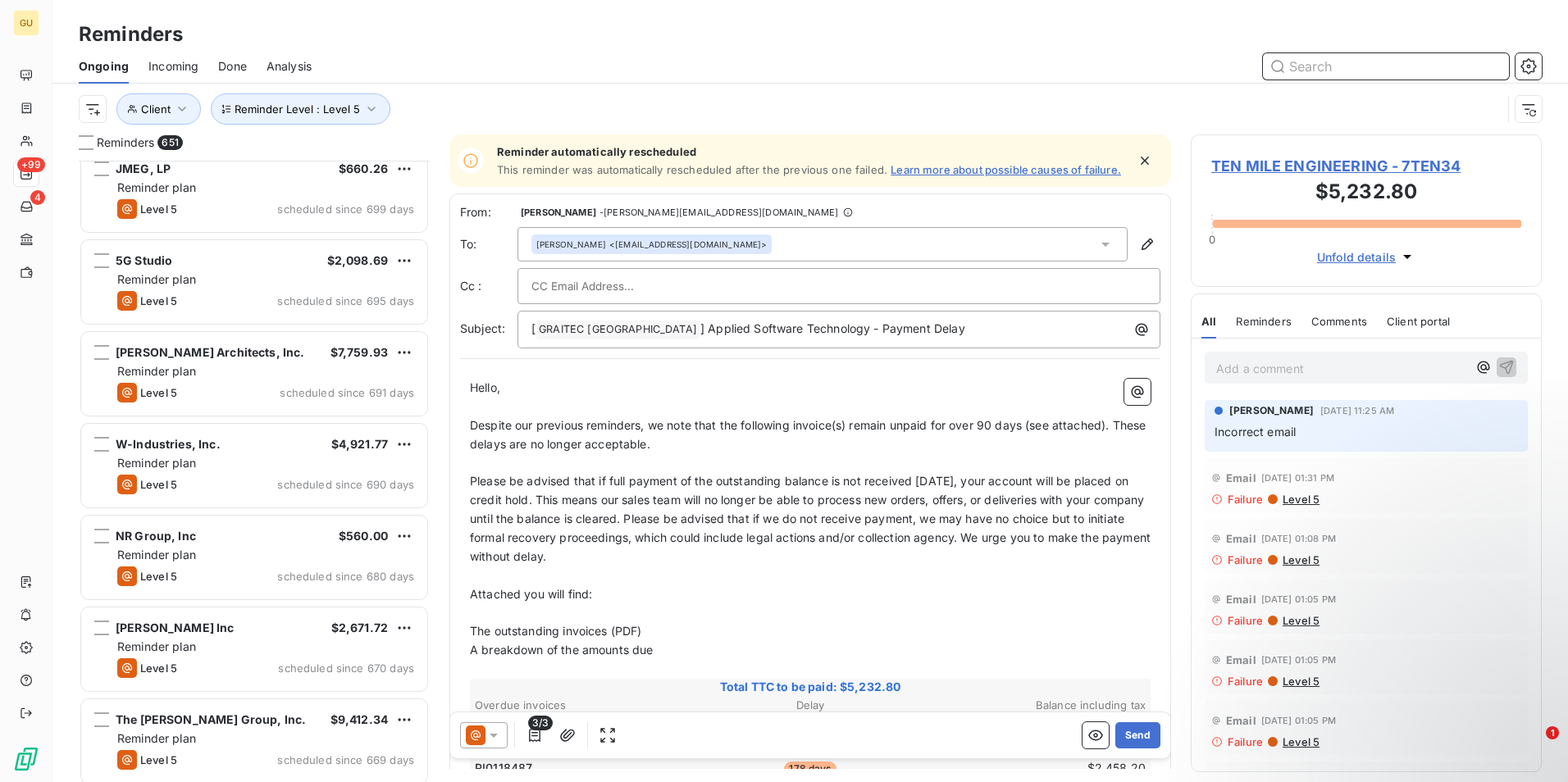
scroll to position [1641, 0]
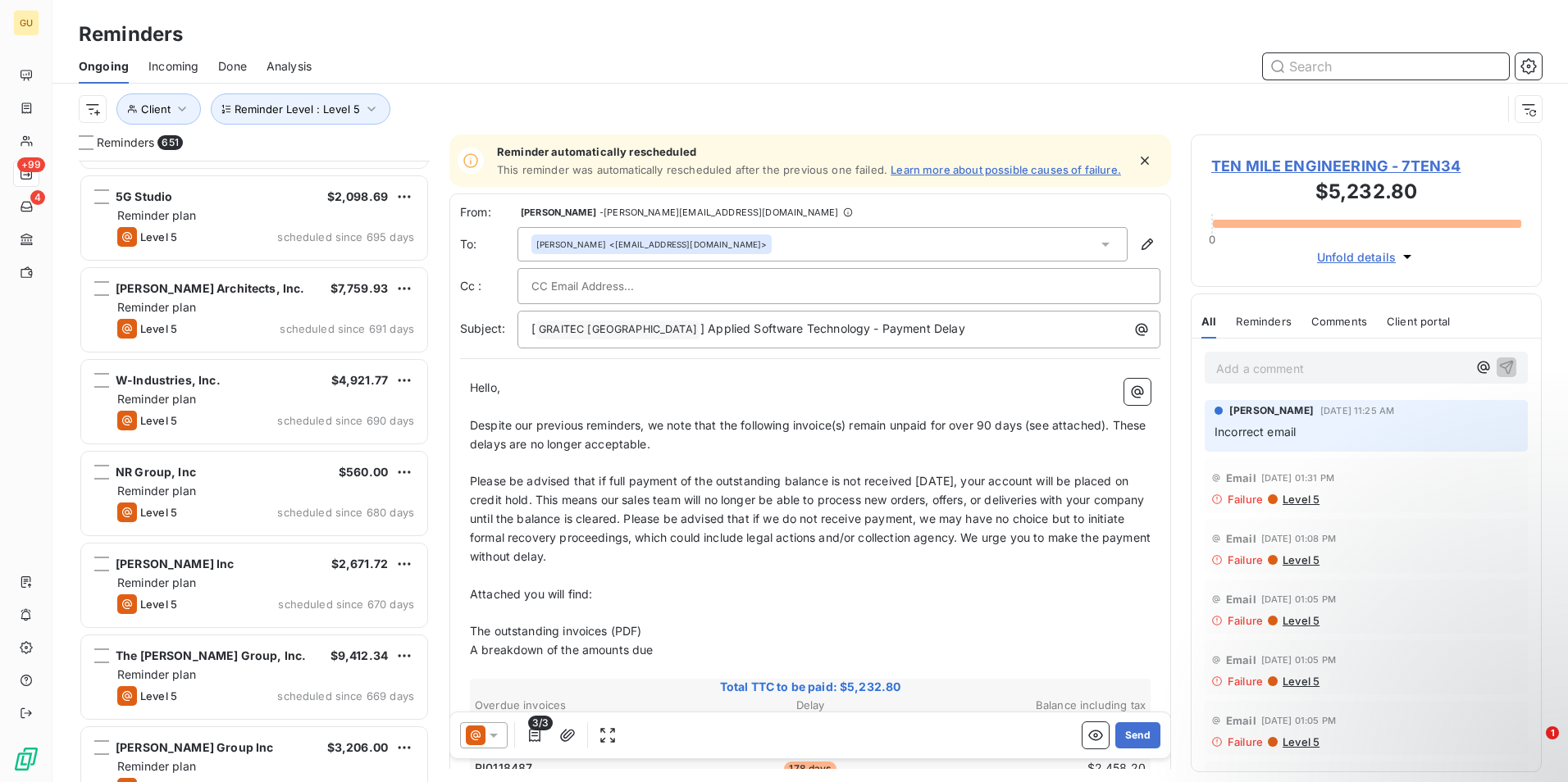
paste input "8PAR03"
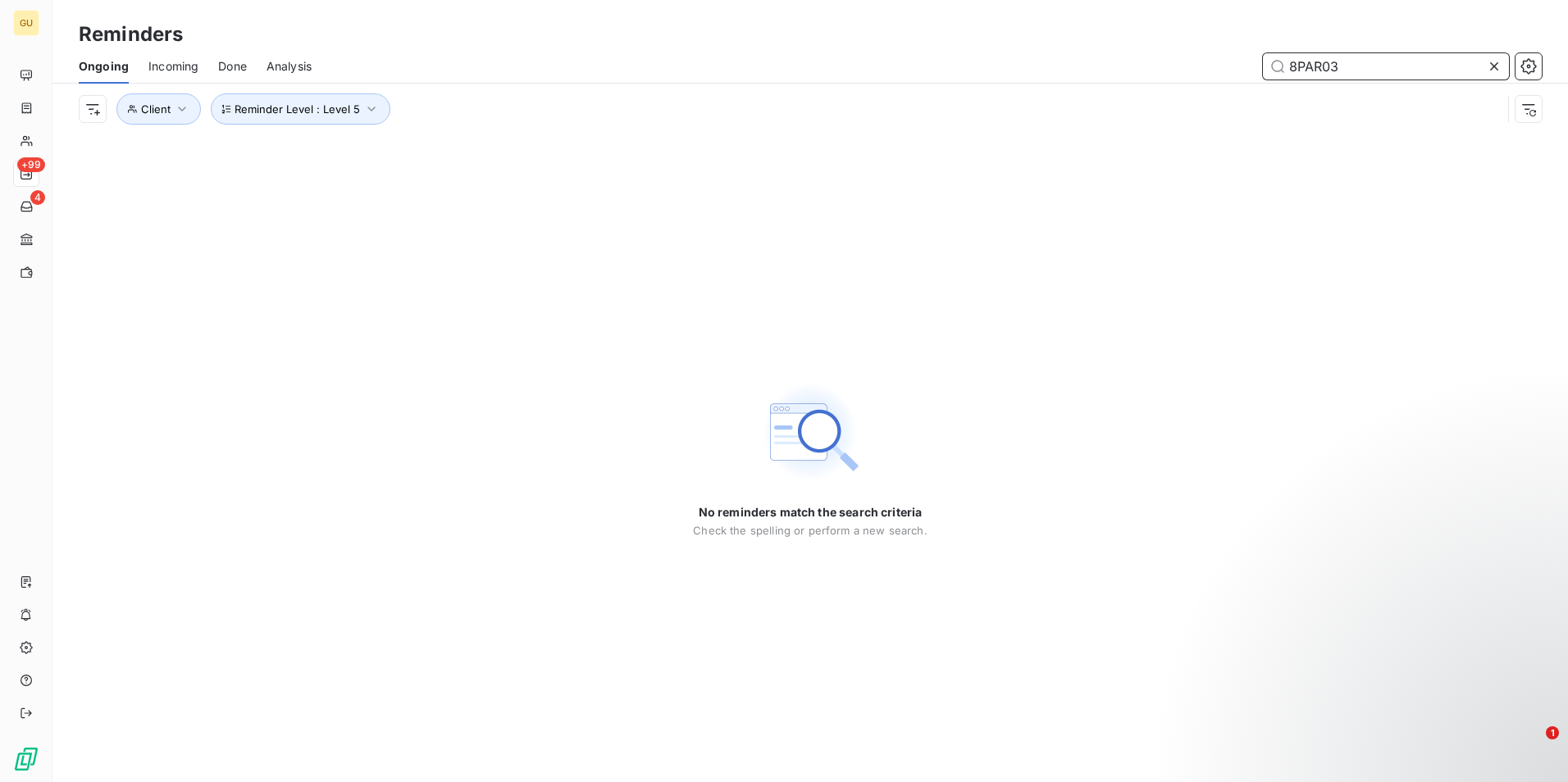
type input "8PAR03"
drag, startPoint x: 1351, startPoint y: 64, endPoint x: 1185, endPoint y: 67, distance: 166.0
click at [1185, 67] on div "8PAR03" at bounding box center [936, 67] width 1210 height 27
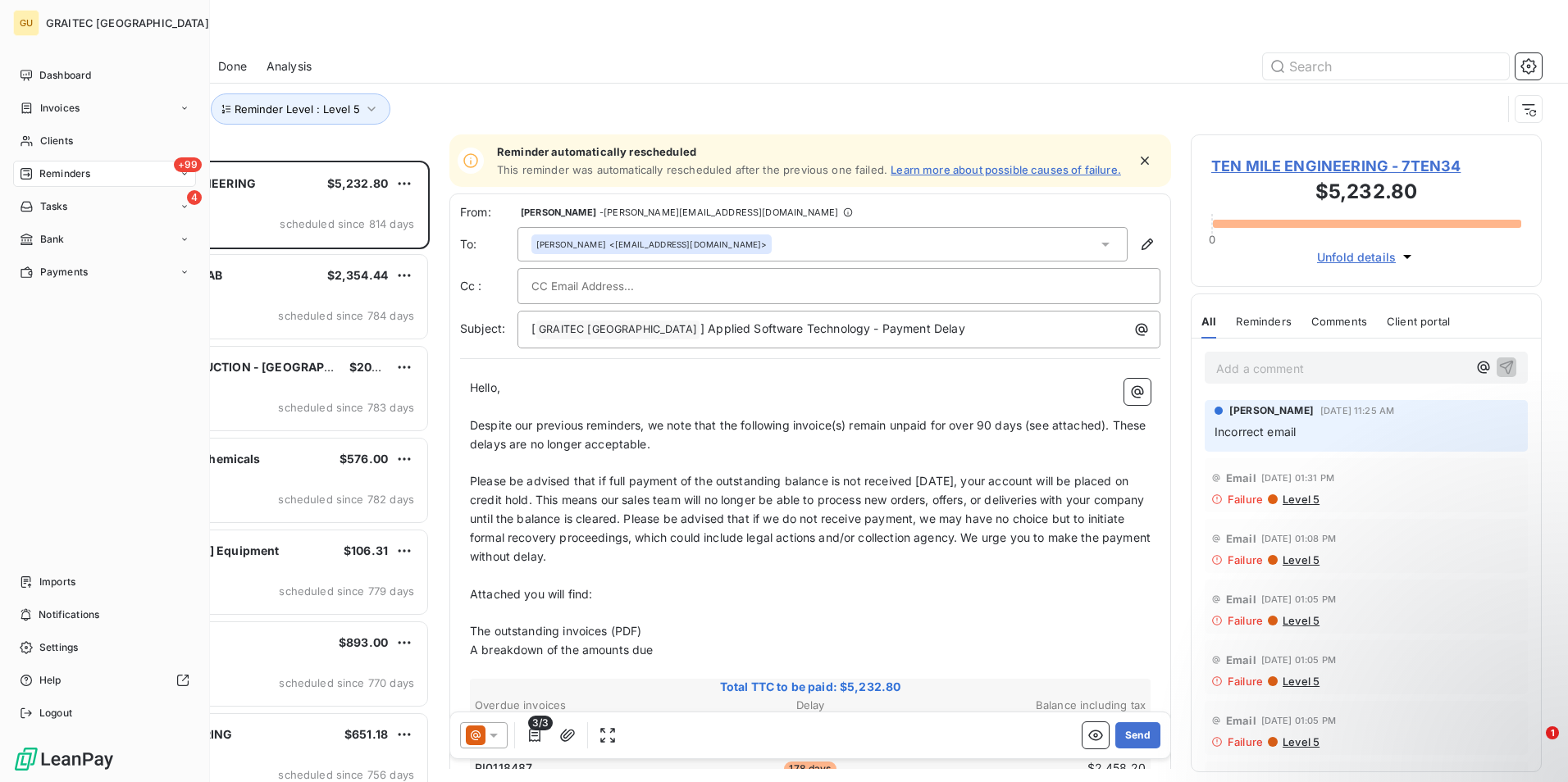
click at [68, 172] on span "Reminders" at bounding box center [64, 174] width 51 height 14
click at [65, 136] on span "Clients" at bounding box center [56, 140] width 32 height 14
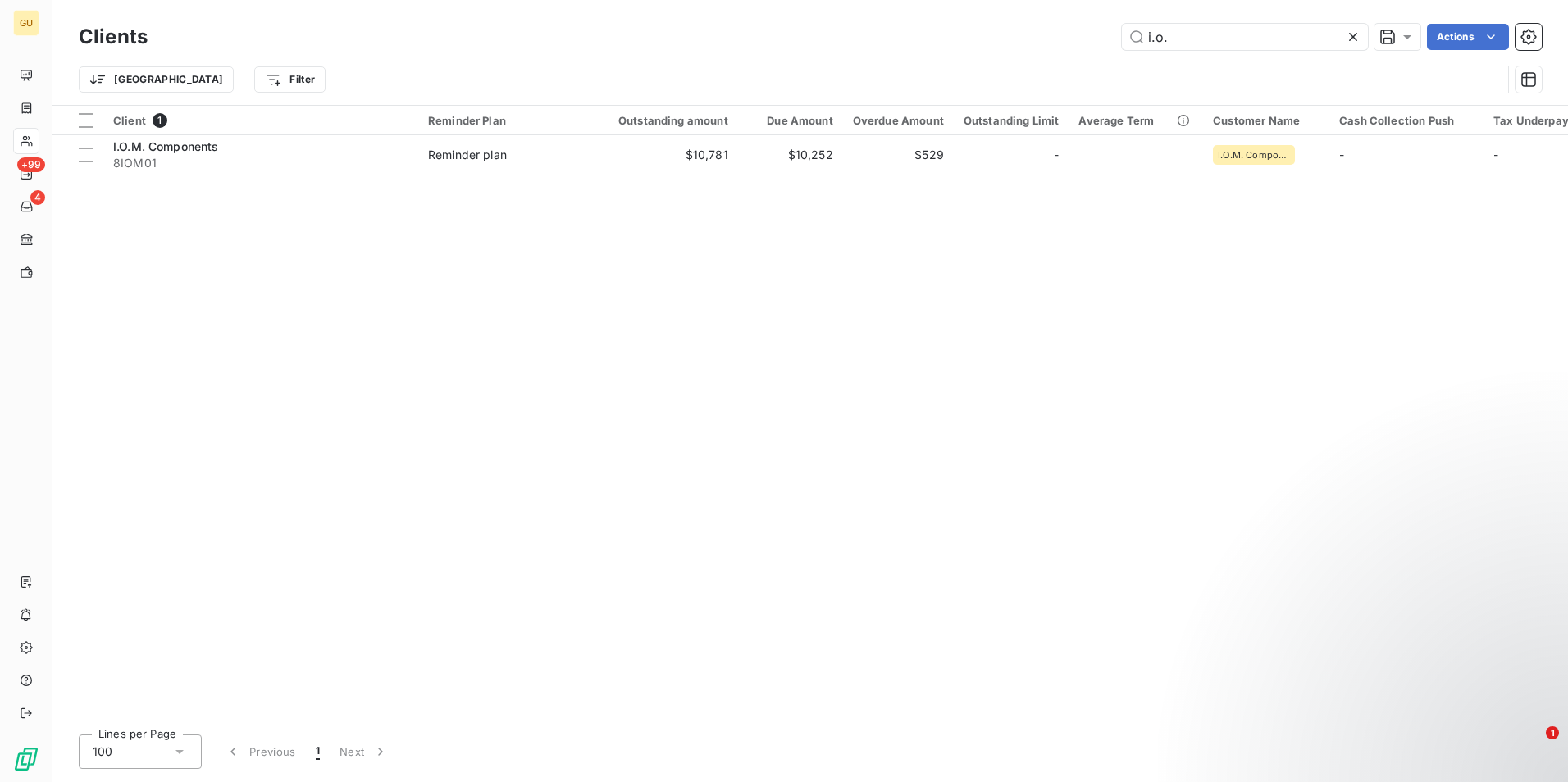
drag, startPoint x: 1172, startPoint y: 43, endPoint x: 1092, endPoint y: 43, distance: 80.0
click at [1091, 43] on div "i.o. Actions" at bounding box center [854, 37] width 1374 height 27
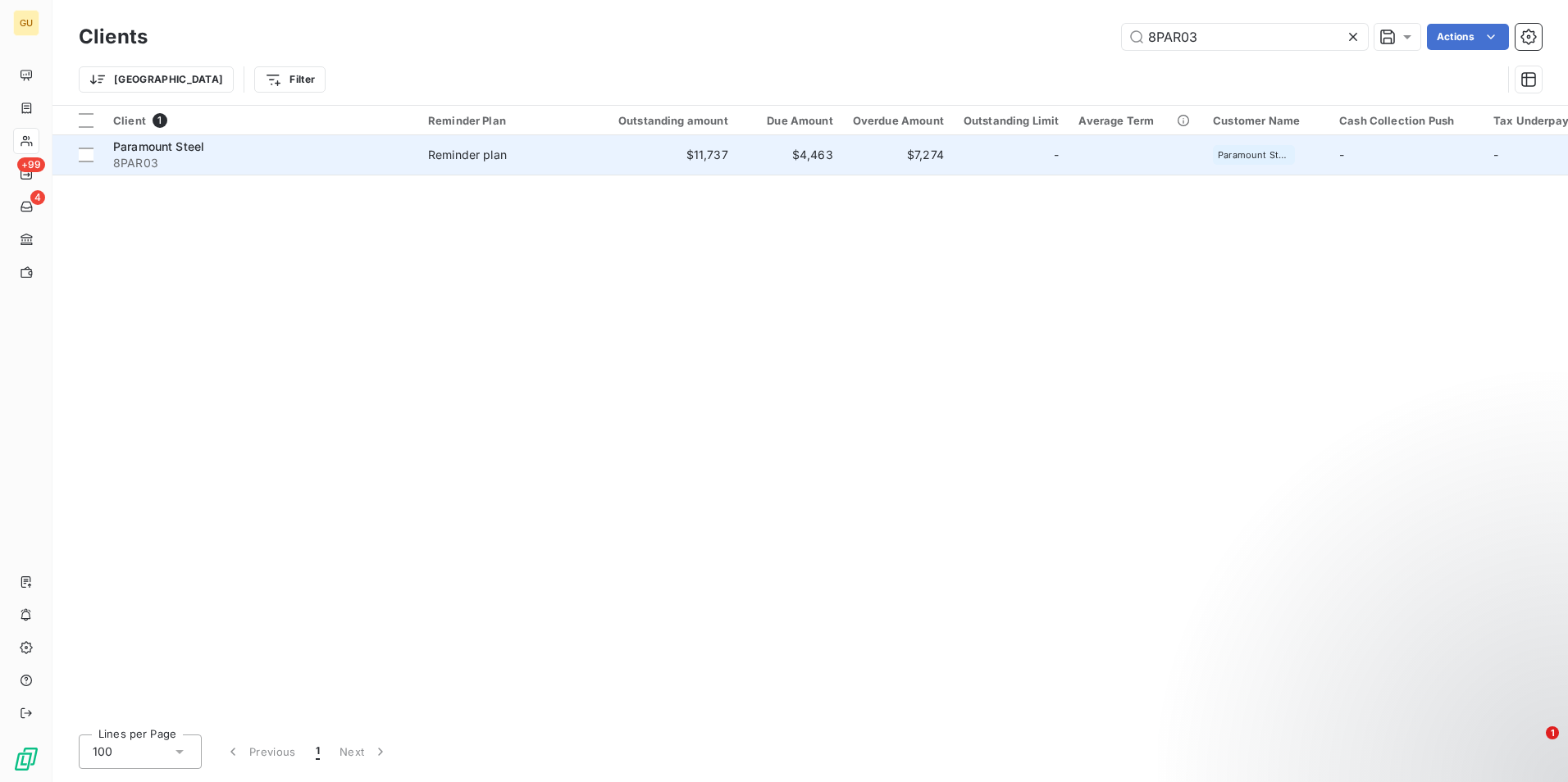
type input "8PAR03"
click at [161, 153] on span "Paramount Steel" at bounding box center [158, 146] width 91 height 14
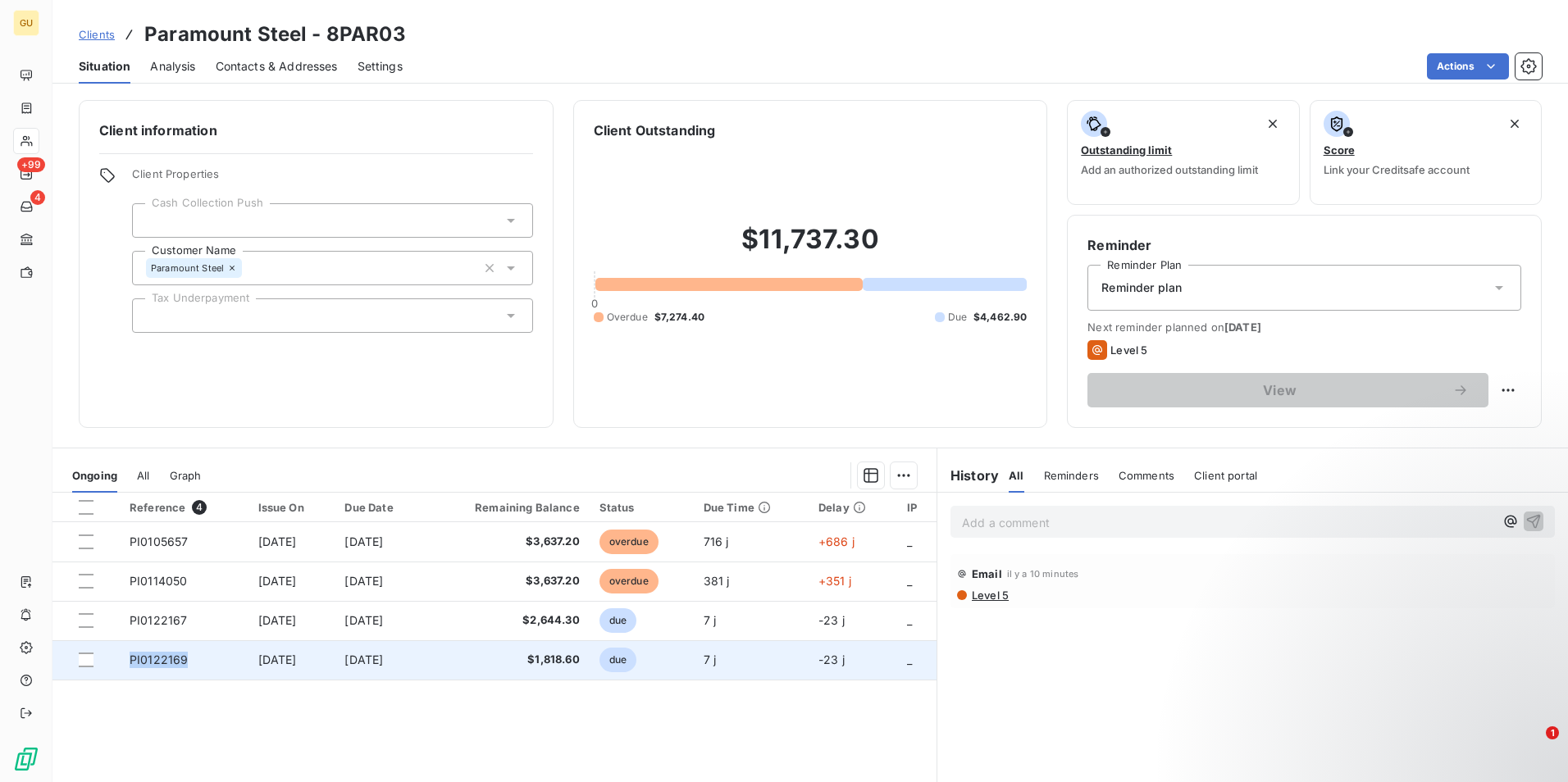
drag, startPoint x: 191, startPoint y: 664, endPoint x: 126, endPoint y: 659, distance: 65.2
click at [126, 659] on td "PI0122169" at bounding box center [184, 660] width 129 height 39
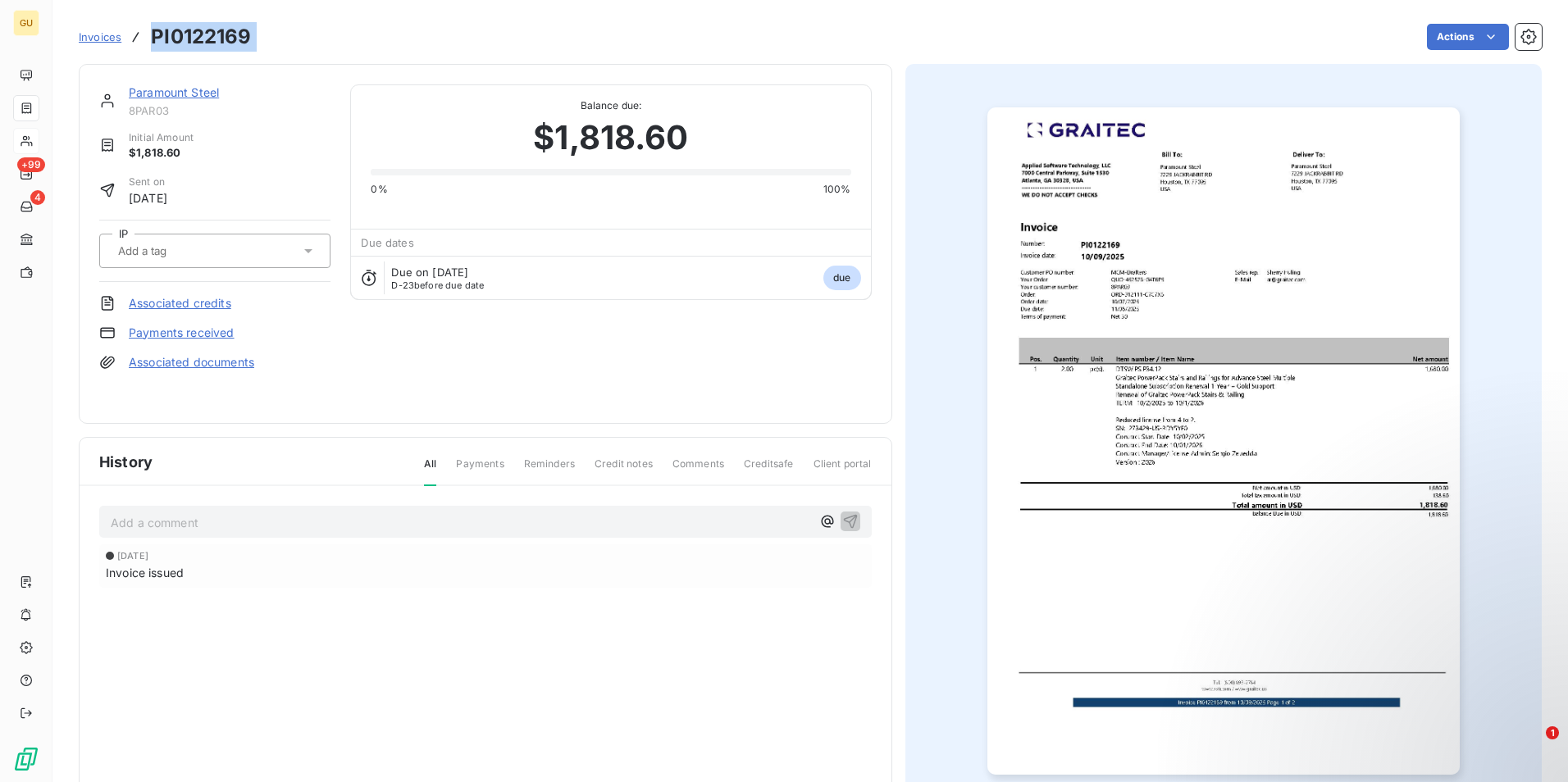
drag, startPoint x: 263, startPoint y: 43, endPoint x: 153, endPoint y: 37, distance: 110.2
click at [153, 37] on div "Invoices PI0122169 Actions" at bounding box center [811, 37] width 1463 height 34
copy section "PI0122169 Actions"
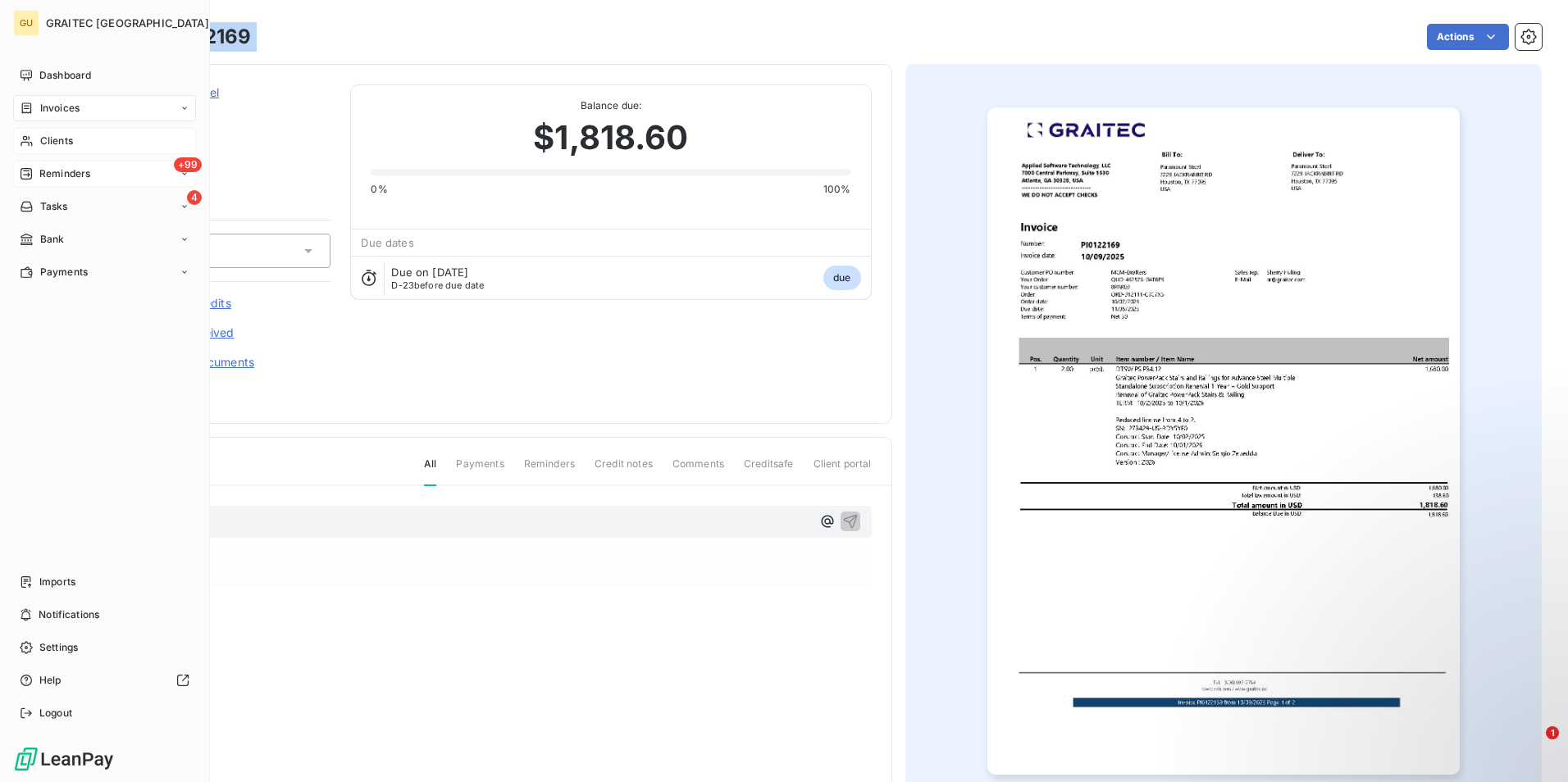
click at [48, 167] on span "Reminders" at bounding box center [64, 174] width 51 height 14
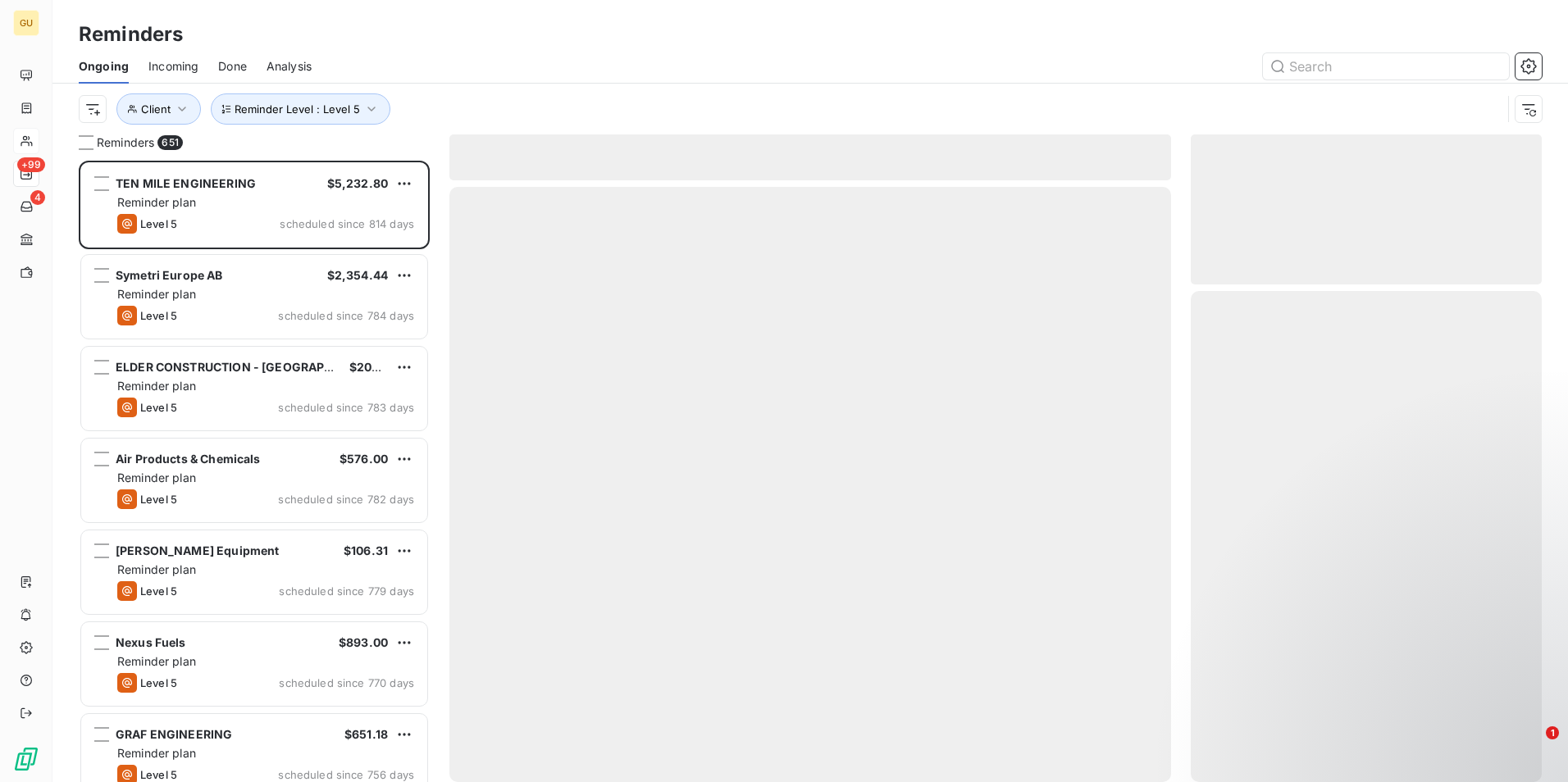
scroll to position [609, 339]
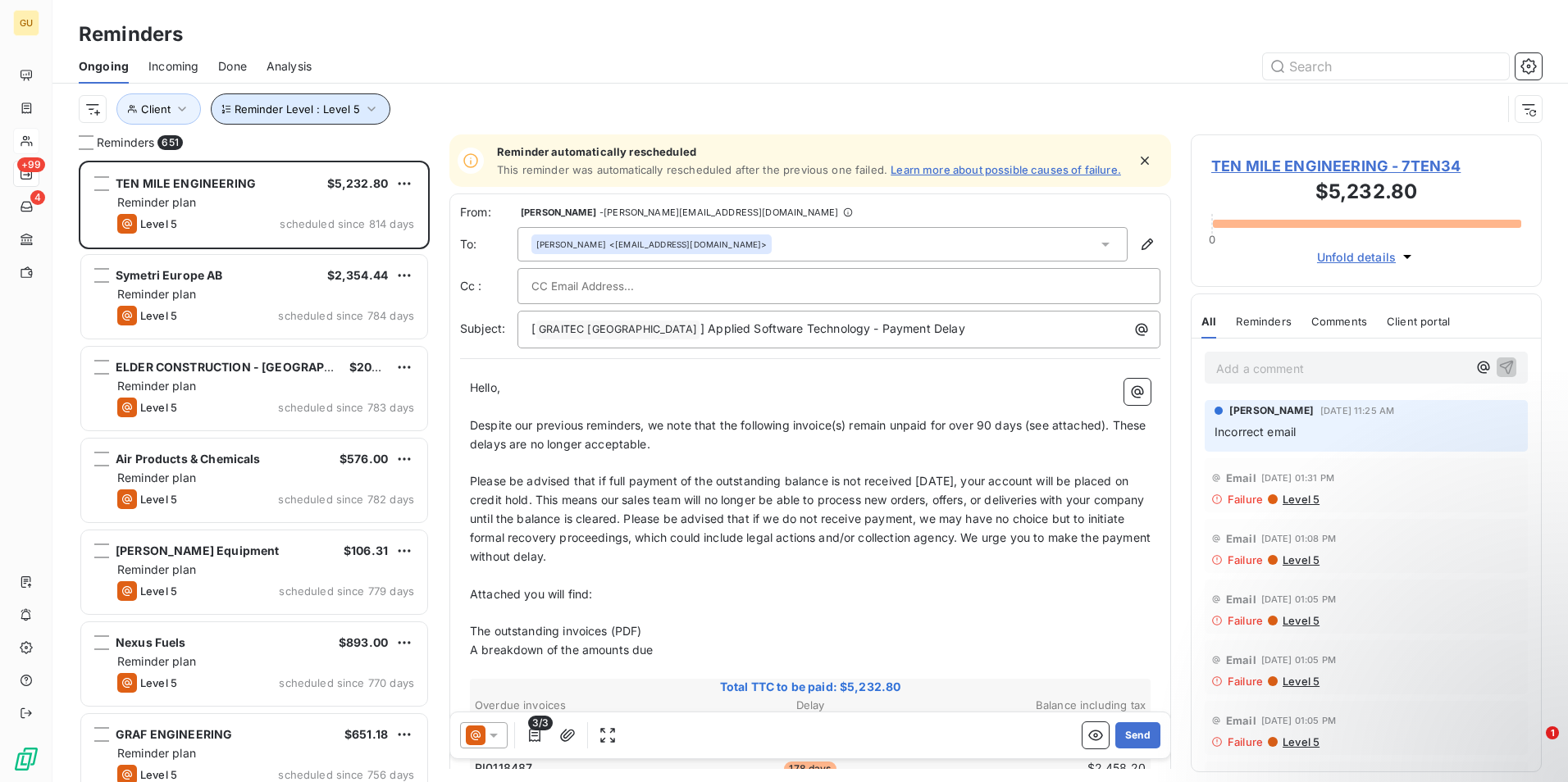
click at [372, 107] on icon "button" at bounding box center [371, 109] width 16 height 16
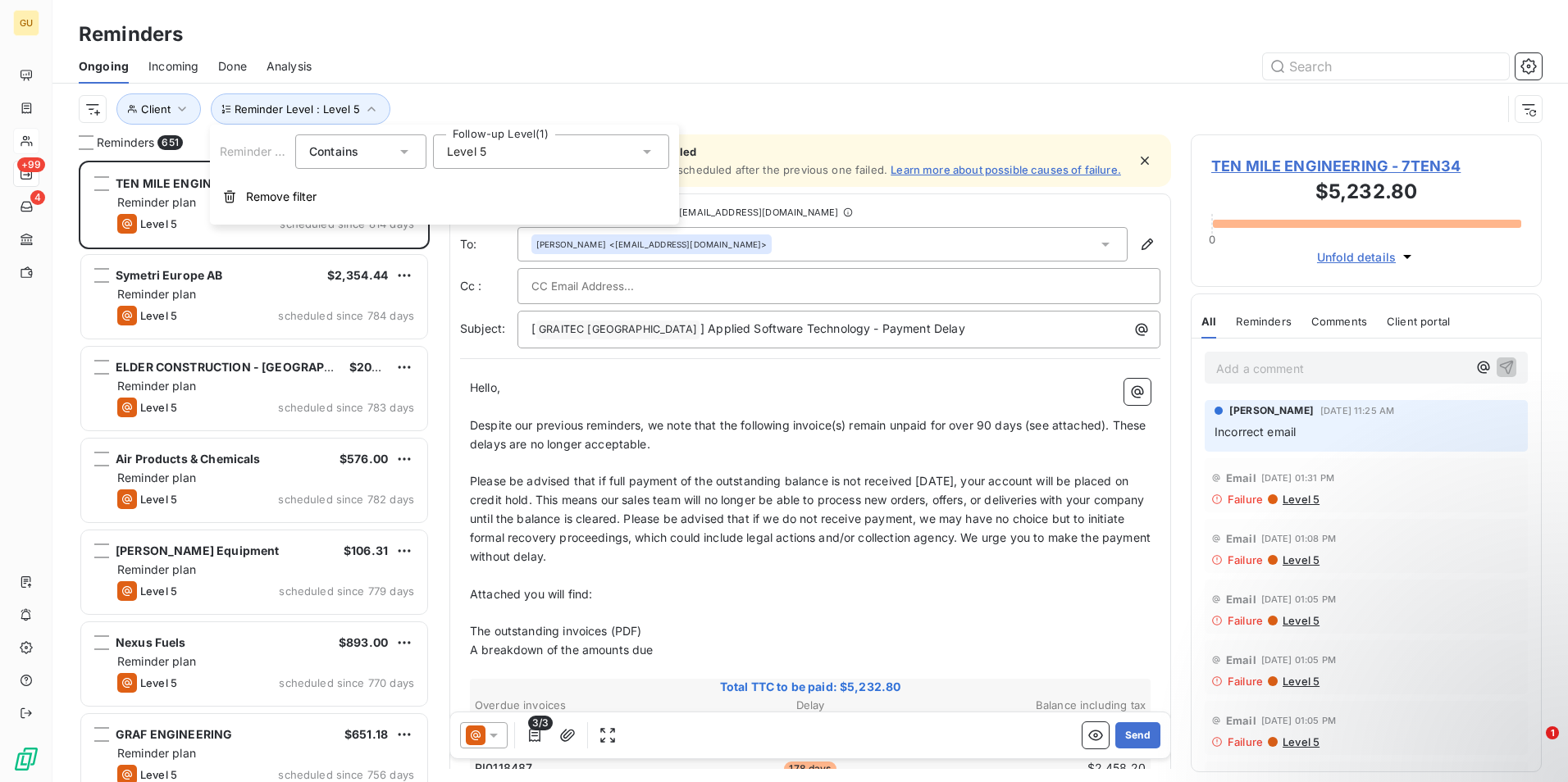
click at [649, 147] on icon at bounding box center [647, 151] width 16 height 16
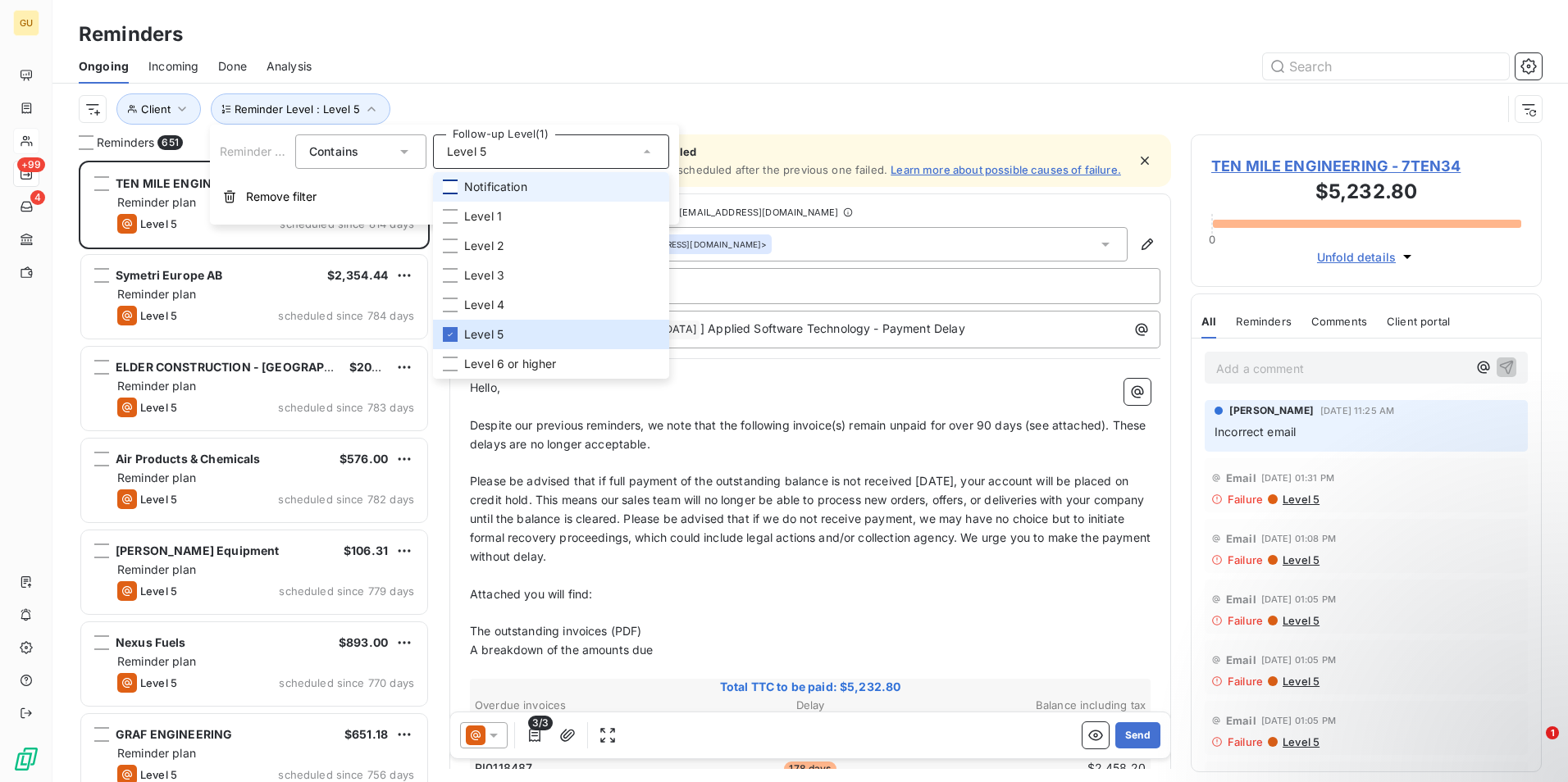
click at [455, 184] on div at bounding box center [449, 186] width 14 height 14
click at [450, 337] on icon at bounding box center [450, 335] width 10 height 10
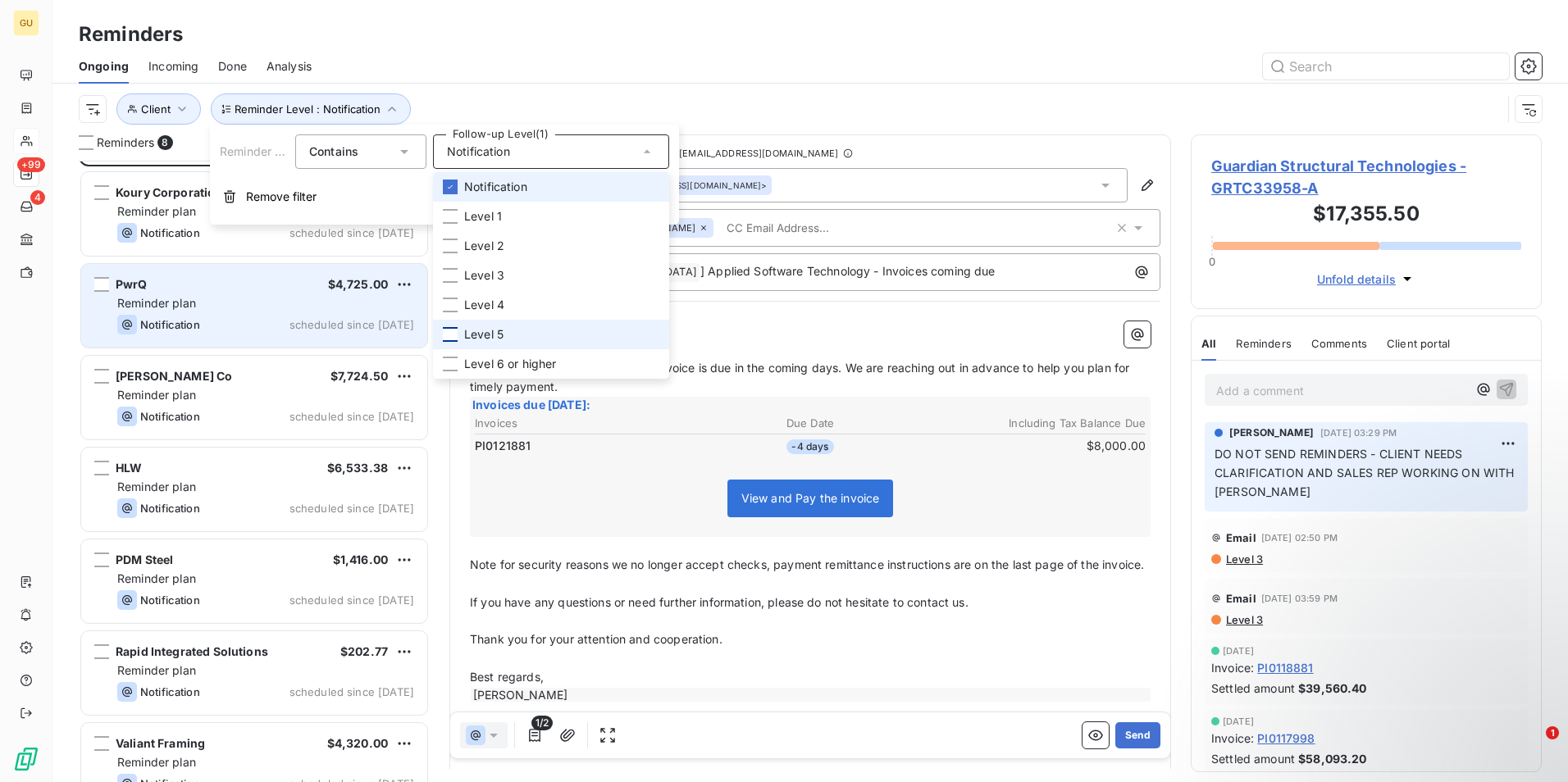
scroll to position [114, 0]
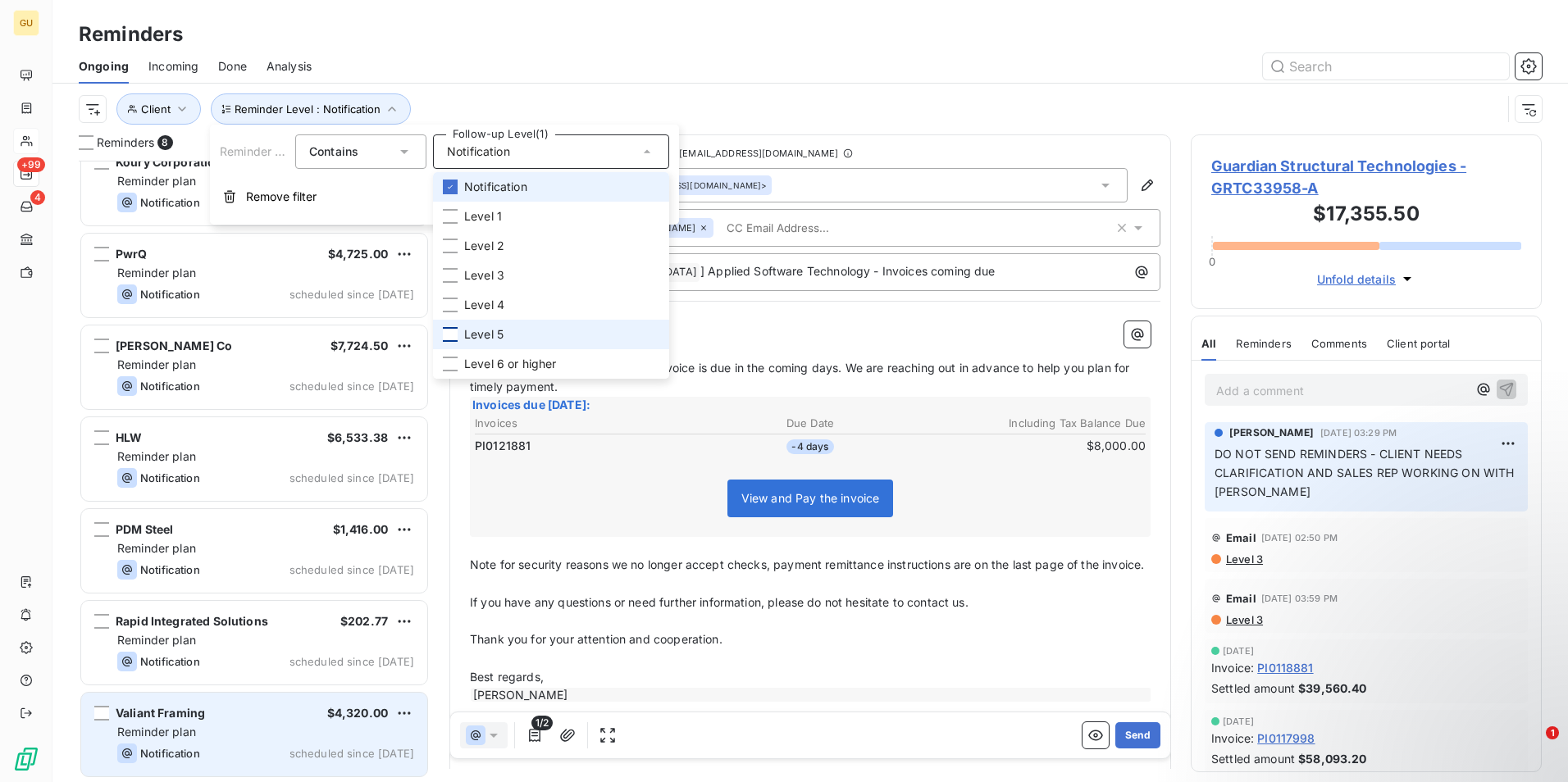
click at [256, 741] on div "Valiant Framing $4,320.00 Reminder plan Notification scheduled since [DATE]" at bounding box center [254, 735] width 346 height 84
